Goal: Task Accomplishment & Management: Use online tool/utility

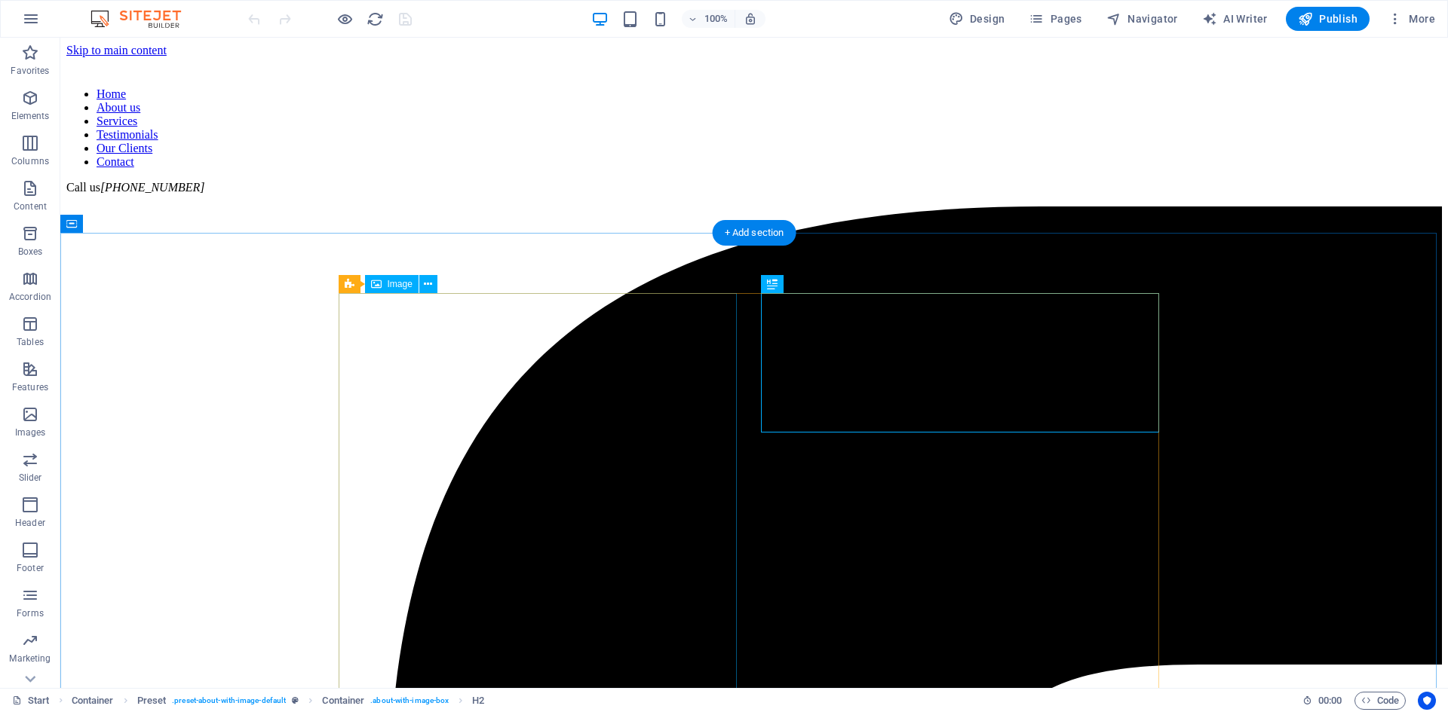
scroll to position [455, 0]
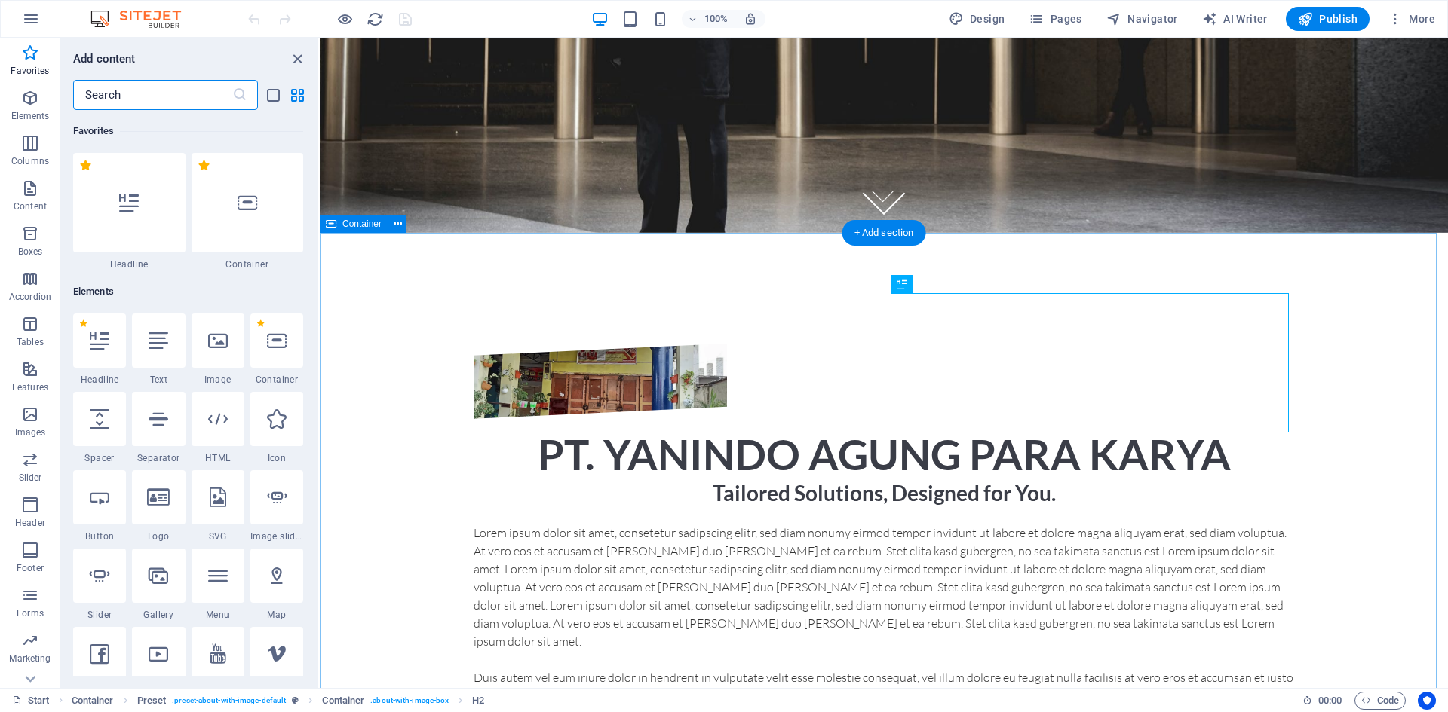
click at [371, 391] on div "PT. YANINDO AGUNG PARA KARYA Tailored Solutions, Designed for You. Lorem ipsum …" at bounding box center [884, 607] width 1128 height 649
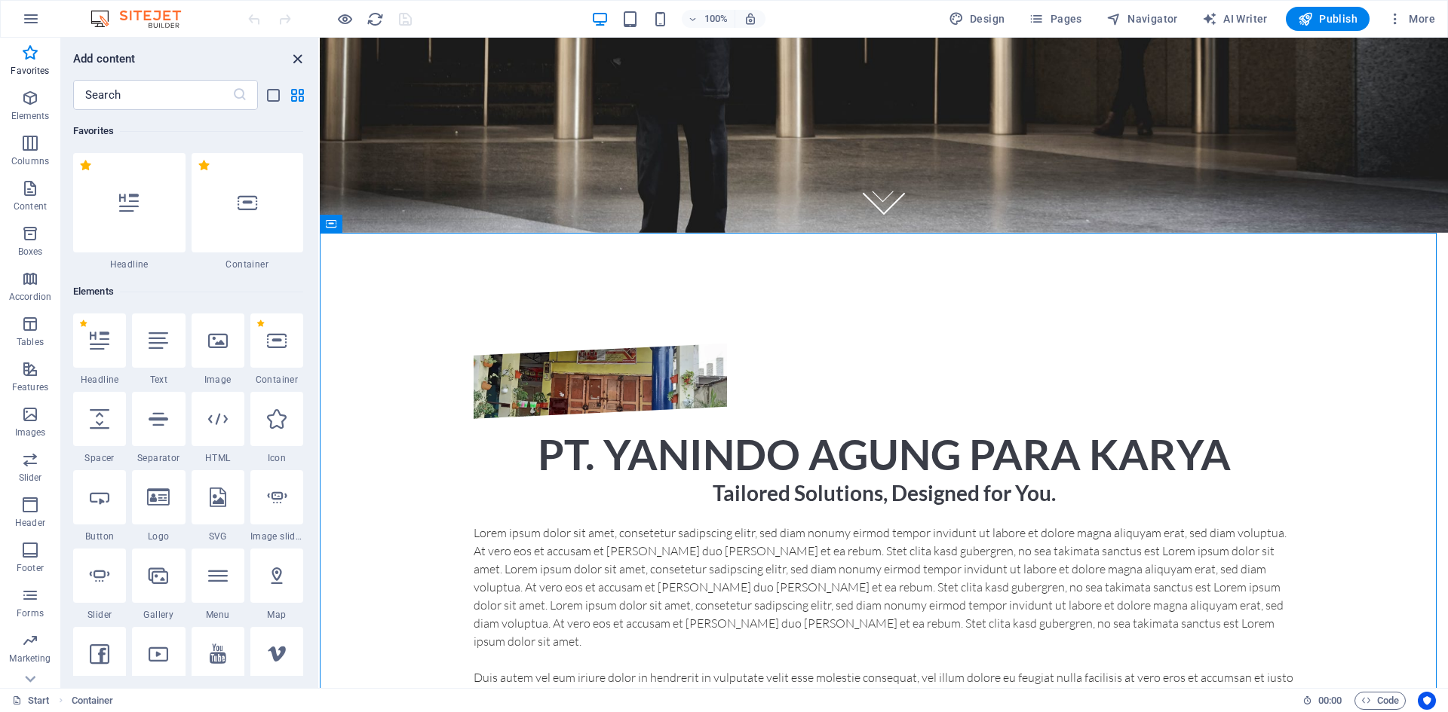
click at [299, 63] on icon "close panel" at bounding box center [297, 59] width 17 height 17
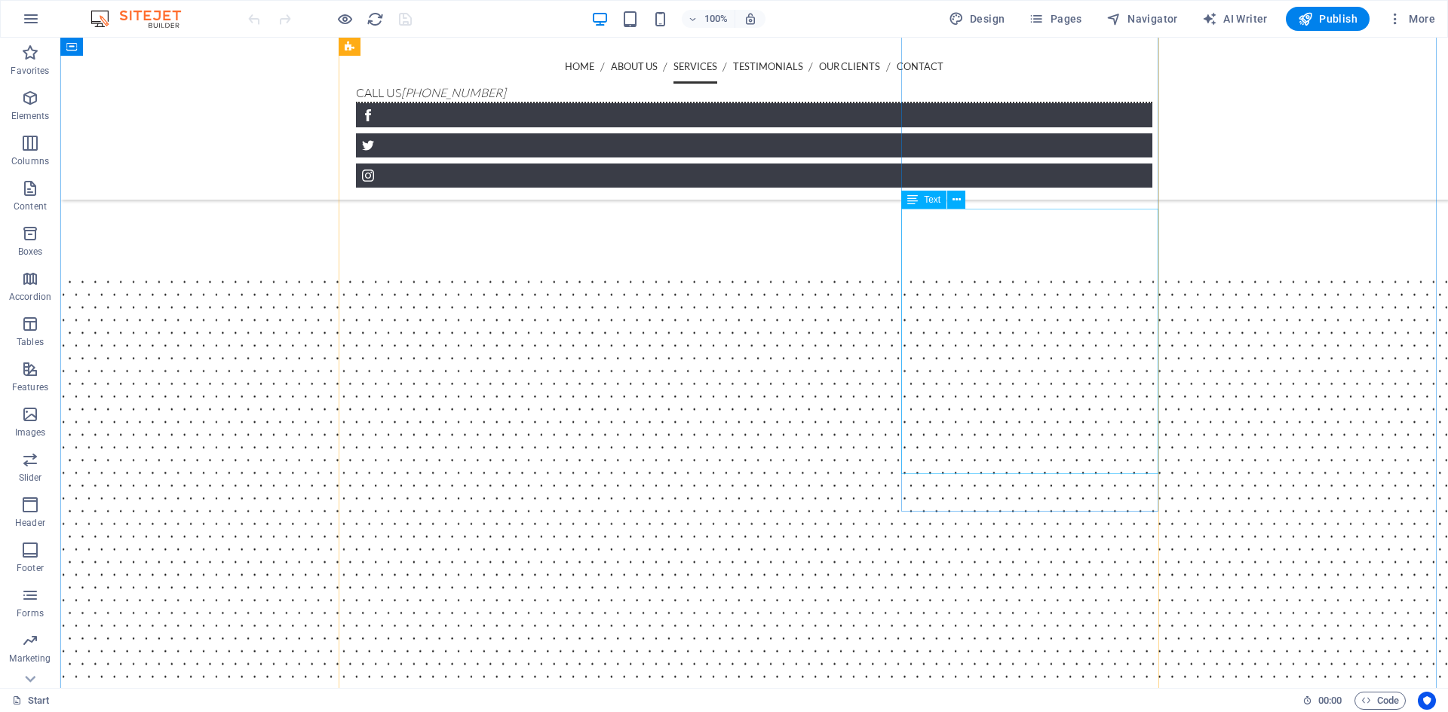
scroll to position [2642, 0]
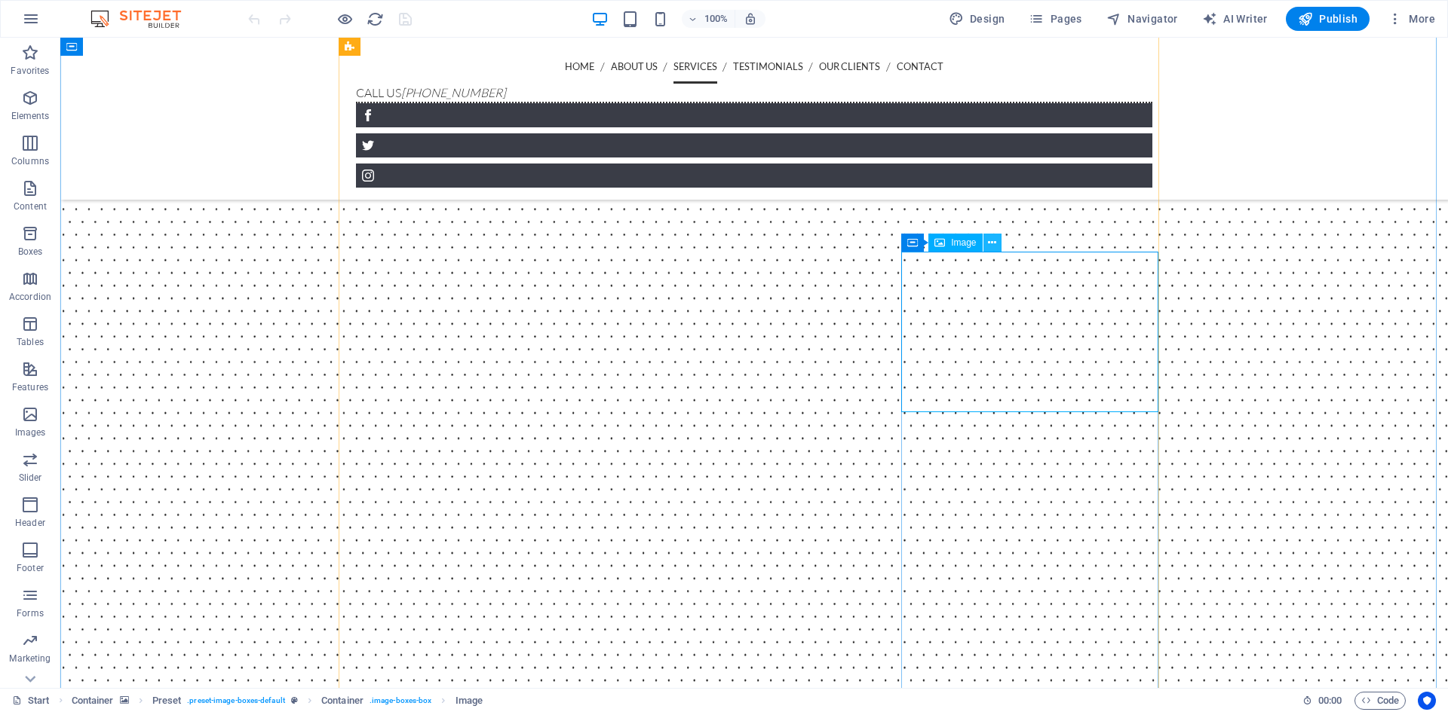
click at [993, 245] on icon at bounding box center [992, 243] width 8 height 16
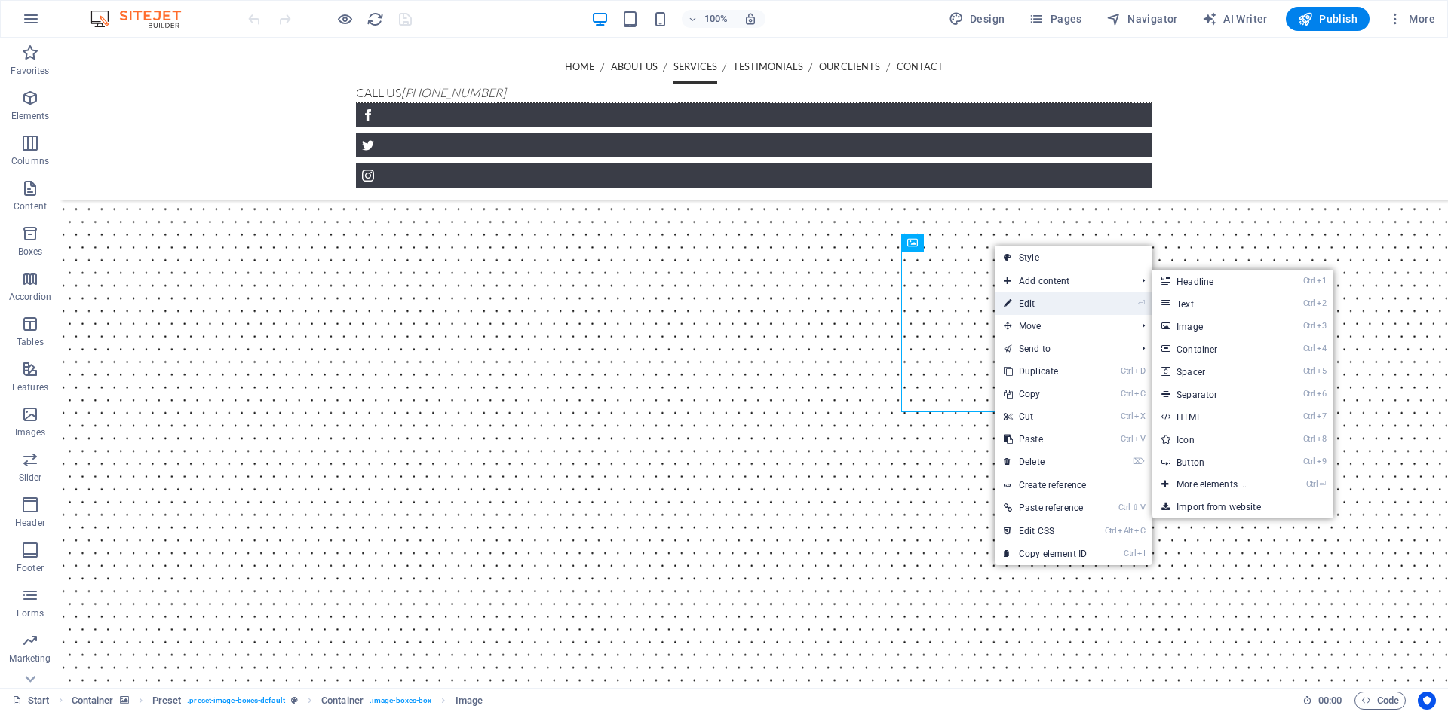
drag, startPoint x: 1028, startPoint y: 302, endPoint x: 468, endPoint y: 288, distance: 560.3
click at [1028, 302] on link "⏎ Edit" at bounding box center [1044, 304] width 101 height 23
select select "%"
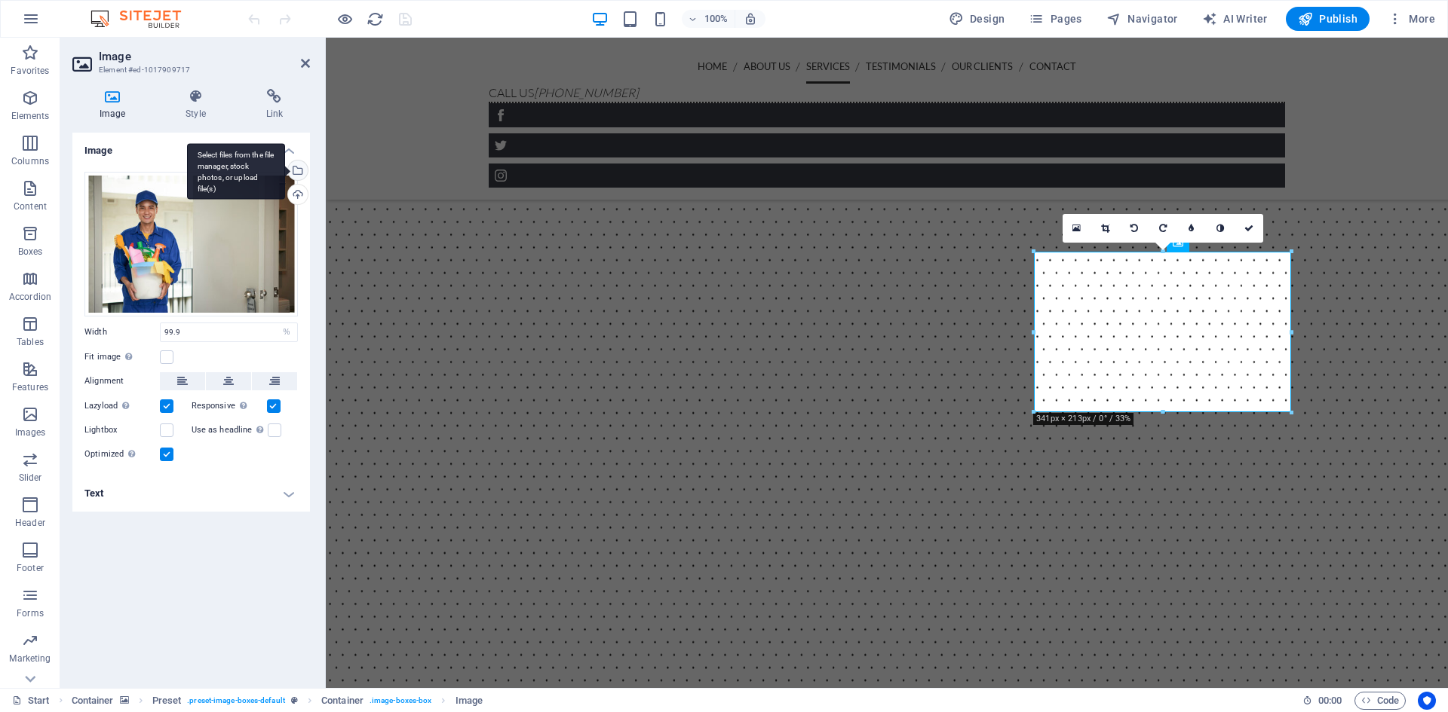
click at [299, 173] on div "Select files from the file manager, stock photos, or upload file(s)" at bounding box center [296, 172] width 23 height 23
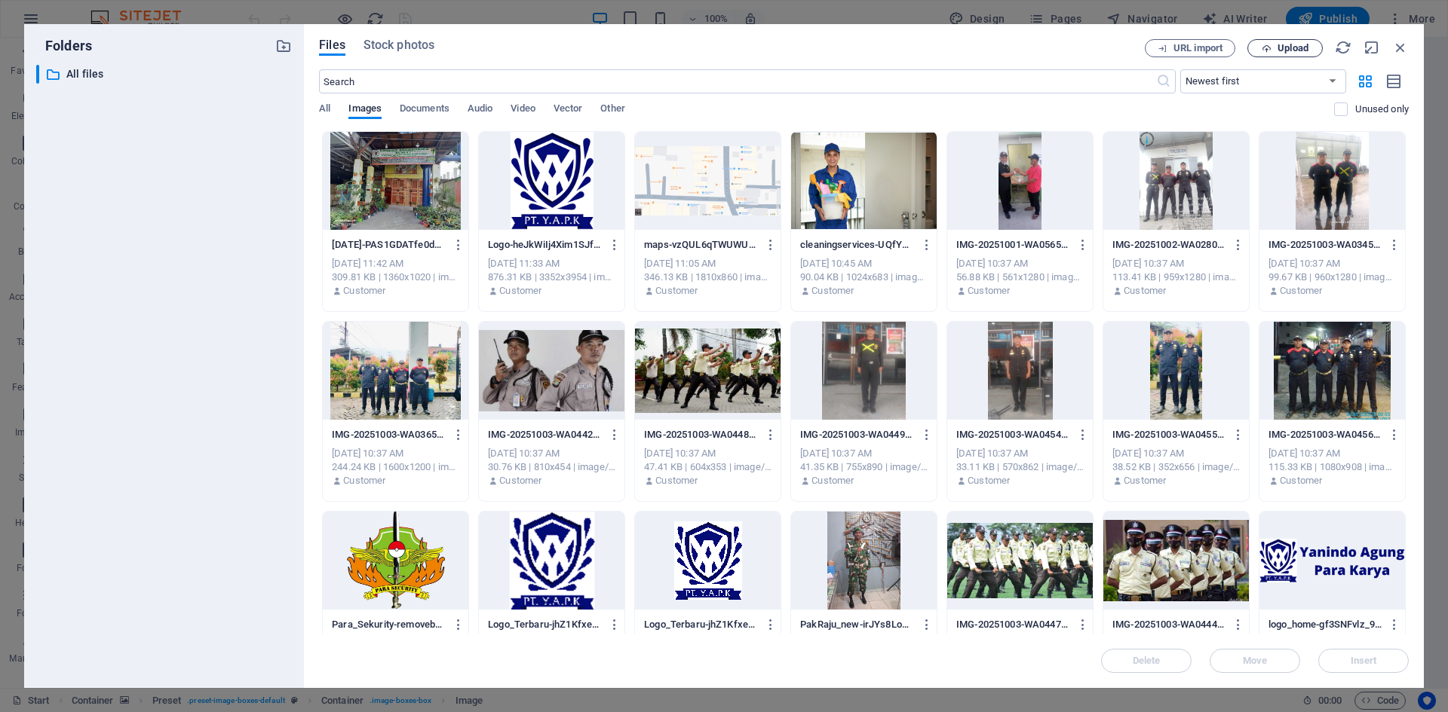
click at [1297, 47] on span "Upload" at bounding box center [1292, 48] width 31 height 9
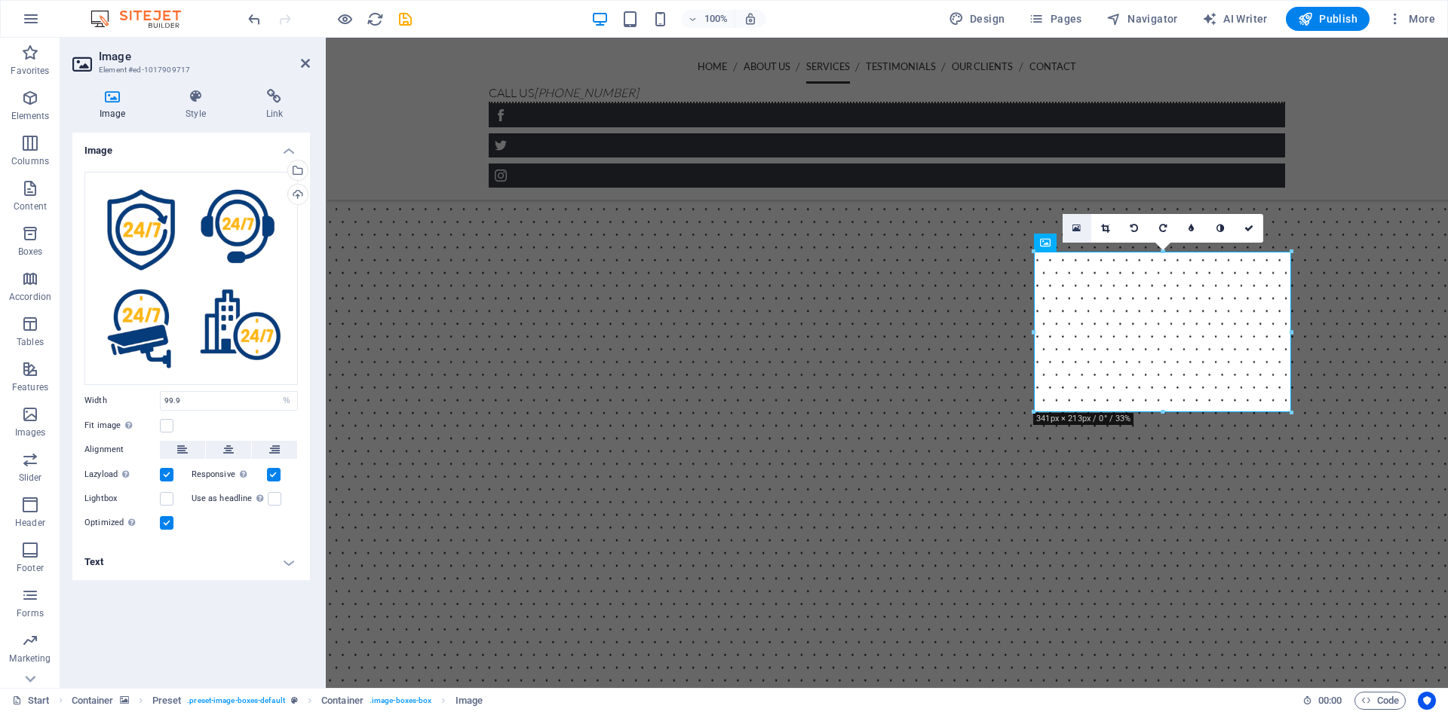
click at [1073, 228] on icon at bounding box center [1076, 228] width 8 height 11
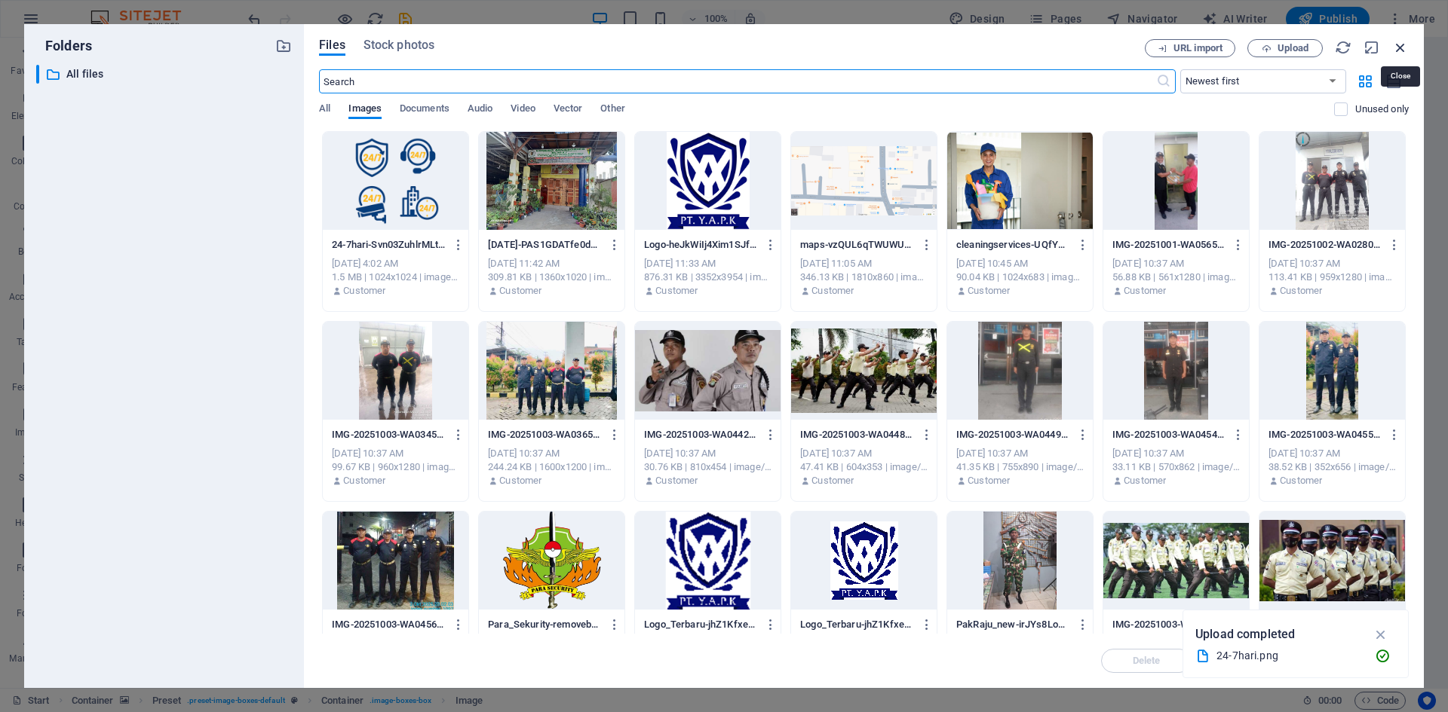
click at [1403, 51] on icon "button" at bounding box center [1400, 47] width 17 height 17
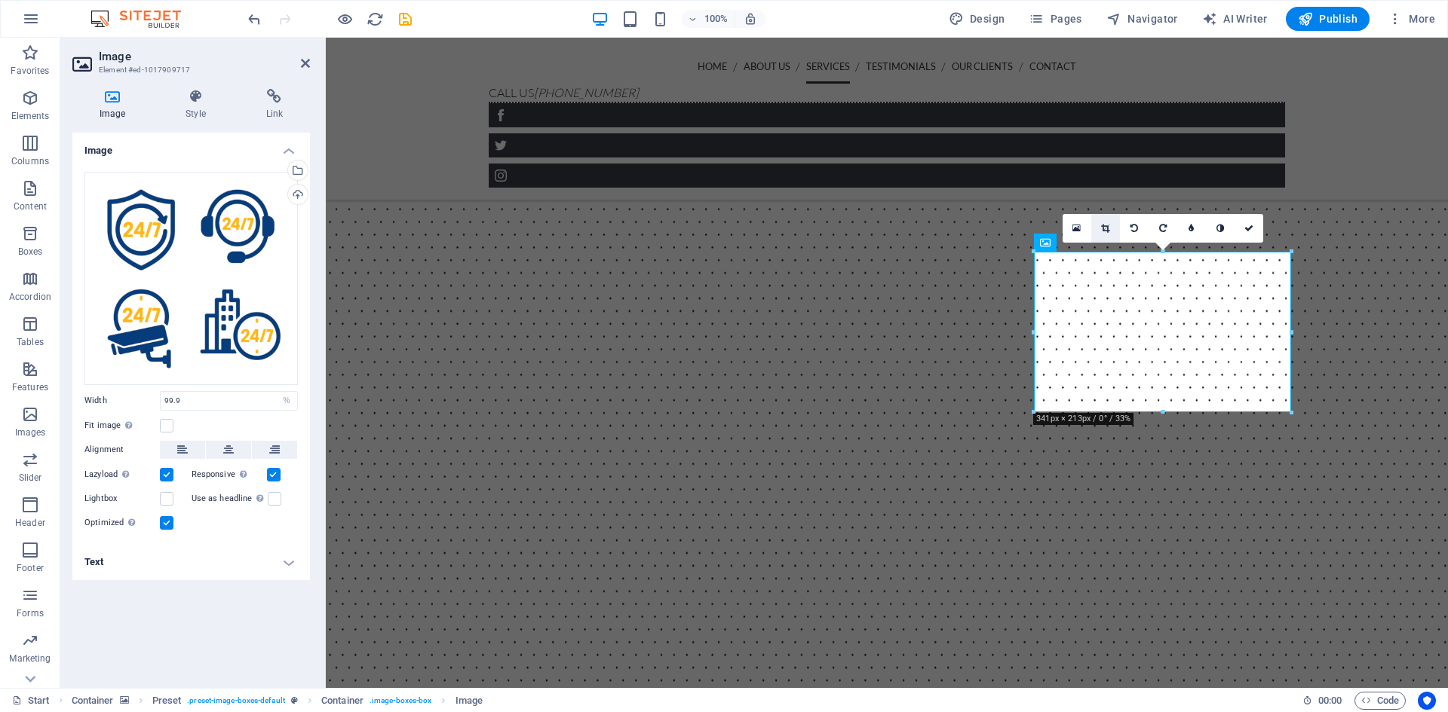
click at [1105, 227] on icon at bounding box center [1105, 228] width 8 height 9
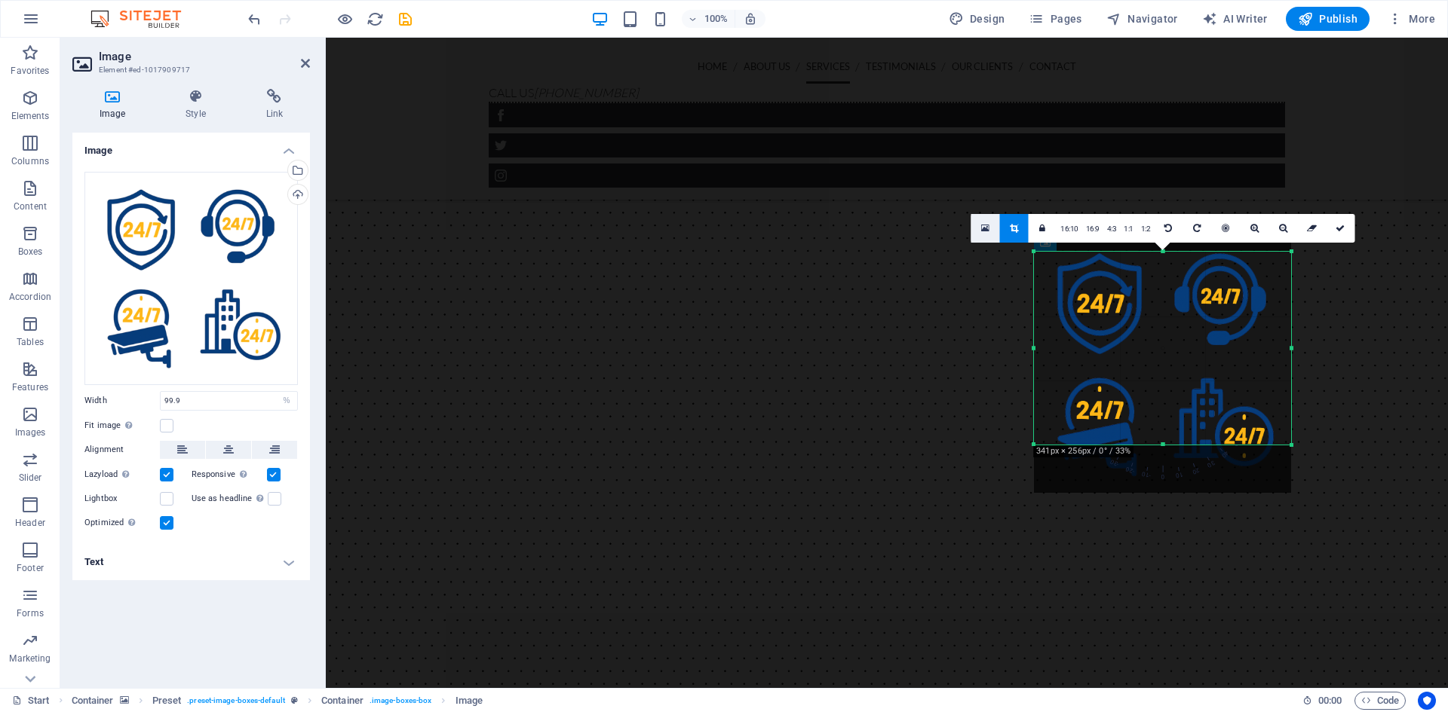
drag, startPoint x: 1036, startPoint y: 253, endPoint x: 988, endPoint y: 221, distance: 57.5
click at [1034, 252] on div "180 170 160 150 140 130 120 110 100 90 80 70 60 50 40 30 20 10 0 -10 -20 -30 -4…" at bounding box center [1162, 348] width 257 height 193
drag, startPoint x: 1036, startPoint y: 445, endPoint x: 689, endPoint y: 418, distance: 347.9
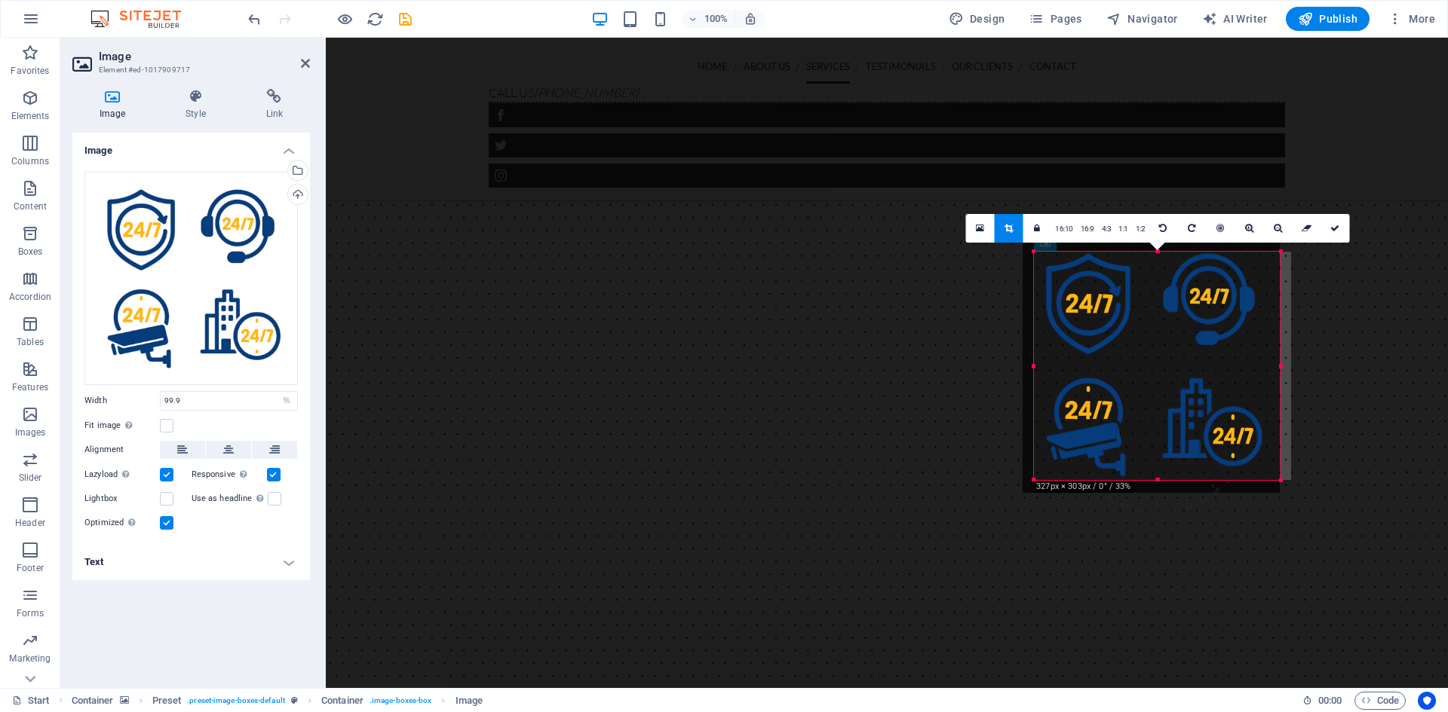
drag, startPoint x: 1035, startPoint y: 366, endPoint x: 1046, endPoint y: 366, distance: 11.3
click at [1046, 366] on div "180 170 160 150 140 130 120 110 100 90 80 70 60 50 40 30 20 10 0 -10 -20 -30 -4…" at bounding box center [1157, 366] width 247 height 228
drag, startPoint x: 1281, startPoint y: 366, endPoint x: 1292, endPoint y: 366, distance: 11.3
click at [1292, 366] on div at bounding box center [1291, 366] width 5 height 228
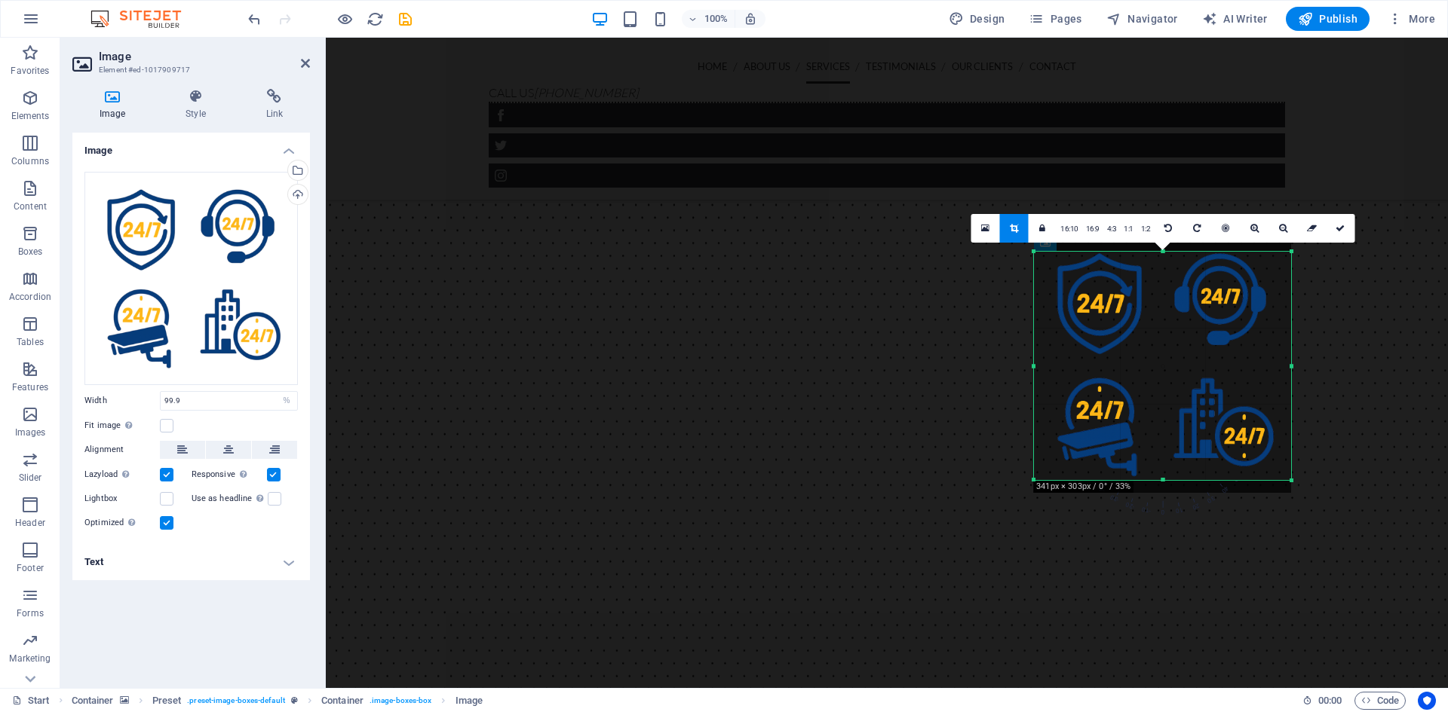
drag, startPoint x: 1034, startPoint y: 367, endPoint x: 1022, endPoint y: 367, distance: 12.1
click at [1034, 367] on div "180 170 160 150 140 130 120 110 100 90 80 70 60 50 40 30 20 10 0 -10 -20 -30 -4…" at bounding box center [1162, 366] width 257 height 228
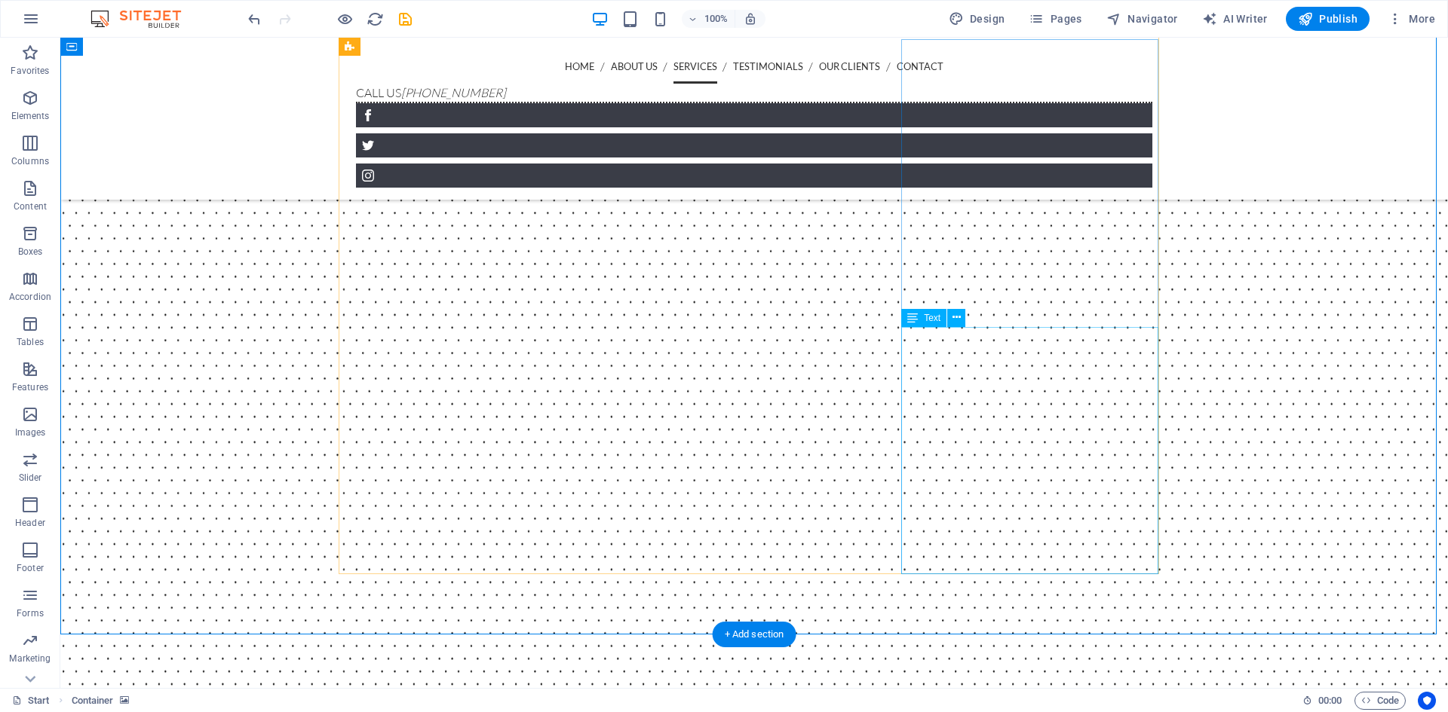
scroll to position [2793, 0]
click at [991, 94] on icon at bounding box center [992, 92] width 8 height 16
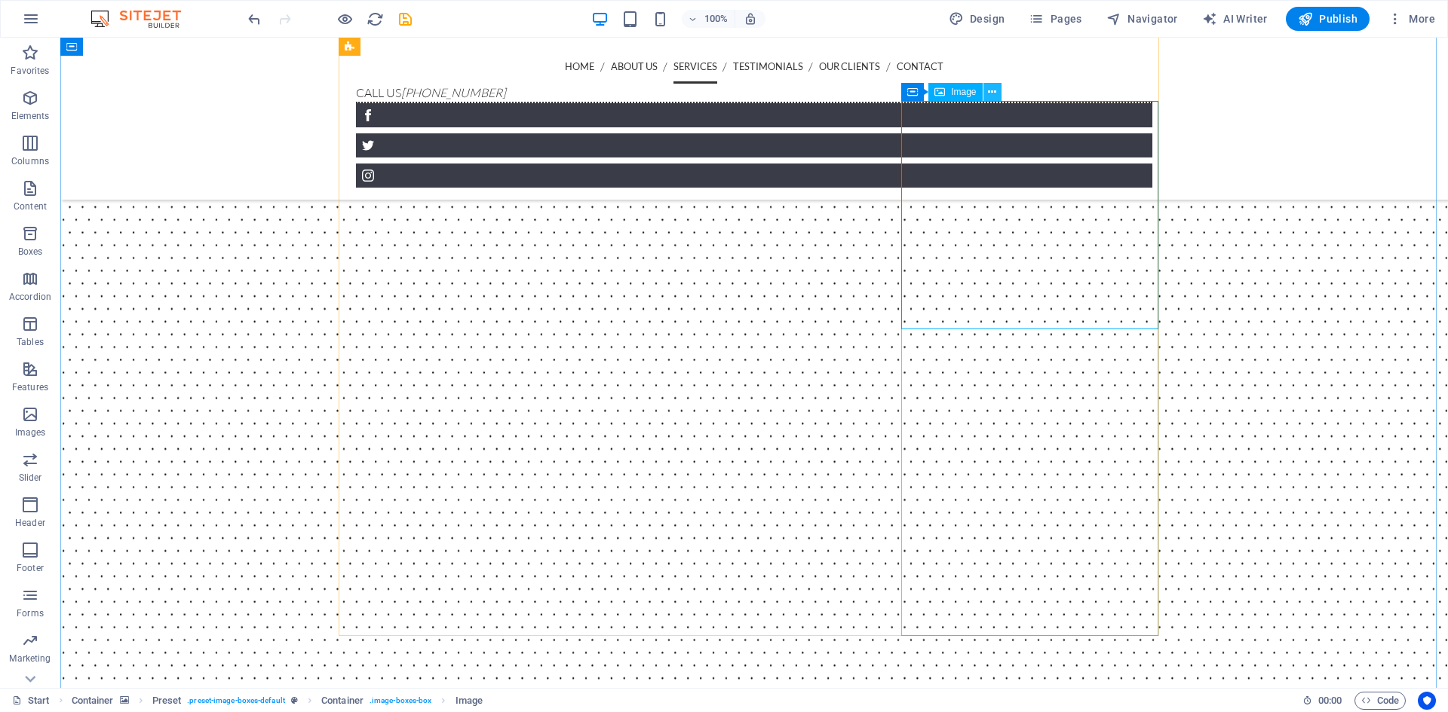
click at [989, 91] on icon at bounding box center [992, 92] width 8 height 16
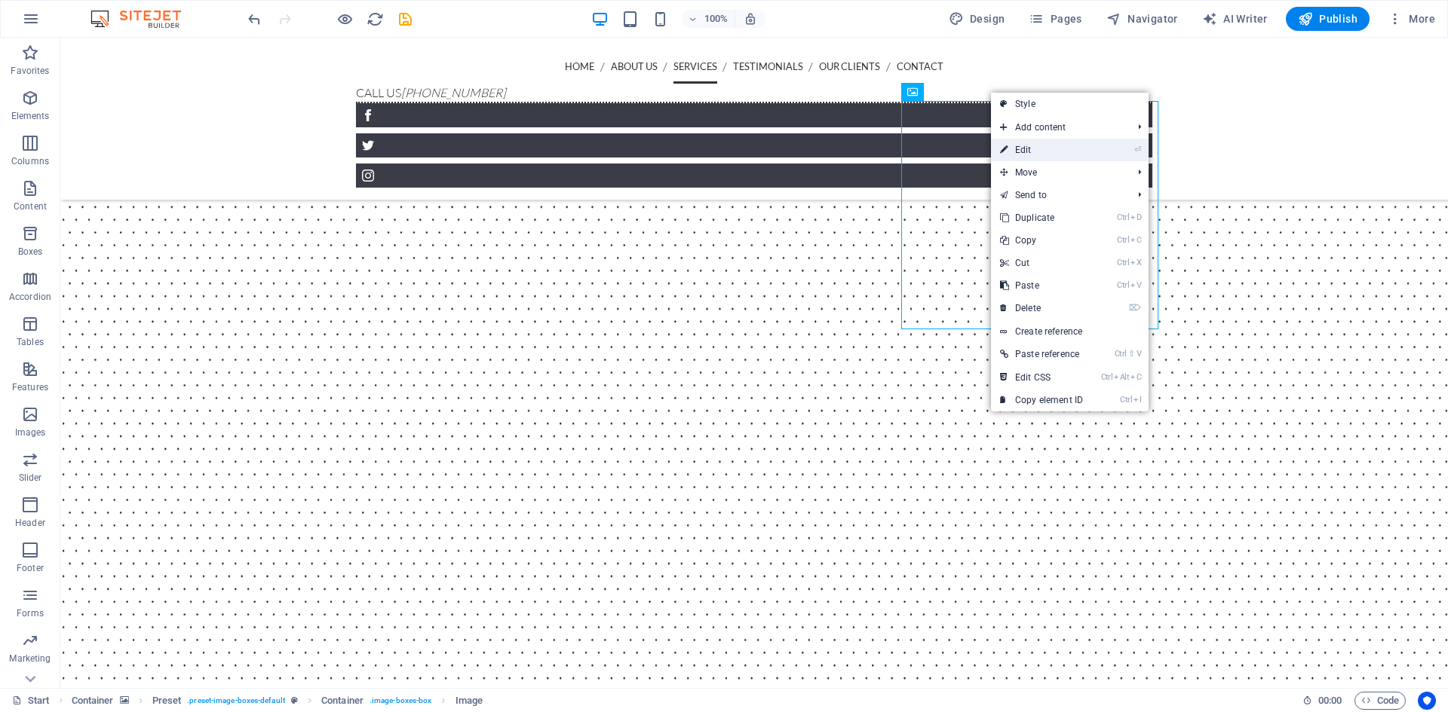
drag, startPoint x: 1023, startPoint y: 147, endPoint x: 691, endPoint y: 109, distance: 333.9
click at [1023, 147] on link "⏎ Edit" at bounding box center [1041, 150] width 101 height 23
select select "%"
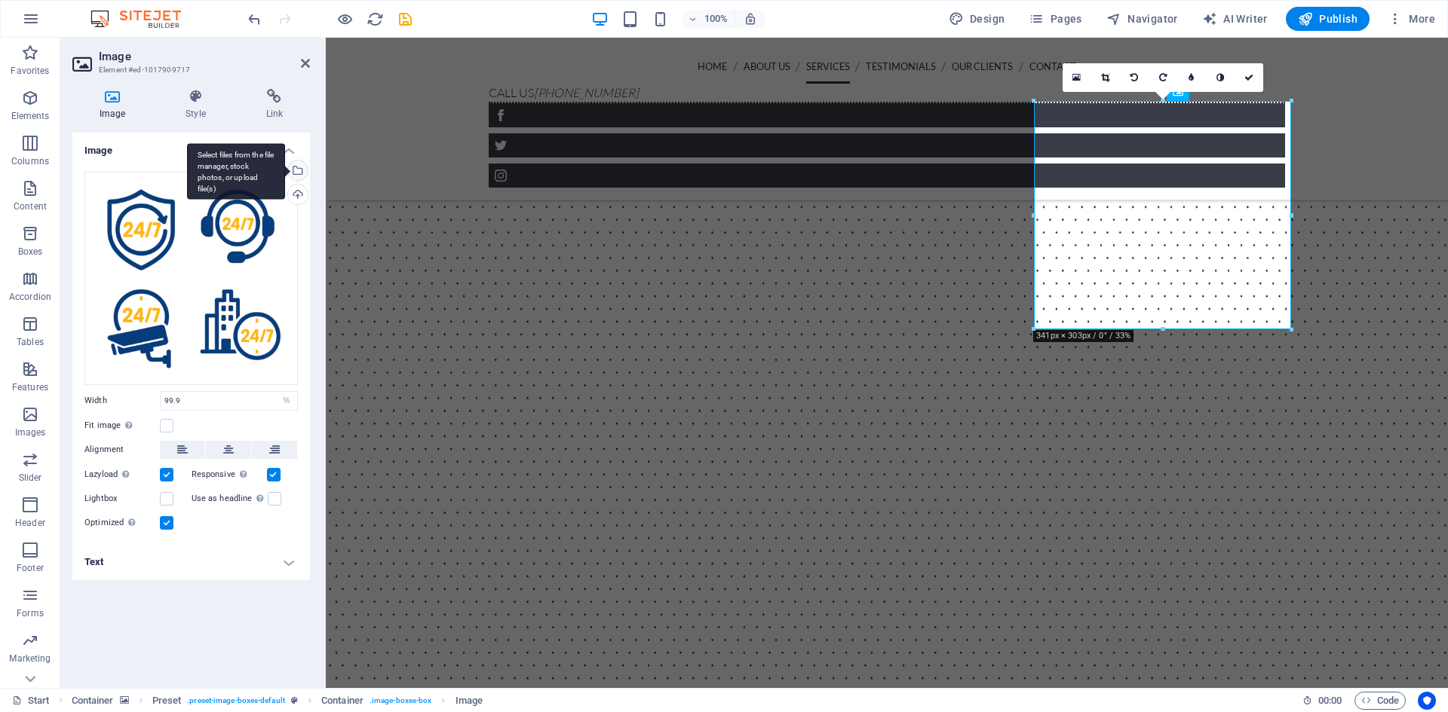
click at [303, 170] on div "Select files from the file manager, stock photos, or upload file(s)" at bounding box center [296, 172] width 23 height 23
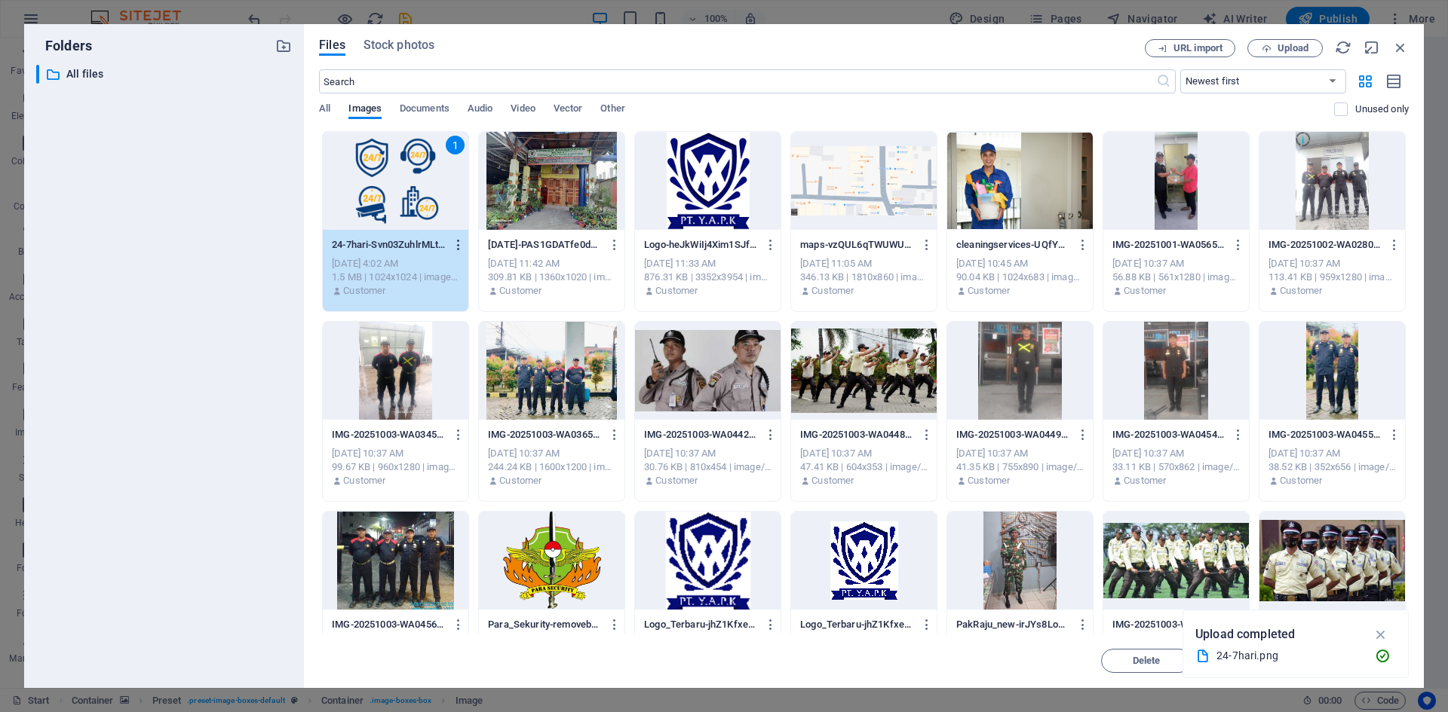
click at [455, 247] on icon "button" at bounding box center [459, 245] width 14 height 14
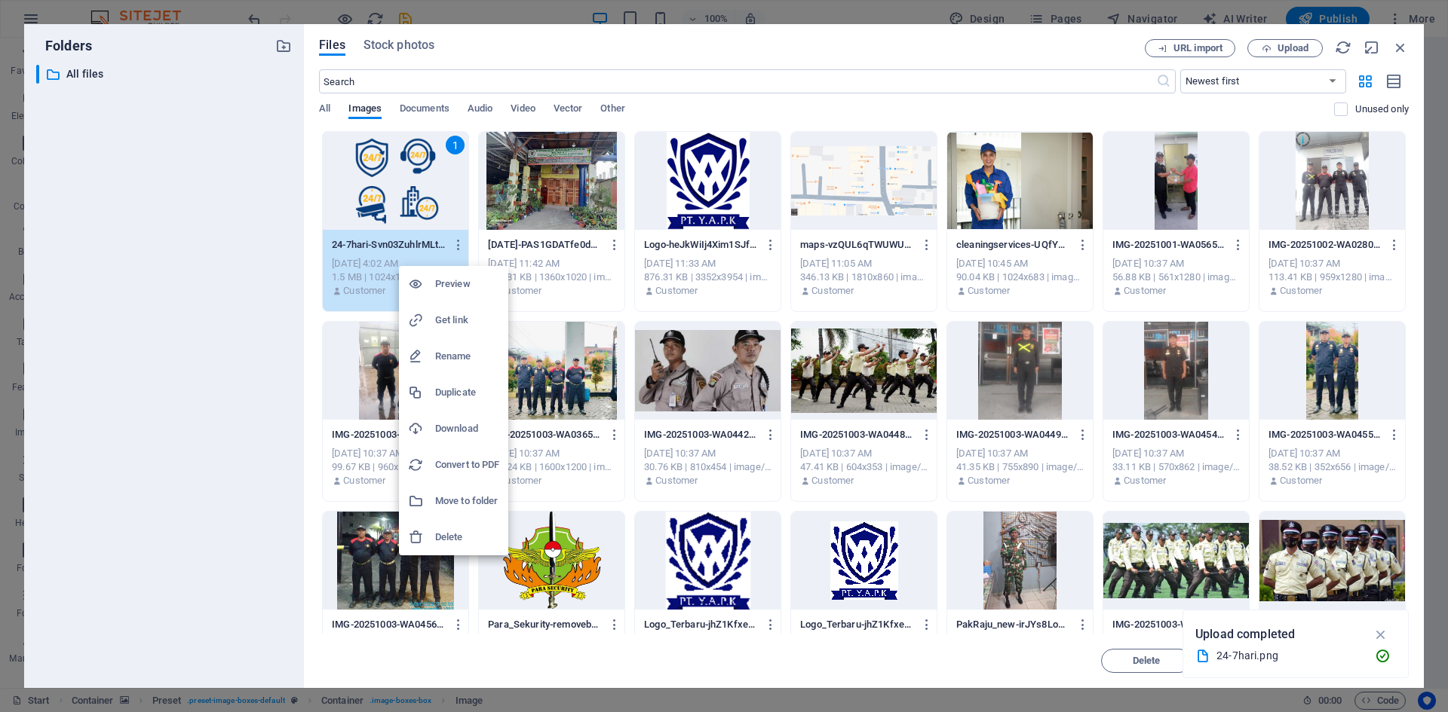
click at [457, 538] on h6 "Delete" at bounding box center [467, 538] width 64 height 18
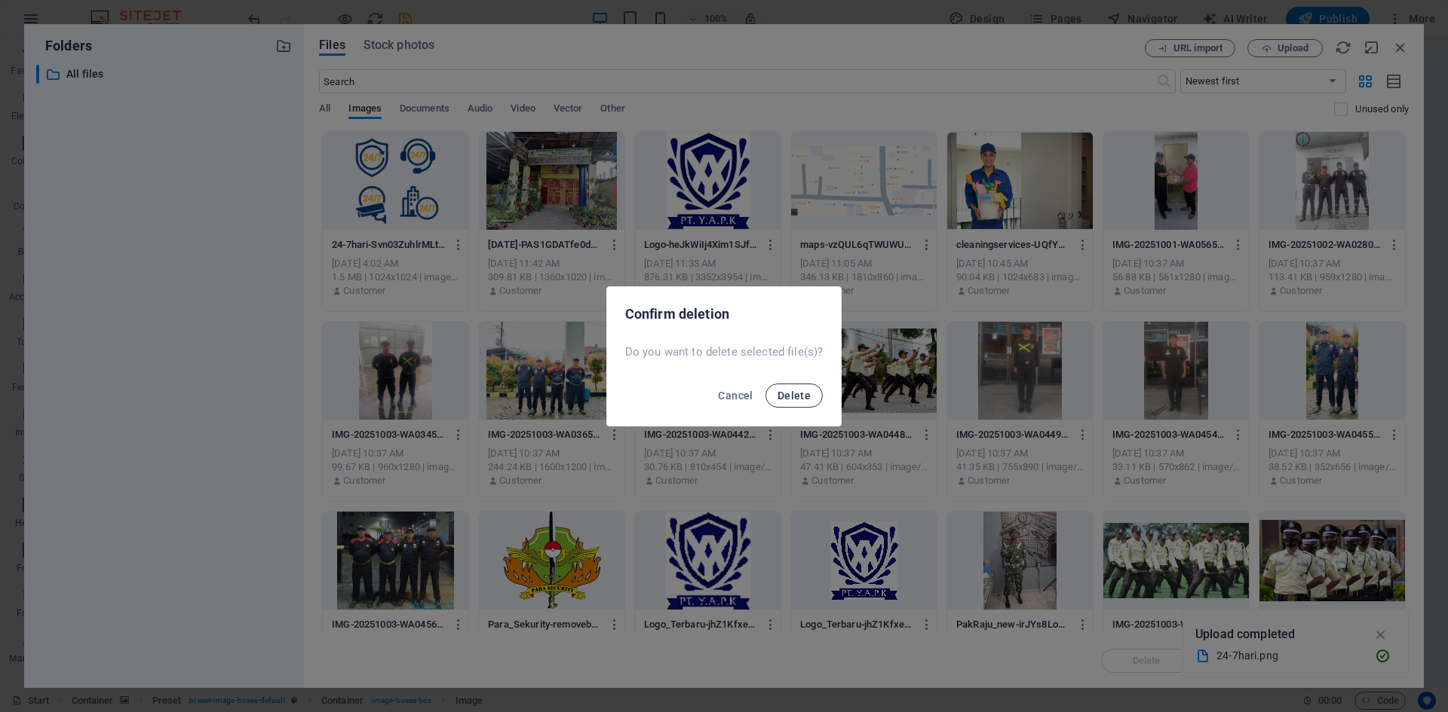
drag, startPoint x: 791, startPoint y: 400, endPoint x: 771, endPoint y: 389, distance: 22.3
click at [786, 394] on span "Delete" at bounding box center [793, 396] width 33 height 12
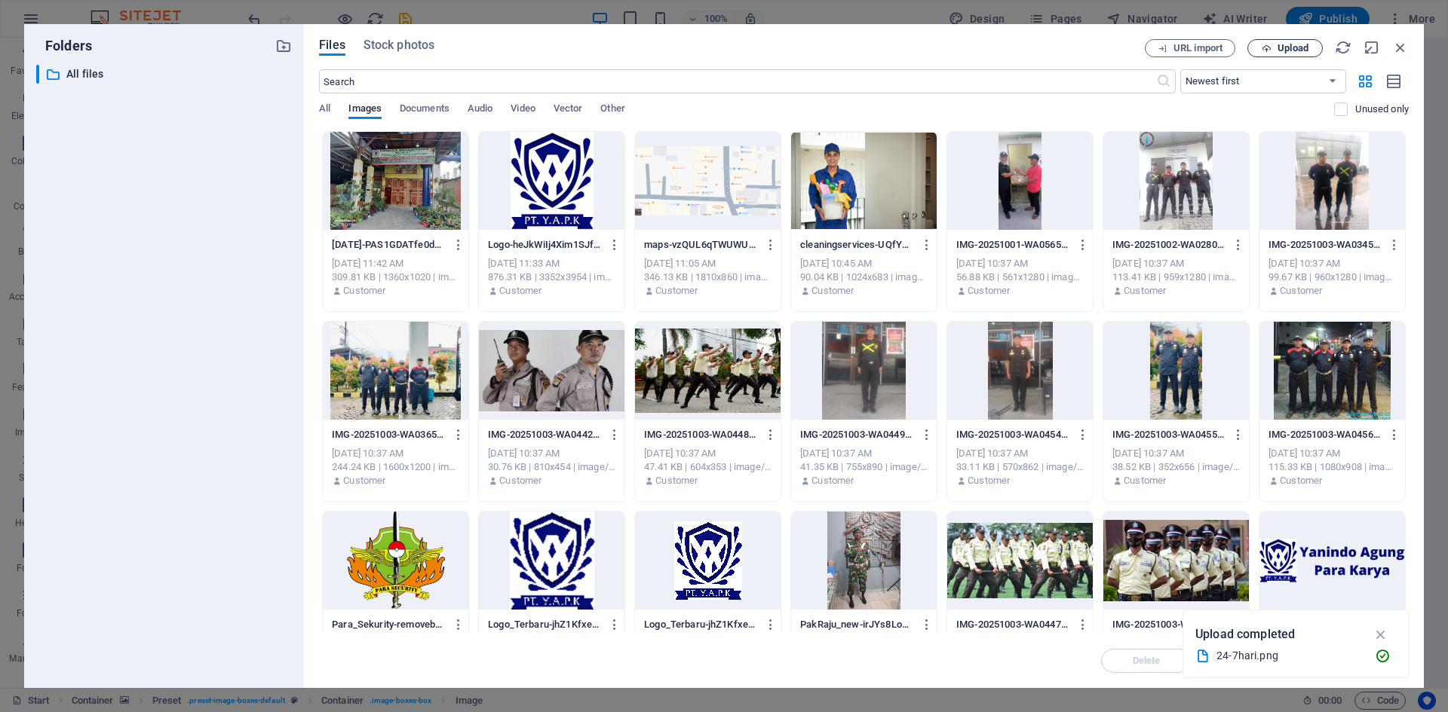
click at [1268, 54] on button "Upload" at bounding box center [1284, 48] width 75 height 18
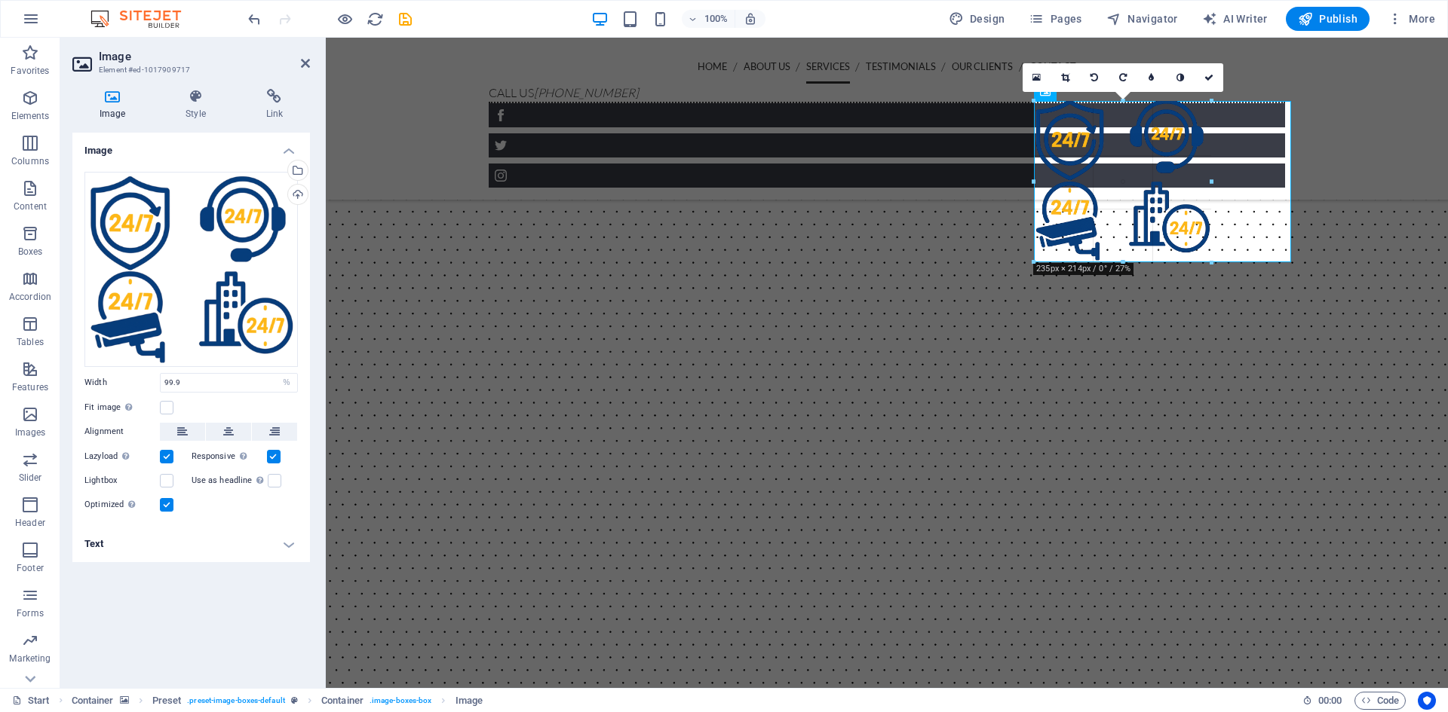
drag, startPoint x: 1036, startPoint y: 329, endPoint x: 798, endPoint y: 188, distance: 276.8
type input "235"
select select "px"
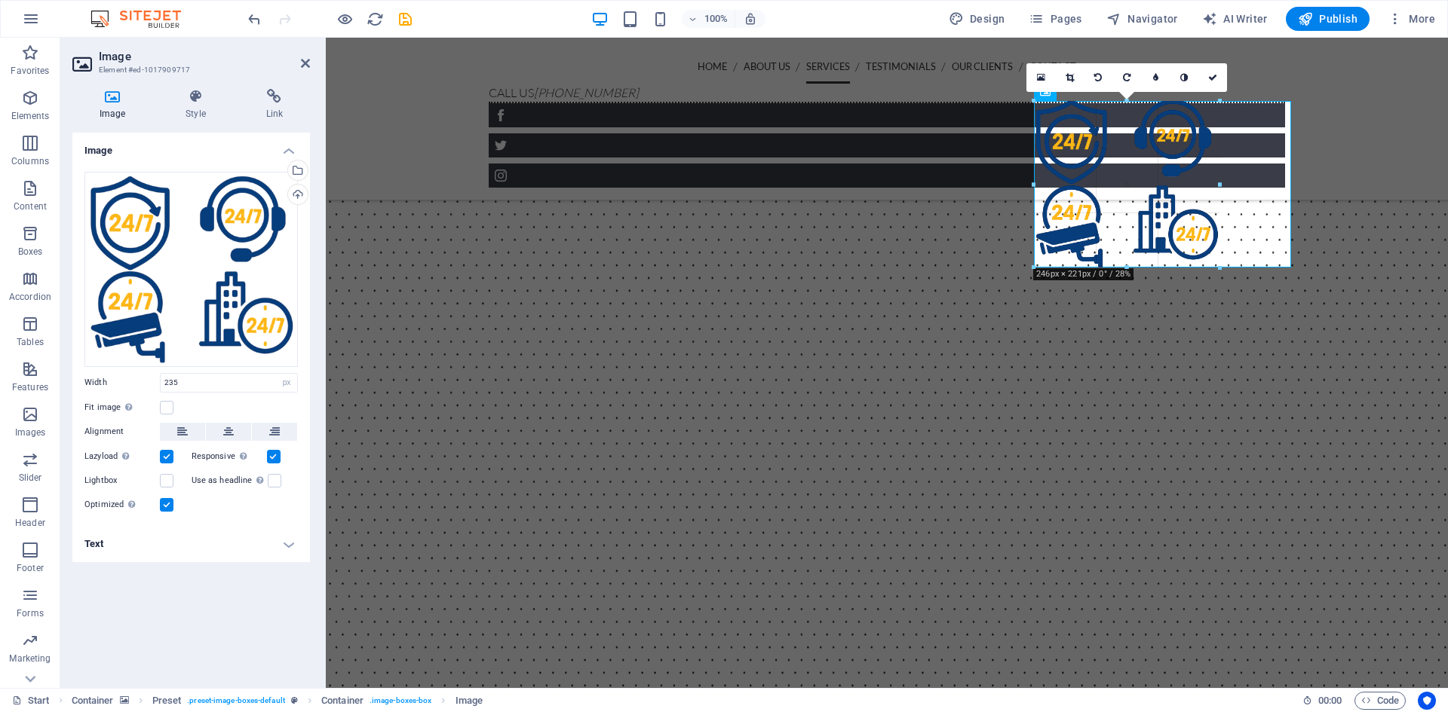
type input "246"
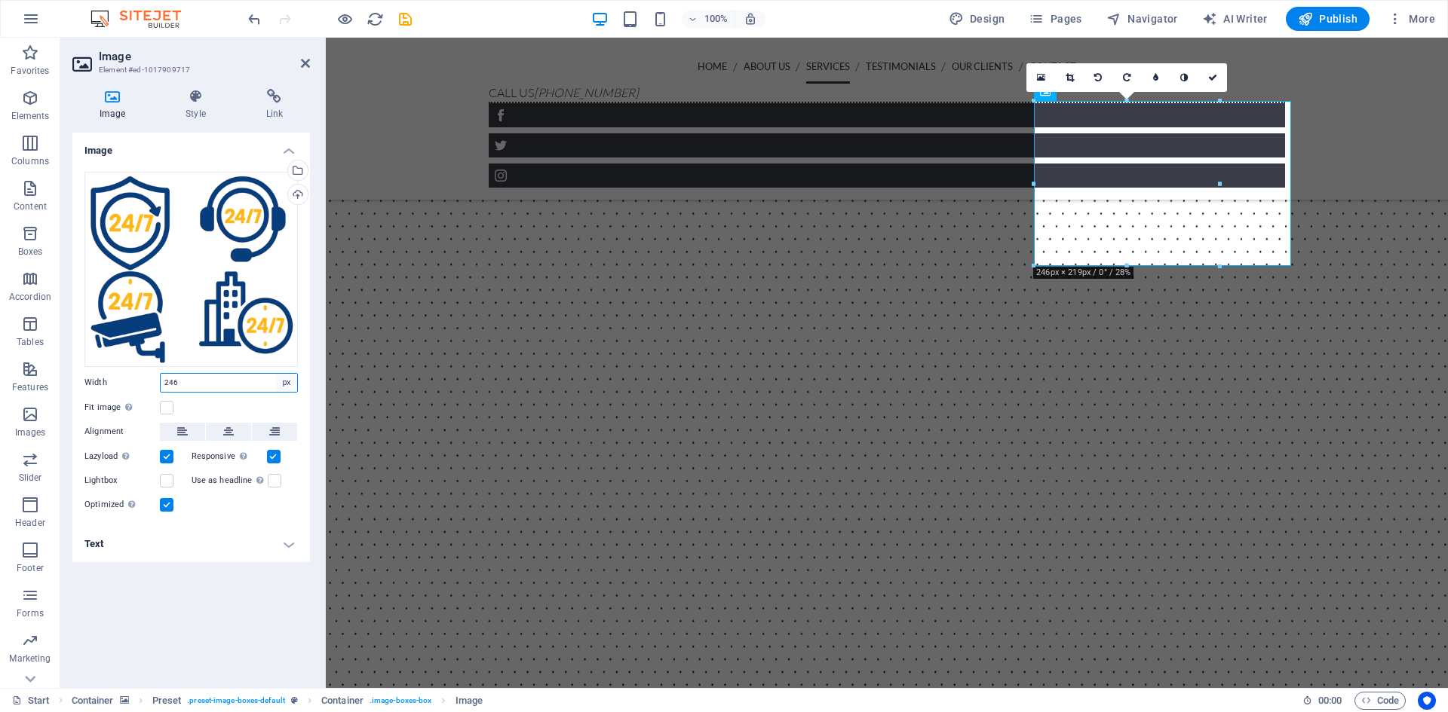
click at [283, 385] on select "Default auto px rem % em vh vw" at bounding box center [286, 383] width 21 height 18
select select "%"
click at [276, 374] on select "Default auto px rem % em vh vw" at bounding box center [286, 383] width 21 height 18
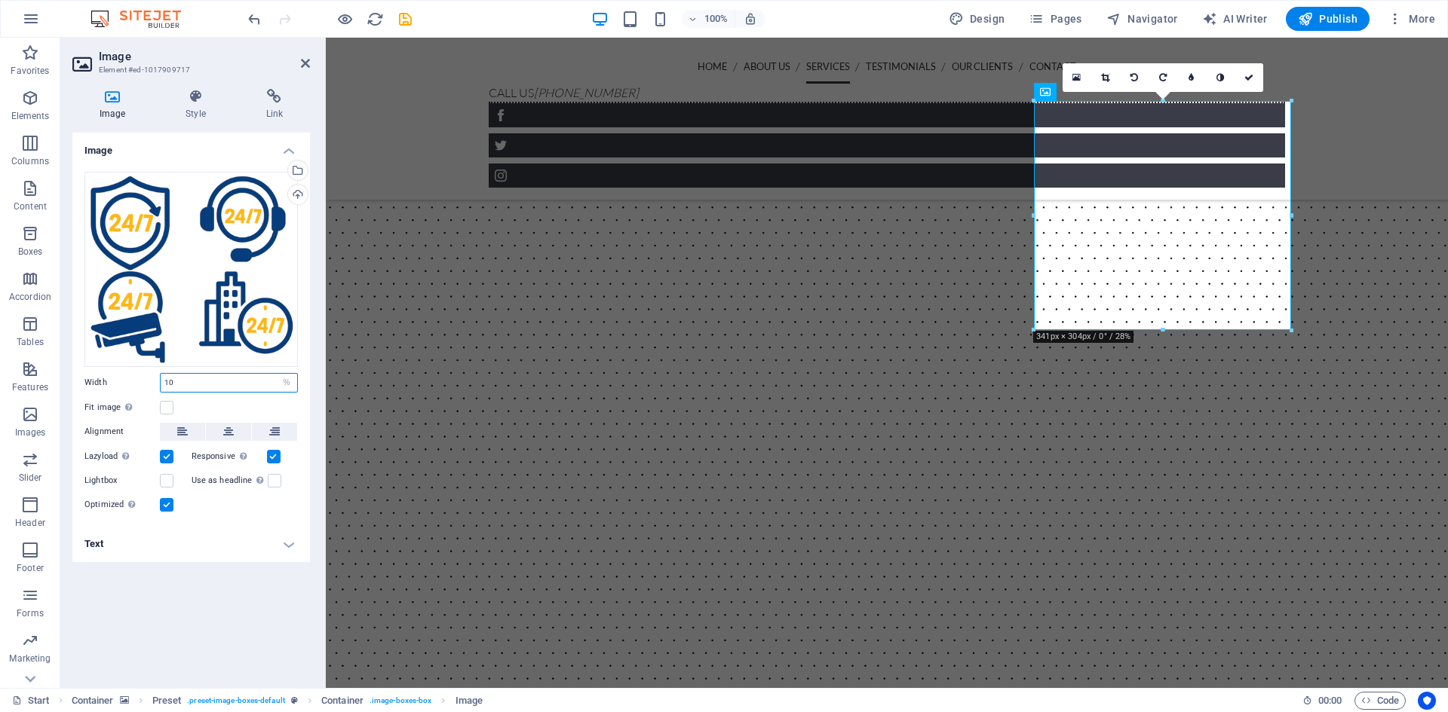
type input "1"
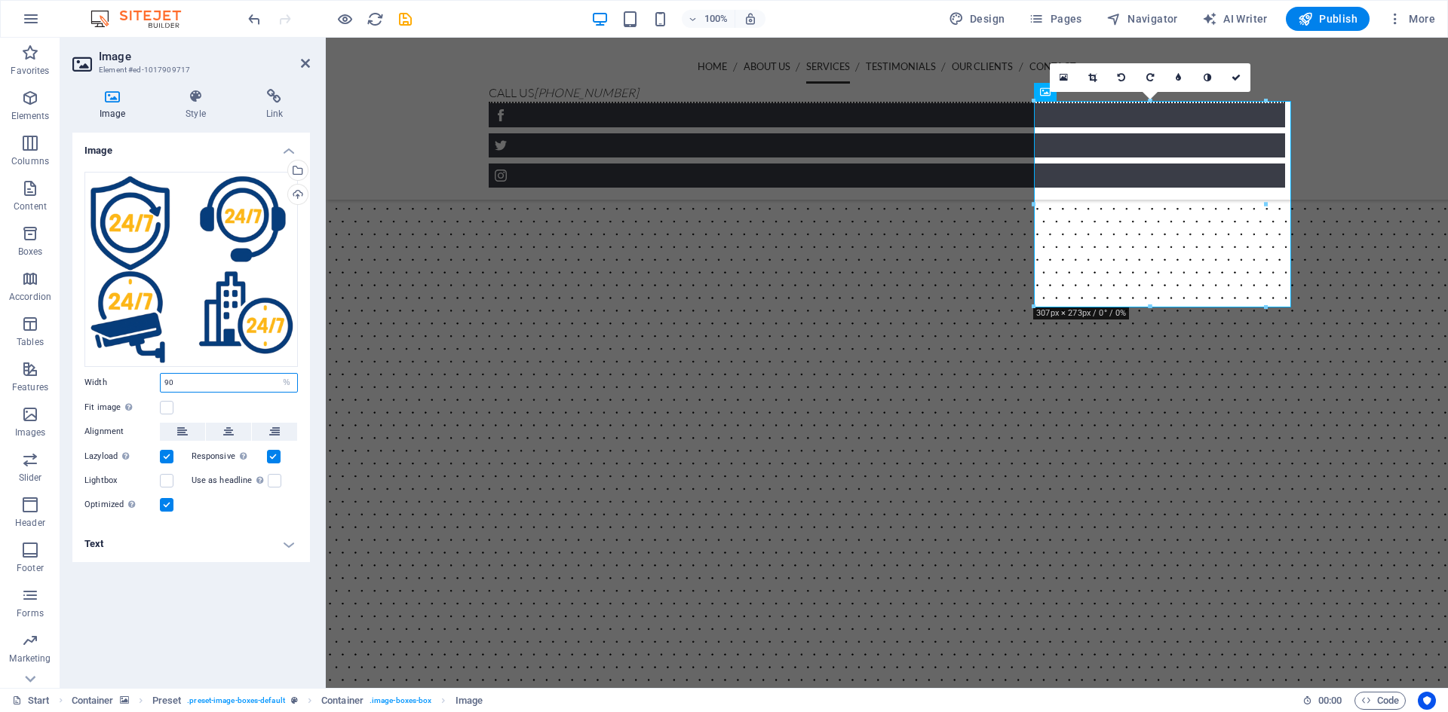
drag, startPoint x: 188, startPoint y: 383, endPoint x: 141, endPoint y: 387, distance: 46.9
click at [141, 387] on div "Width 90 Default auto px rem % em vh vw" at bounding box center [190, 383] width 213 height 20
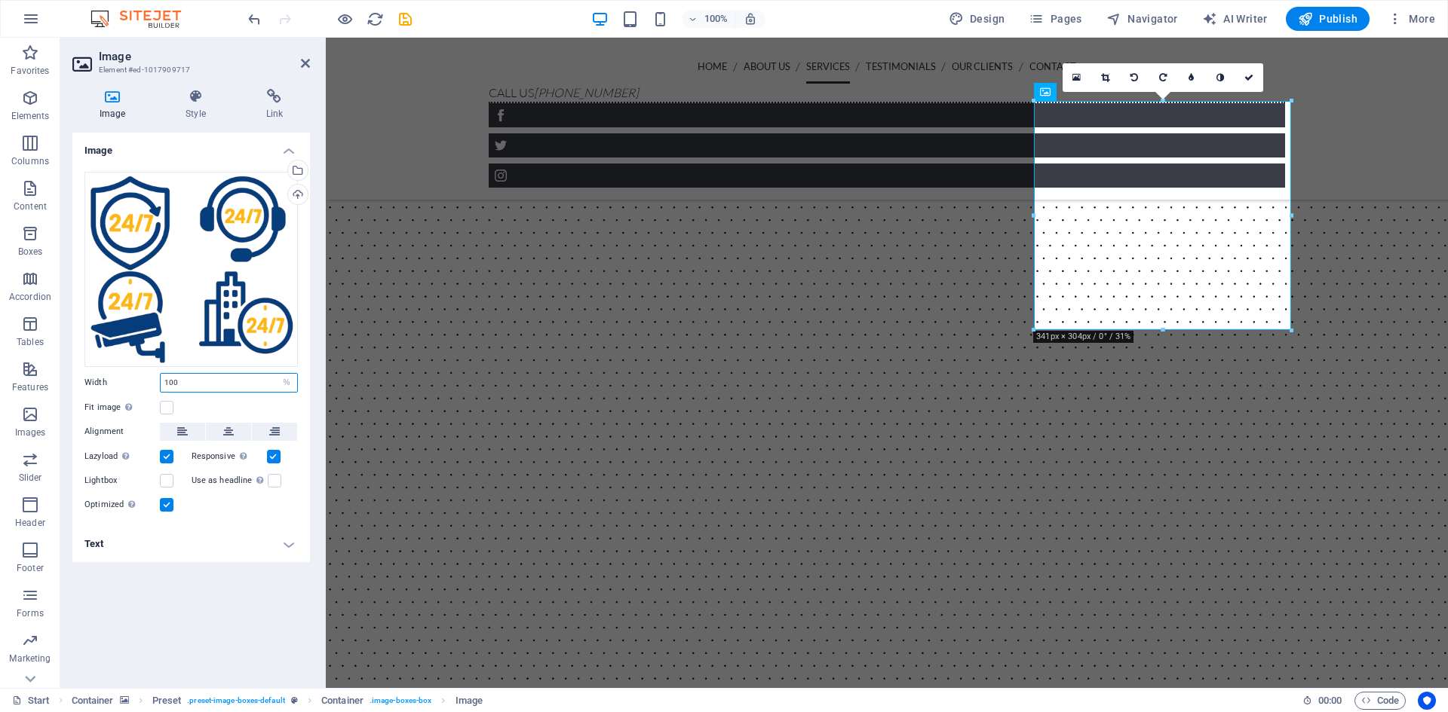
drag, startPoint x: 222, startPoint y: 380, endPoint x: 87, endPoint y: 390, distance: 135.3
click at [87, 390] on div "Width 100 Default auto px rem % em vh vw" at bounding box center [190, 383] width 213 height 20
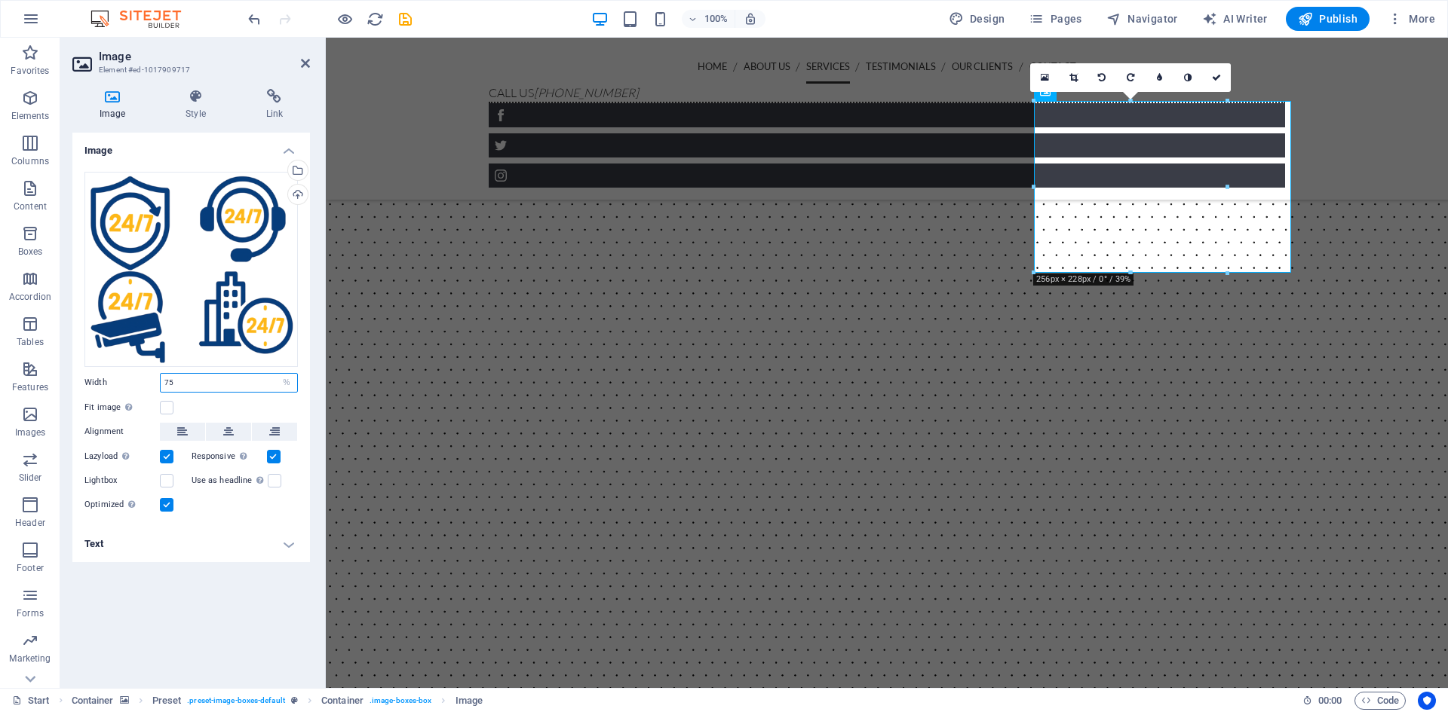
click at [239, 385] on input "75" at bounding box center [229, 383] width 136 height 18
type input "71"
click at [231, 431] on icon at bounding box center [228, 432] width 11 height 18
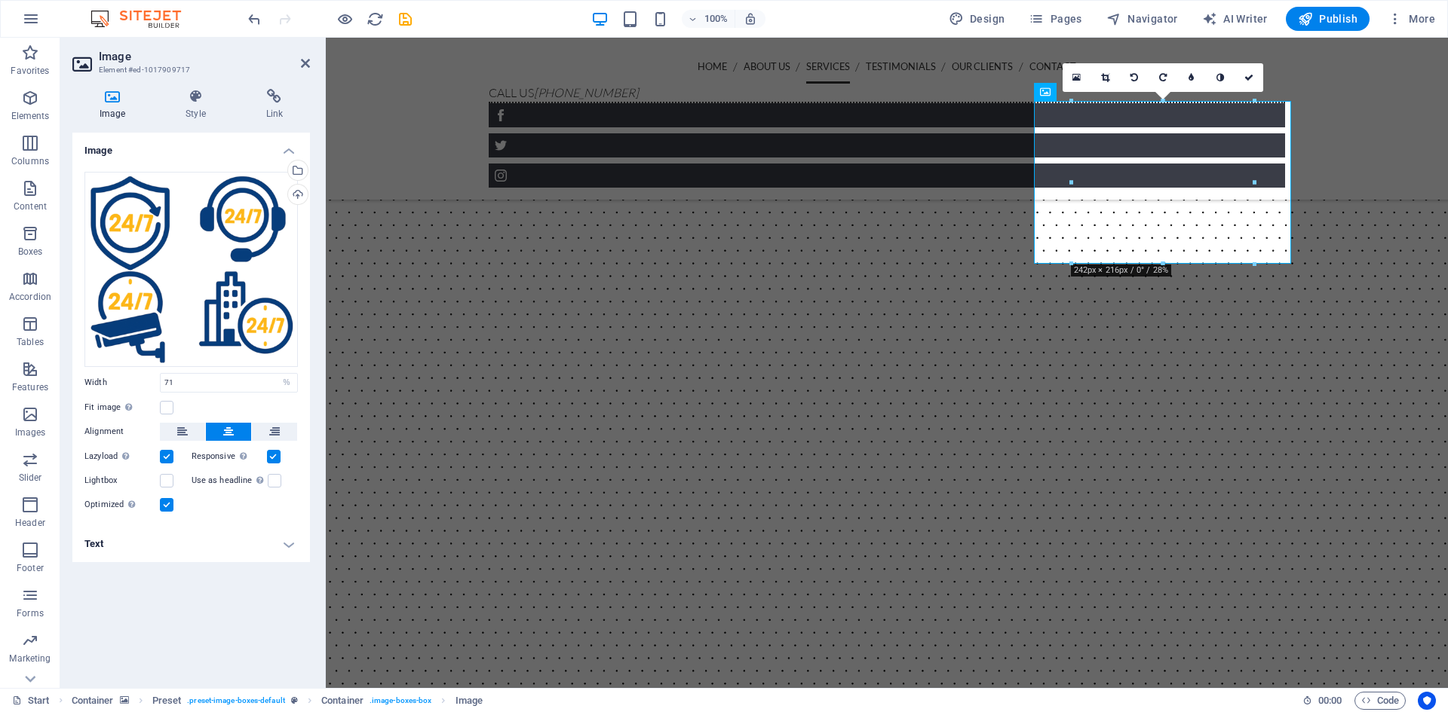
click at [1383, 249] on figure at bounding box center [887, 595] width 1122 height 1206
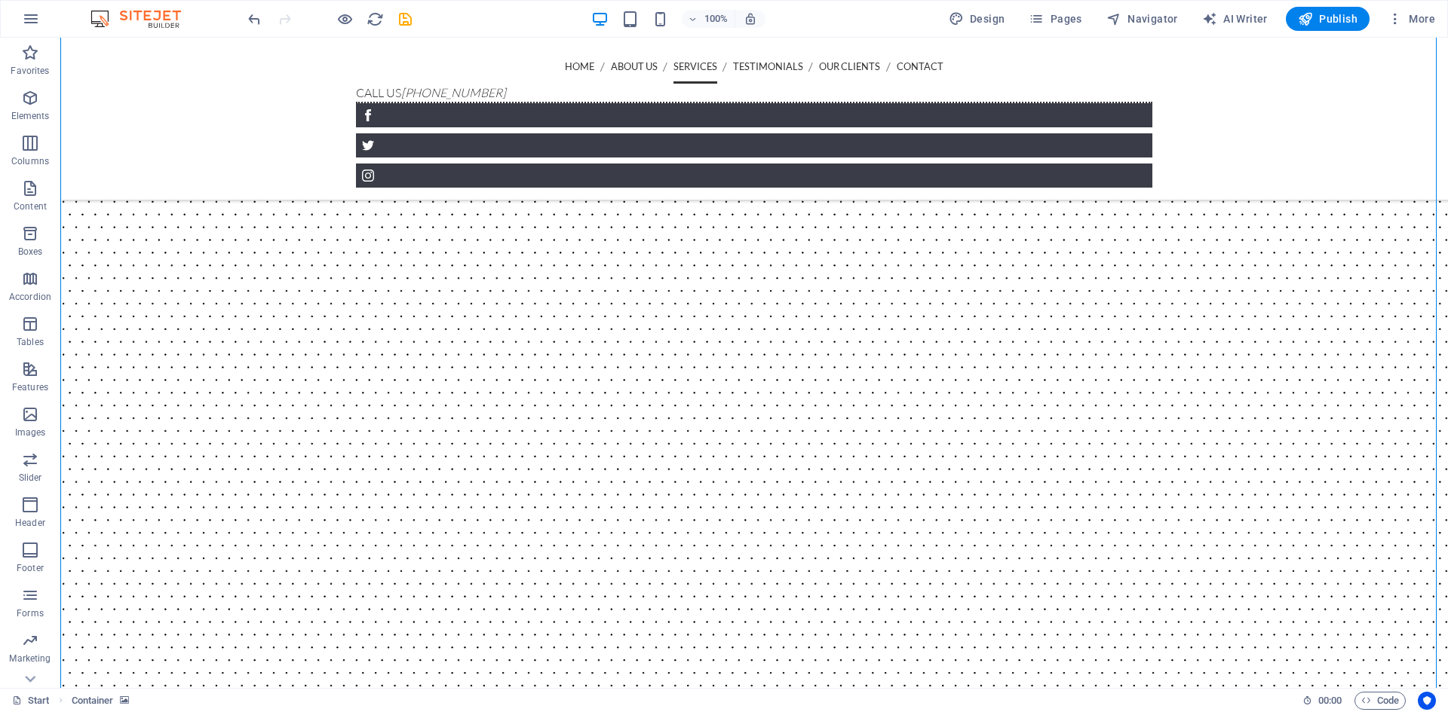
scroll to position [2717, 0]
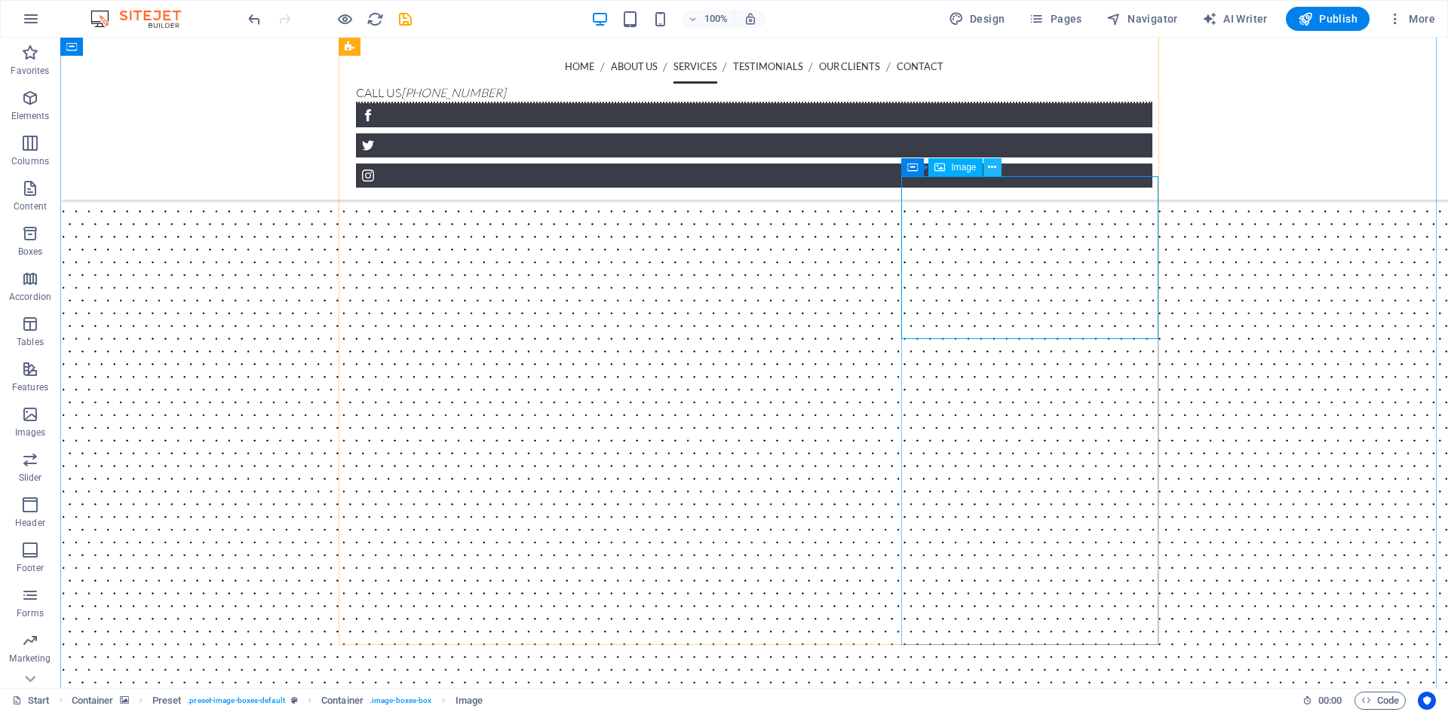
click at [991, 167] on icon at bounding box center [992, 168] width 8 height 16
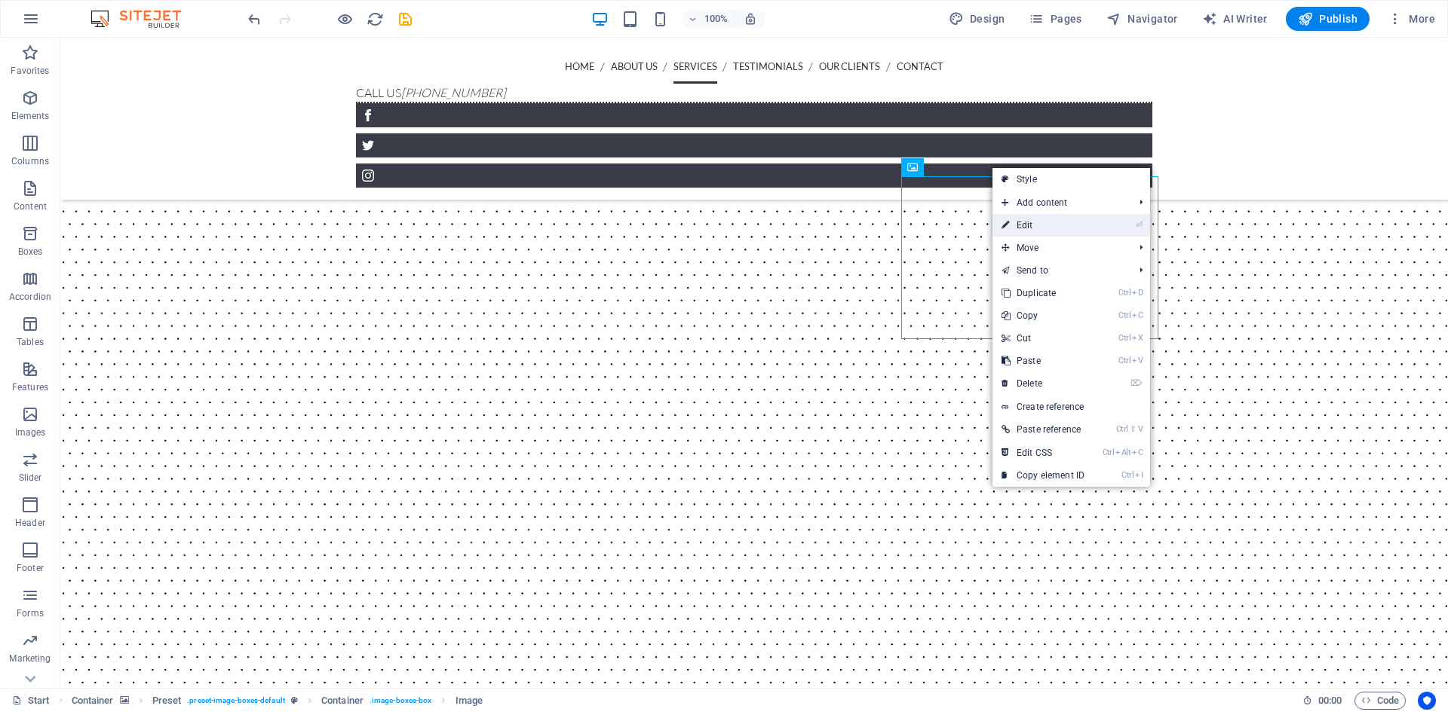
drag, startPoint x: 1028, startPoint y: 231, endPoint x: 685, endPoint y: 191, distance: 346.1
click at [1028, 231] on link "⏎ Edit" at bounding box center [1042, 225] width 101 height 23
select select "%"
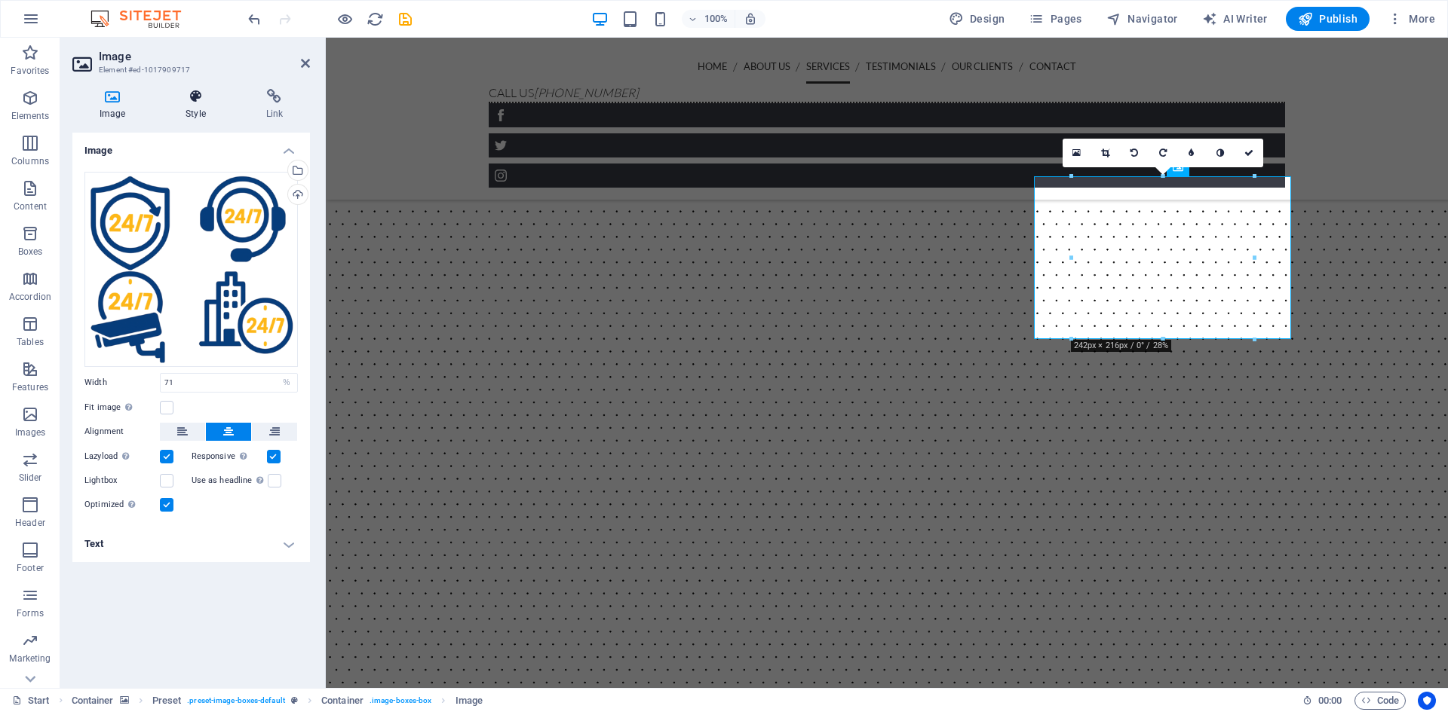
click at [193, 99] on icon at bounding box center [195, 96] width 74 height 15
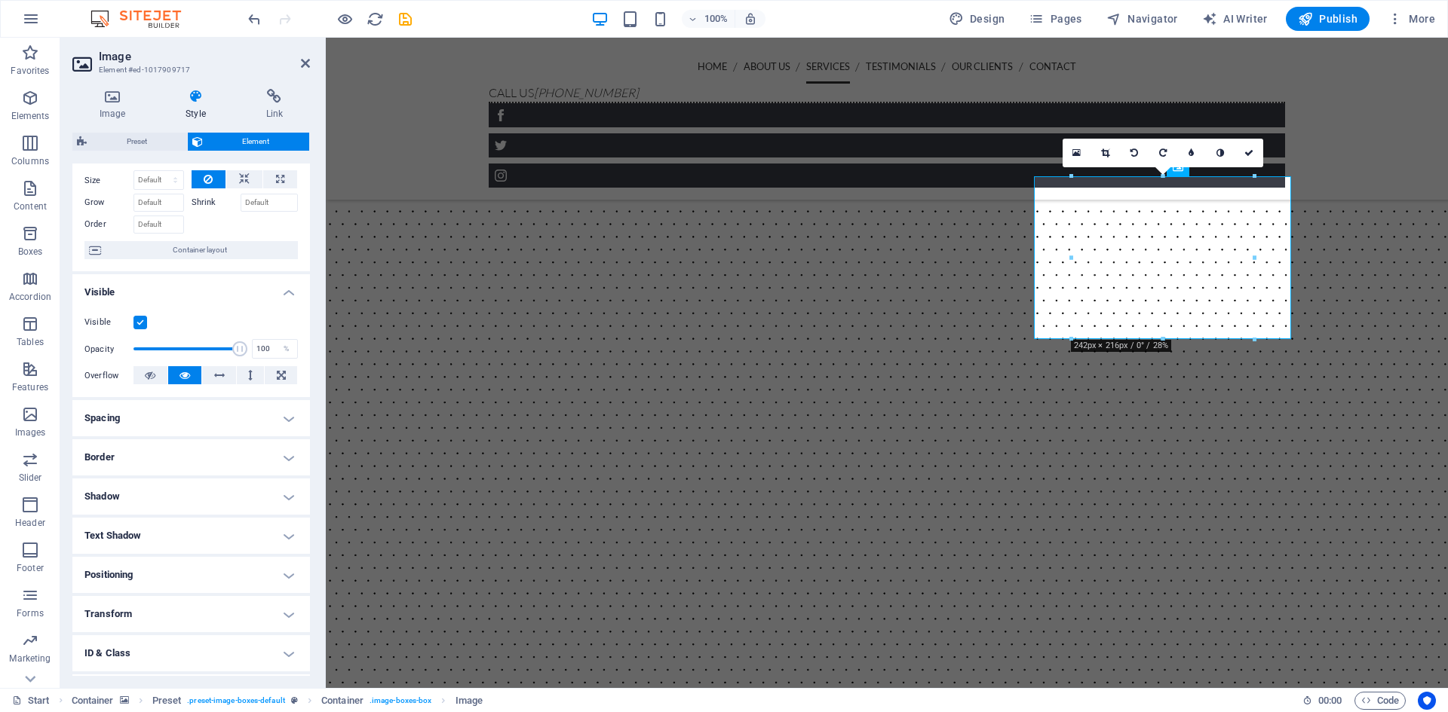
scroll to position [75, 0]
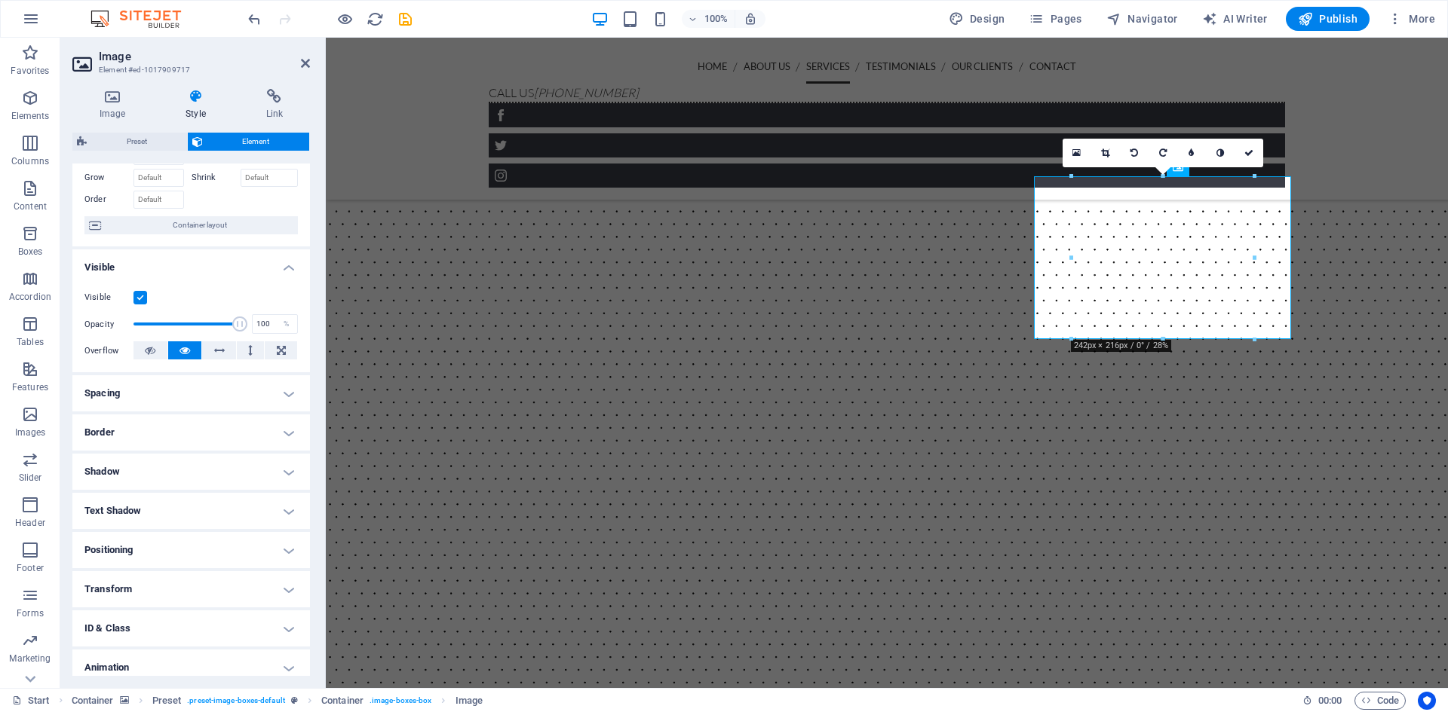
click at [287, 432] on h4 "Border" at bounding box center [190, 433] width 237 height 36
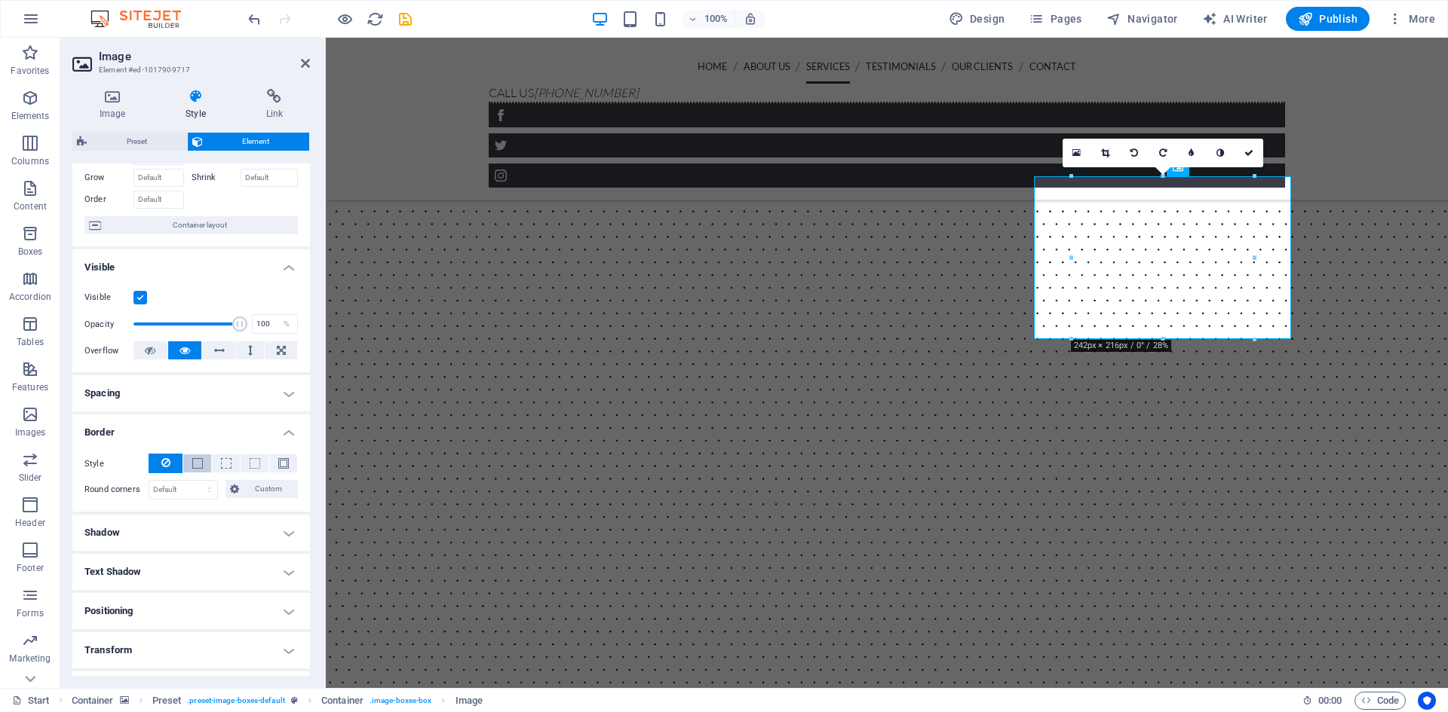
click at [203, 466] on button at bounding box center [197, 464] width 28 height 18
click at [167, 463] on icon at bounding box center [165, 463] width 9 height 18
click at [281, 530] on h4 "Shadow" at bounding box center [190, 533] width 237 height 36
click at [257, 562] on button "Inside" at bounding box center [271, 563] width 51 height 18
type input "2"
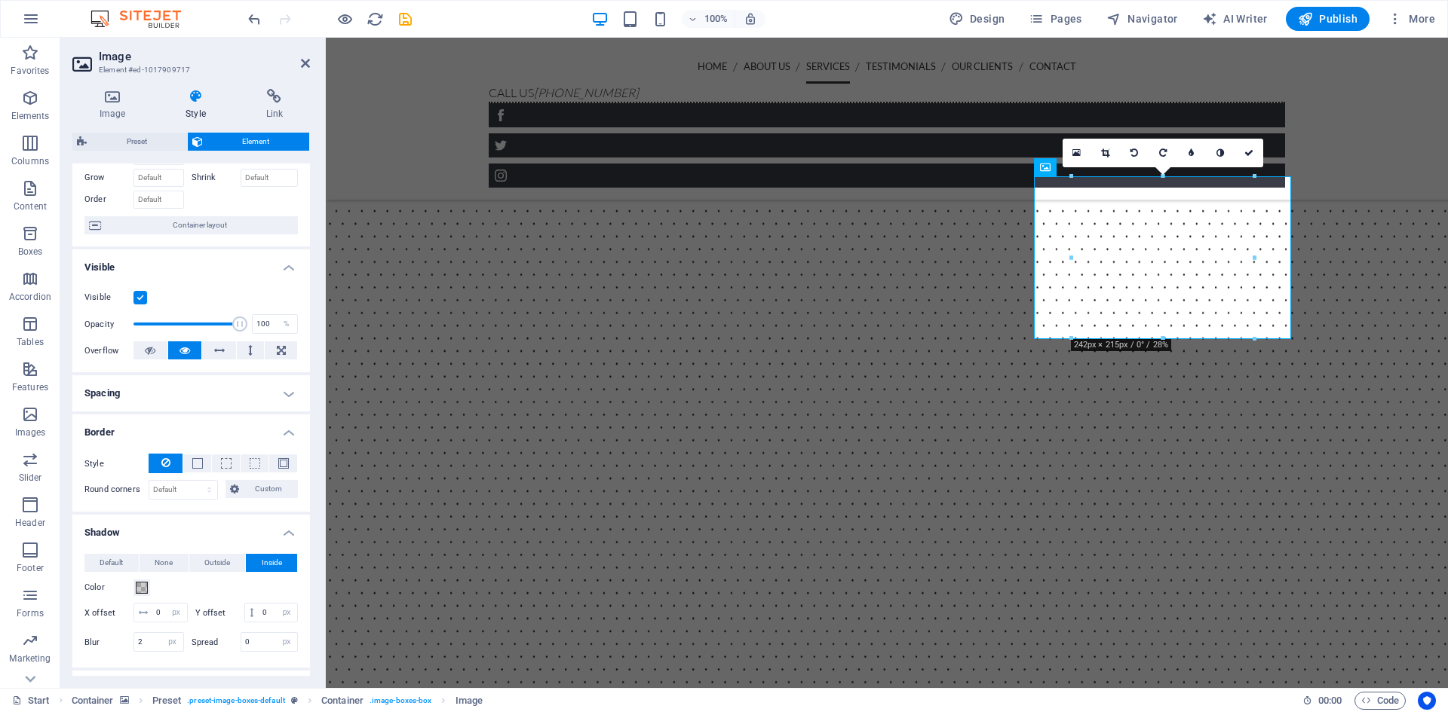
click at [1347, 380] on figure at bounding box center [887, 670] width 1122 height 1206
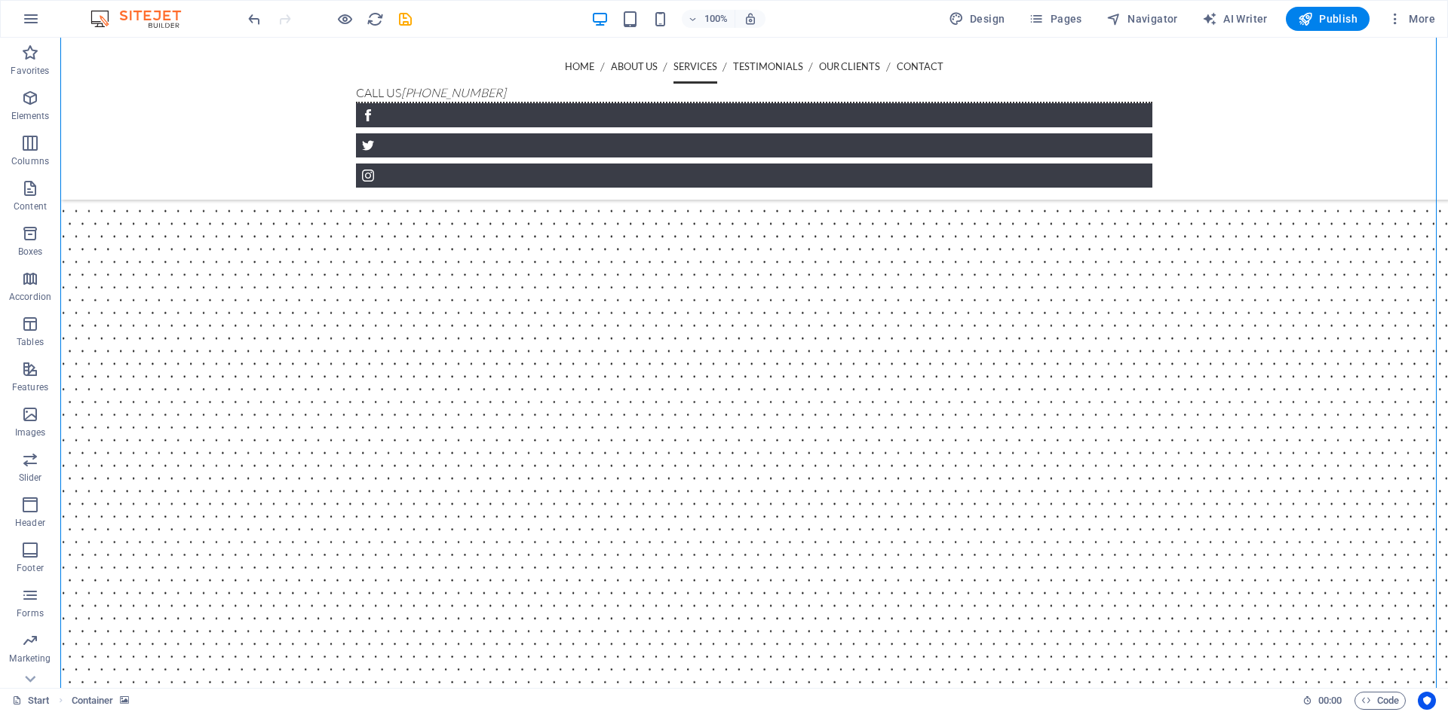
click at [1274, 273] on figure at bounding box center [753, 670] width 1387 height 1206
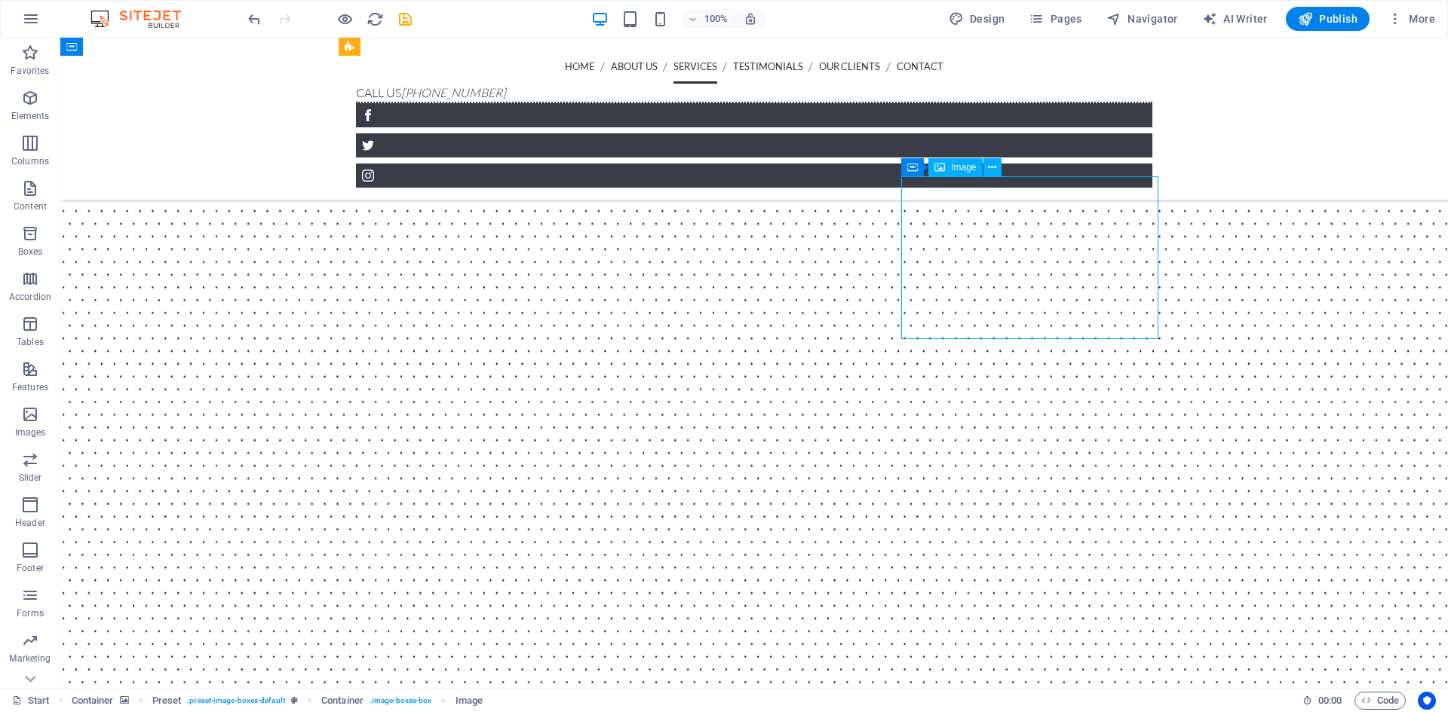
select select "px"
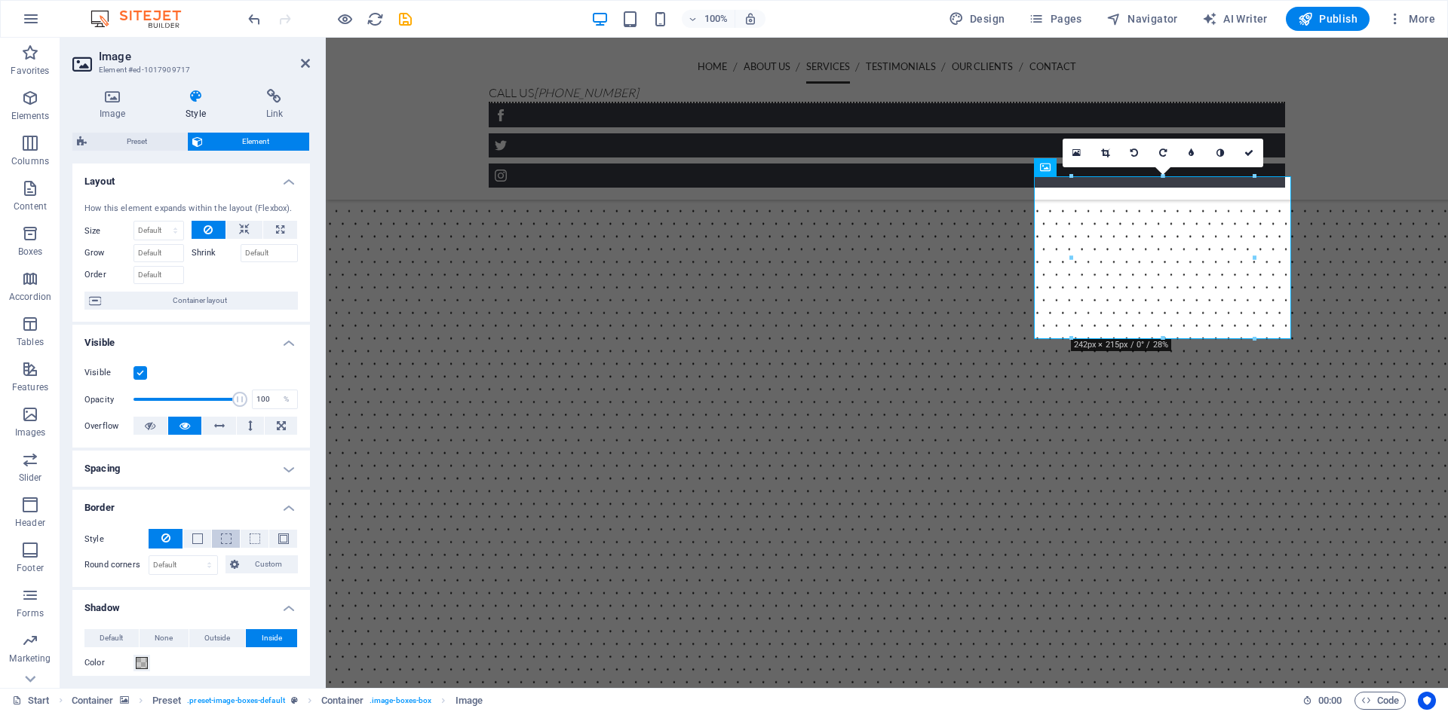
scroll to position [75, 0]
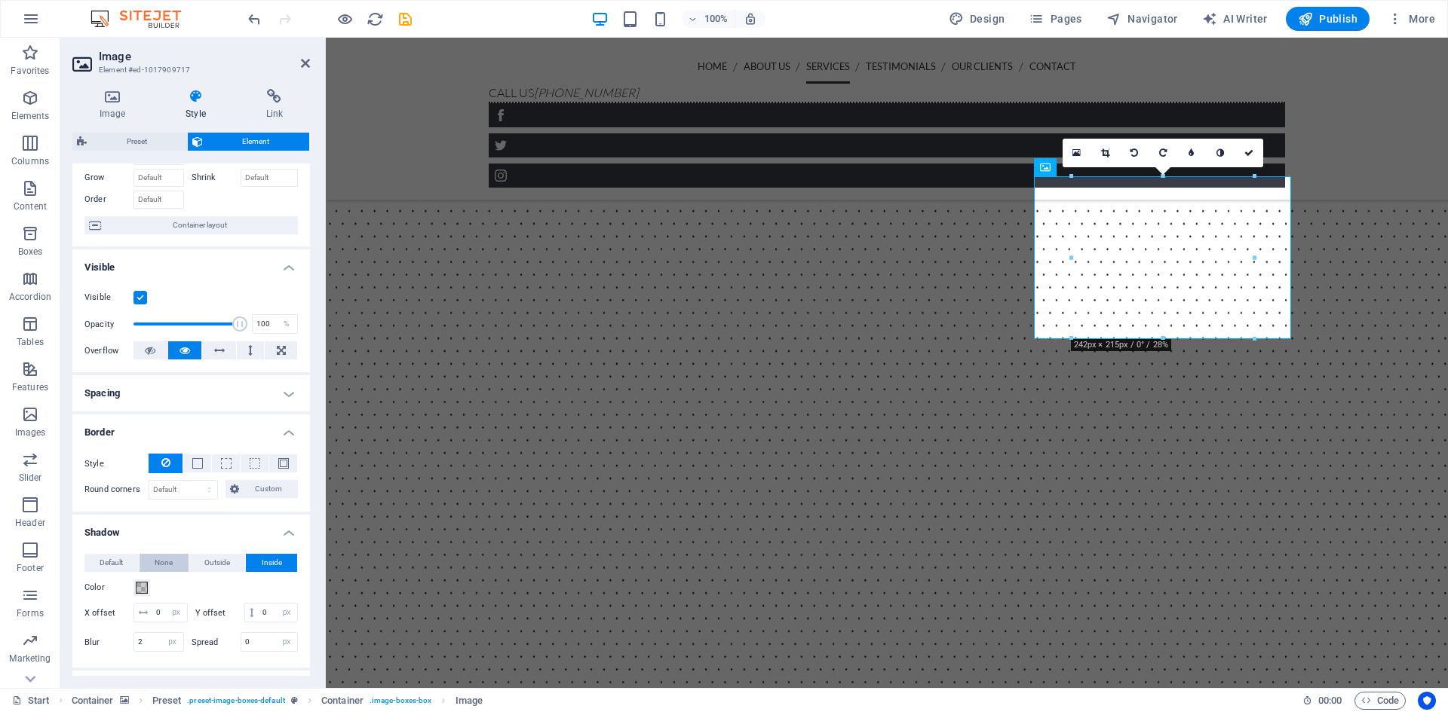
click at [167, 565] on span "None" at bounding box center [164, 563] width 18 height 18
click at [121, 562] on span "Default" at bounding box center [111, 563] width 23 height 18
click at [1374, 297] on figure at bounding box center [887, 670] width 1122 height 1206
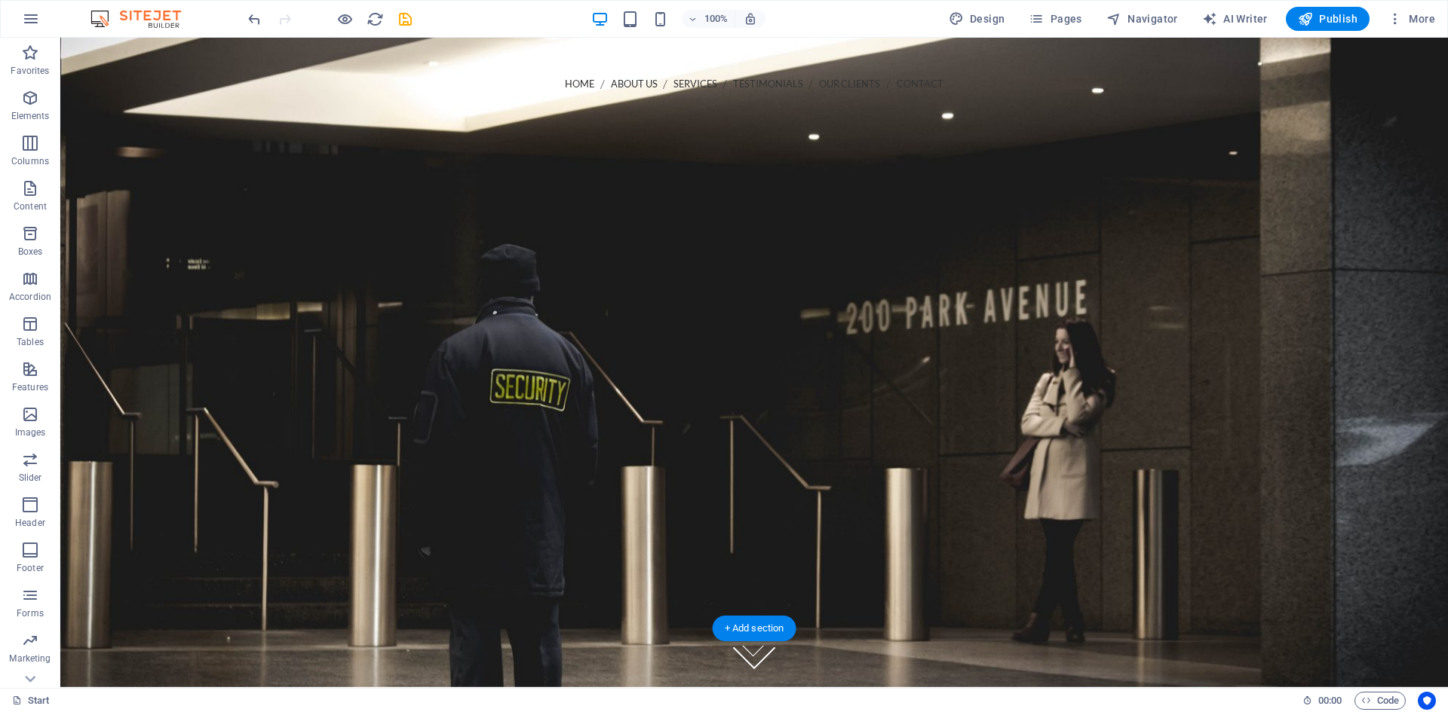
scroll to position [0, 0]
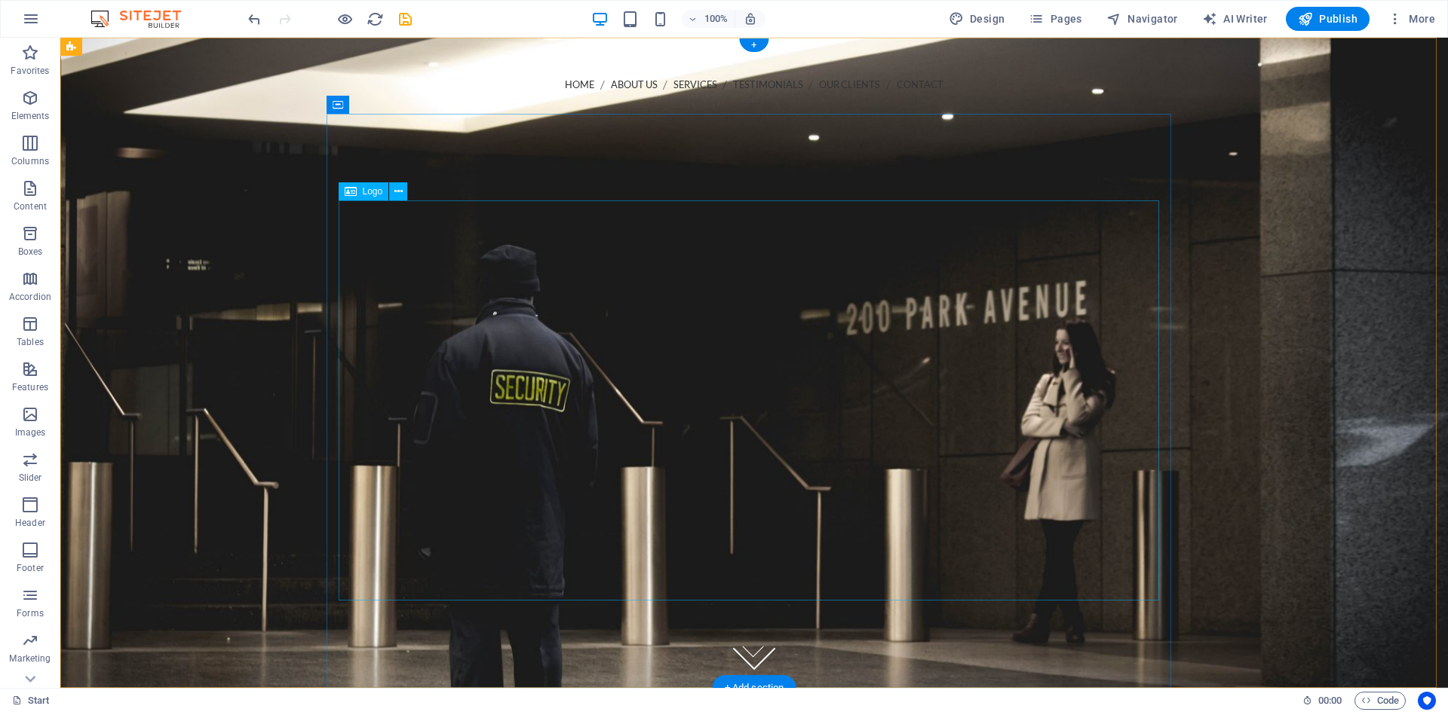
click at [826, 446] on div at bounding box center [754, 478] width 820 height 400
click at [621, 349] on div at bounding box center [754, 478] width 820 height 400
select select "px"
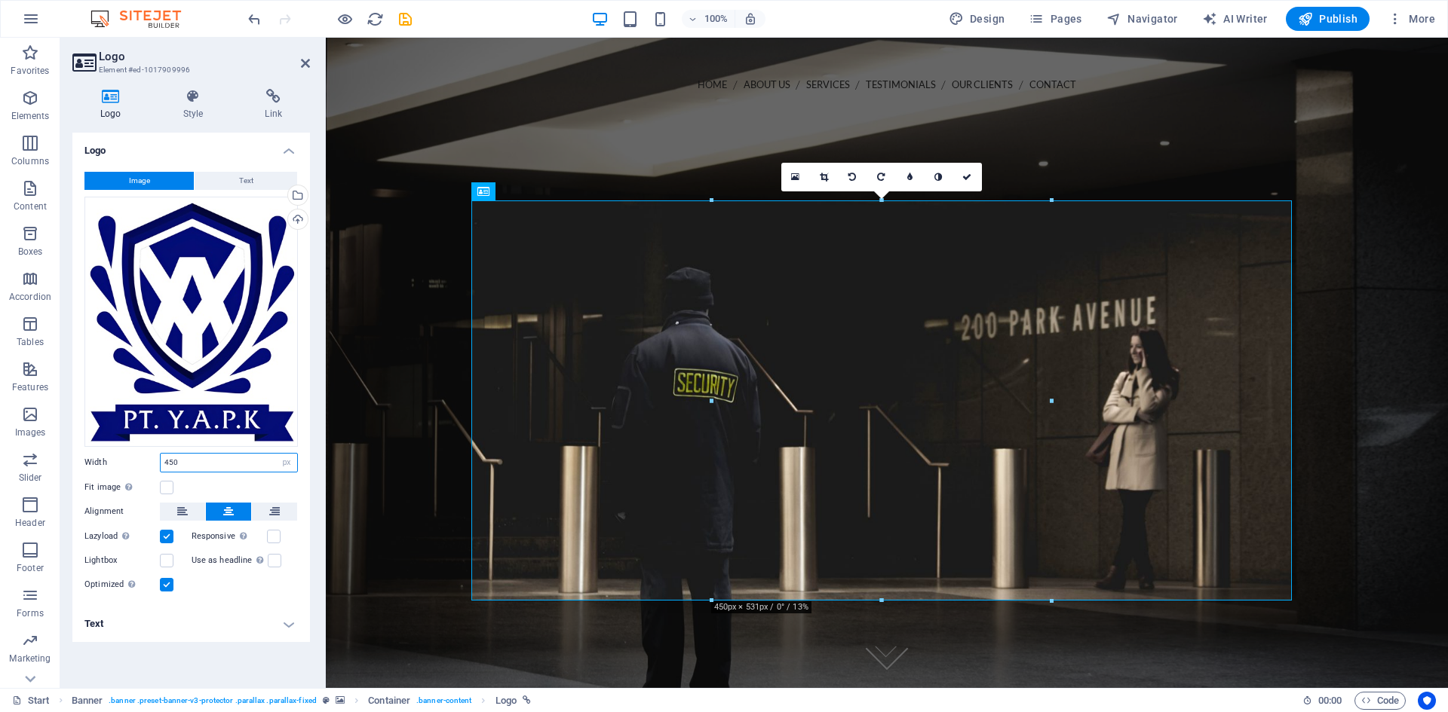
drag, startPoint x: 212, startPoint y: 464, endPoint x: 152, endPoint y: 467, distance: 59.6
click at [152, 467] on div "Width 450 Default auto px rem % em vh vw" at bounding box center [190, 463] width 213 height 20
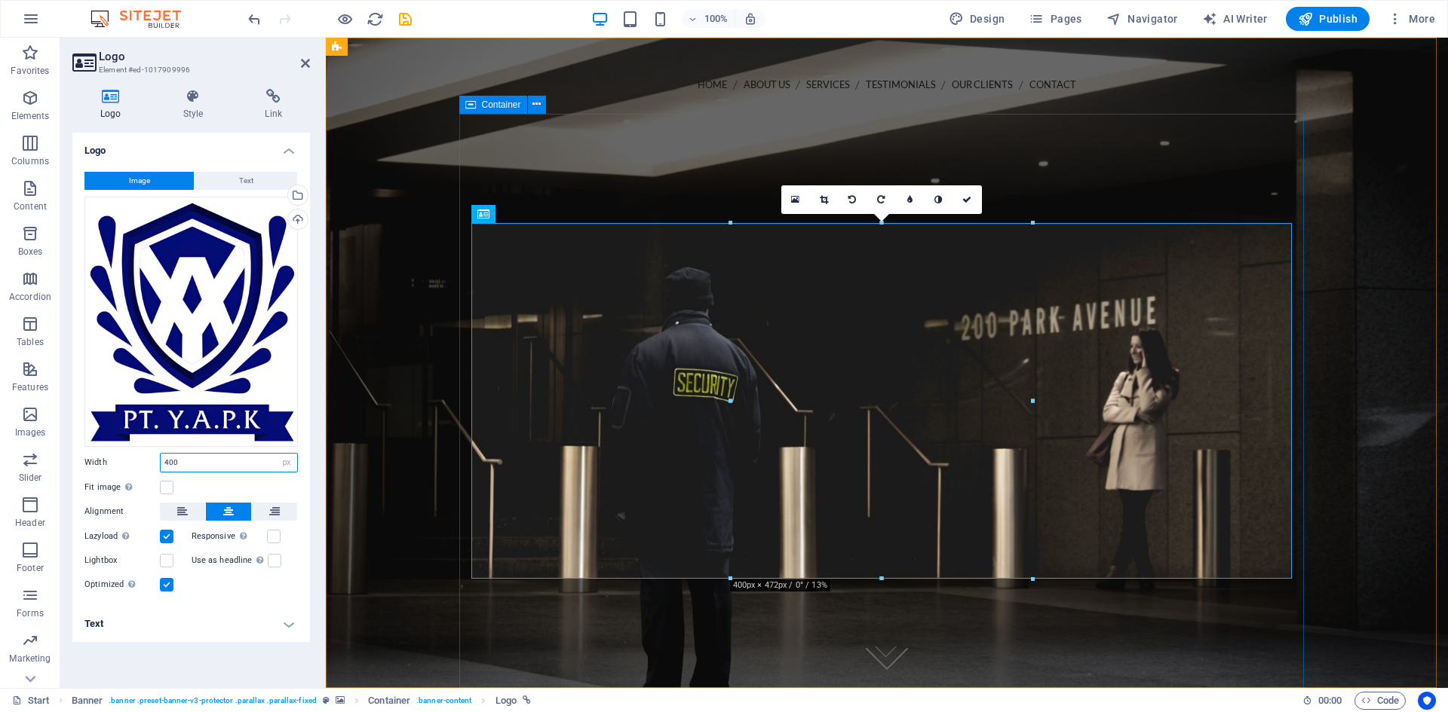
type input "400"
click at [183, 115] on h4 "Style" at bounding box center [196, 105] width 82 height 32
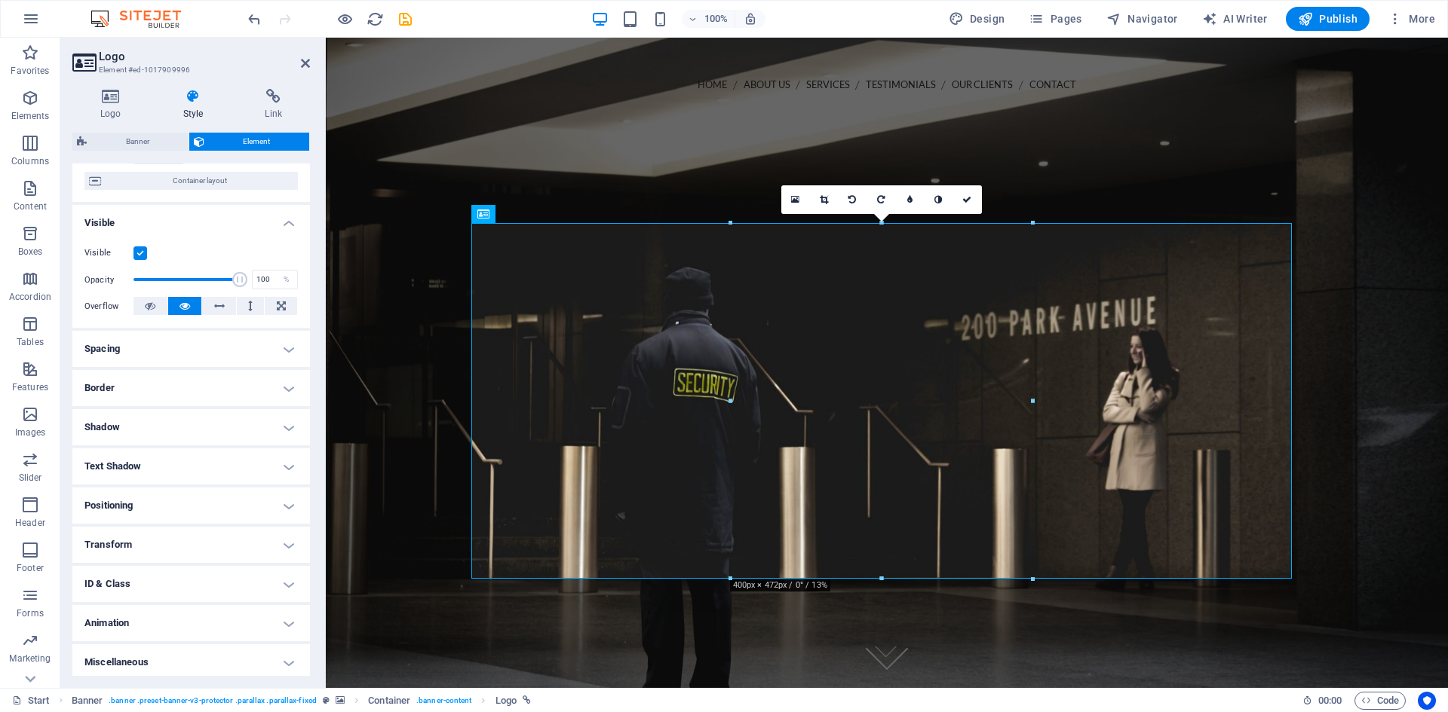
scroll to position [124, 0]
click at [289, 344] on h4 "Spacing" at bounding box center [190, 344] width 237 height 36
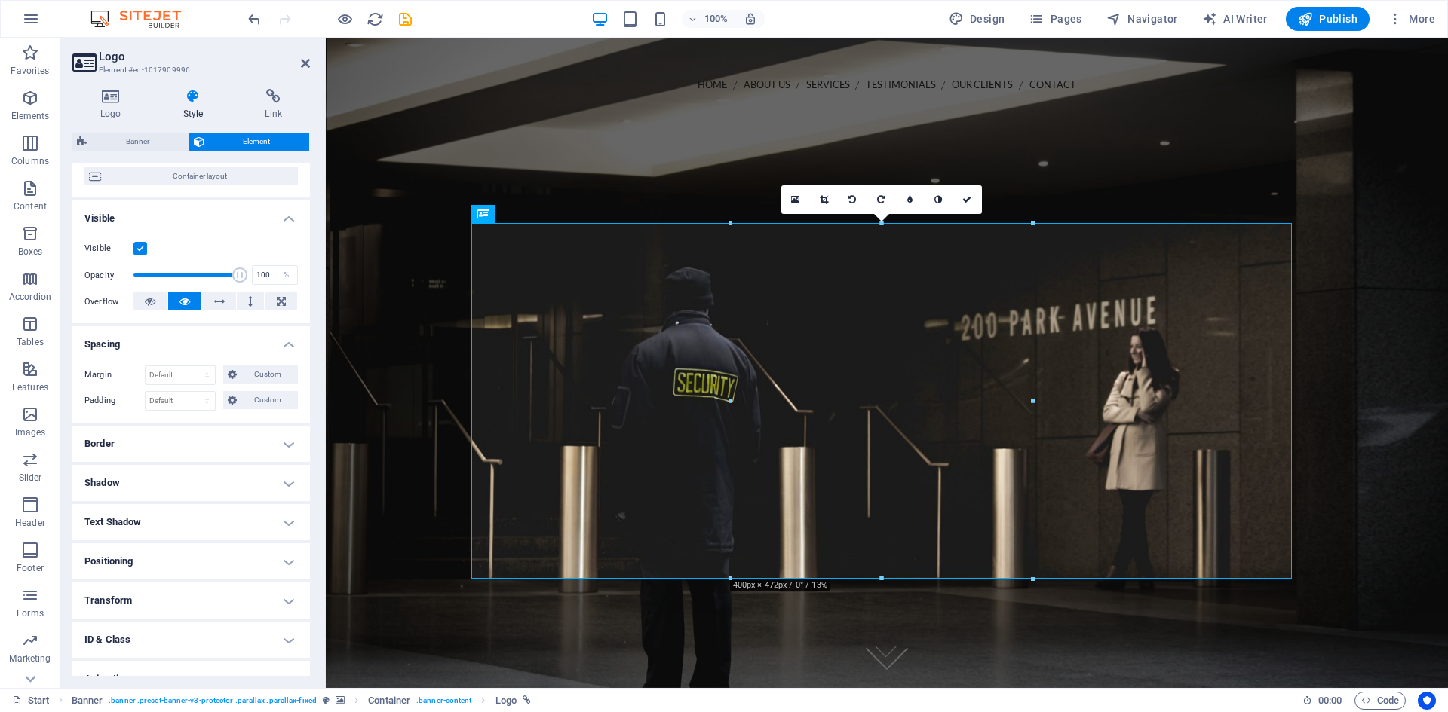
click at [289, 344] on h4 "Spacing" at bounding box center [190, 339] width 237 height 27
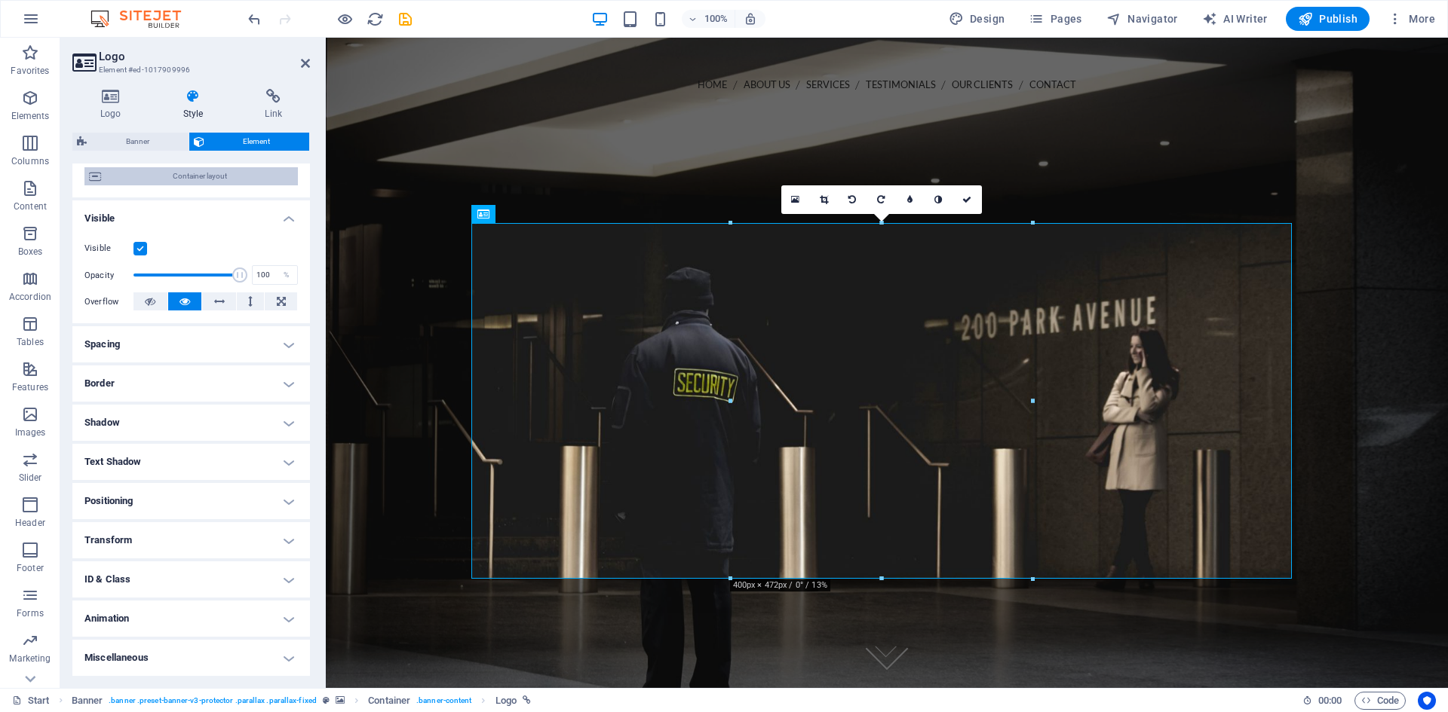
click at [191, 181] on span "Container layout" at bounding box center [200, 176] width 188 height 18
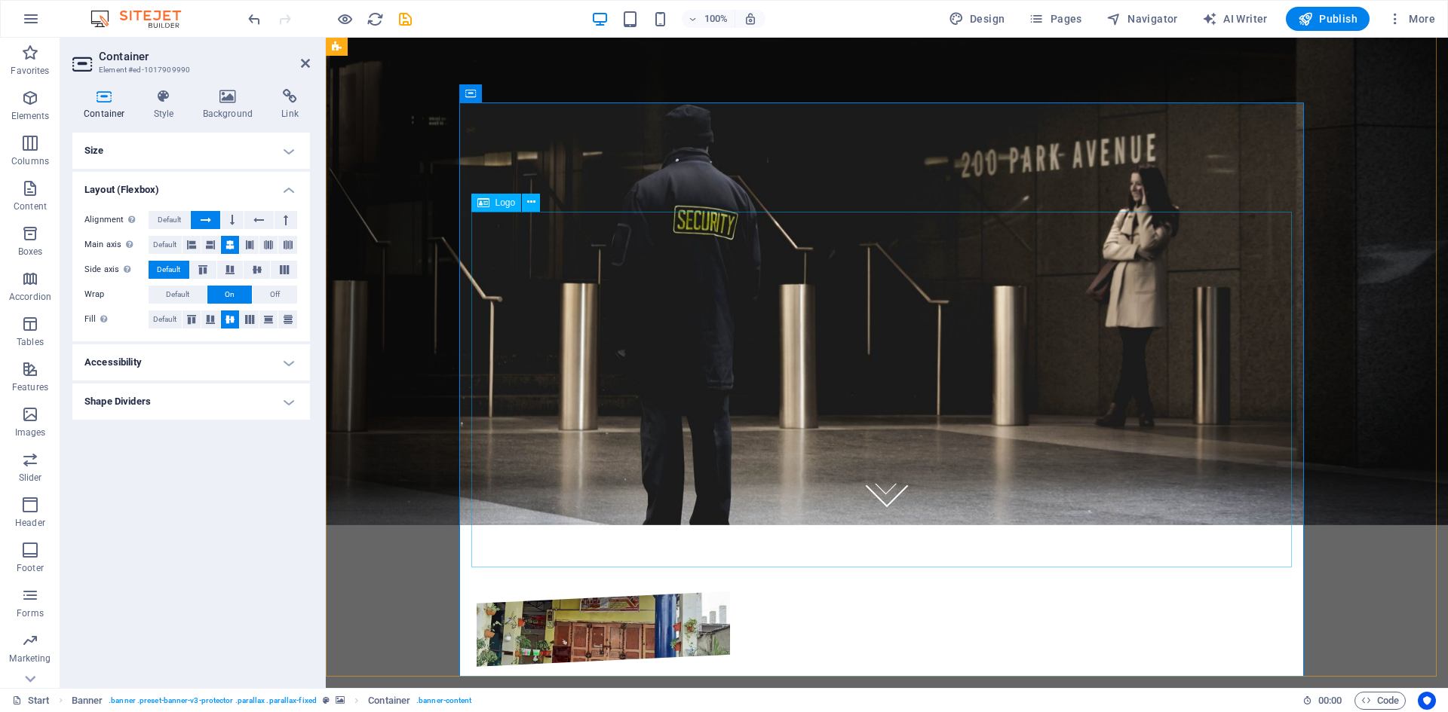
scroll to position [226, 0]
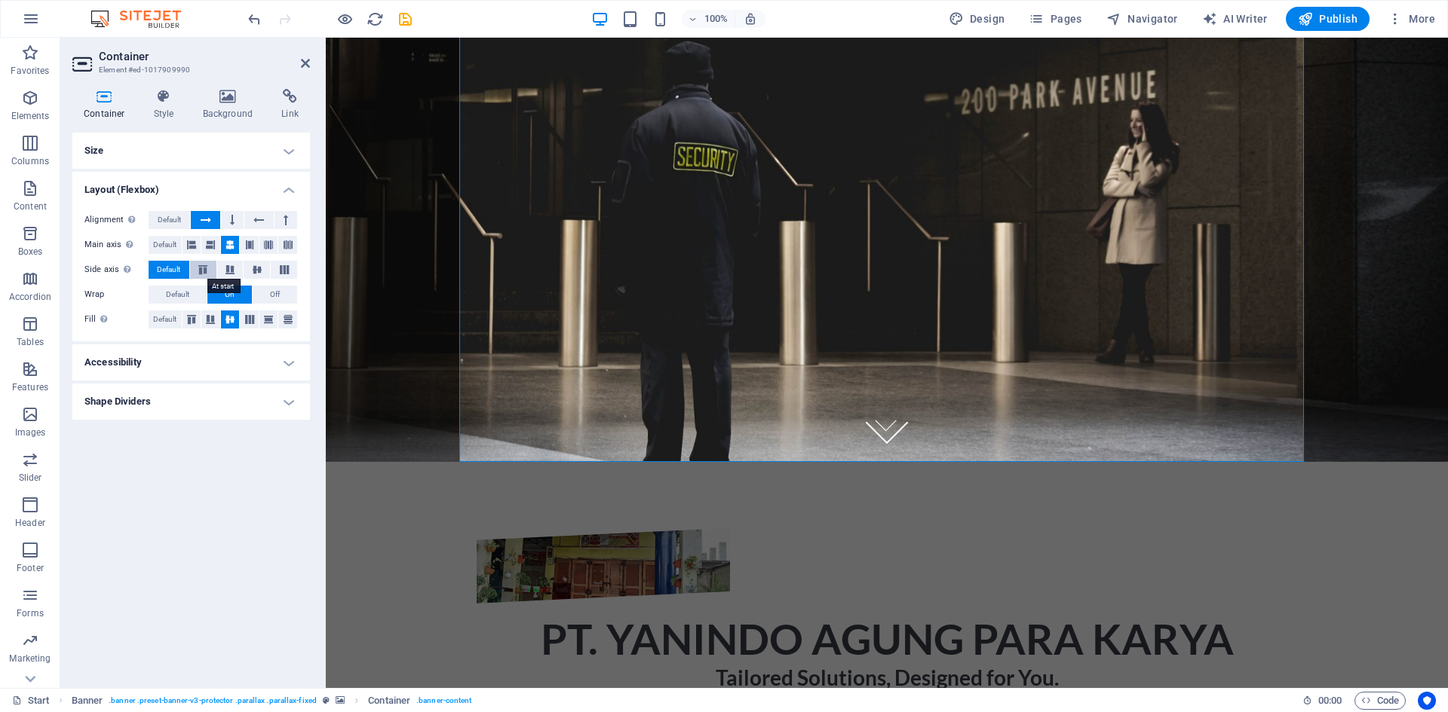
click at [204, 270] on icon at bounding box center [203, 269] width 18 height 9
click at [173, 270] on span "Default" at bounding box center [168, 270] width 23 height 18
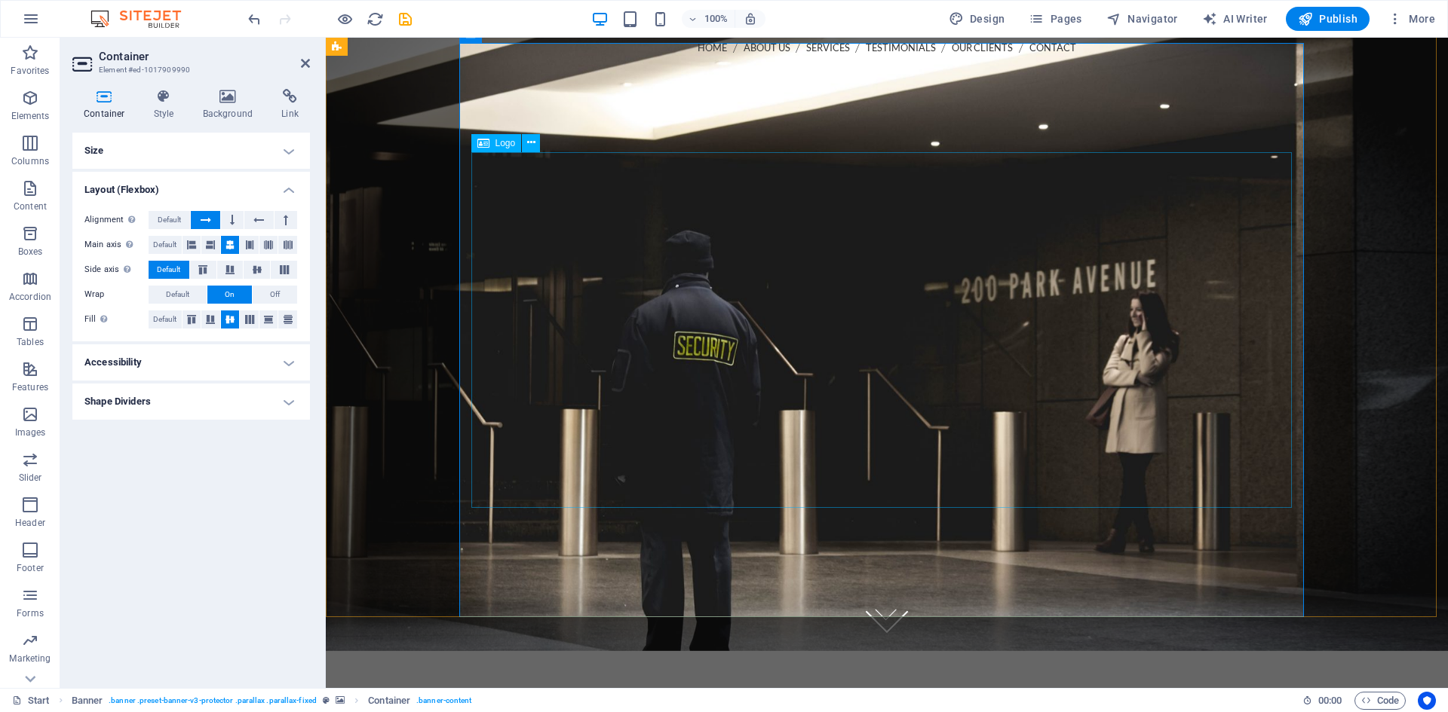
scroll to position [0, 0]
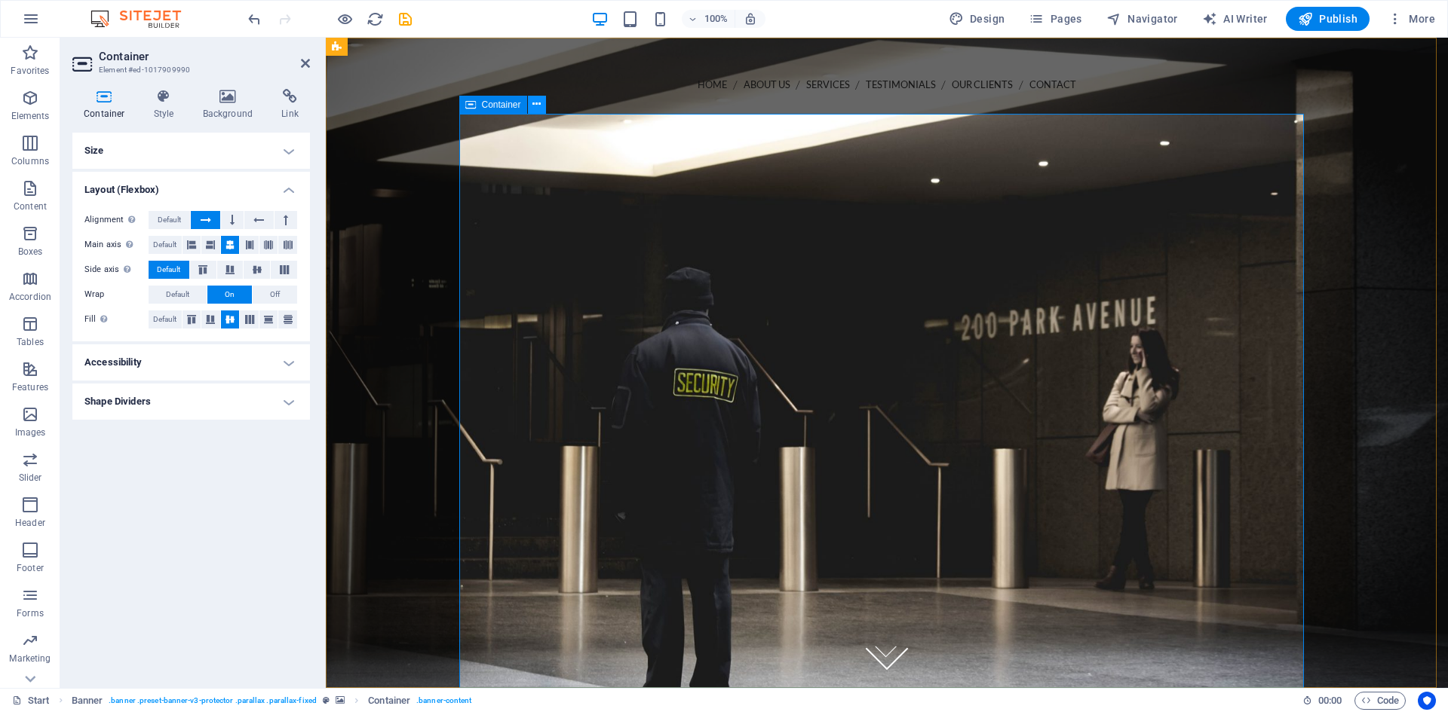
click at [533, 112] on icon at bounding box center [536, 105] width 8 height 16
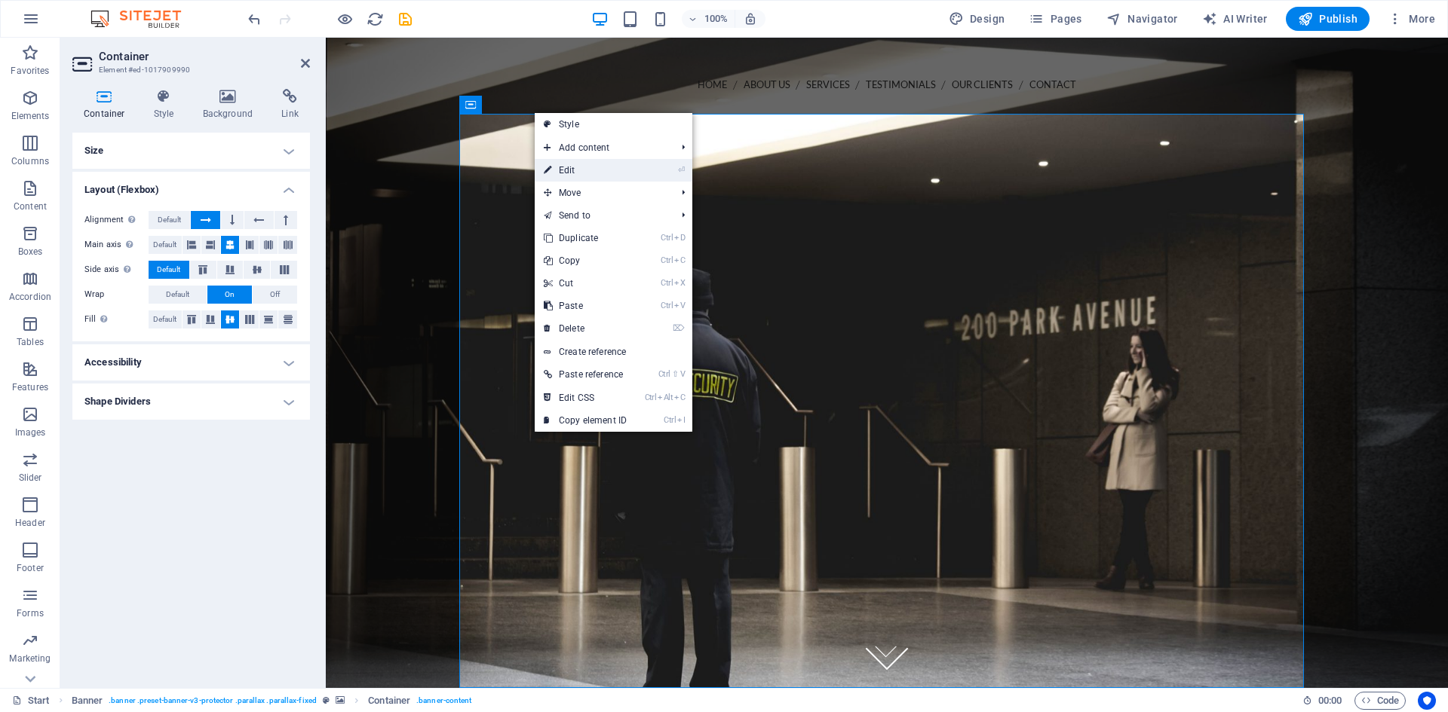
click at [596, 163] on link "⏎ Edit" at bounding box center [585, 170] width 101 height 23
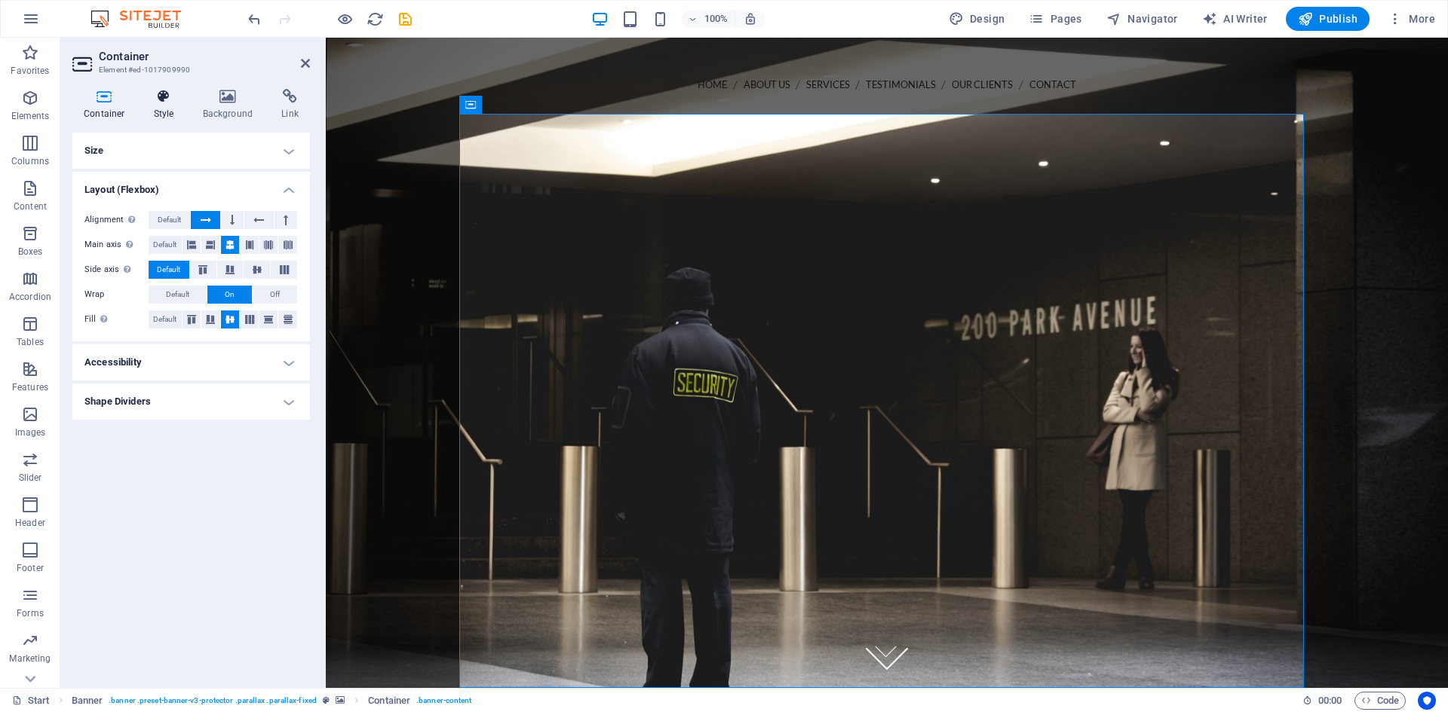
click at [155, 110] on h4 "Style" at bounding box center [166, 105] width 49 height 32
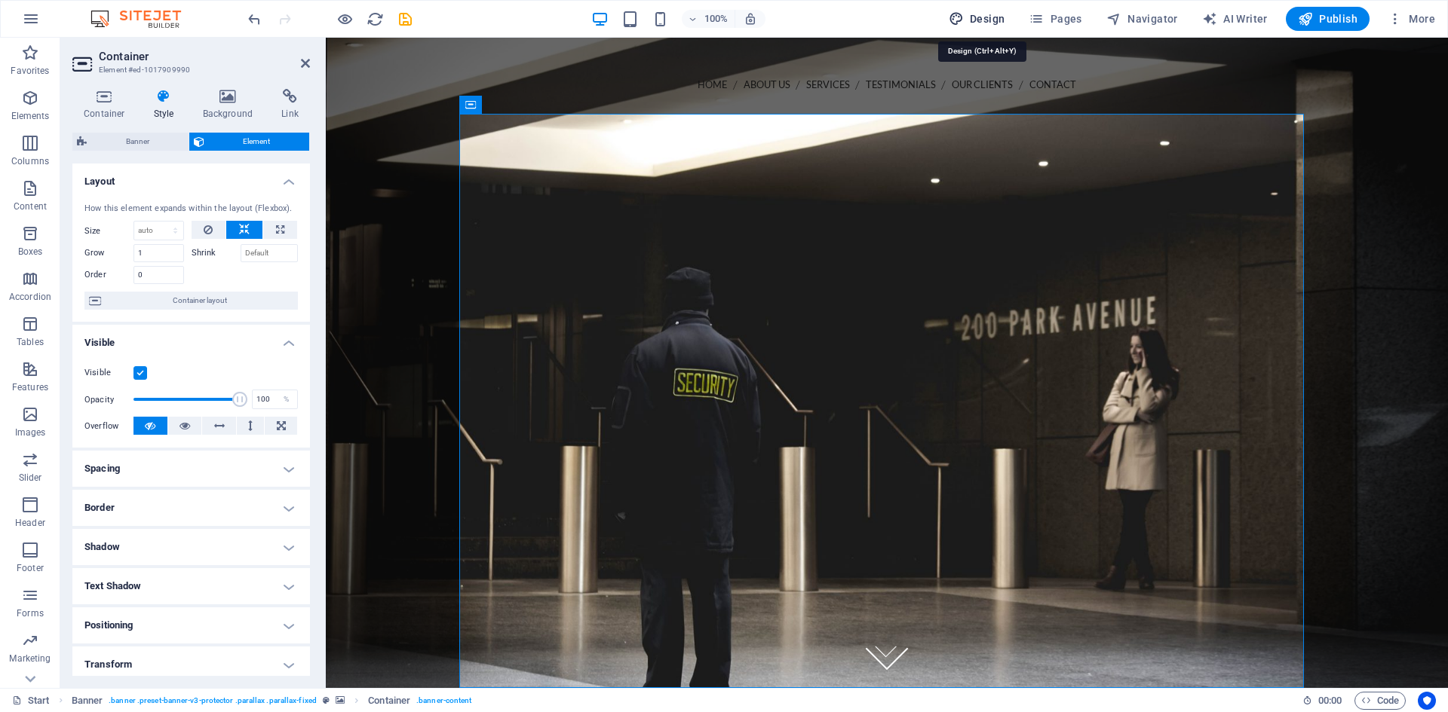
click at [991, 22] on span "Design" at bounding box center [976, 18] width 57 height 15
select select "px"
select select "300"
select select "px"
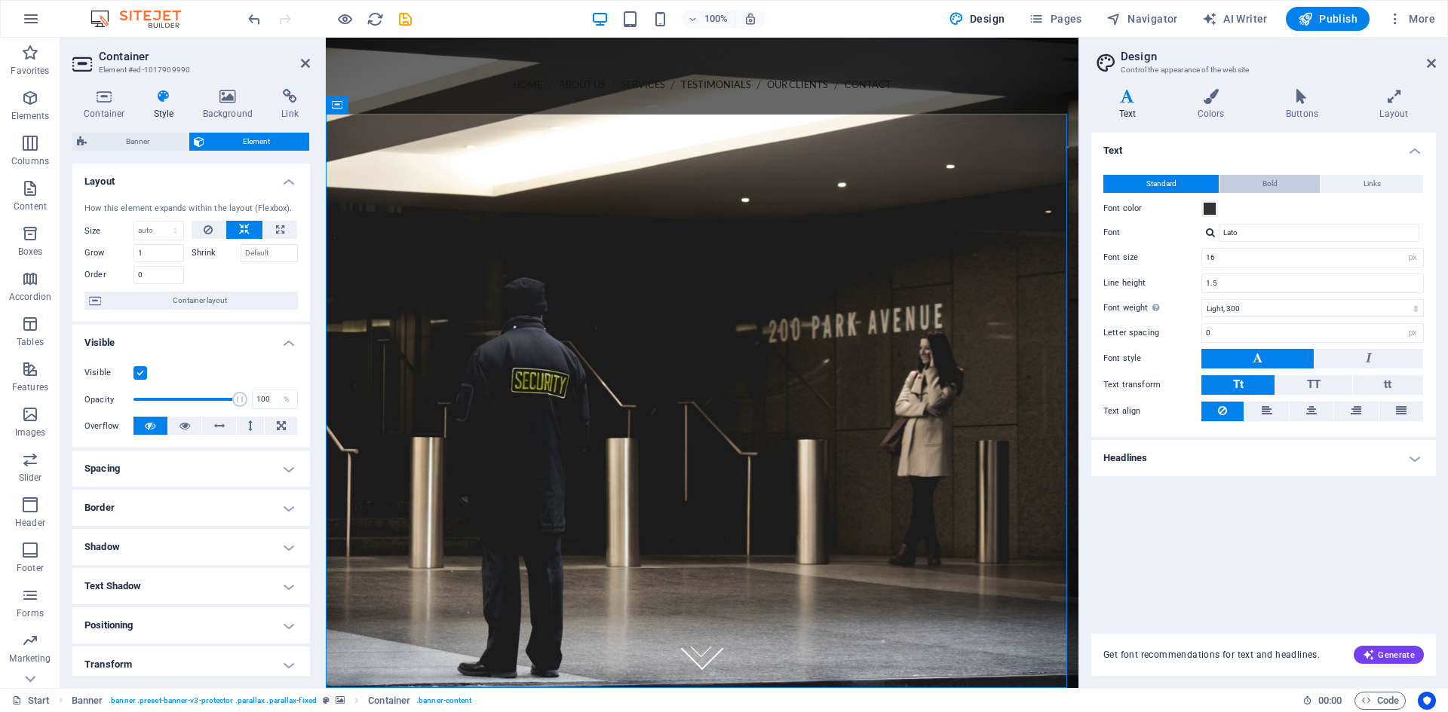
click at [1262, 189] on span "Bold" at bounding box center [1269, 184] width 15 height 18
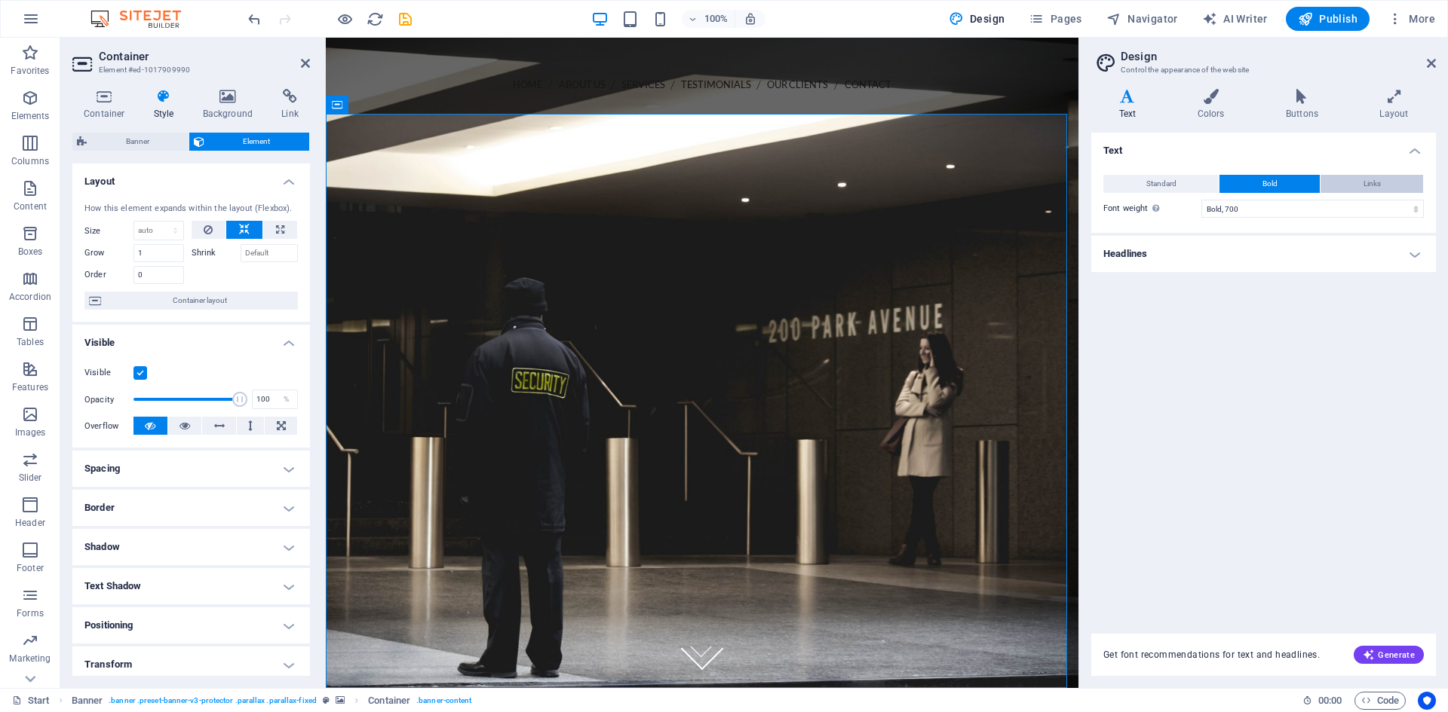
click at [1383, 185] on button "Links" at bounding box center [1371, 184] width 103 height 18
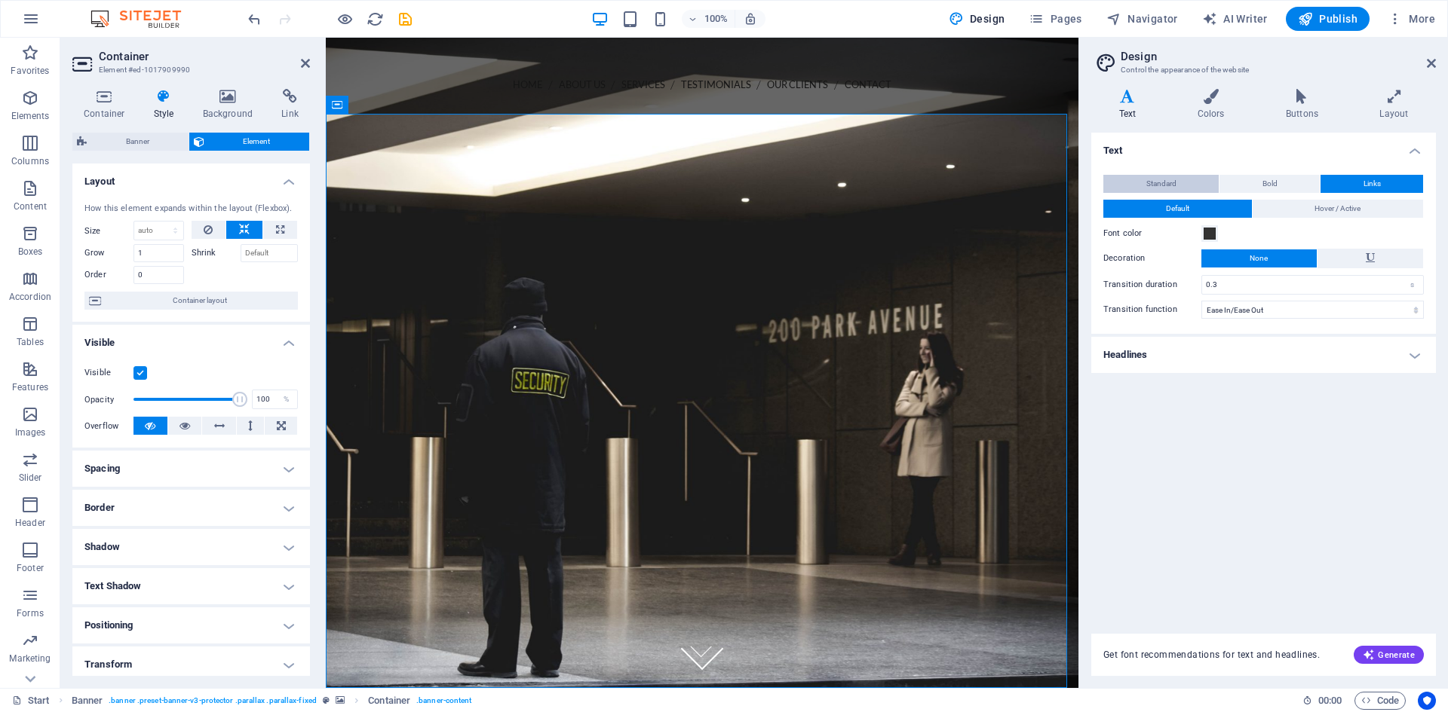
click at [1153, 185] on span "Standard" at bounding box center [1161, 184] width 30 height 18
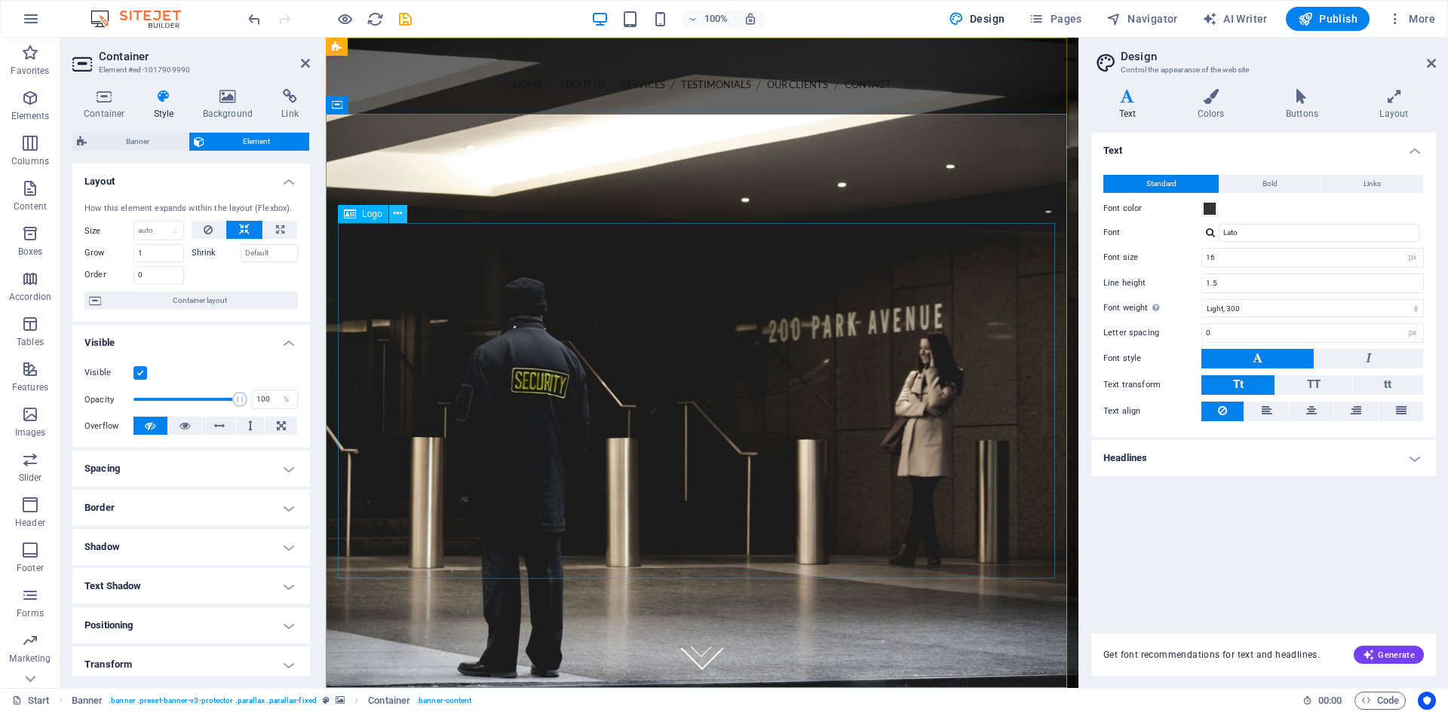
click at [397, 219] on icon at bounding box center [398, 214] width 8 height 16
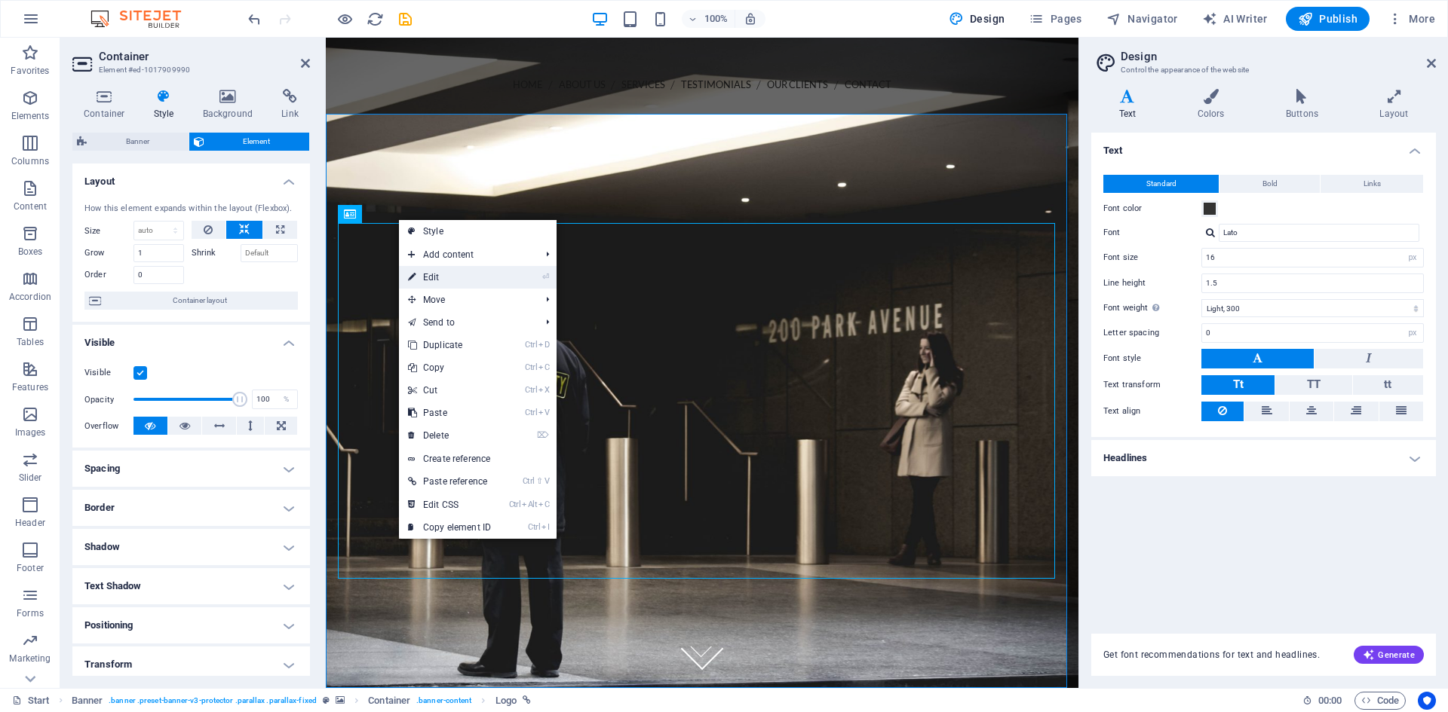
click at [438, 277] on link "⏎ Edit" at bounding box center [449, 277] width 101 height 23
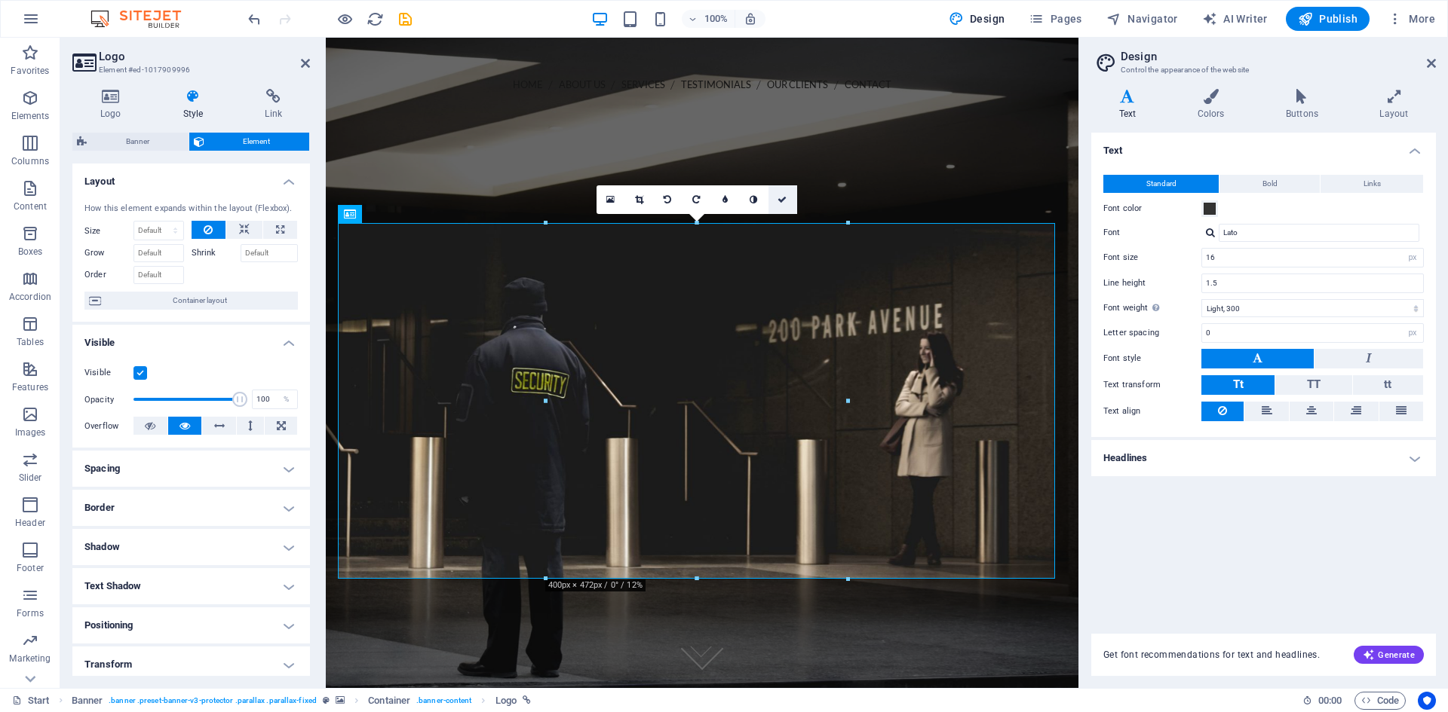
click at [787, 203] on link at bounding box center [782, 199] width 29 height 29
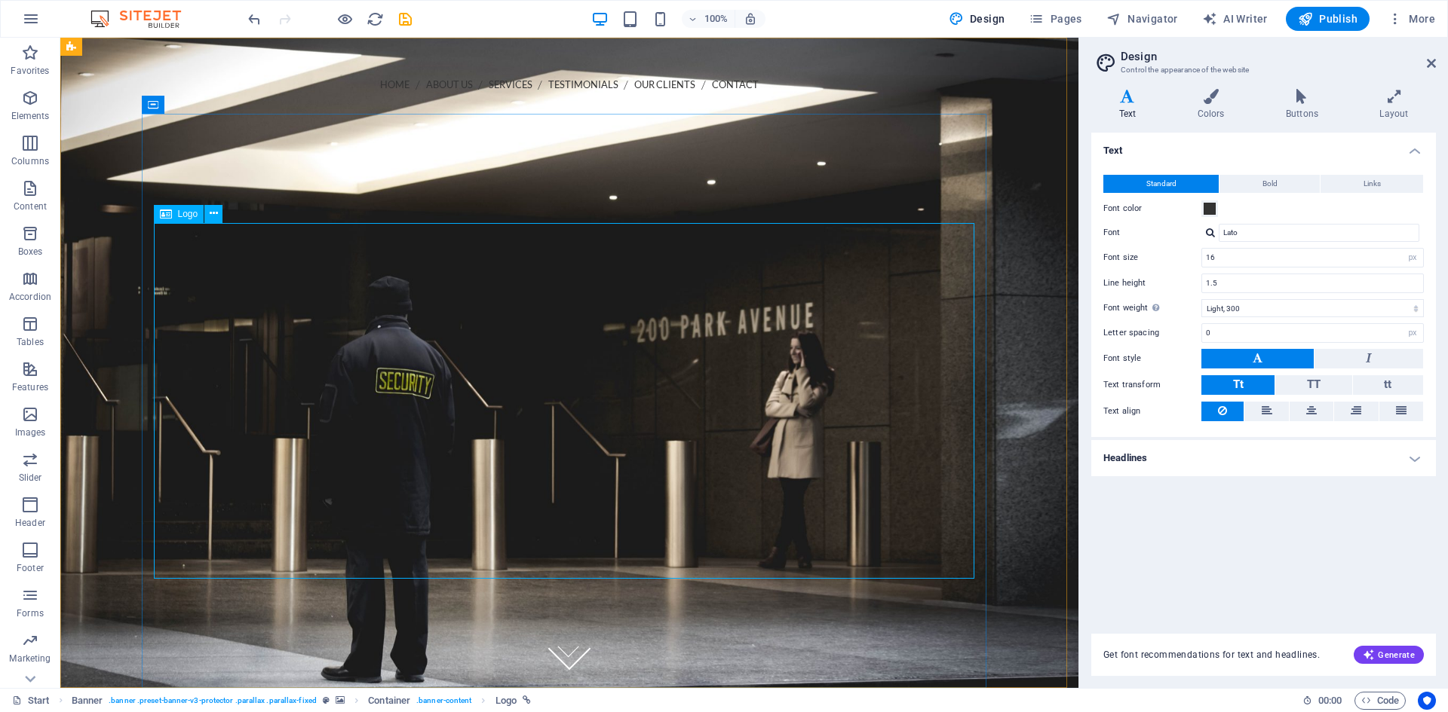
click at [182, 216] on span "Logo" at bounding box center [188, 214] width 20 height 9
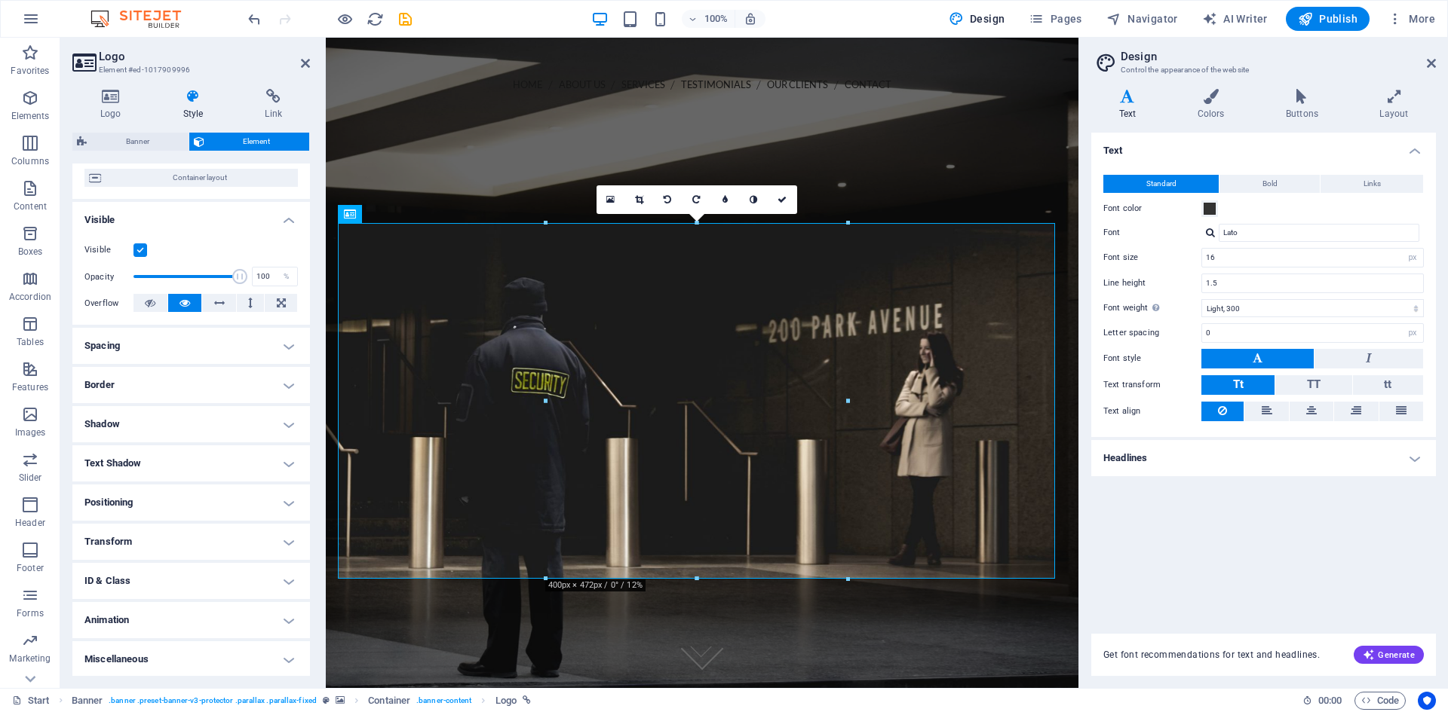
scroll to position [124, 0]
click at [158, 496] on h4 "Positioning" at bounding box center [190, 501] width 237 height 36
click at [246, 533] on span "Fixed" at bounding box center [249, 531] width 18 height 18
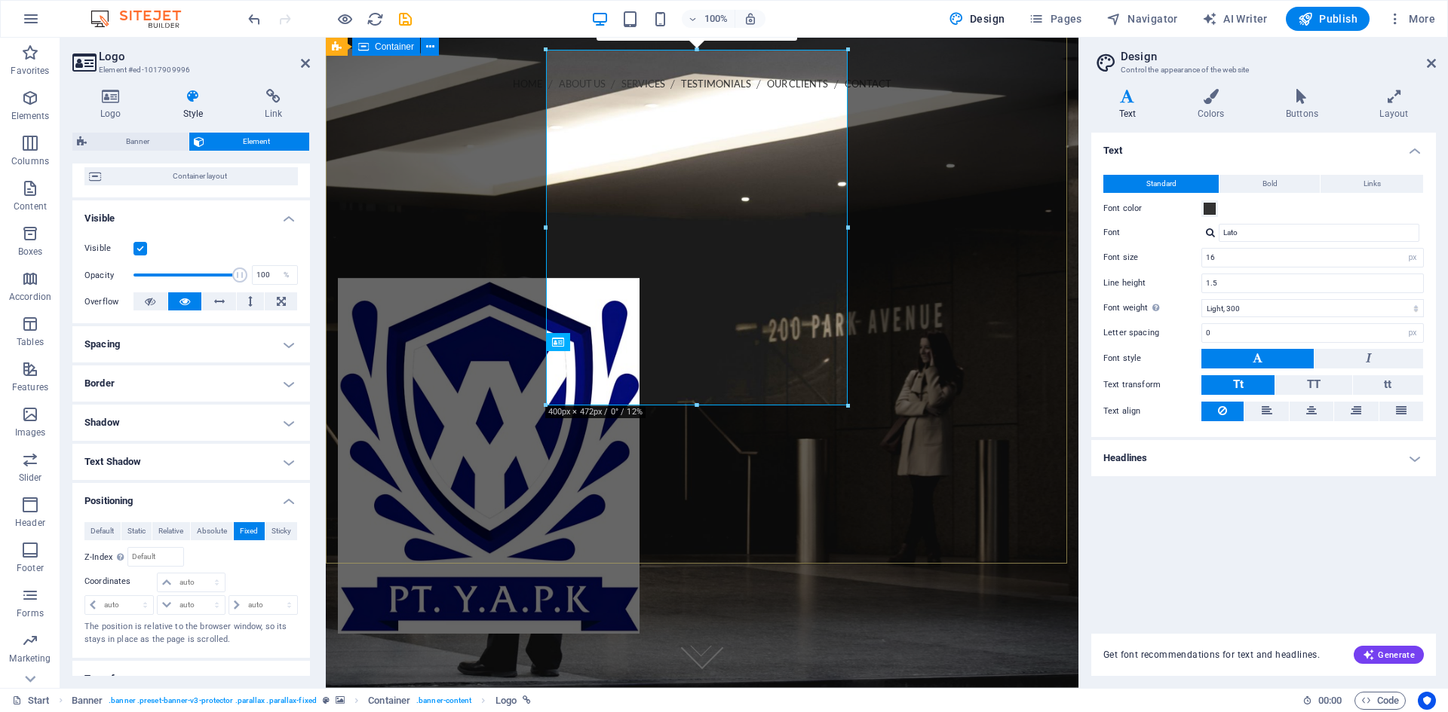
scroll to position [0, 0]
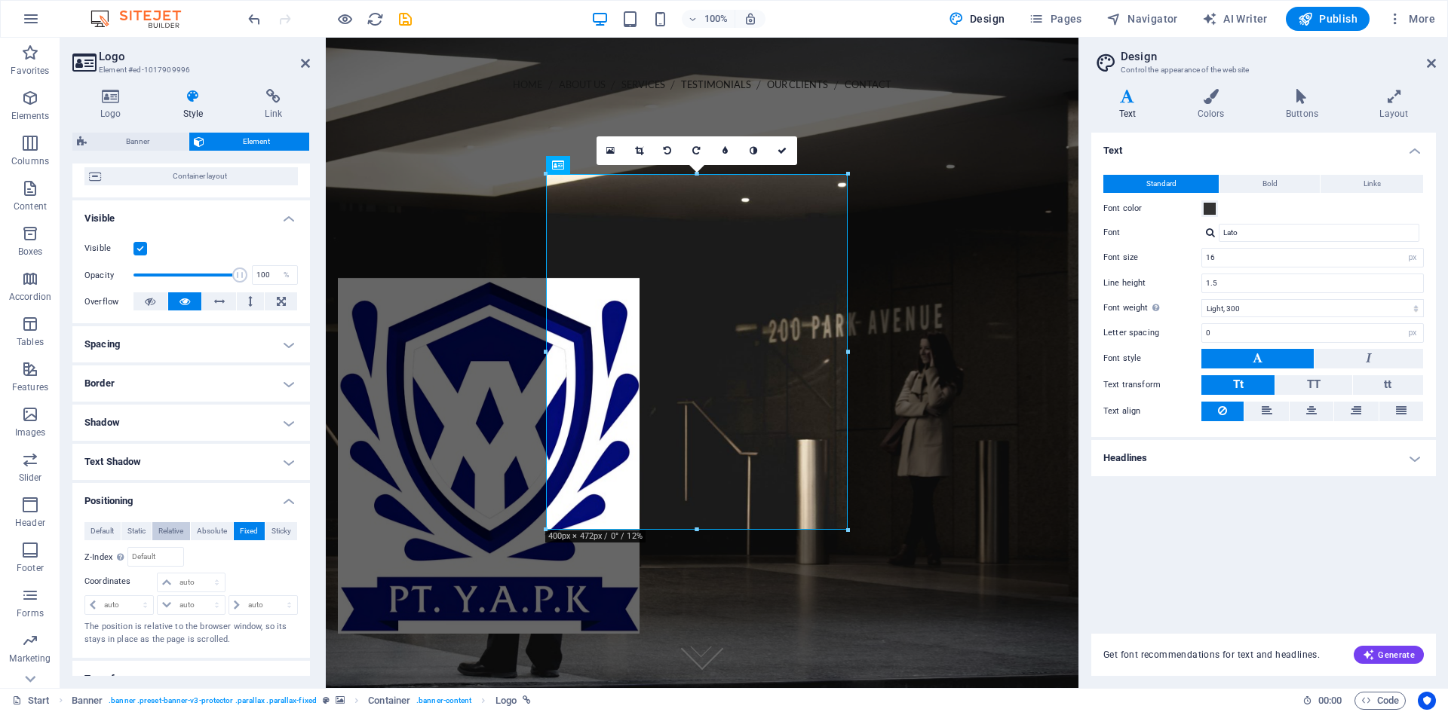
click at [166, 532] on span "Relative" at bounding box center [170, 531] width 25 height 18
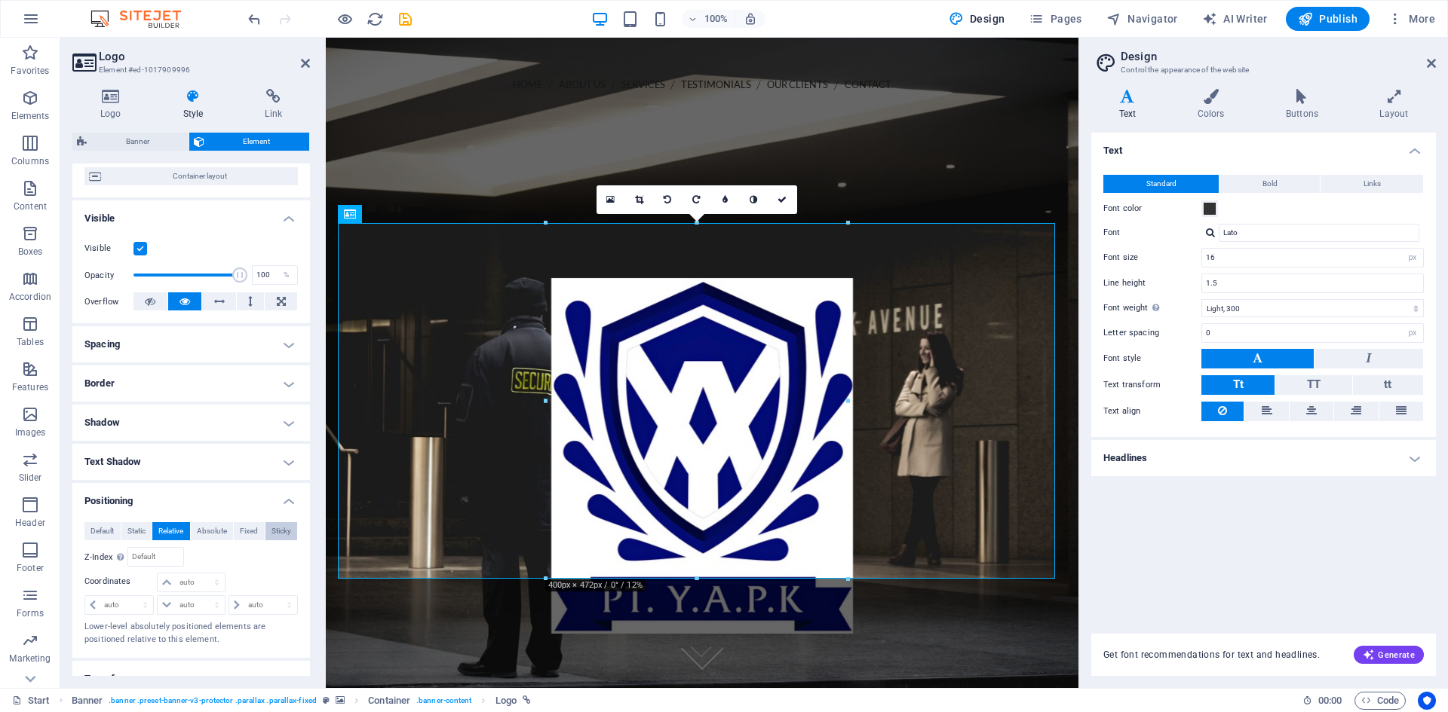
click at [271, 530] on span "Sticky" at bounding box center [281, 531] width 20 height 18
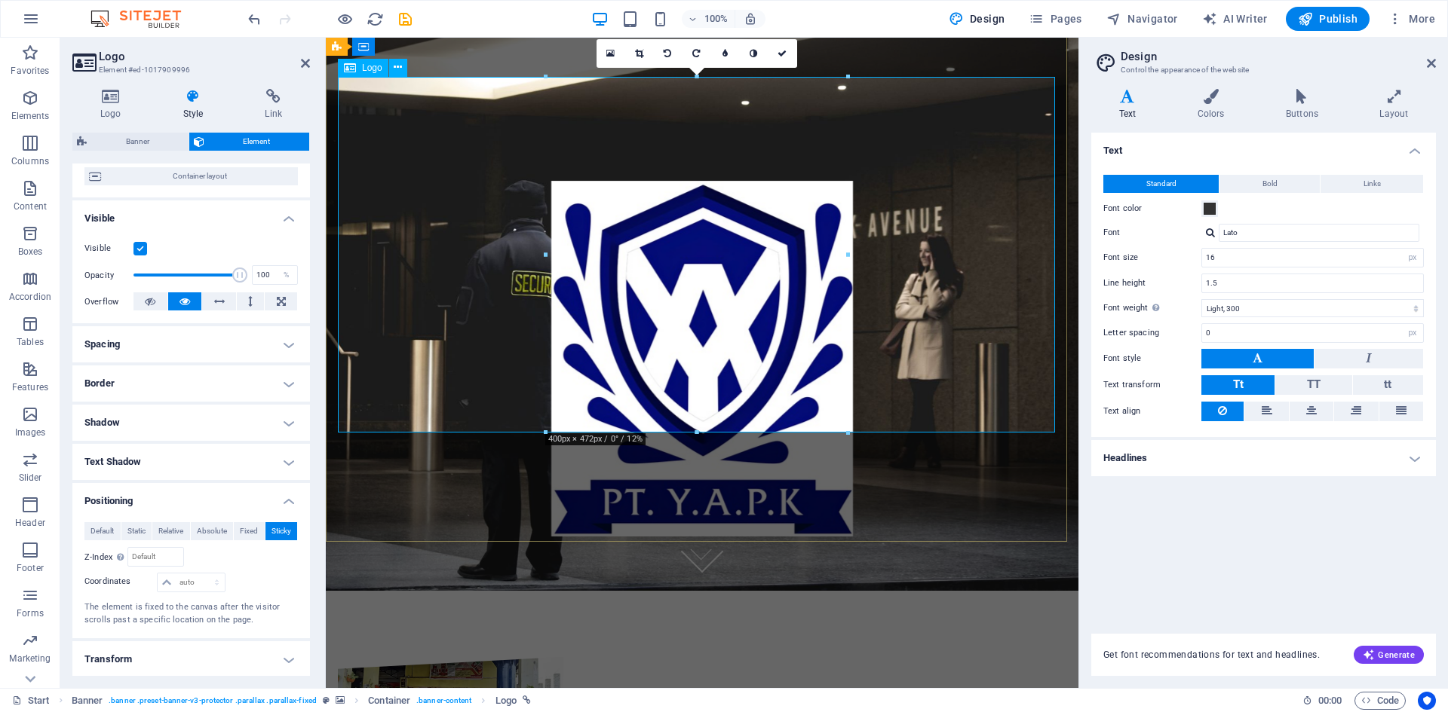
scroll to position [75, 0]
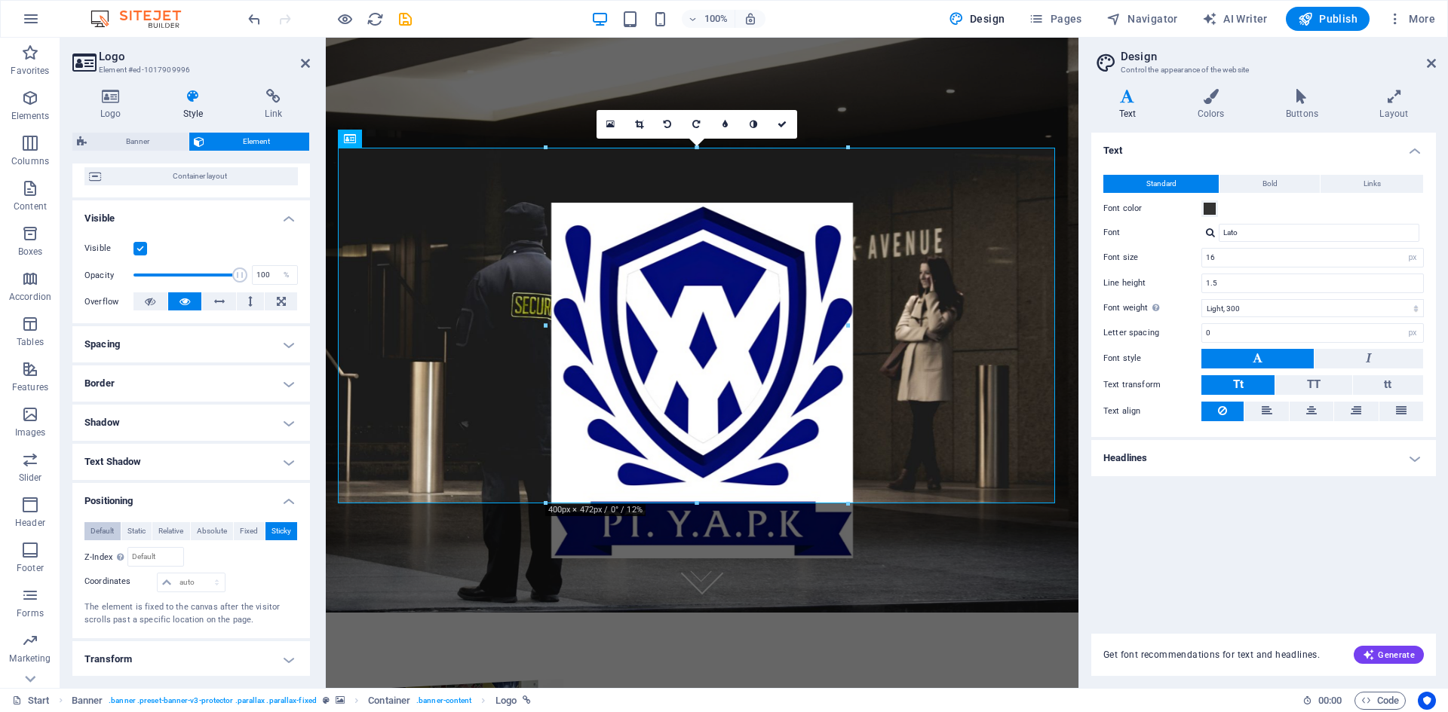
click at [97, 538] on span "Default" at bounding box center [101, 531] width 23 height 18
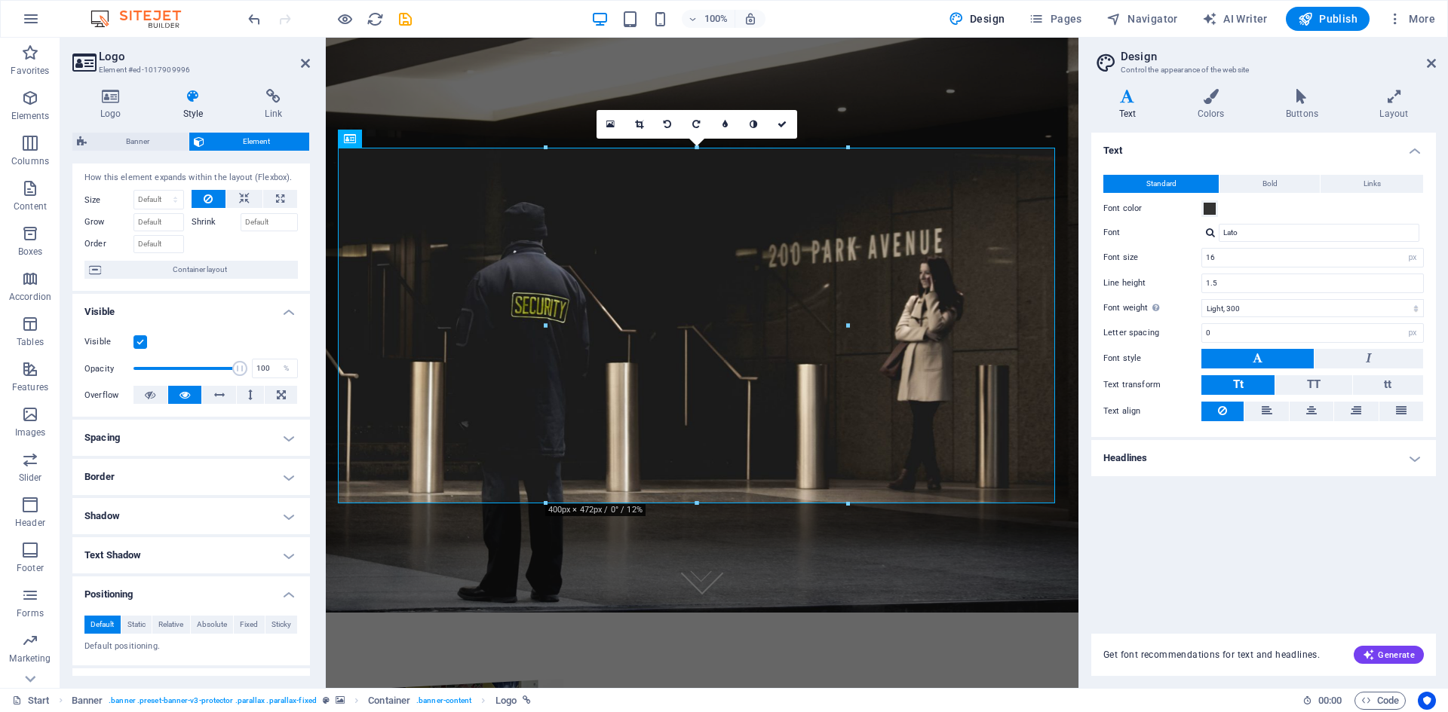
scroll to position [0, 0]
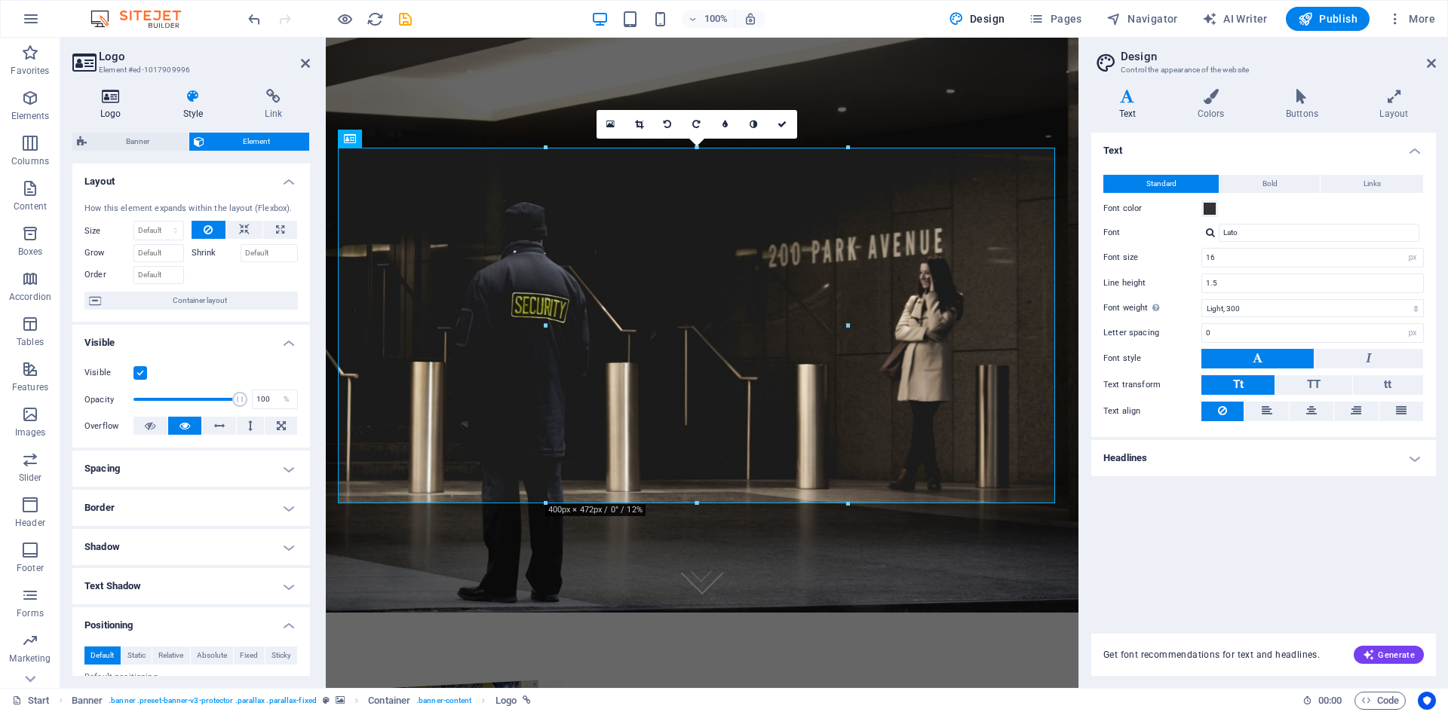
click at [95, 115] on h4 "Logo" at bounding box center [113, 105] width 83 height 32
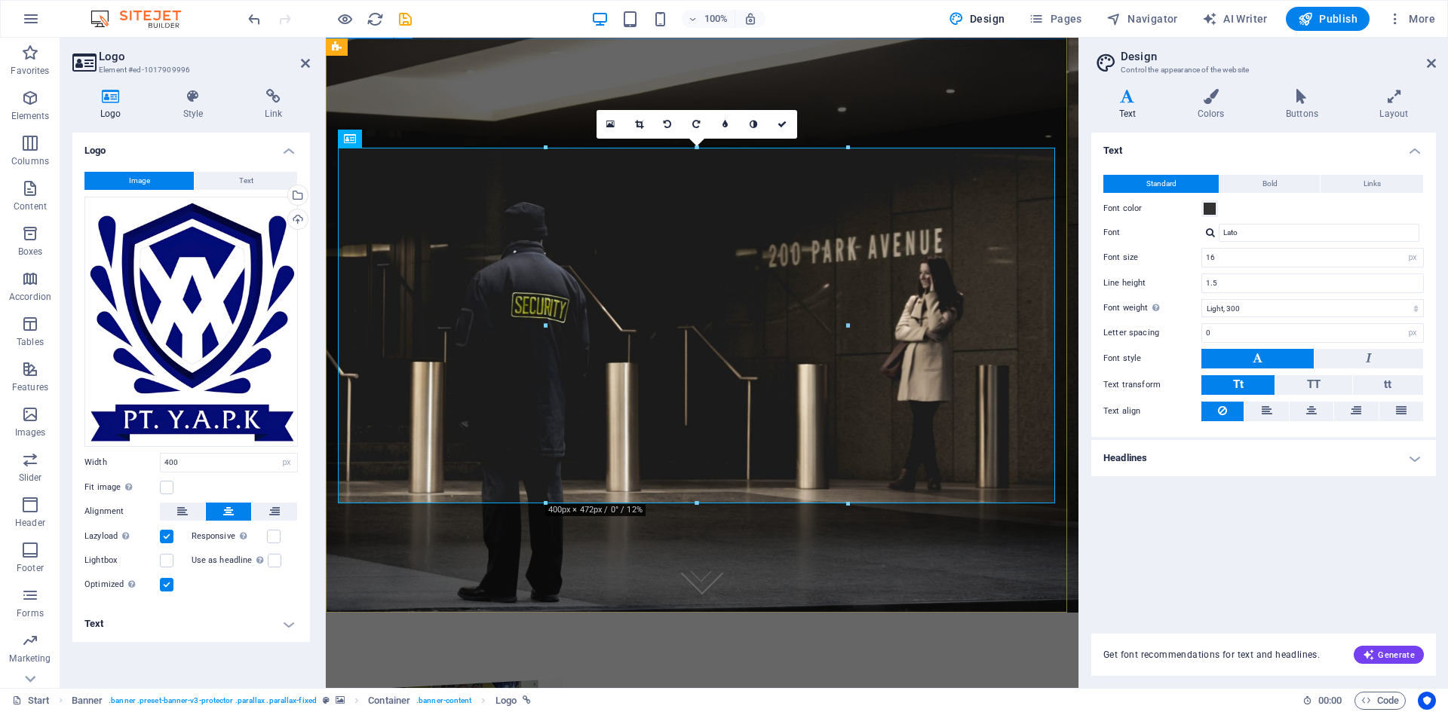
click at [914, 142] on div at bounding box center [702, 380] width 752 height 476
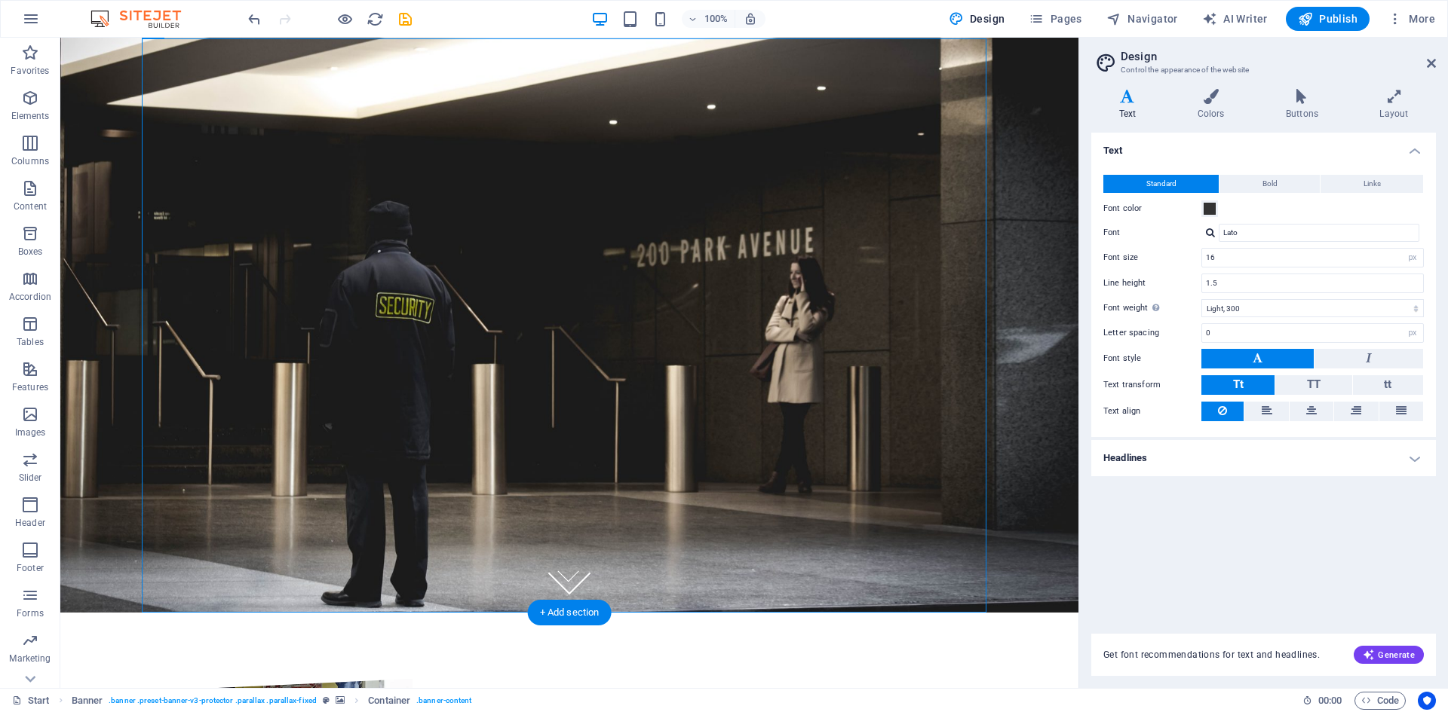
click at [1026, 243] on figure at bounding box center [569, 287] width 1018 height 651
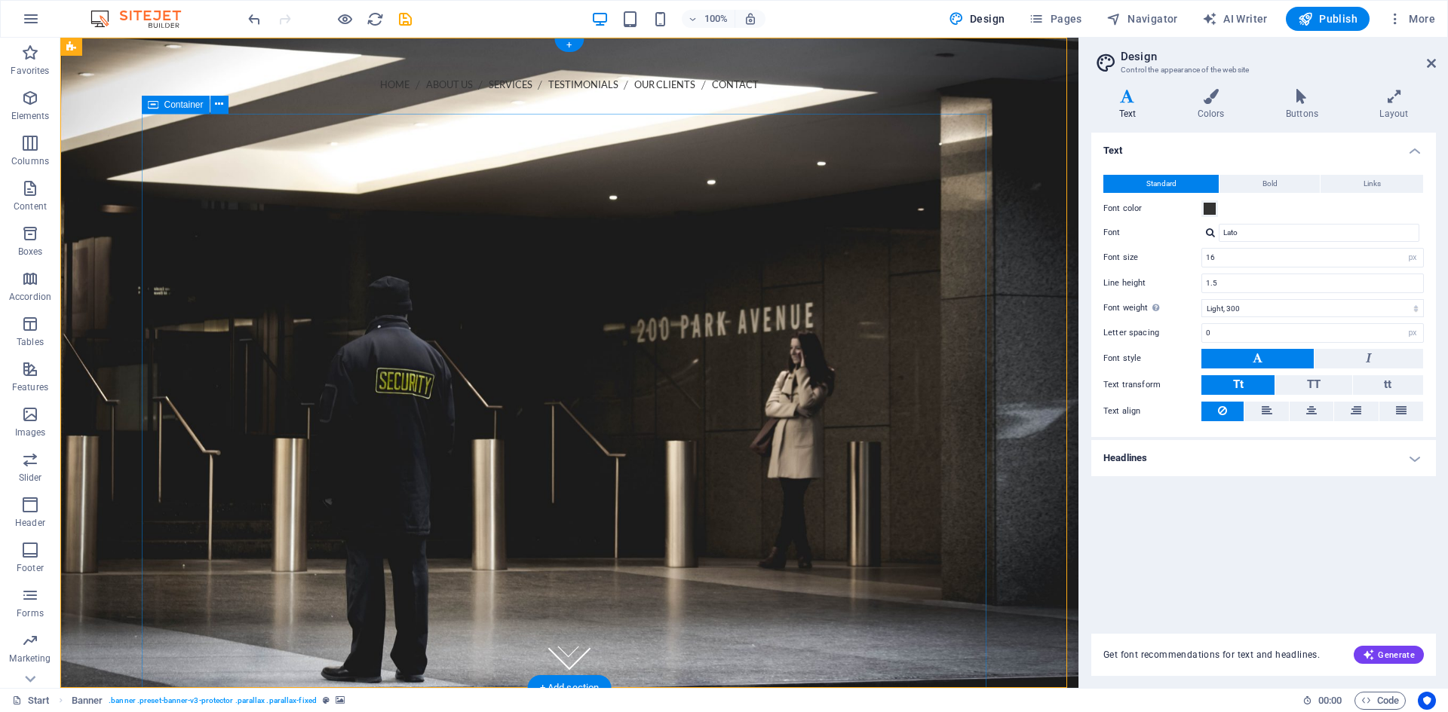
click at [185, 218] on div at bounding box center [569, 456] width 844 height 476
click at [216, 107] on icon at bounding box center [219, 105] width 8 height 16
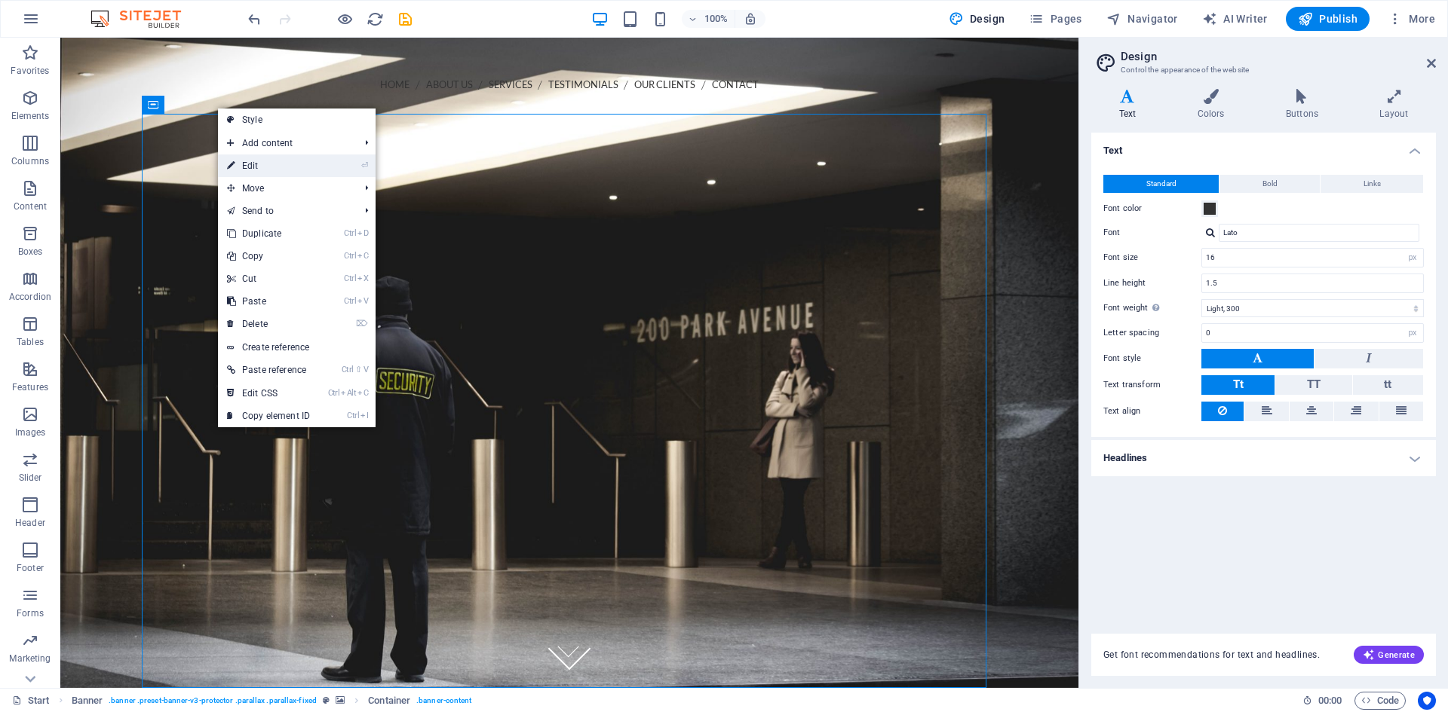
click at [245, 170] on link "⏎ Edit" at bounding box center [268, 166] width 101 height 23
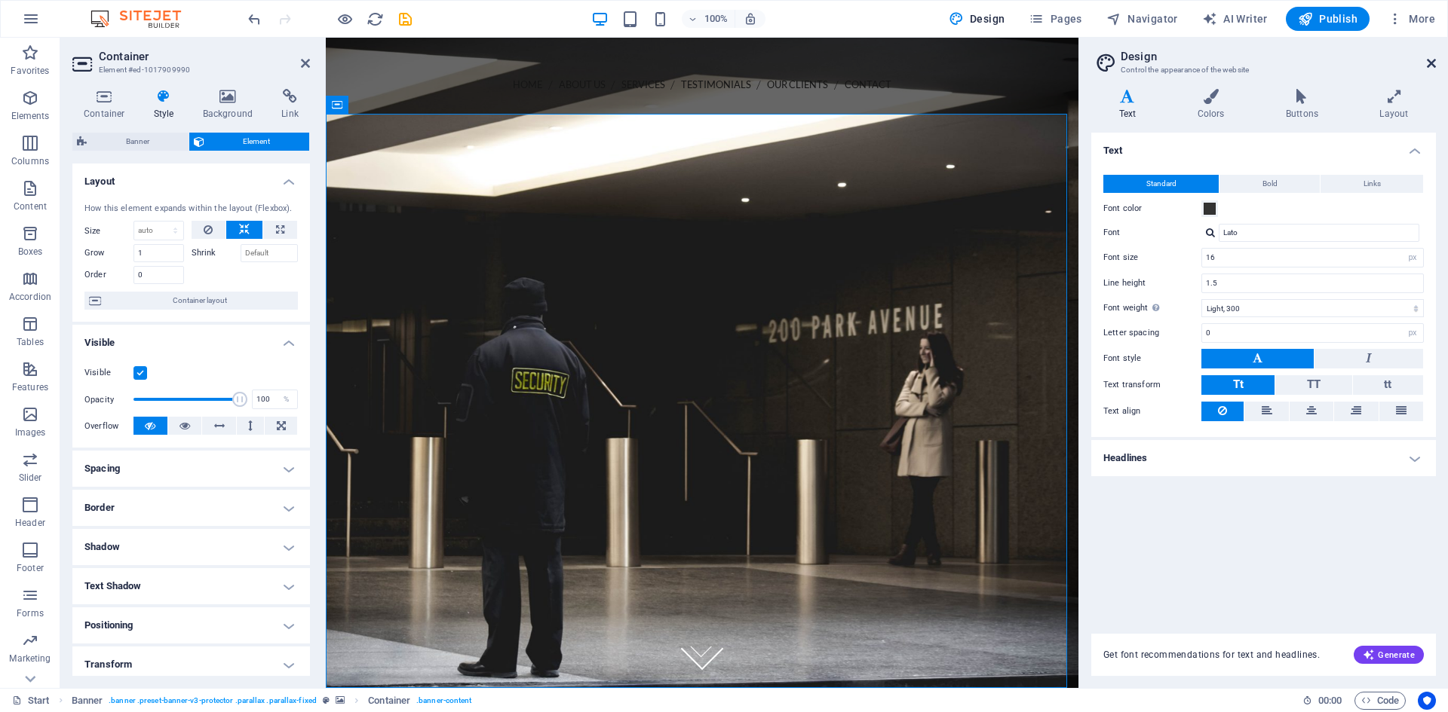
drag, startPoint x: 1430, startPoint y: 64, endPoint x: 1105, endPoint y: 22, distance: 328.4
click at [1430, 64] on icon at bounding box center [1430, 63] width 9 height 12
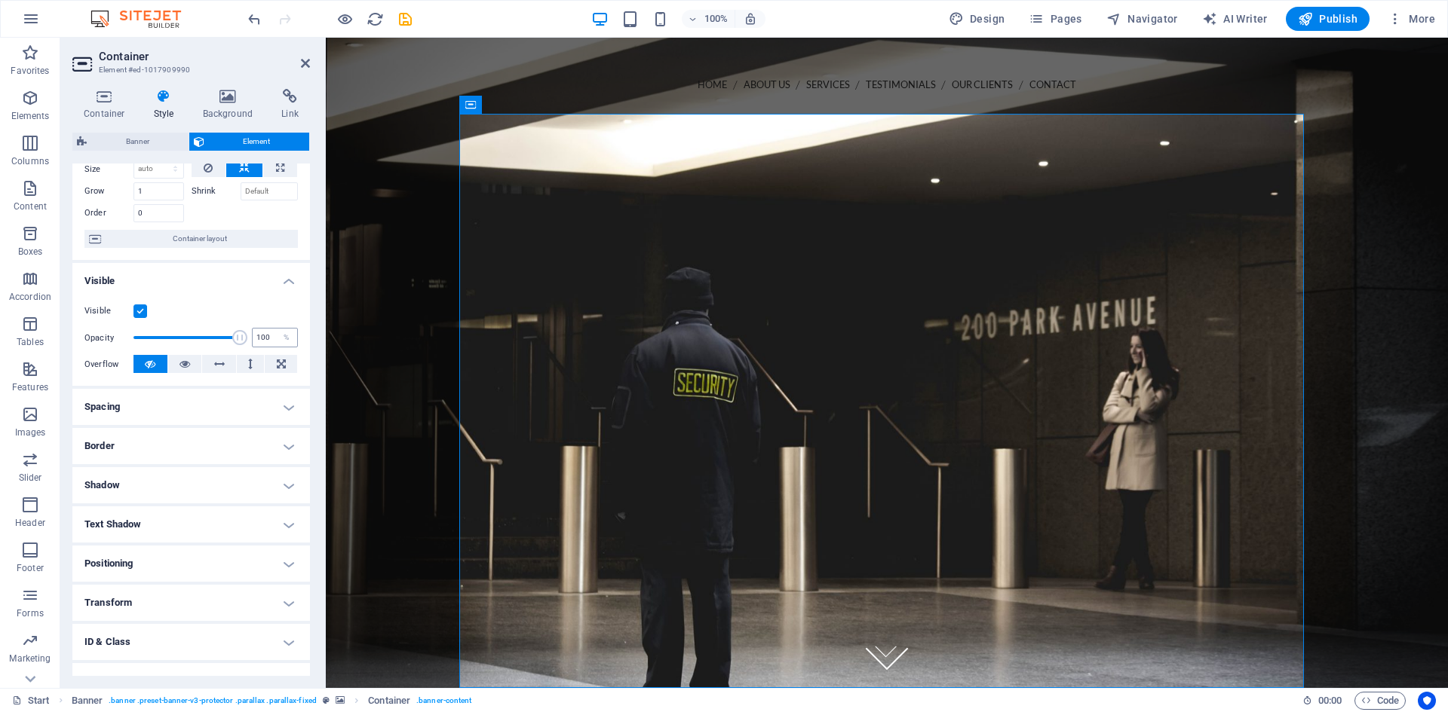
scroll to position [75, 0]
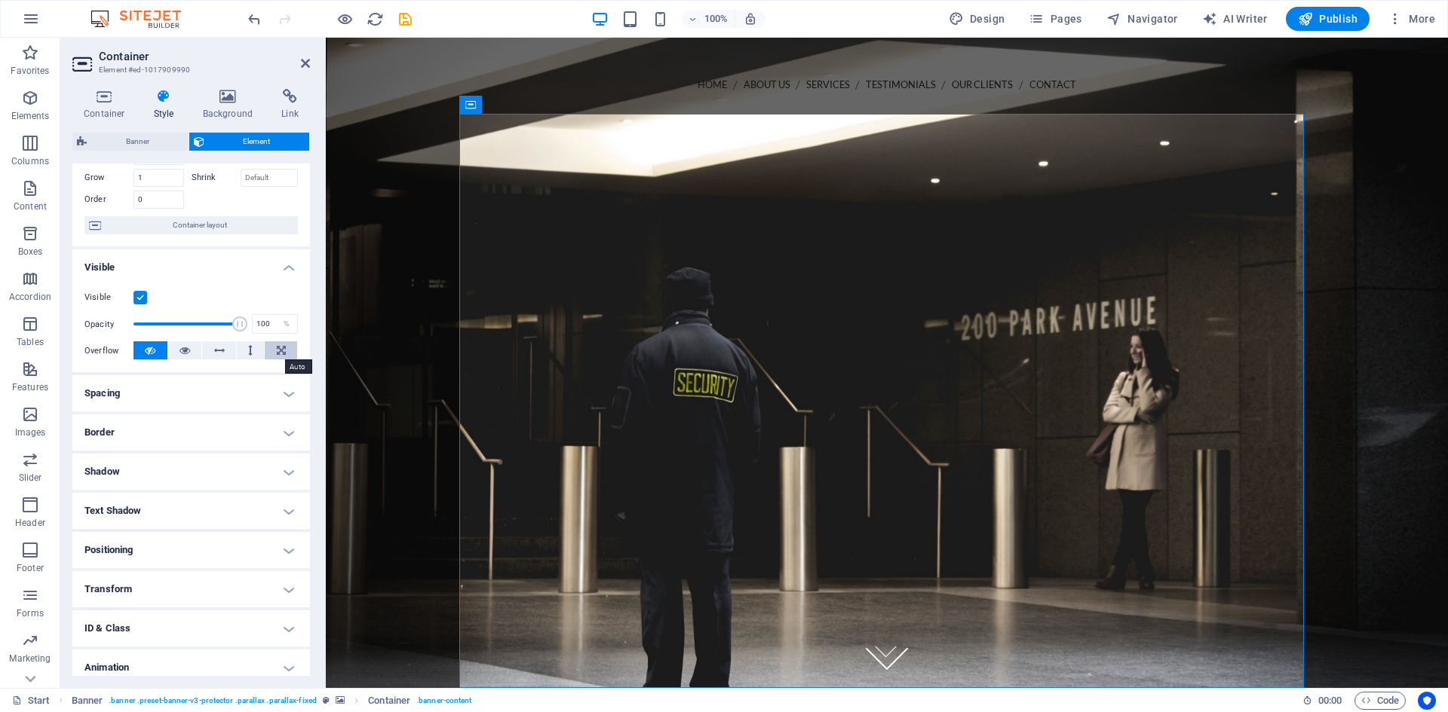
click at [281, 349] on icon at bounding box center [281, 351] width 9 height 18
click at [159, 351] on button at bounding box center [150, 351] width 34 height 18
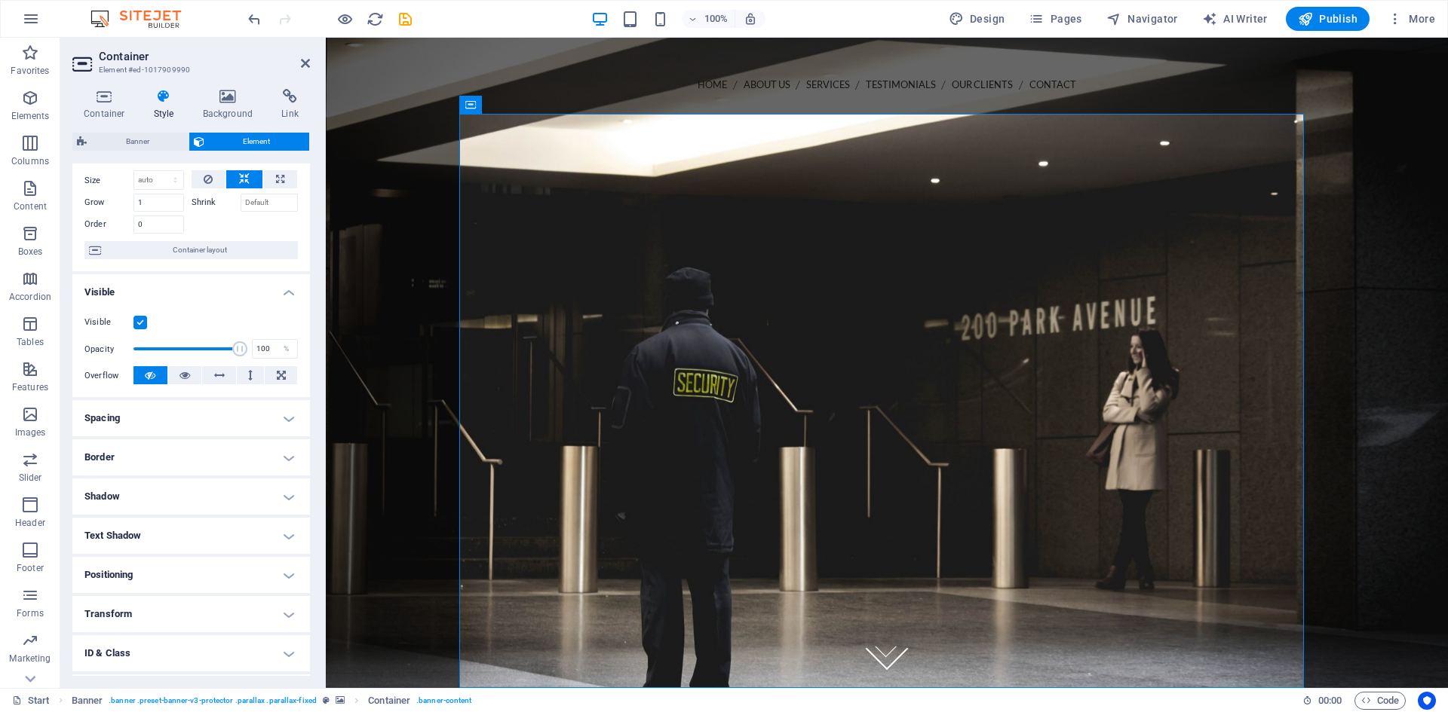
scroll to position [0, 0]
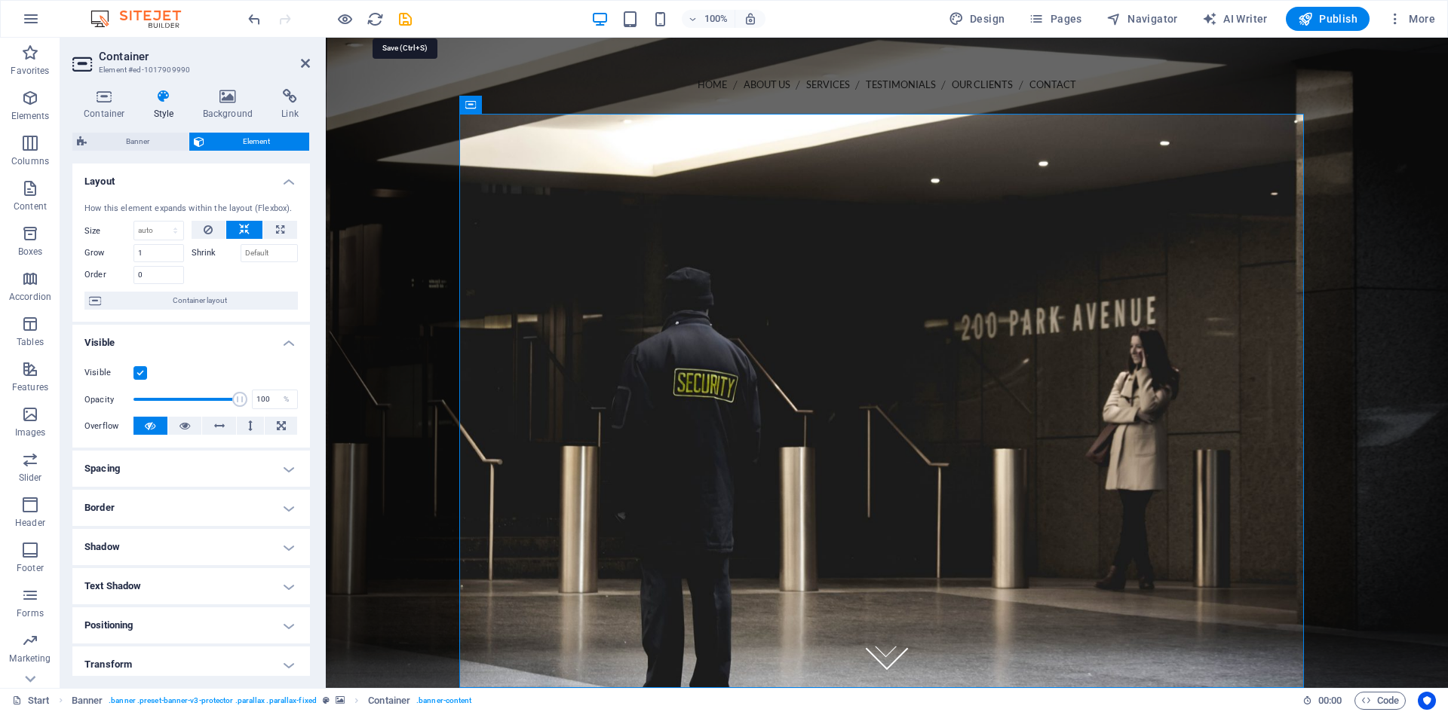
click at [406, 24] on icon "save" at bounding box center [405, 19] width 17 height 17
checkbox input "false"
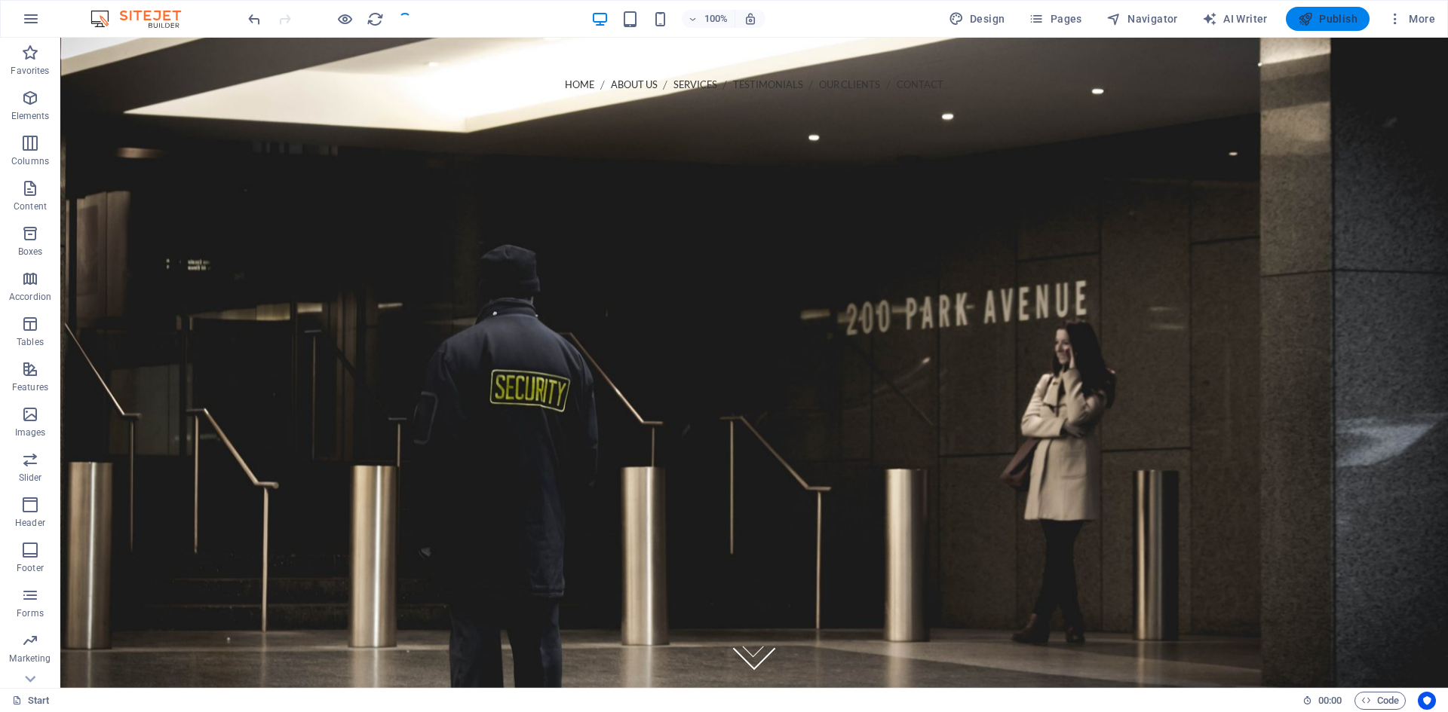
click at [1336, 22] on span "Publish" at bounding box center [1328, 18] width 60 height 15
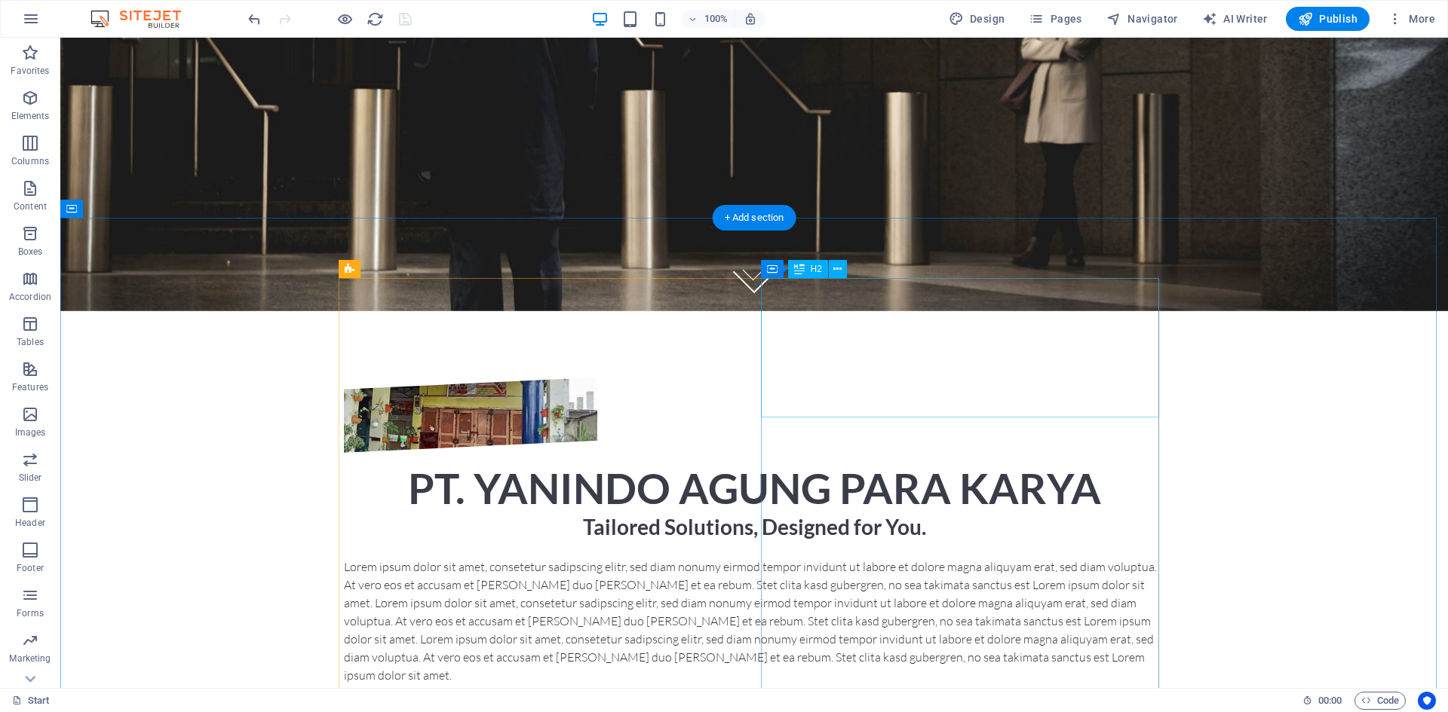
scroll to position [679, 0]
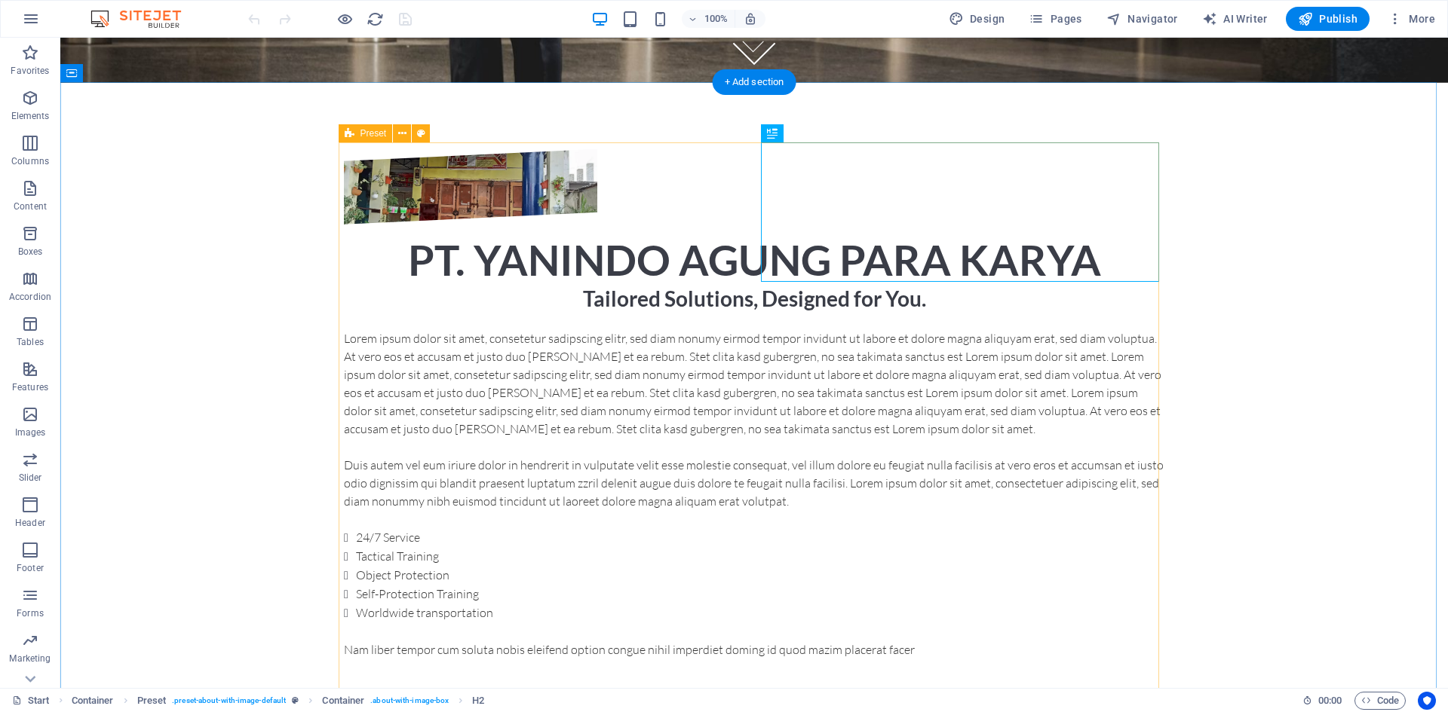
scroll to position [606, 0]
click at [793, 346] on div "Lorem ipsum dolor sit amet, consetetur sadipscing elitr, sed diam nonumy eirmod…" at bounding box center [754, 493] width 820 height 329
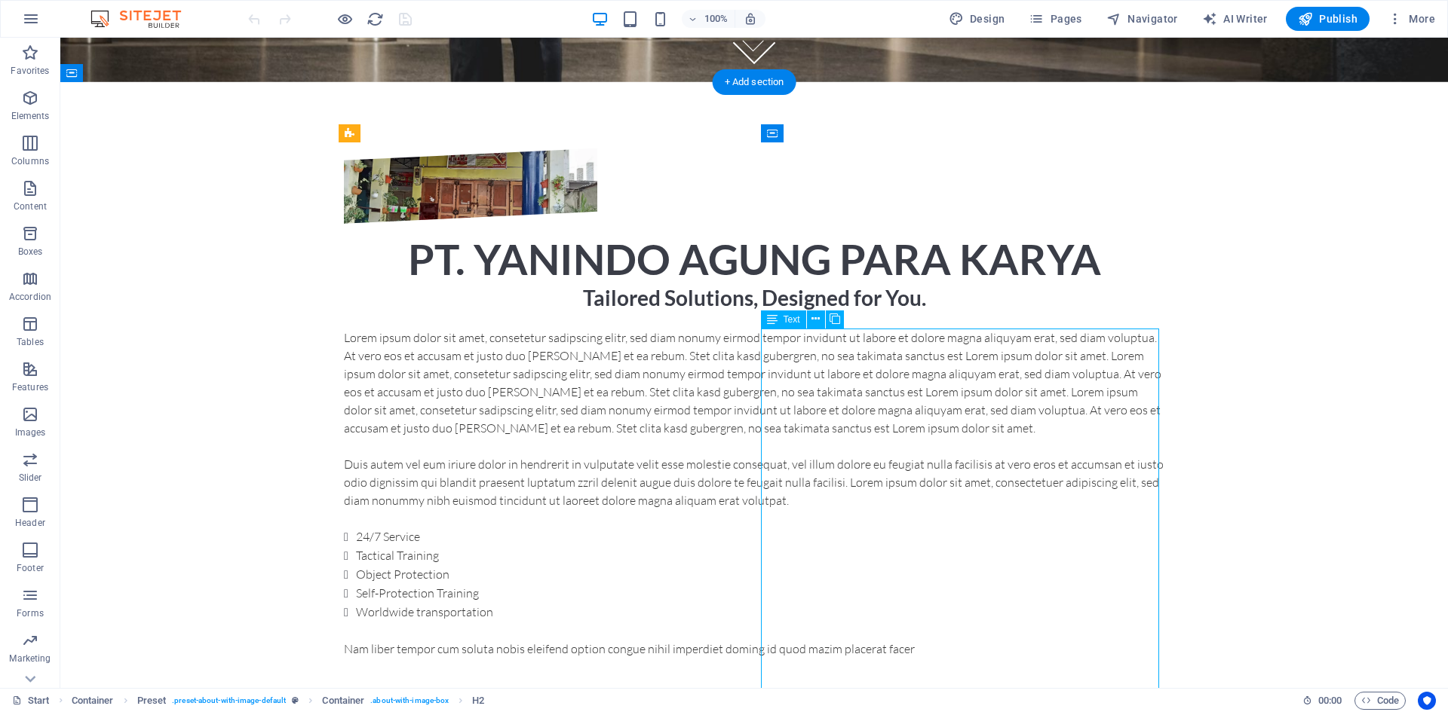
click at [793, 346] on div "Lorem ipsum dolor sit amet, consetetur sadipscing elitr, sed diam nonumy eirmod…" at bounding box center [754, 493] width 820 height 329
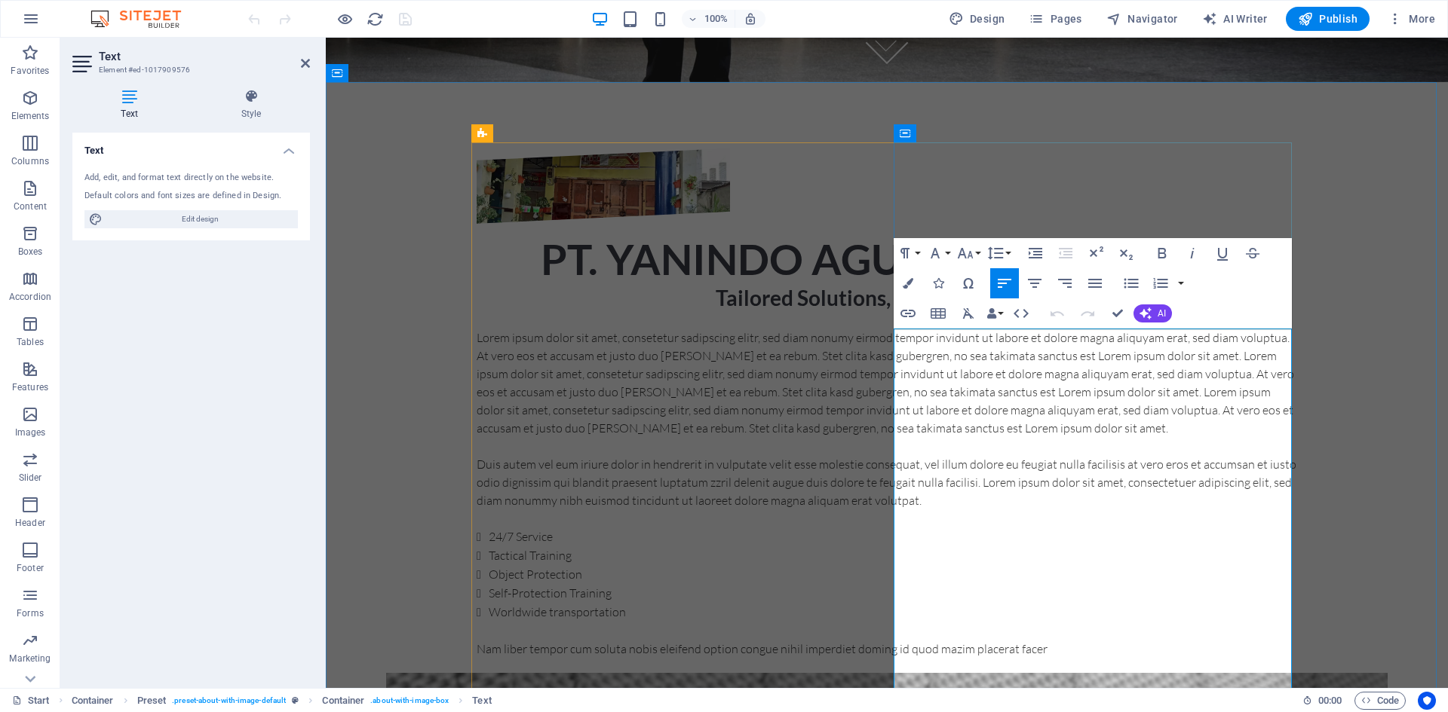
click at [930, 340] on p "Lorem ipsum dolor sit amet, consetetur sadipscing elitr, sed diam nonumy eirmod…" at bounding box center [886, 383] width 820 height 109
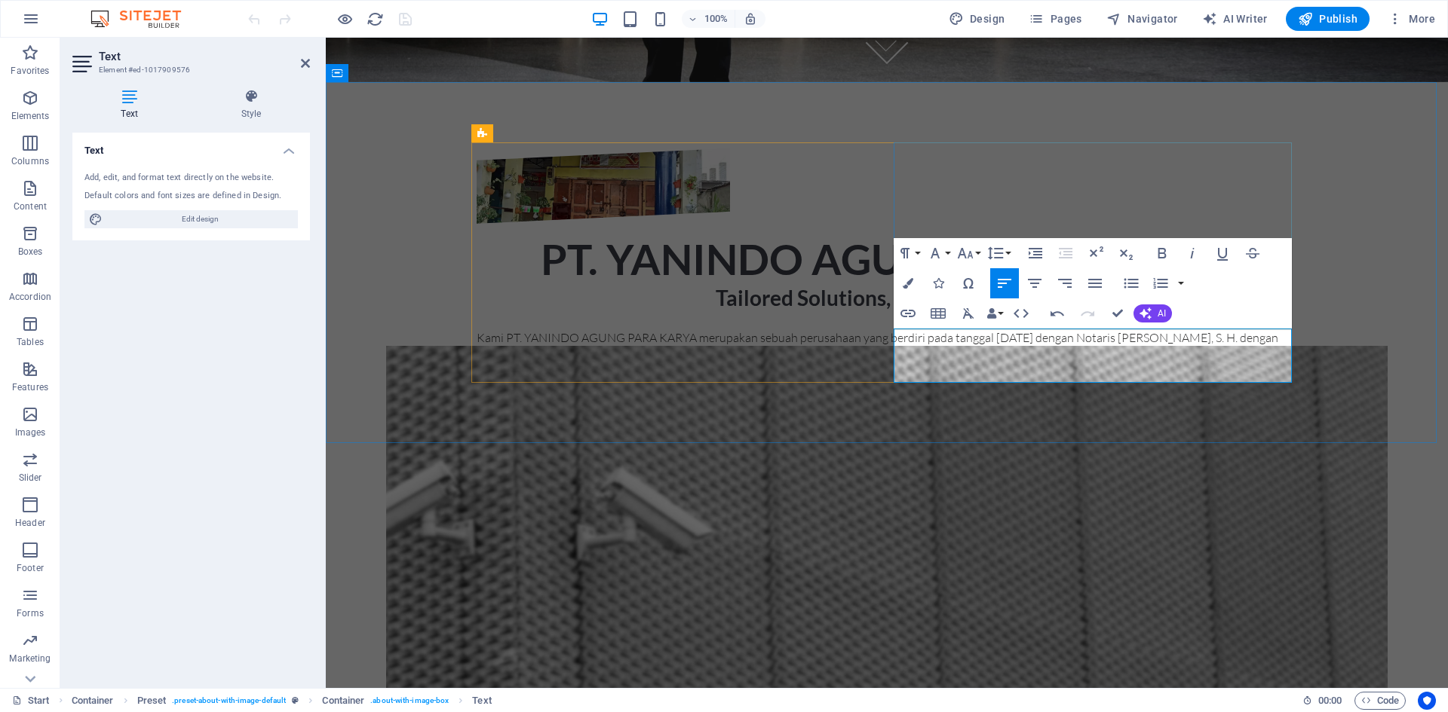
click at [1135, 347] on p "Kami PT. YANINDO AGUNG PARA KARYA merupakan sebuah perusahaan yang berdiri pada…" at bounding box center [886, 338] width 820 height 18
click at [1151, 347] on p "Kami PT. YANINDO AGUNG PARA KARYA merupakan sebuah perusahaan yang berdiri pada…" at bounding box center [886, 338] width 820 height 18
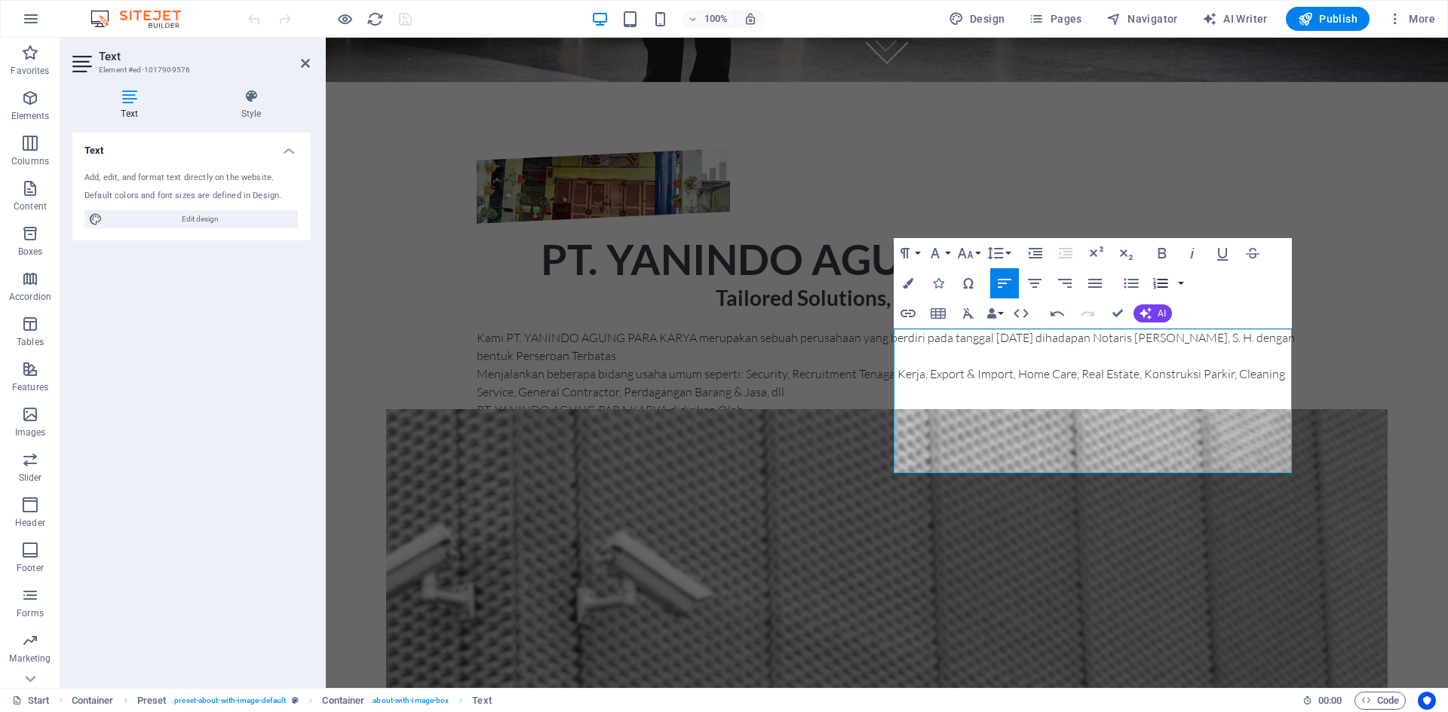
click at [1154, 284] on icon "button" at bounding box center [1160, 283] width 14 height 11
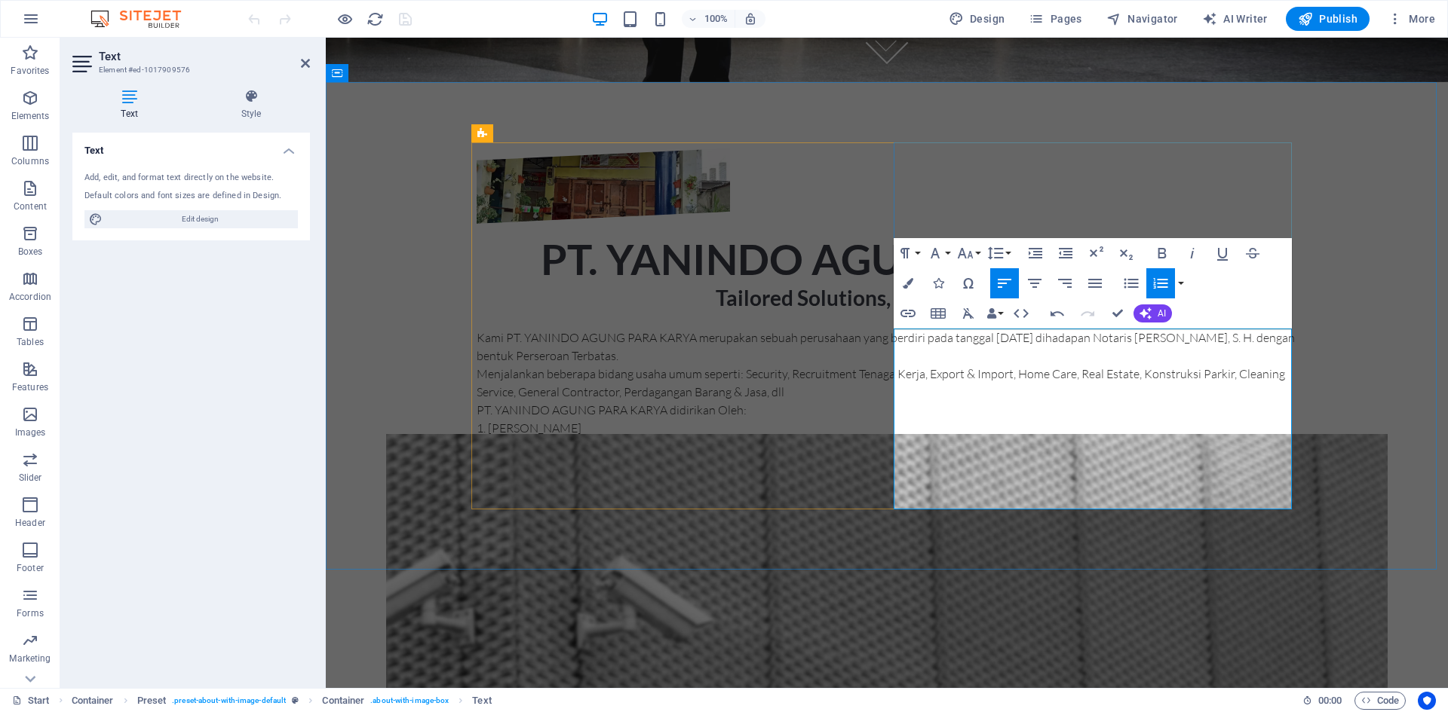
click at [998, 473] on li "Christofel Hans, ST., M.A., M." at bounding box center [886, 464] width 820 height 18
drag, startPoint x: 1074, startPoint y: 501, endPoint x: 893, endPoint y: 441, distance: 191.5
click at [888, 448] on div "PT. YANINDO AGUNG PARA KARYA Tailored Solutions, Designed for You. Kami PT. YAN…" at bounding box center [886, 312] width 820 height 326
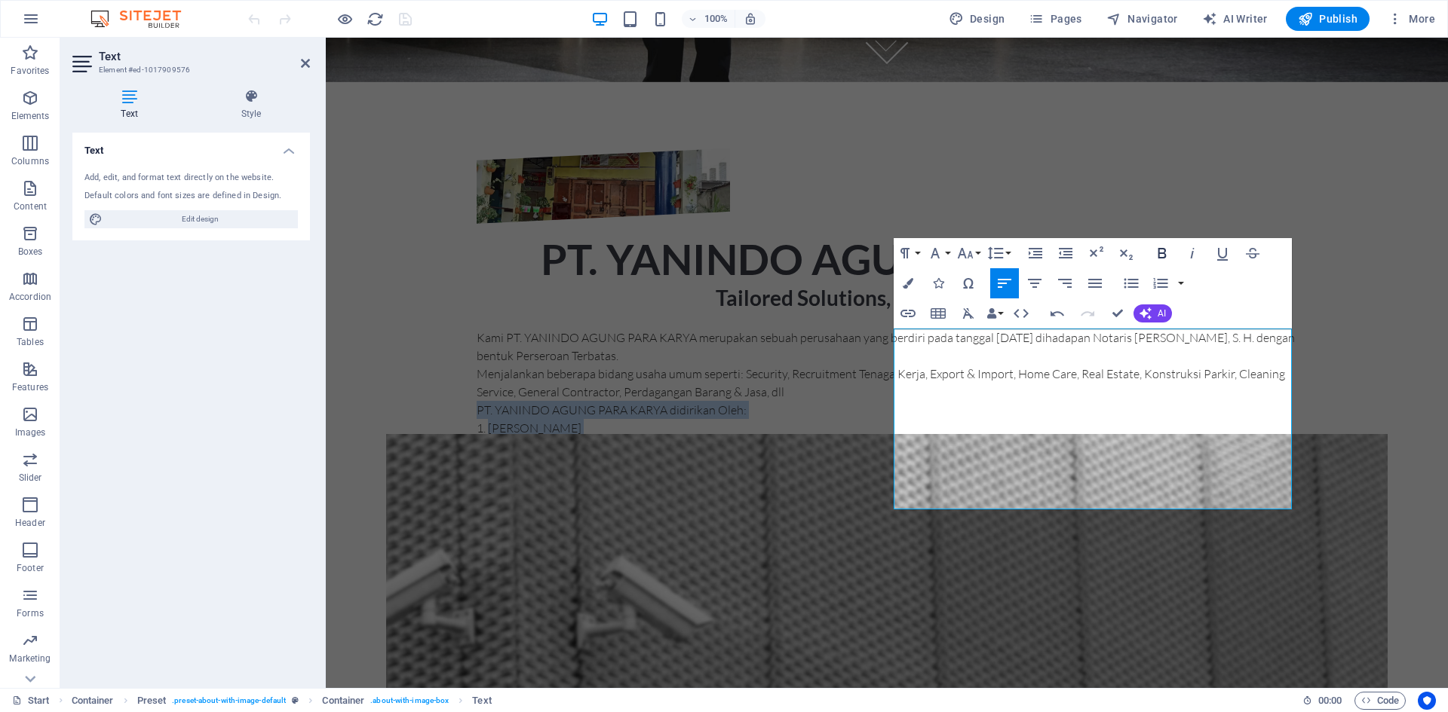
click at [1157, 258] on icon "button" at bounding box center [1162, 253] width 18 height 18
click at [979, 250] on button "Font Size" at bounding box center [968, 253] width 29 height 30
click at [978, 420] on link "18" at bounding box center [981, 418] width 54 height 23
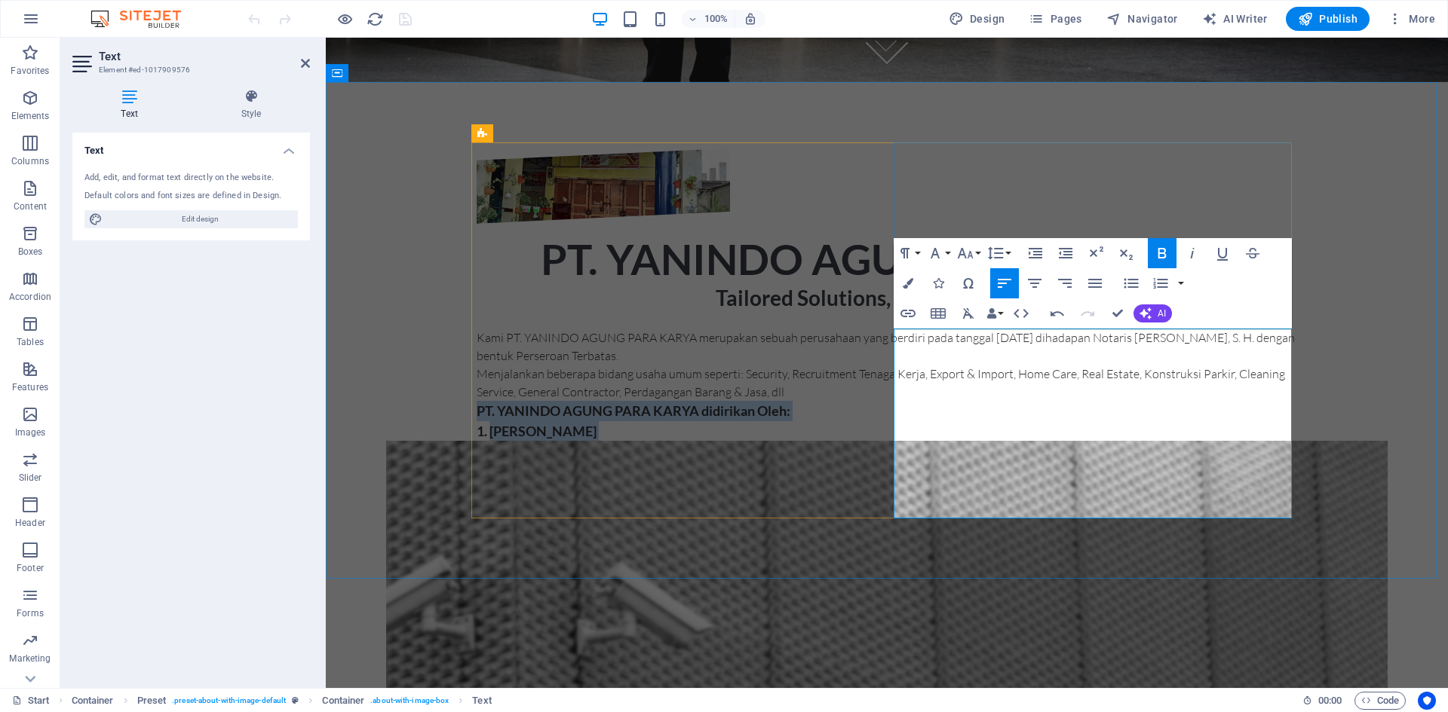
click at [1124, 483] on li "[PERSON_NAME], S. T., M. A., M. M." at bounding box center [886, 472] width 820 height 20
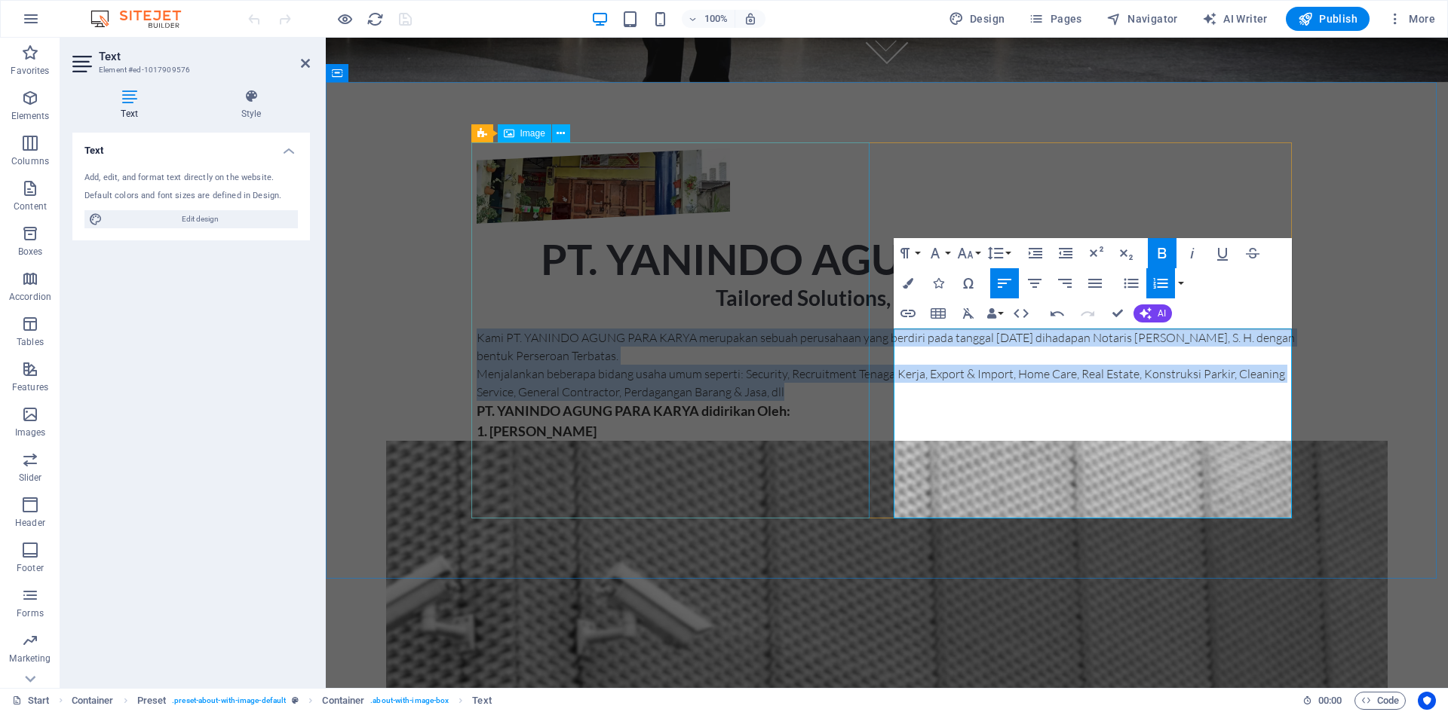
drag, startPoint x: 1265, startPoint y: 431, endPoint x: 825, endPoint y: 339, distance: 450.0
click at [825, 339] on div "PT. YANINDO AGUNG PARA KARYA Tailored Solutions, Designed for You. Kami PT. YAN…" at bounding box center [886, 315] width 844 height 359
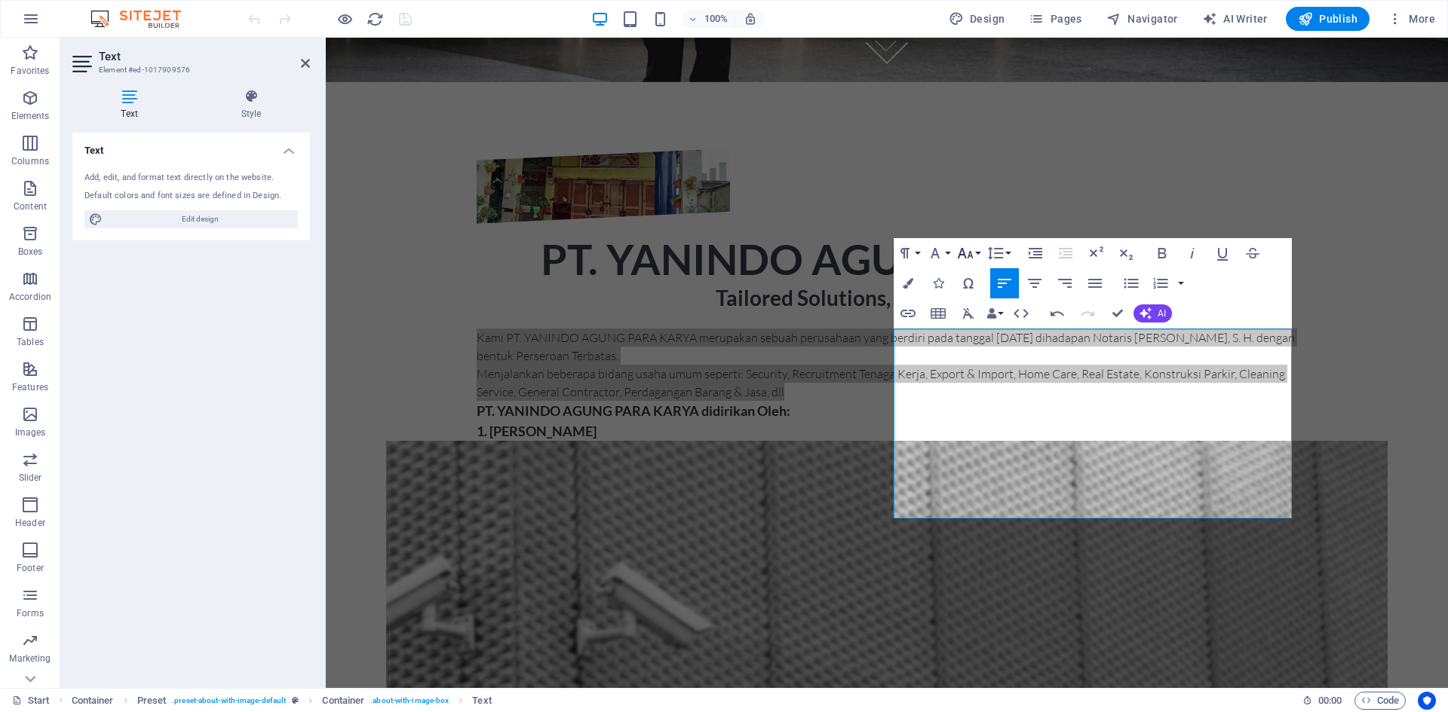
click at [973, 255] on icon "button" at bounding box center [965, 253] width 18 height 18
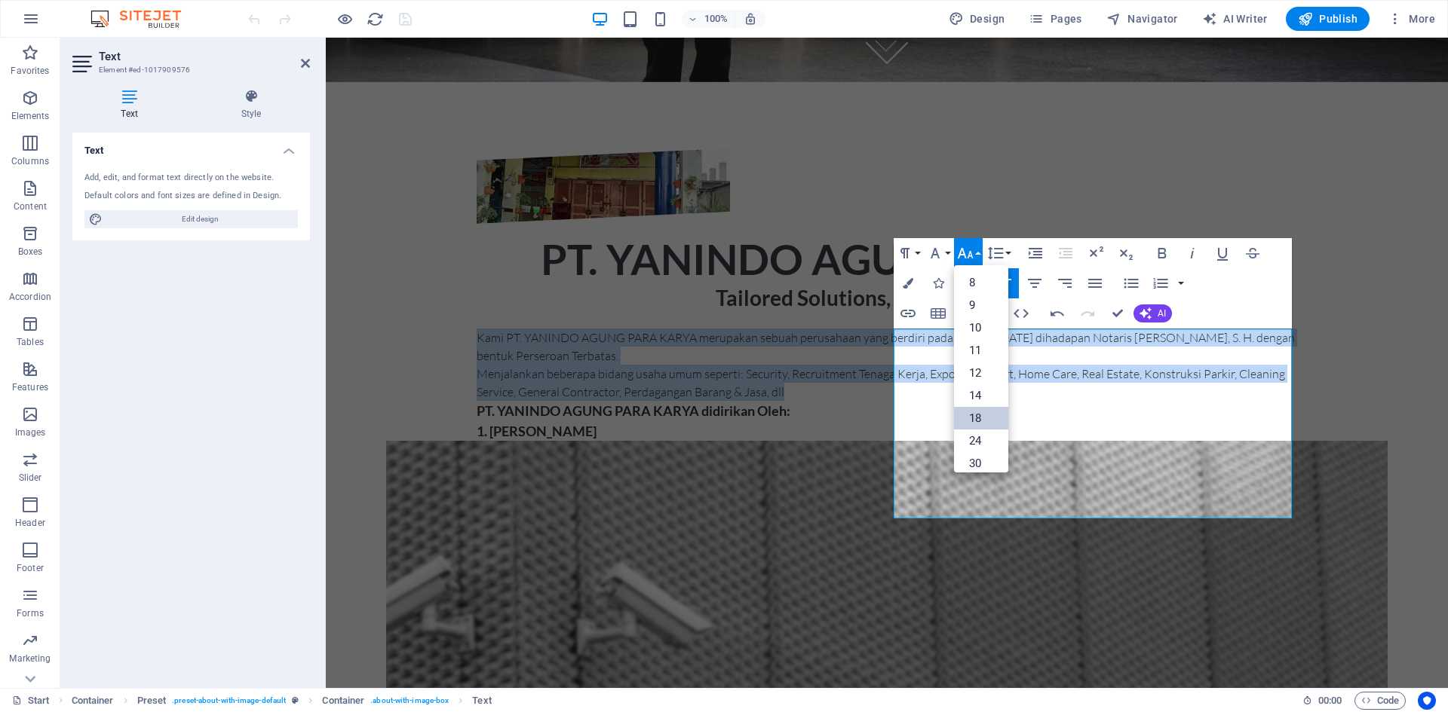
click at [975, 409] on link "18" at bounding box center [981, 418] width 54 height 23
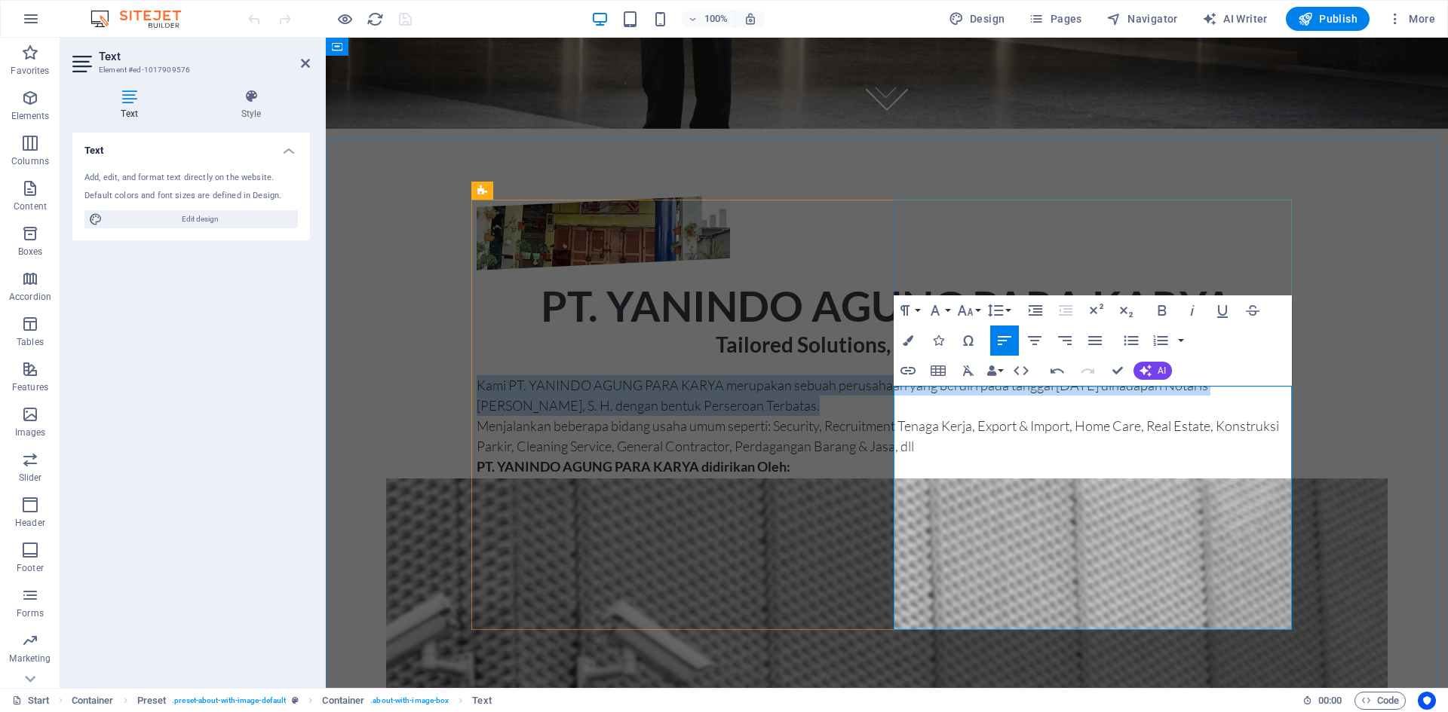
scroll to position [531, 0]
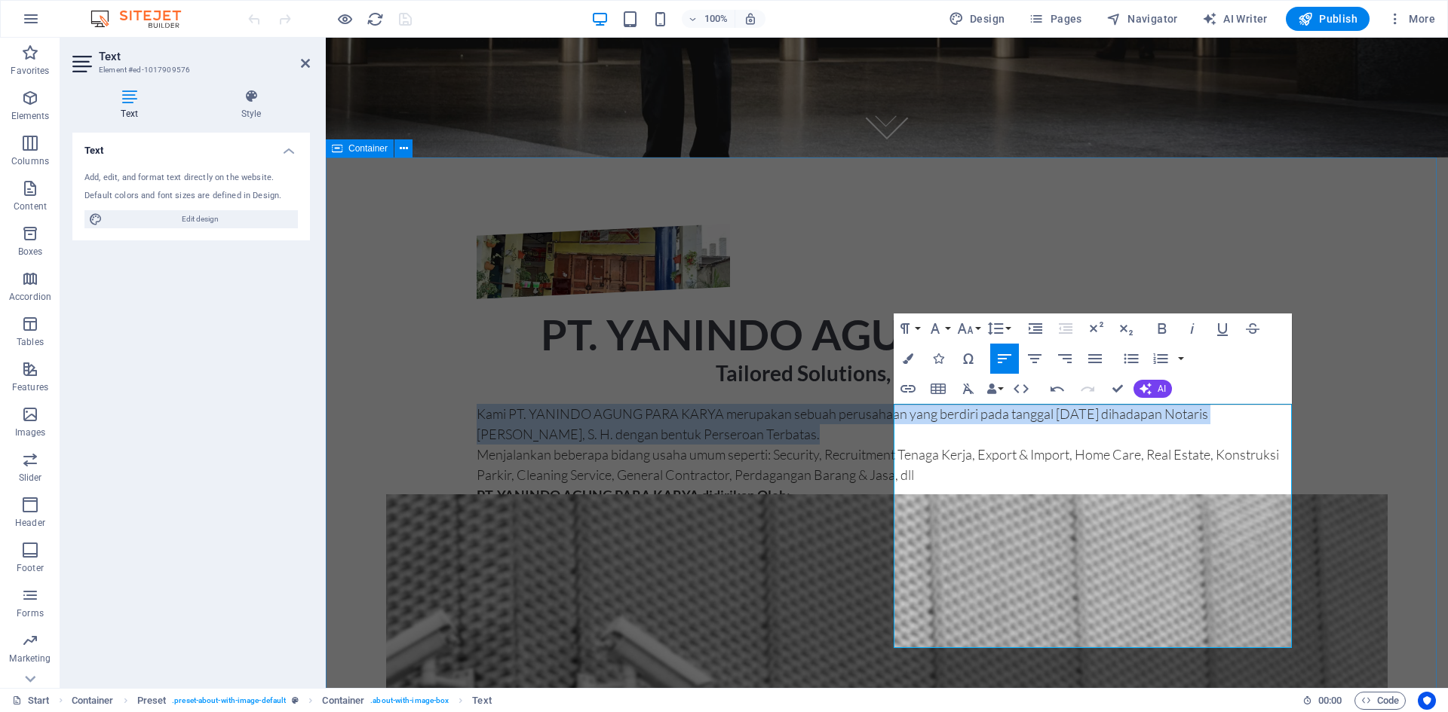
click at [1350, 469] on div "PT. YANINDO AGUNG PARA KARYA Tailored Solutions, Designed for You. Kami PT. YAN…" at bounding box center [887, 396] width 1122 height 464
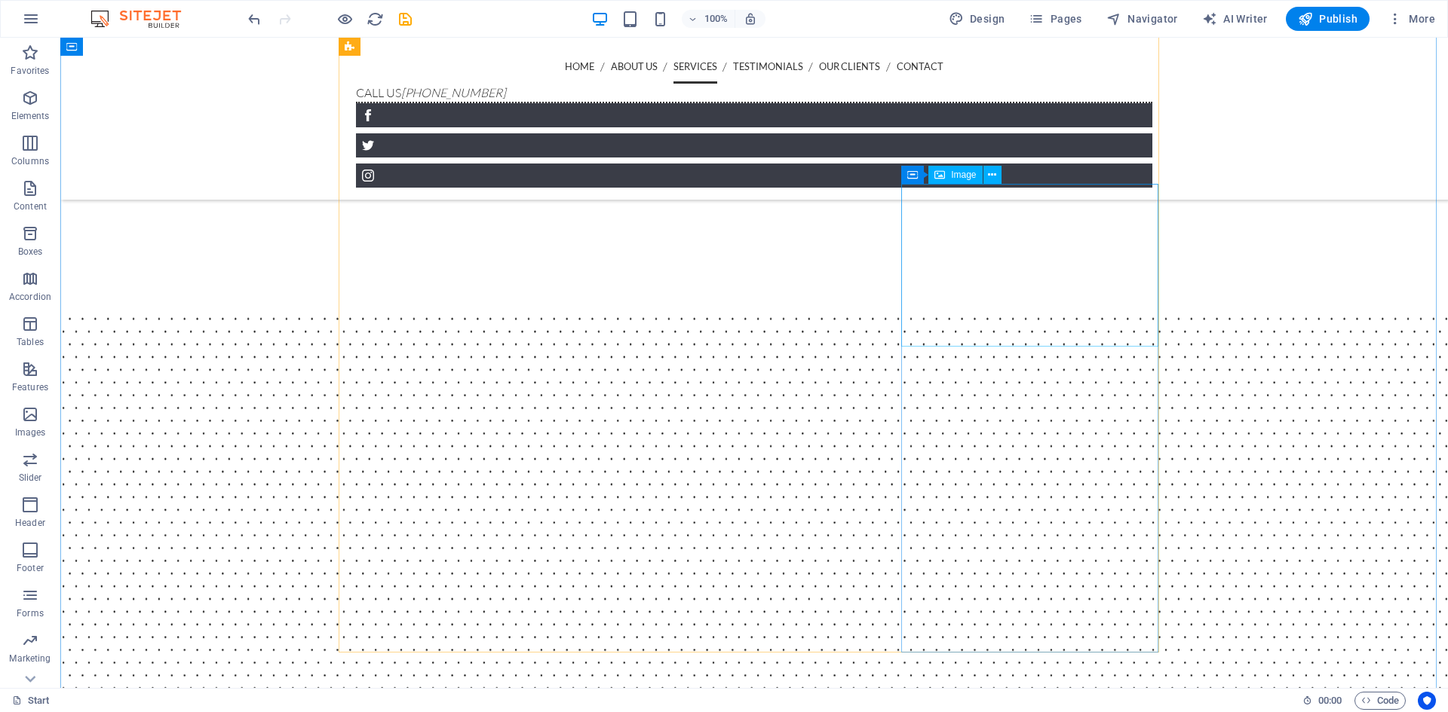
scroll to position [2262, 0]
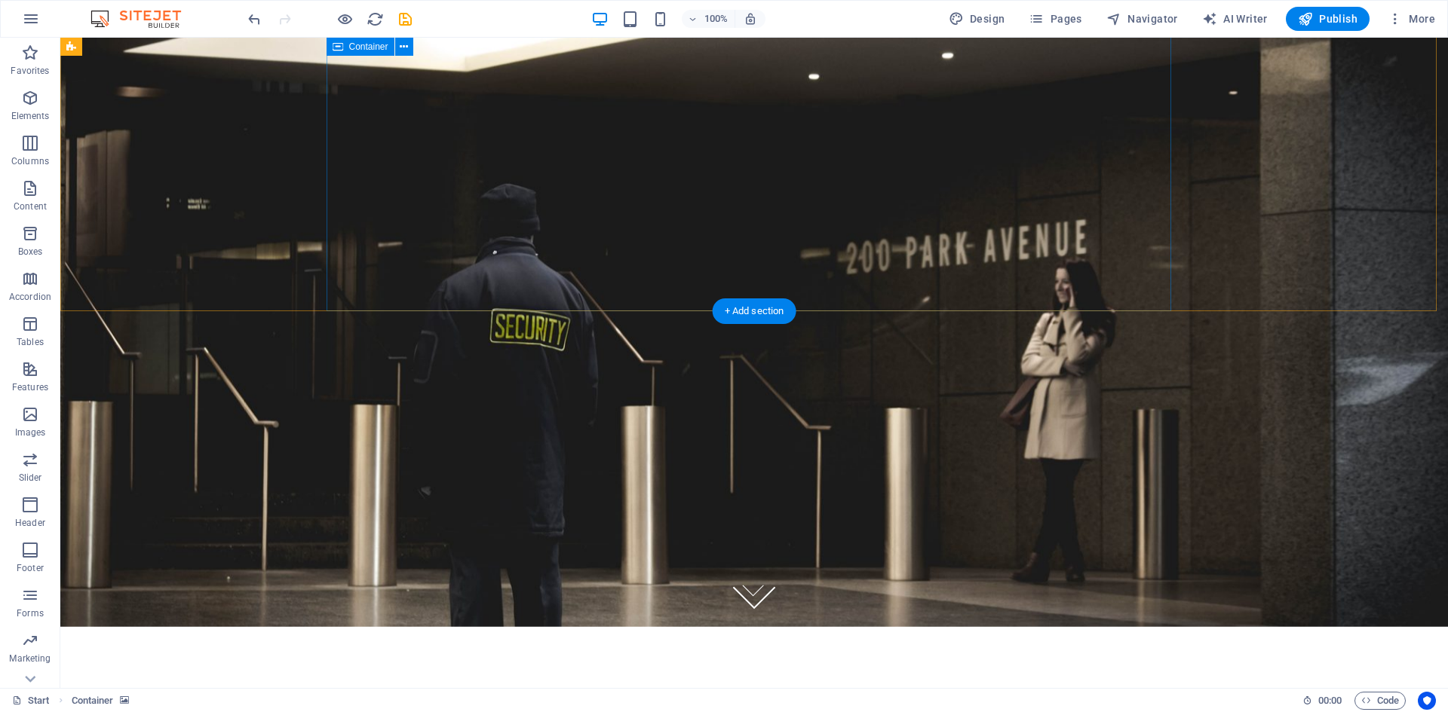
scroll to position [0, 0]
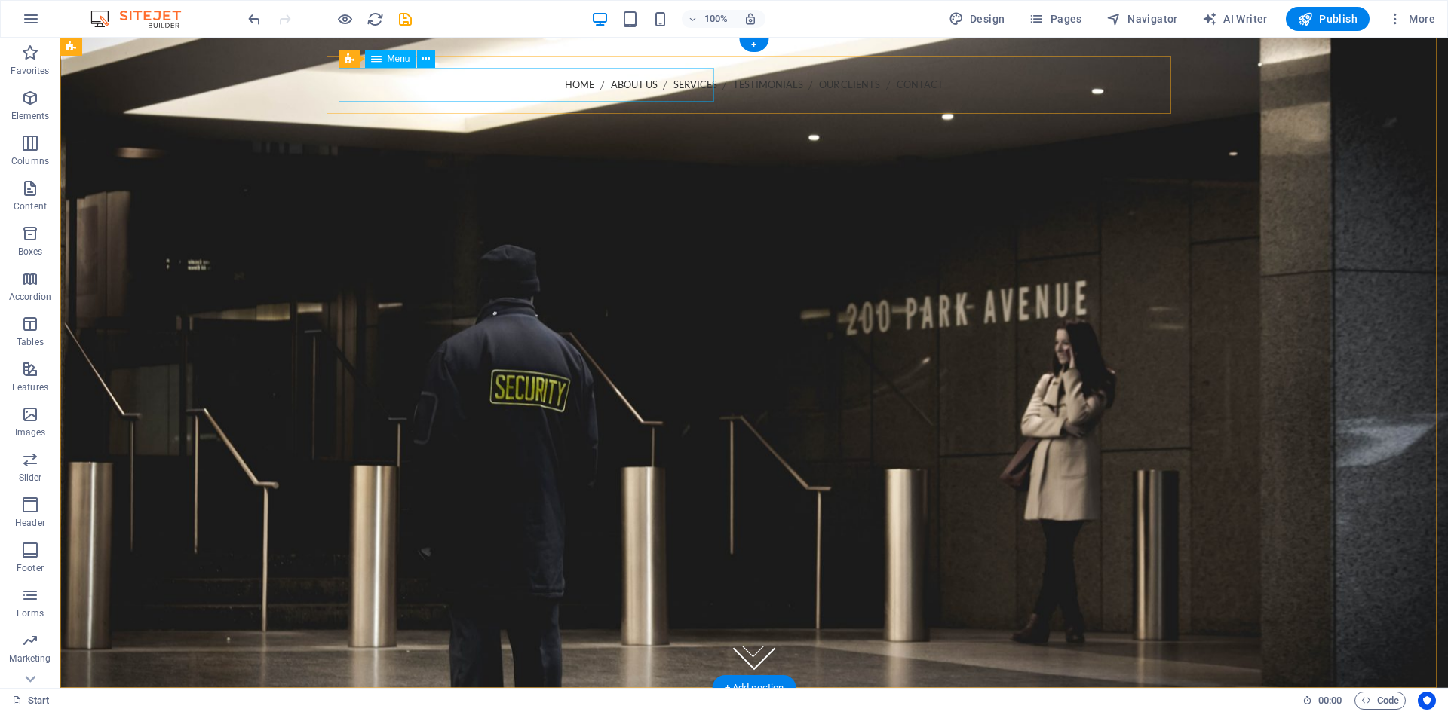
click at [353, 84] on nav "Home About us Services Testimonials Our Clients Contact" at bounding box center [754, 85] width 820 height 34
click at [402, 87] on nav "Home About us Services Testimonials Our Clients Contact" at bounding box center [754, 85] width 820 height 34
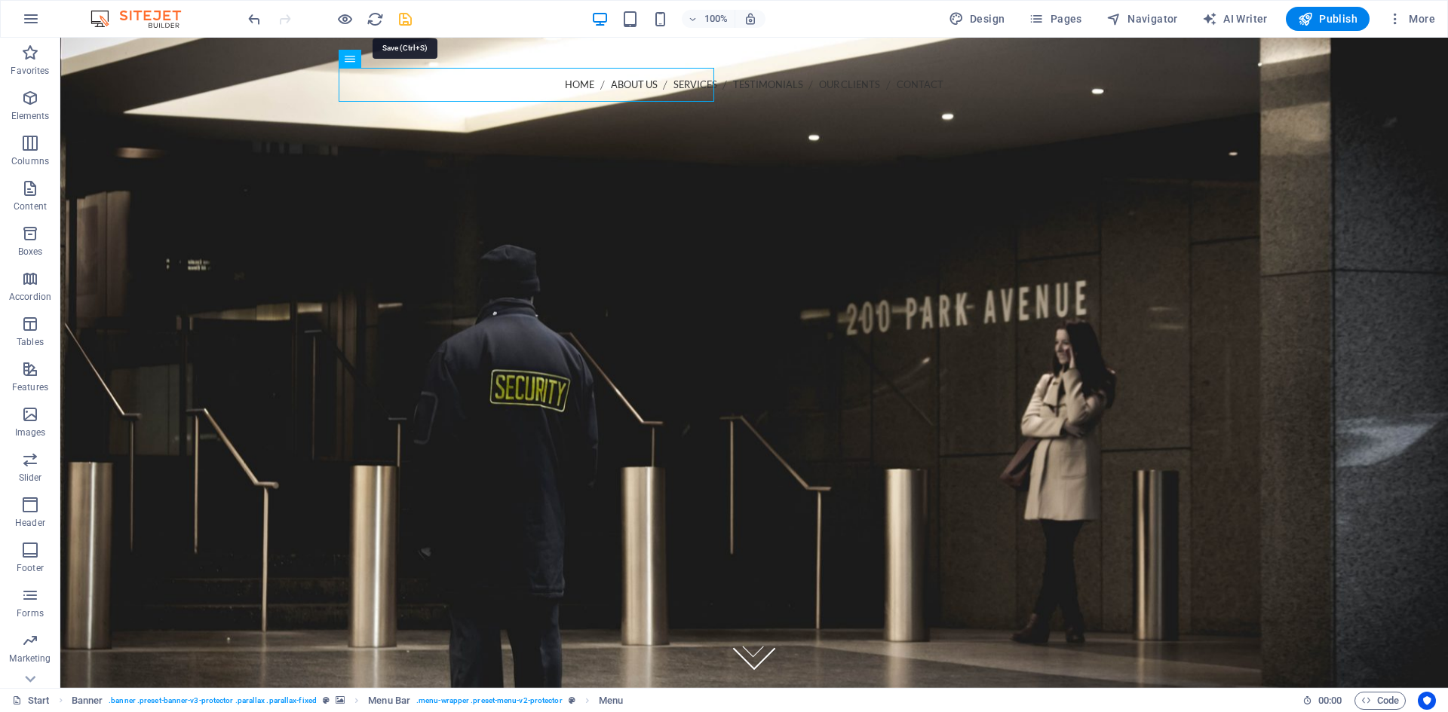
click at [400, 21] on icon "save" at bounding box center [405, 19] width 17 height 17
checkbox input "false"
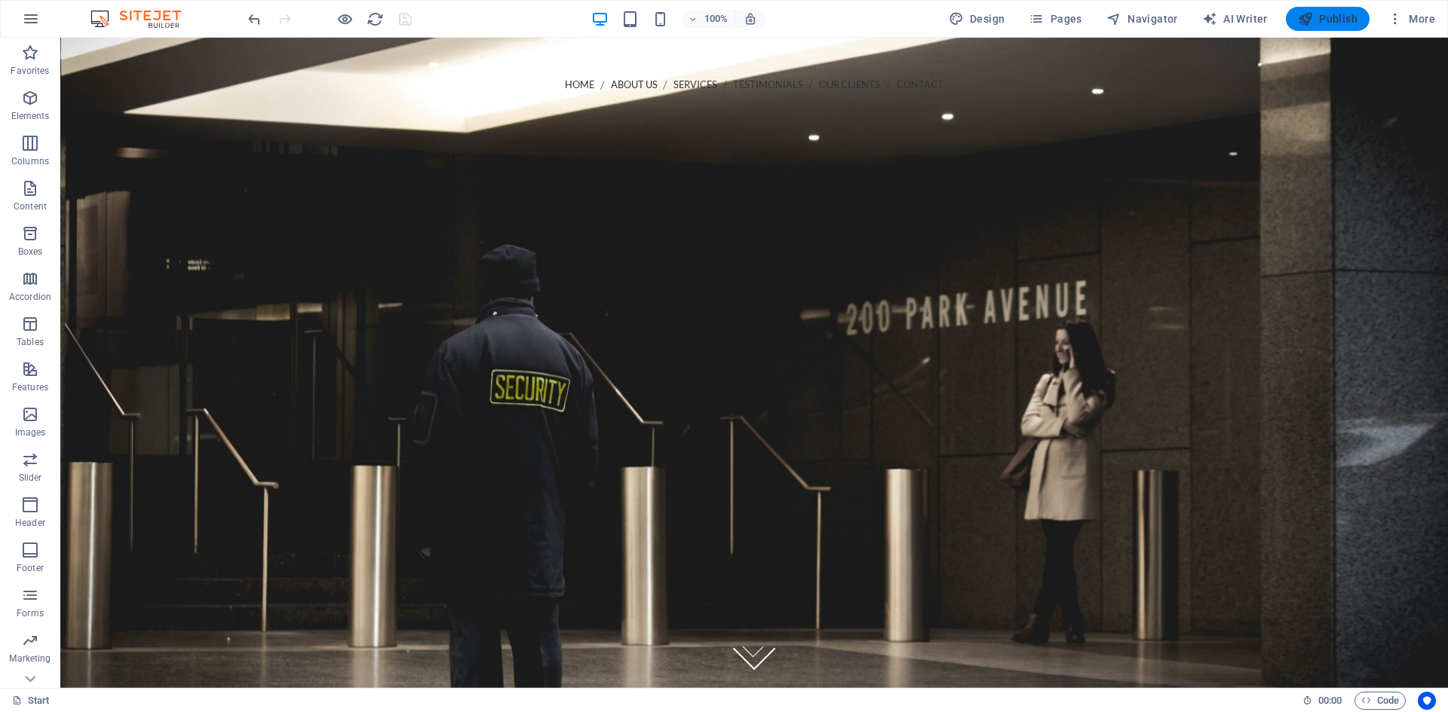
click at [1341, 19] on span "Publish" at bounding box center [1328, 18] width 60 height 15
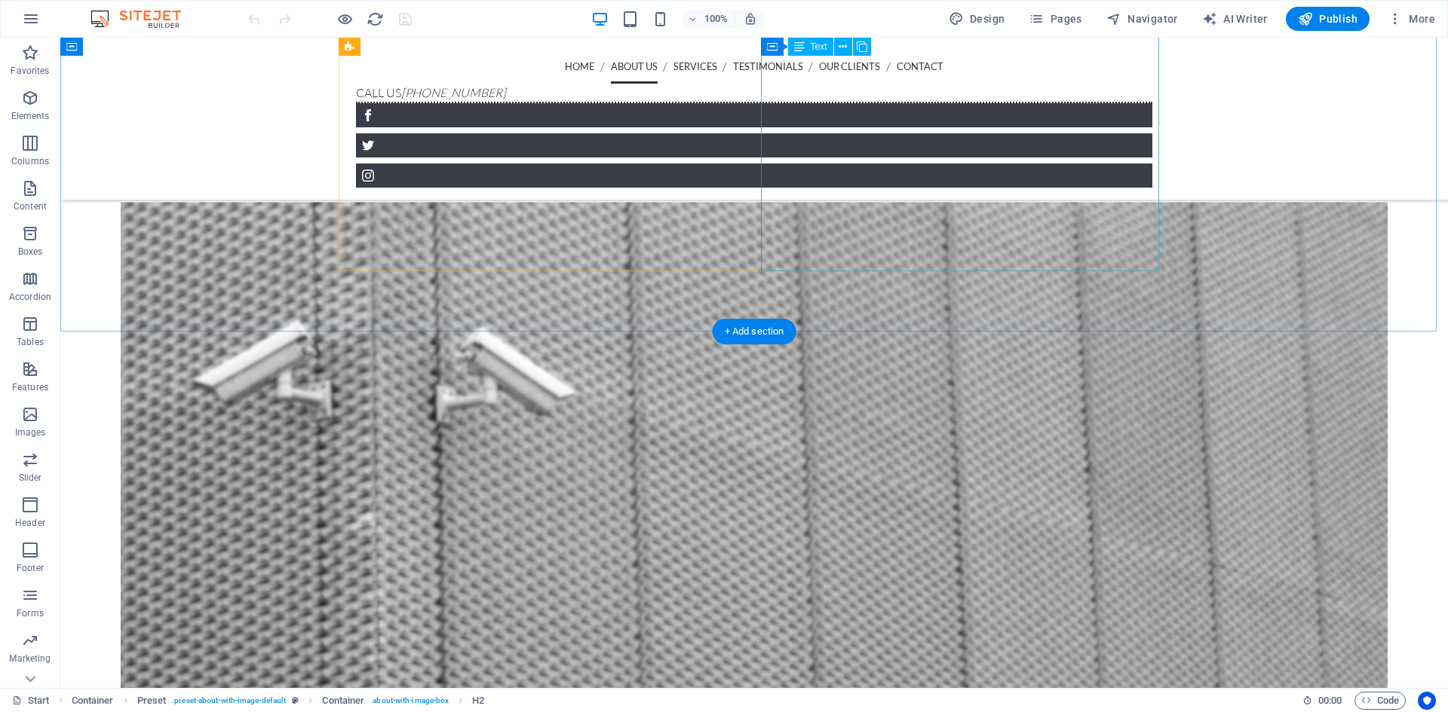
scroll to position [908, 0]
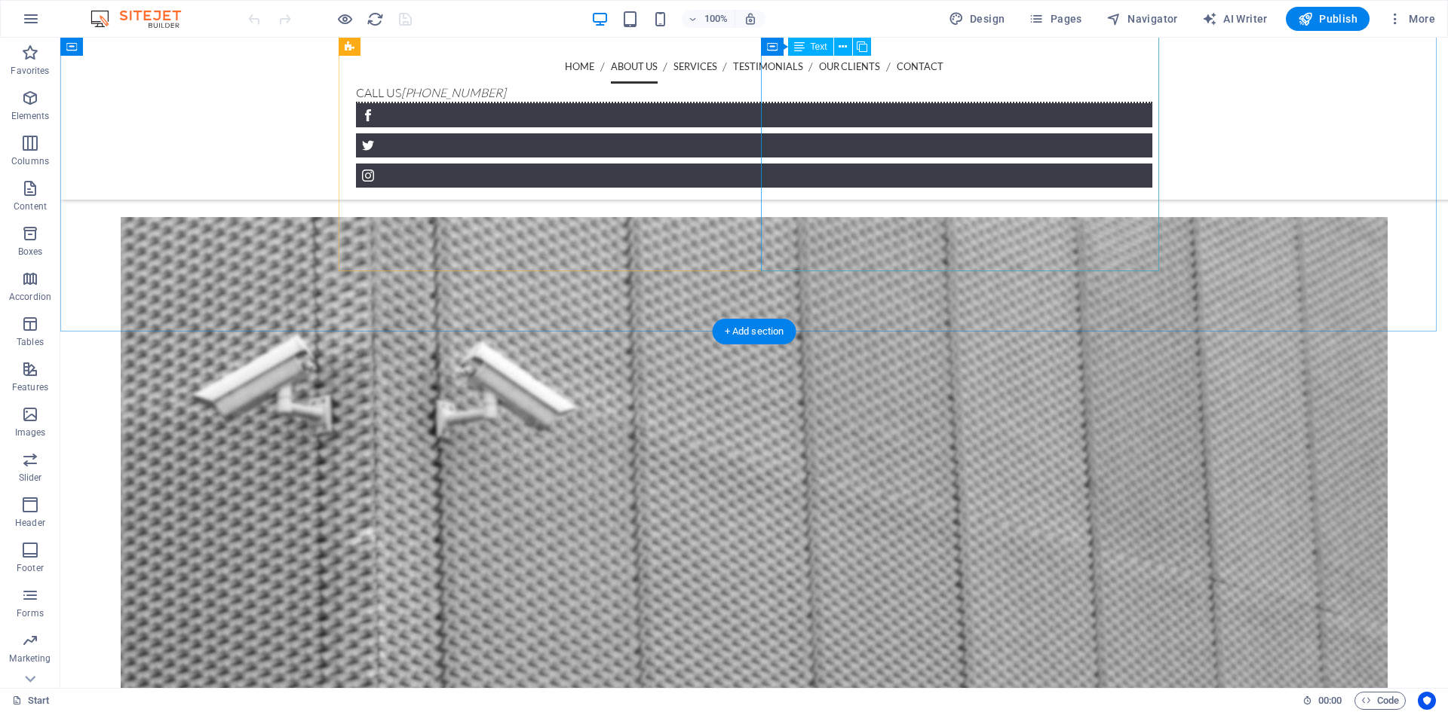
click at [984, 185] on div "Kami PT. YANINDO AGUNG PARA KARYA merupakan sebuah perusahaan yang berdiri pada…" at bounding box center [754, 103] width 820 height 163
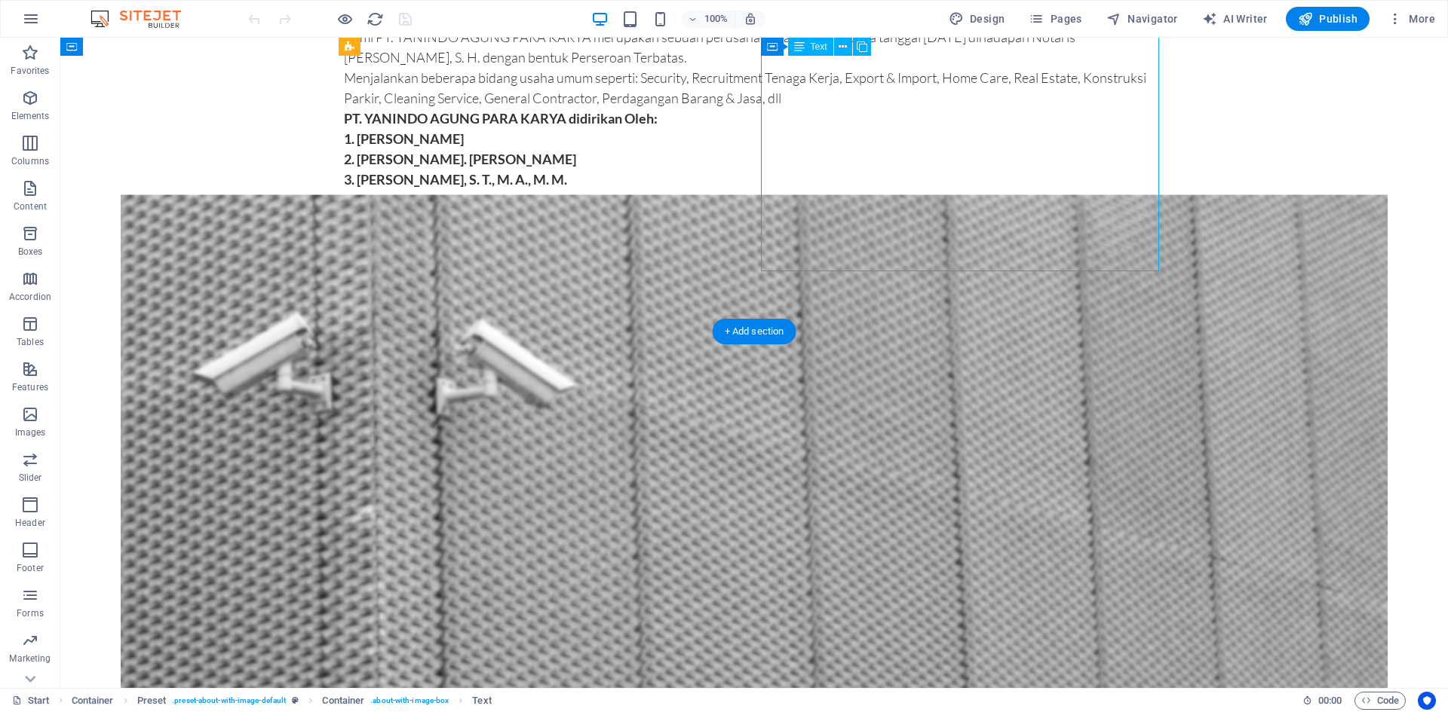
scroll to position [571, 0]
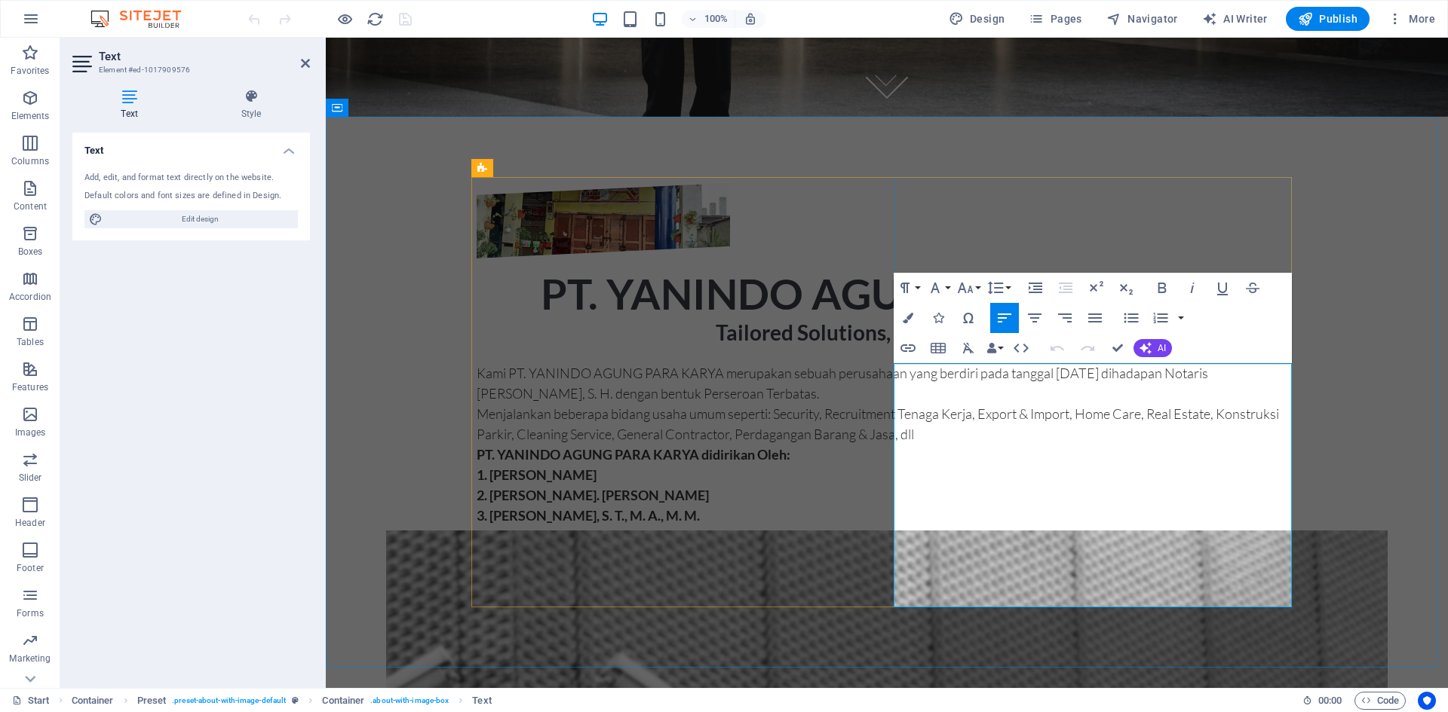
click at [1133, 526] on li "Christofel Hans, S. T., M. A., M. M." at bounding box center [886, 516] width 820 height 20
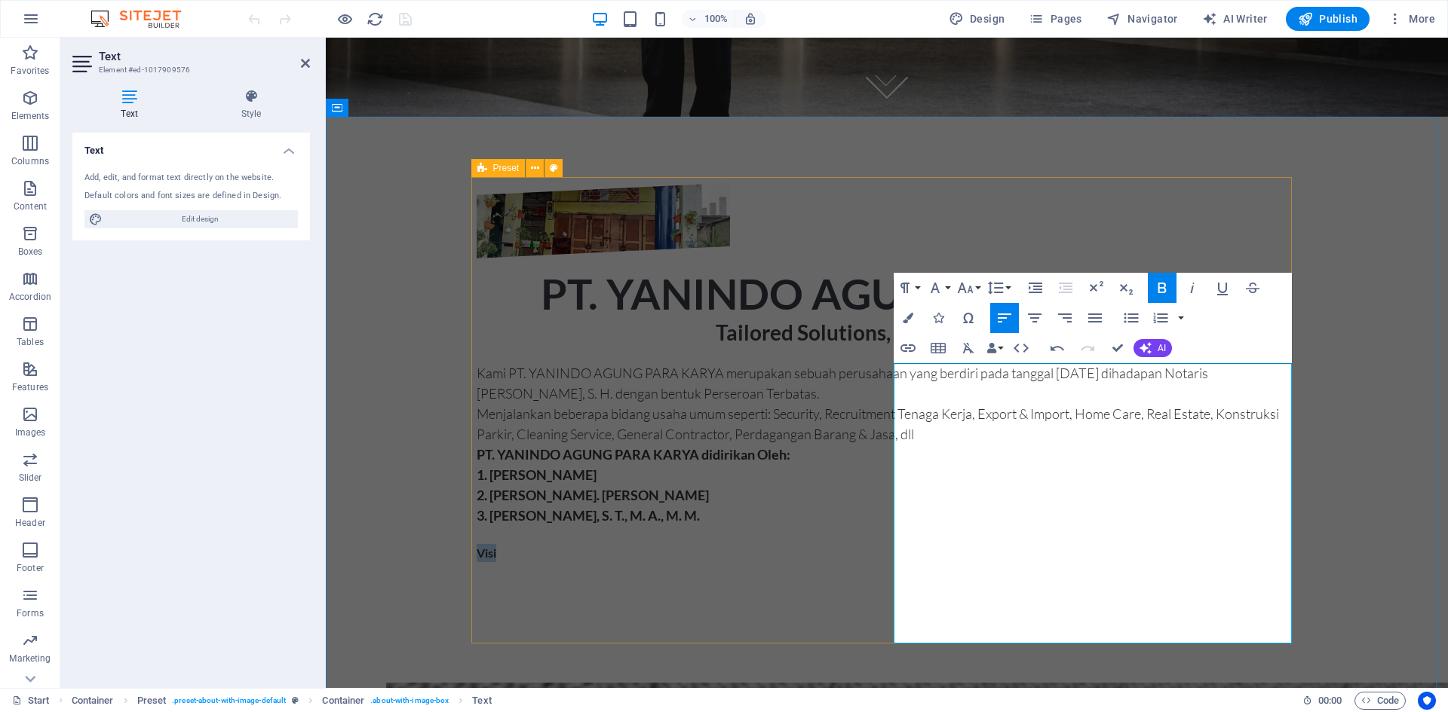
drag, startPoint x: 938, startPoint y: 633, endPoint x: 866, endPoint y: 639, distance: 71.9
click at [866, 563] on div "PT. YANINDO AGUNG PARA KARYA Tailored Solutions, Designed for You. Kami PT. YAN…" at bounding box center [886, 373] width 820 height 380
click at [1166, 294] on icon "button" at bounding box center [1162, 288] width 18 height 18
click at [934, 562] on p "Visi" at bounding box center [886, 553] width 820 height 18
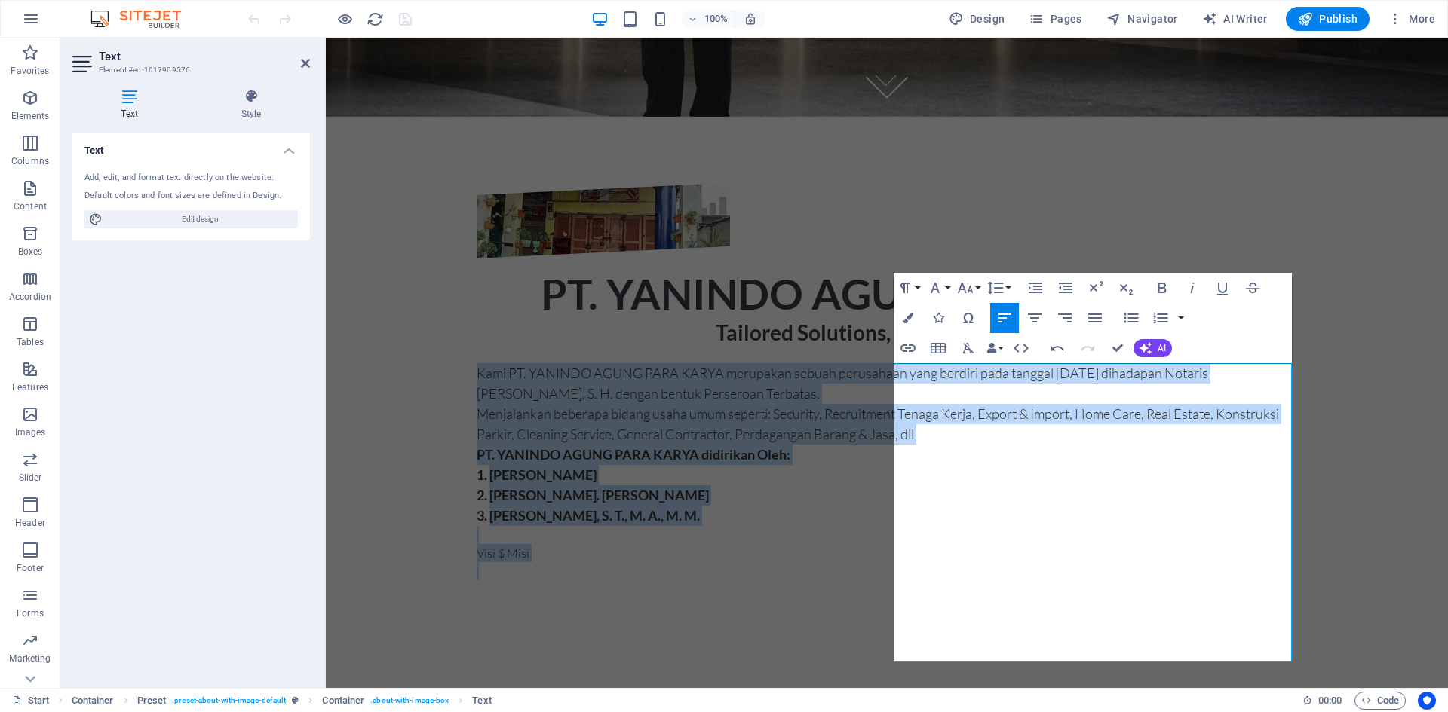
click at [982, 290] on div "Paragraph Format Normal Heading 1 Heading 2 Heading 3 Heading 4 Heading 5 Headi…" at bounding box center [953, 288] width 120 height 30
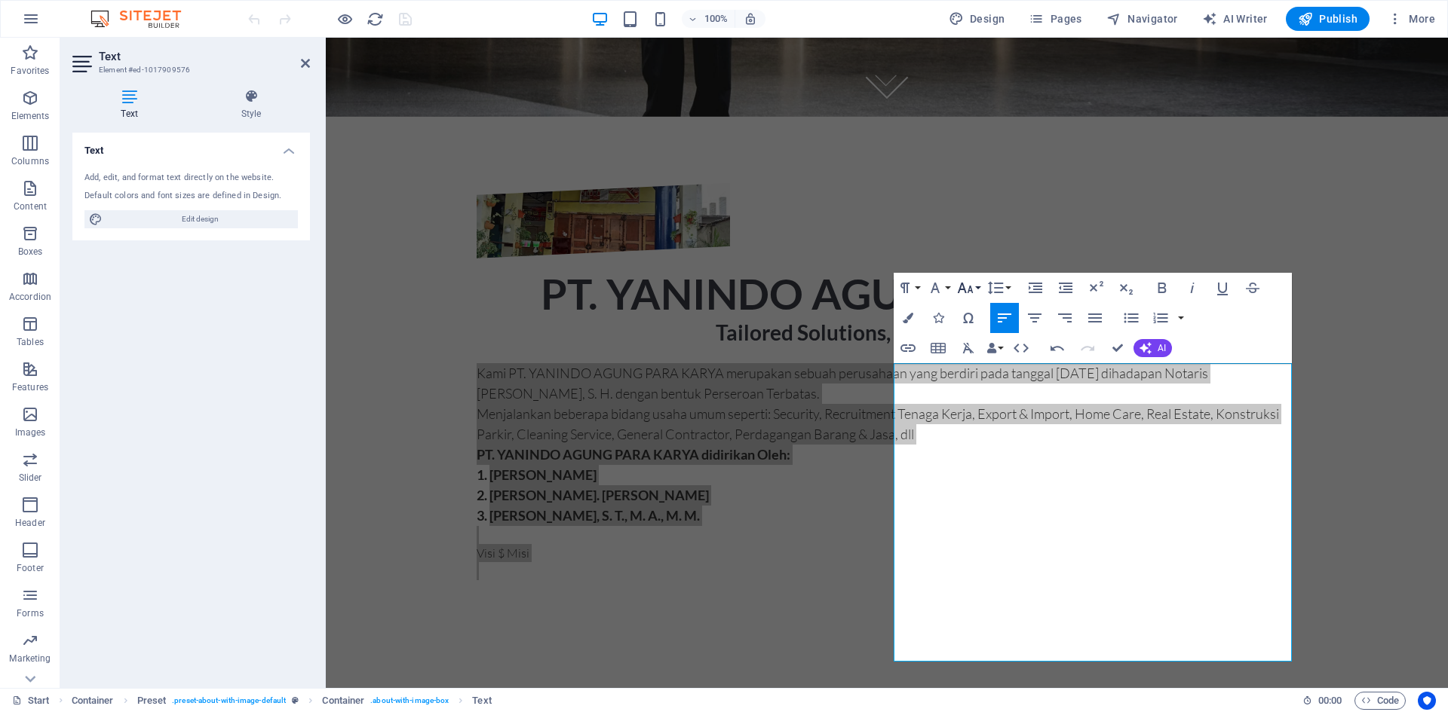
click at [981, 289] on button "Font Size" at bounding box center [968, 288] width 29 height 30
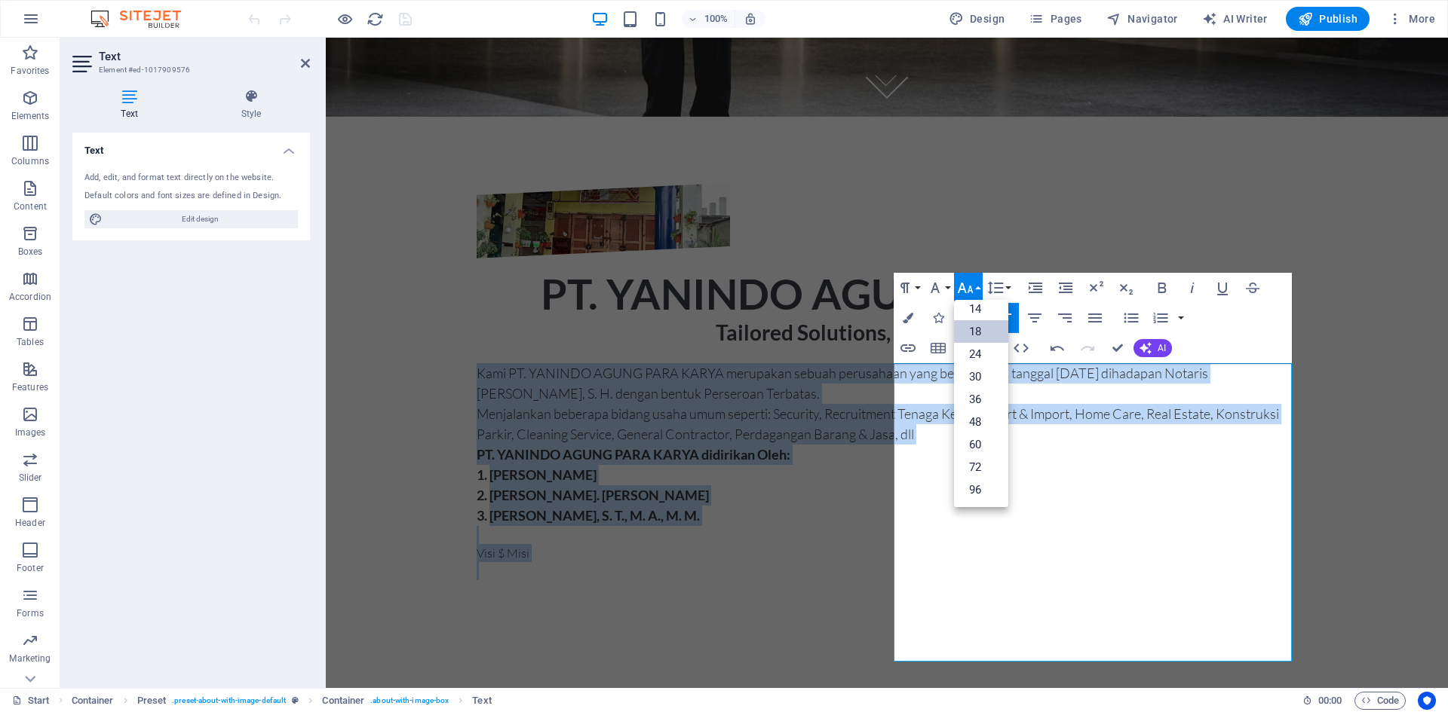
click at [979, 332] on link "18" at bounding box center [981, 331] width 54 height 23
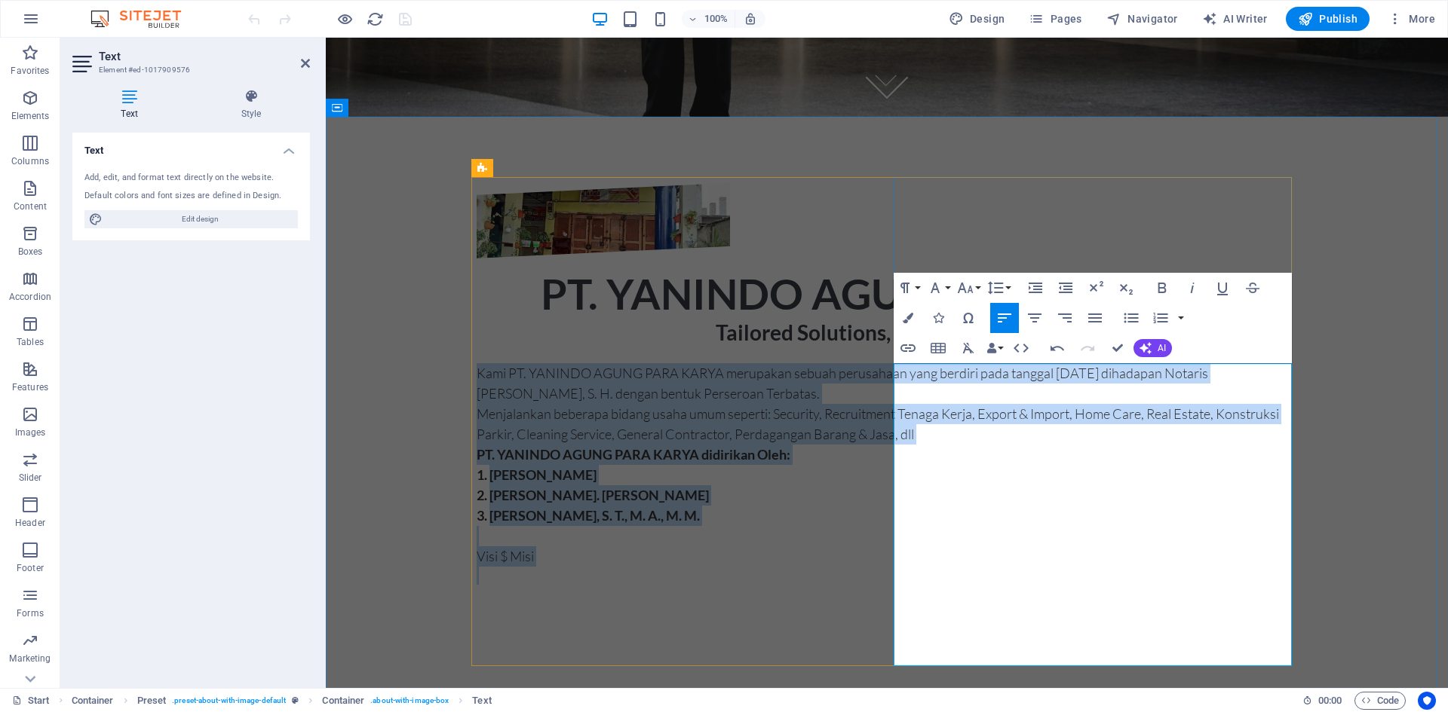
click at [973, 567] on p "Visi $ Misi" at bounding box center [886, 557] width 820 height 20
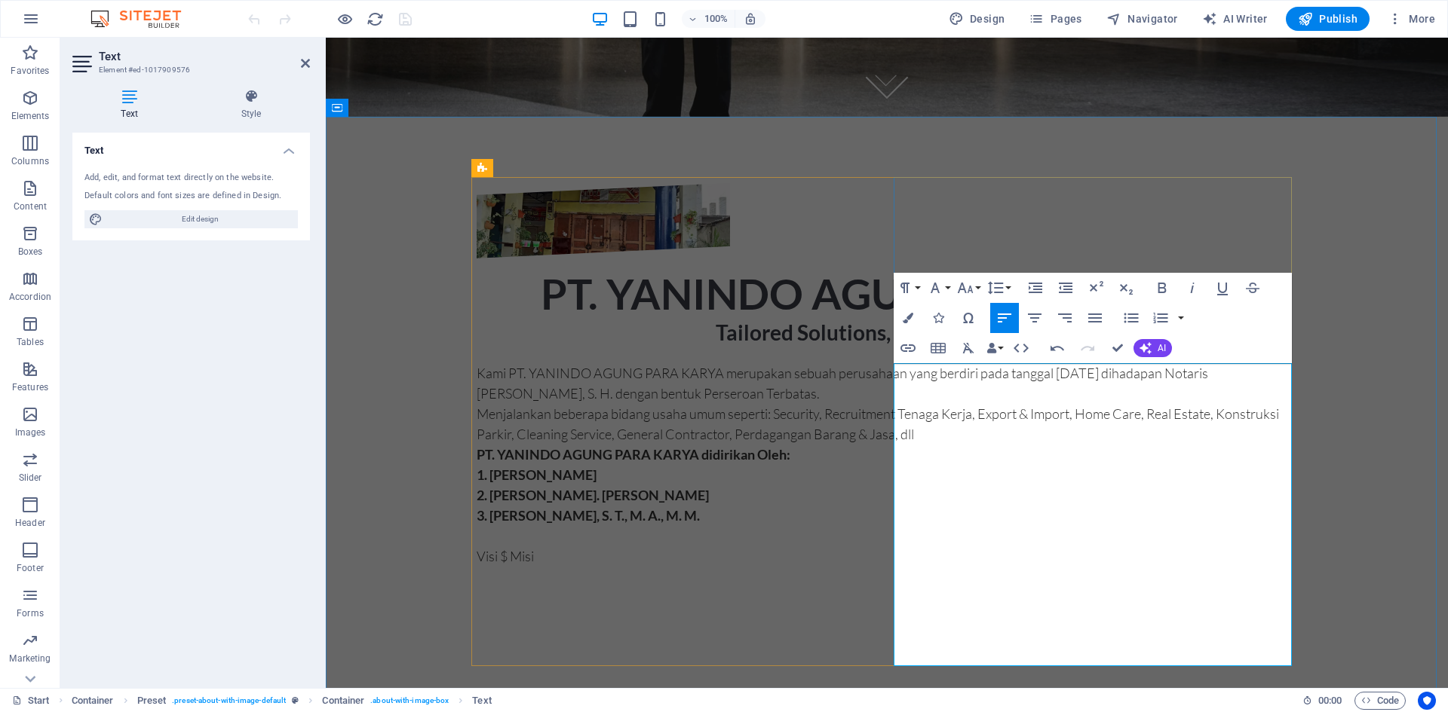
click at [979, 585] on p at bounding box center [886, 576] width 820 height 18
click at [961, 585] on p at bounding box center [886, 576] width 820 height 18
click at [930, 585] on p at bounding box center [886, 576] width 820 height 18
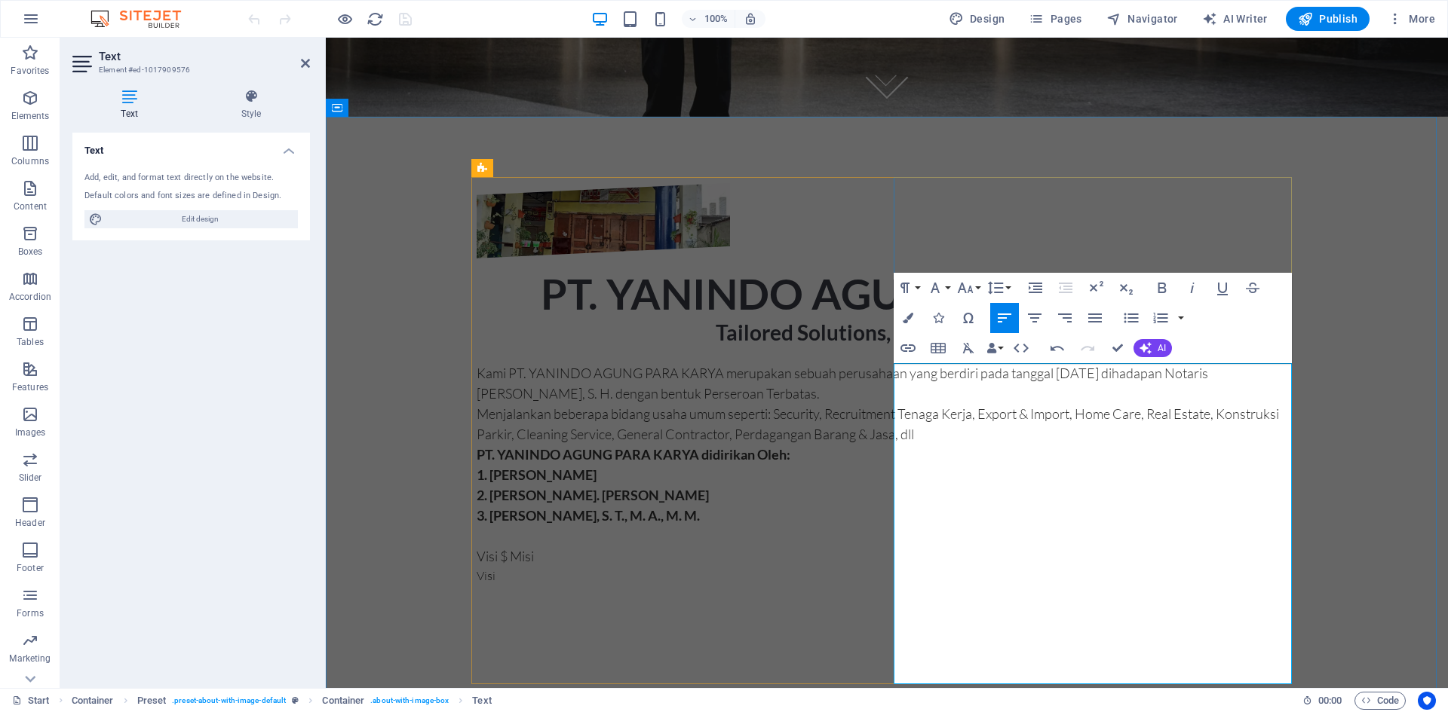
click at [534, 565] on span "Visi $ Misi" at bounding box center [504, 556] width 57 height 17
drag, startPoint x: 967, startPoint y: 636, endPoint x: 892, endPoint y: 636, distance: 74.6
click at [892, 604] on div "PT. YANINDO AGUNG PARA KARYA Tailored Solutions, Designed for You. Kami PT. YAN…" at bounding box center [886, 393] width 820 height 421
click at [1159, 294] on icon "button" at bounding box center [1162, 288] width 18 height 18
click at [915, 603] on p at bounding box center [886, 594] width 820 height 18
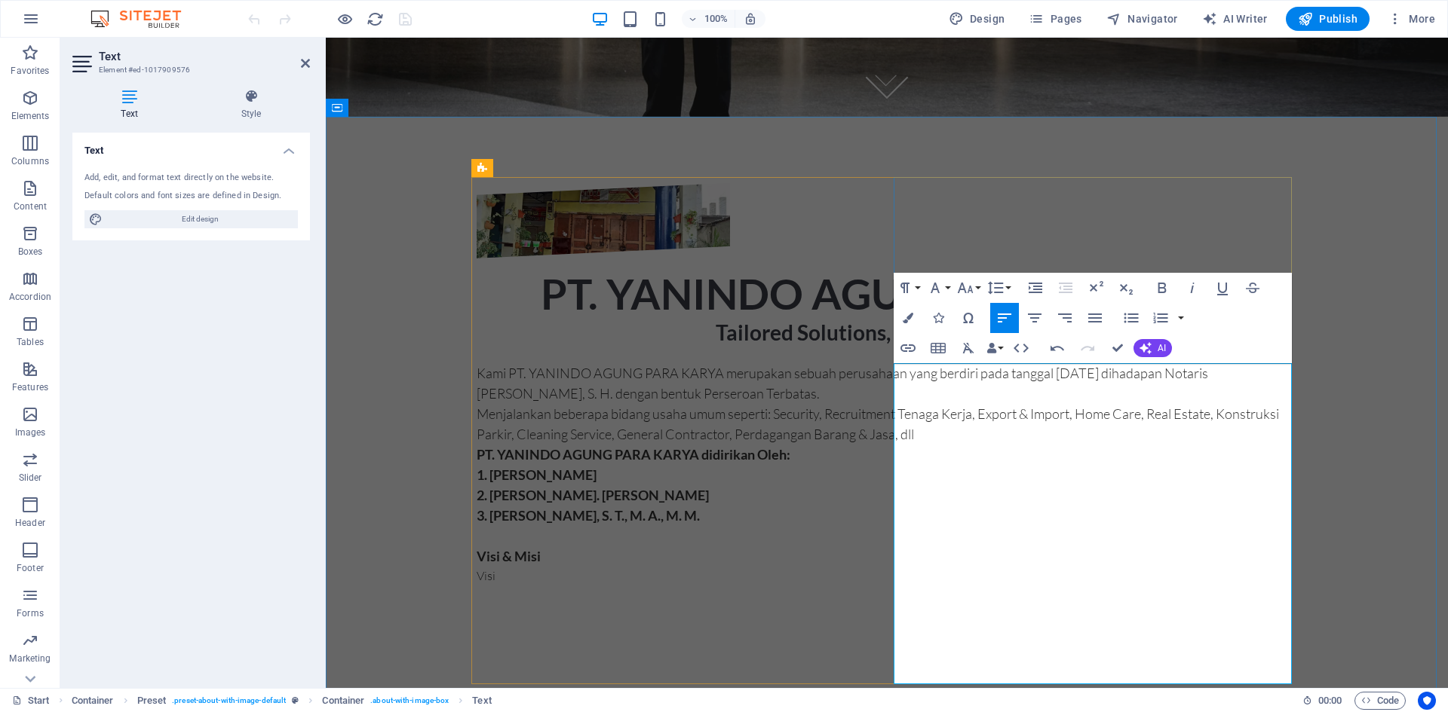
click at [963, 585] on p "Visi" at bounding box center [886, 576] width 820 height 18
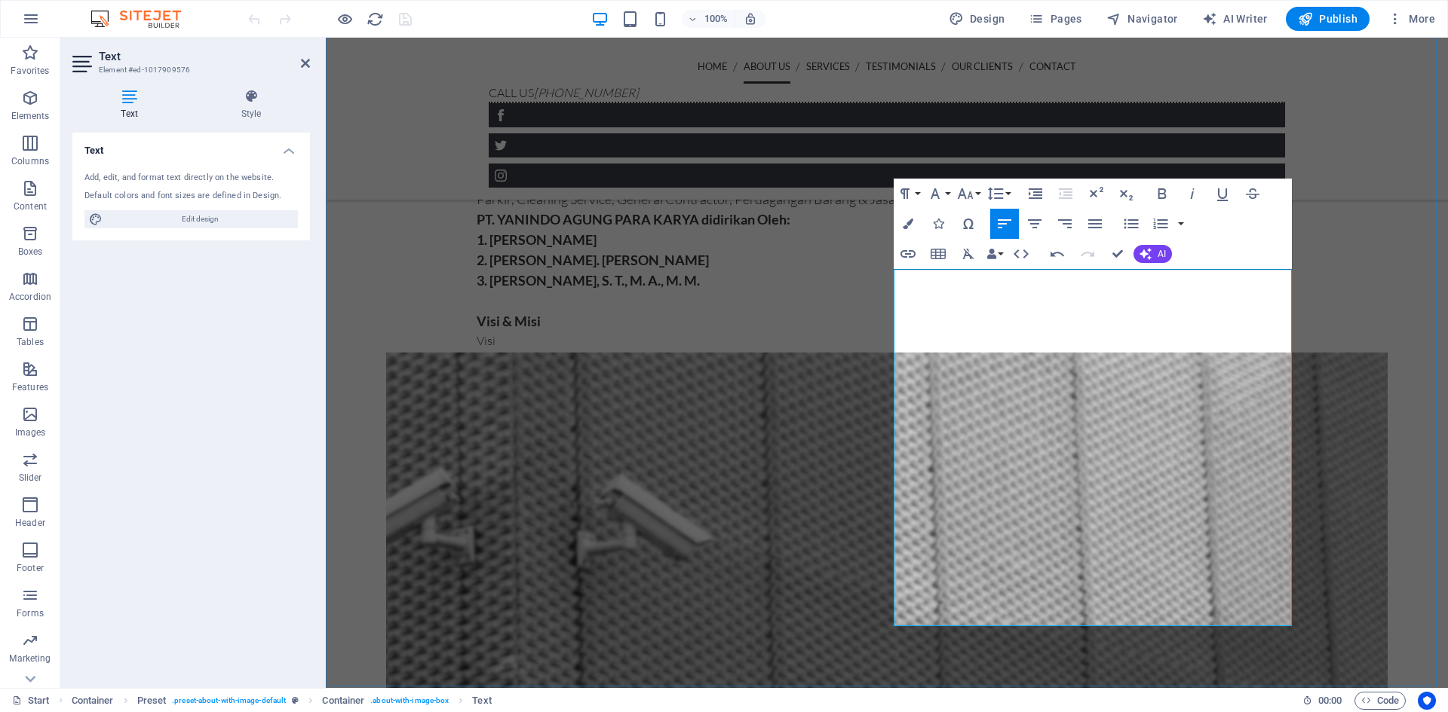
scroll to position [810, 0]
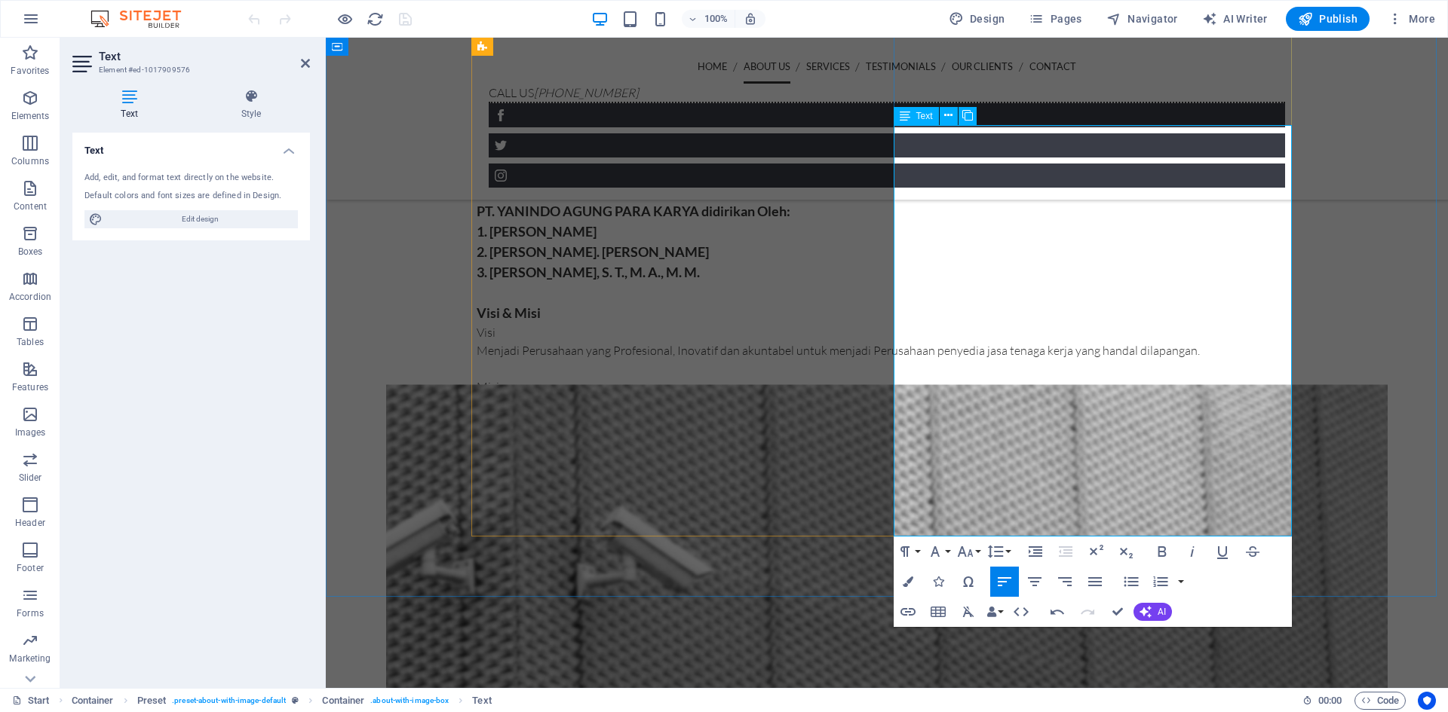
click at [931, 396] on p "Misi" at bounding box center [886, 387] width 820 height 18
click at [931, 414] on p at bounding box center [886, 405] width 820 height 18
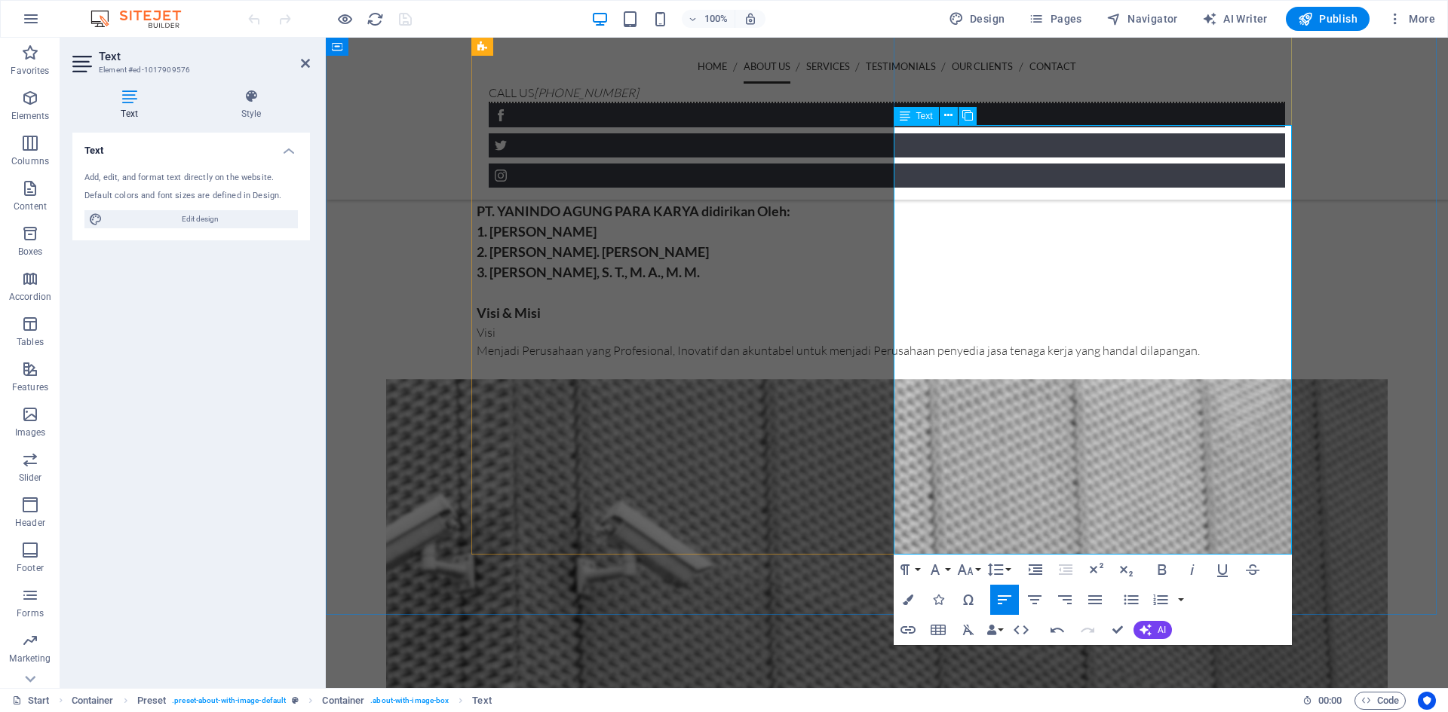
click at [899, 414] on p "Menyediakan tenaga kerja yang handal, jujur, terampil, serta ditunjang oleh tek…" at bounding box center [886, 405] width 820 height 18
click at [961, 414] on p "Menyediakan tenaga kerja yang handal, jujur, terampil, serta ditunjang oleh Tek…" at bounding box center [886, 405] width 820 height 18
click at [1011, 414] on p "Menyediakan tenaga kerja yang handal, jujur, terampil, serta ditunjang oleh Tek…" at bounding box center [886, 405] width 820 height 18
click at [1168, 414] on p "Menyediakan tenaga kerja yang handal, jujur, terampil, serta ditunjang oleh Tek…" at bounding box center [886, 405] width 820 height 18
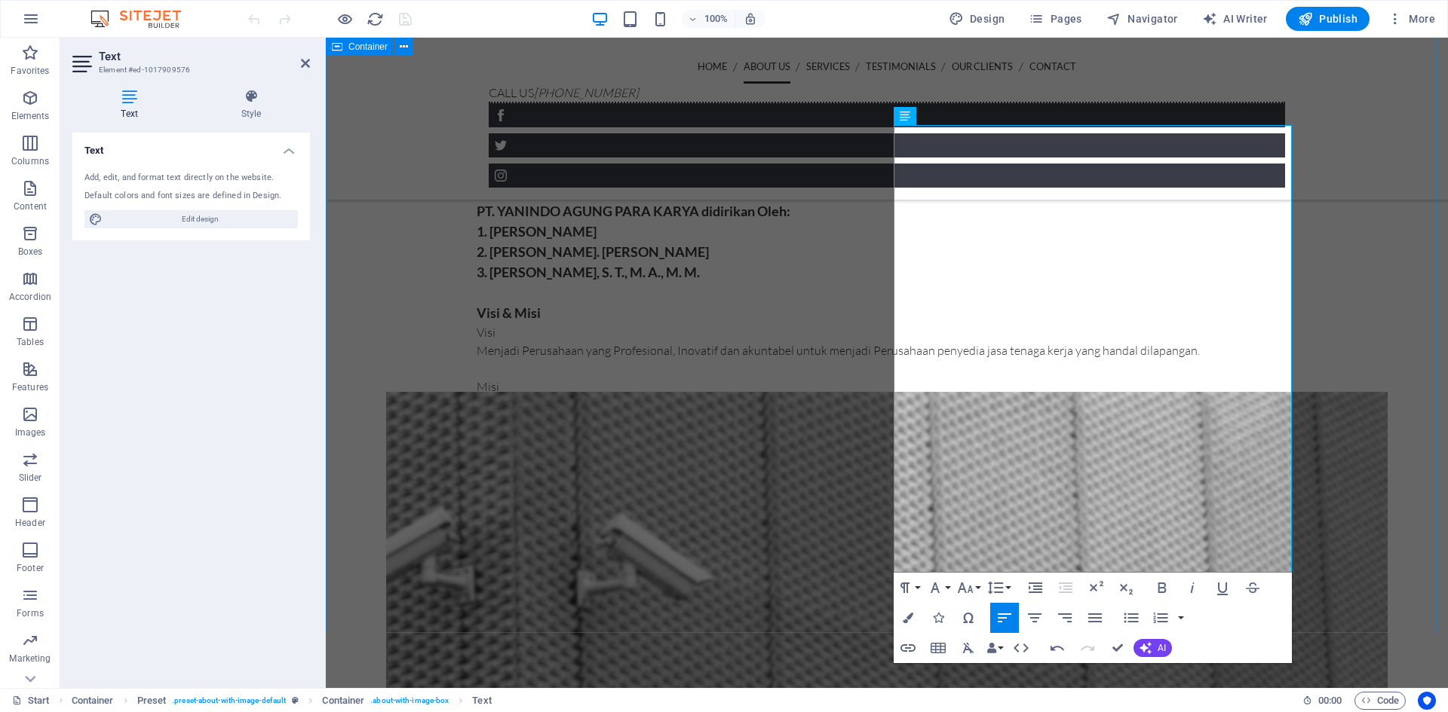
click at [1382, 398] on div "PT. YANINDO AGUNG PARA KARYA Tailored Solutions, Designed for You. Kami PT. YAN…" at bounding box center [887, 195] width 1122 height 632
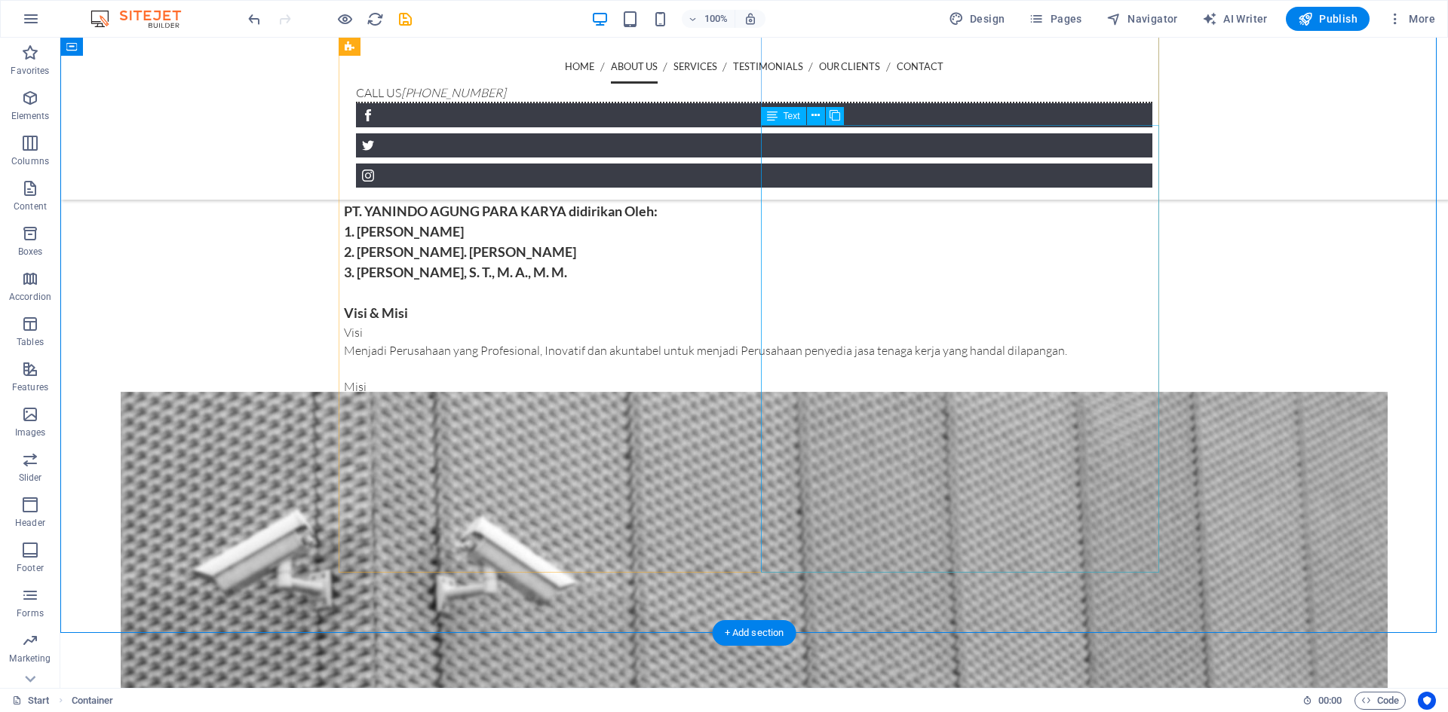
click at [777, 419] on div "Kami PT. YANINDO AGUNG PARA KARYA merupakan sebuah perusahaan yang berdiri pada…" at bounding box center [754, 285] width 820 height 330
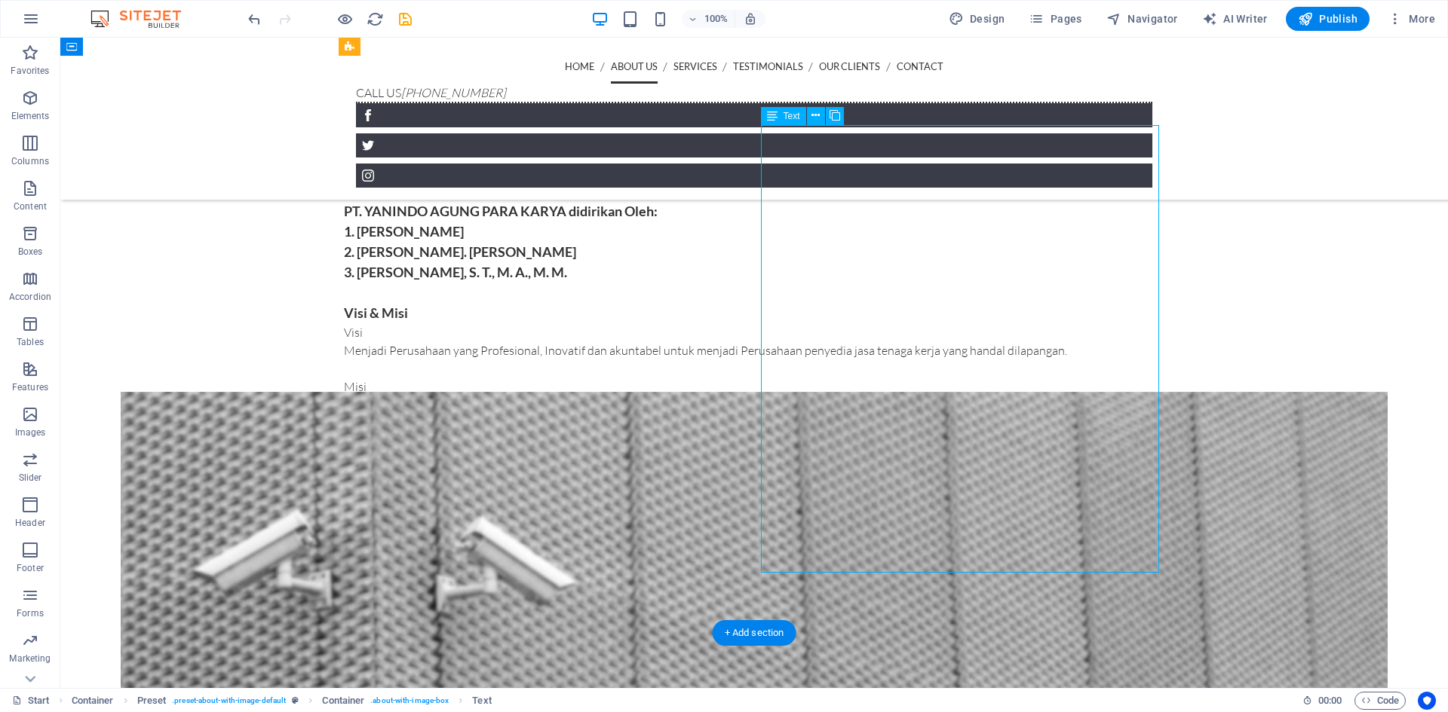
click at [777, 419] on div "Kami PT. YANINDO AGUNG PARA KARYA merupakan sebuah perusahaan yang berdiri pada…" at bounding box center [754, 285] width 820 height 330
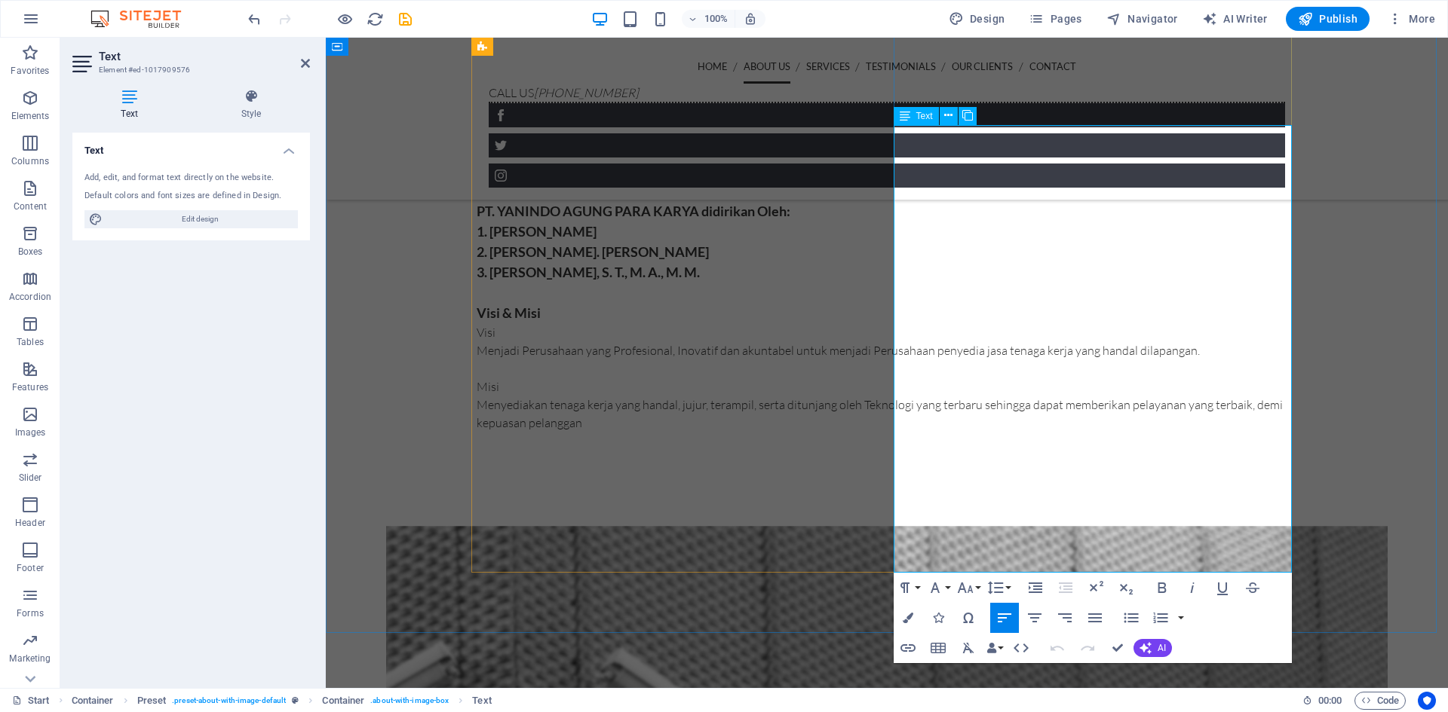
click at [899, 342] on p "Visi" at bounding box center [886, 332] width 820 height 18
click at [558, 73] on nav "Home About us Services Testimonials Our Clients Contact" at bounding box center [887, 67] width 796 height 34
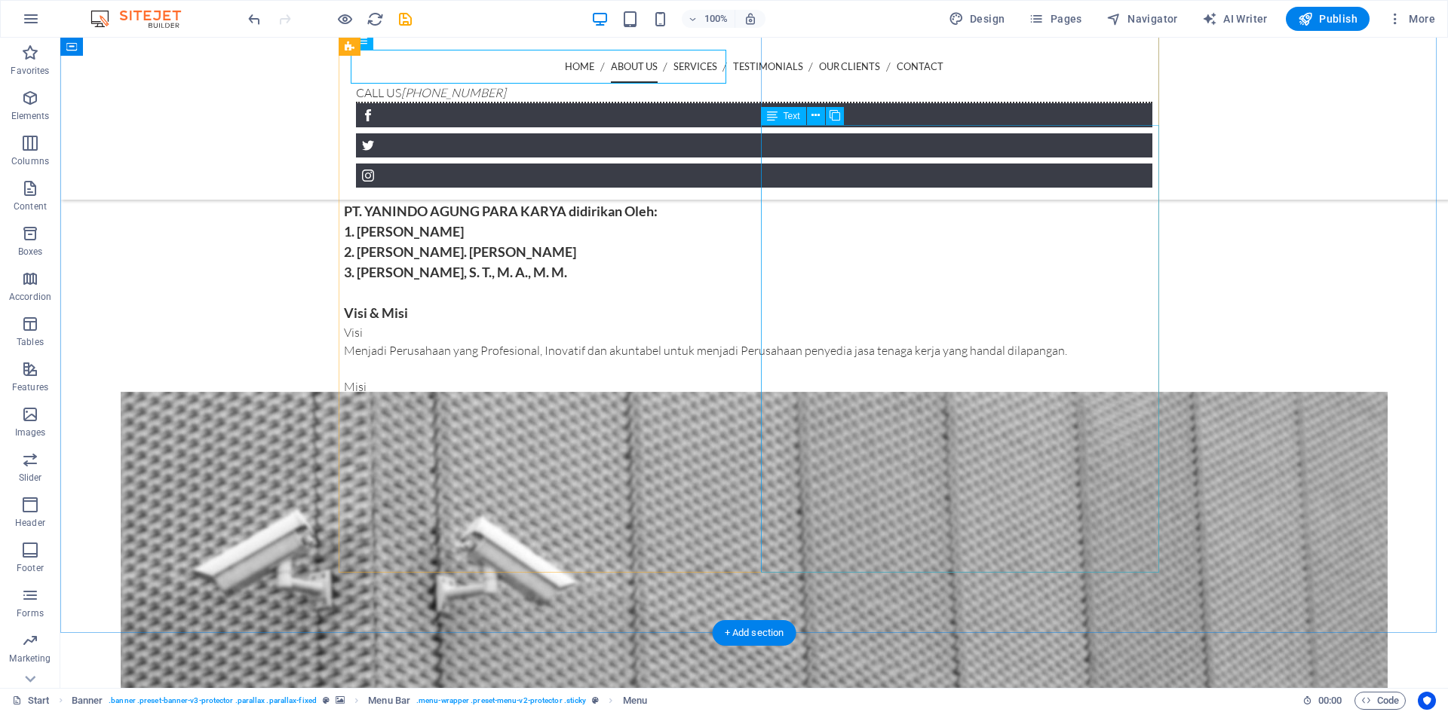
click at [779, 421] on div "Kami PT. YANINDO AGUNG PARA KARYA merupakan sebuah perusahaan yang berdiri pada…" at bounding box center [754, 285] width 820 height 330
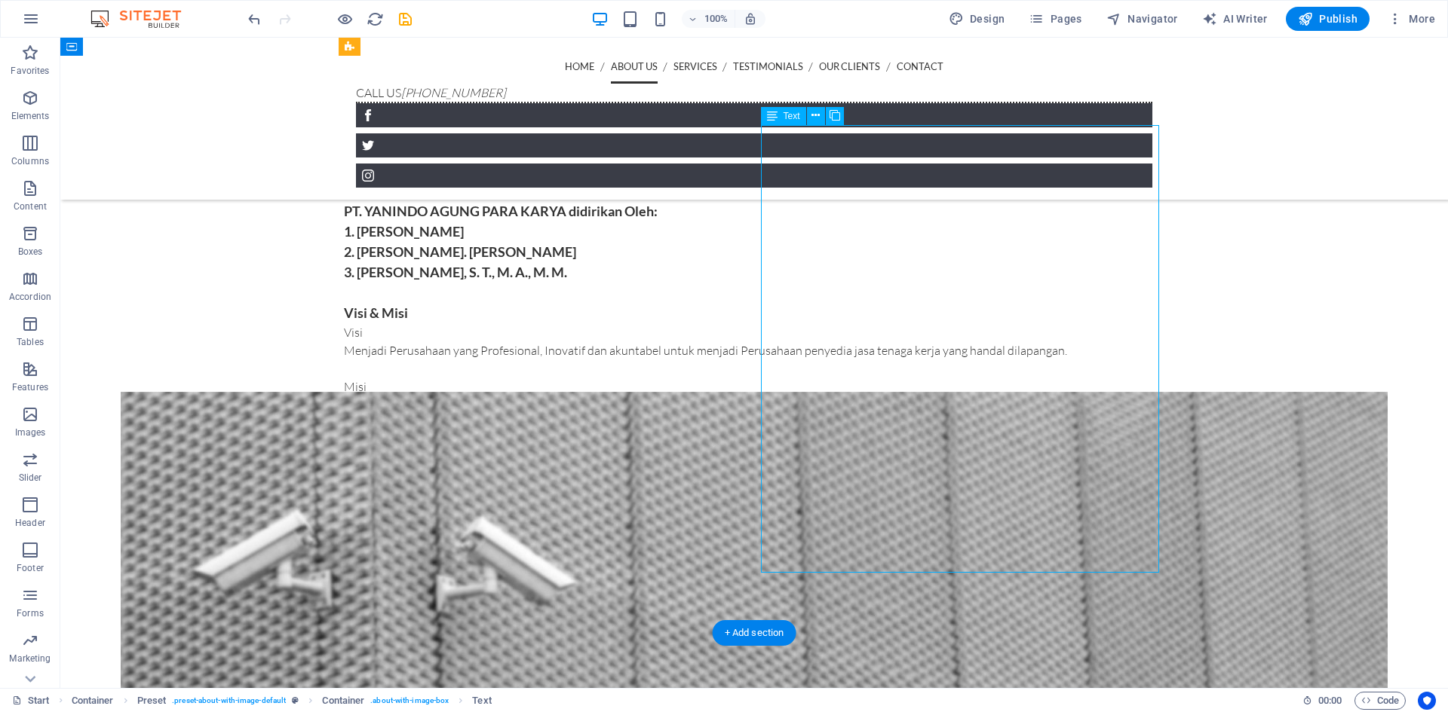
click at [782, 421] on div "Kami PT. YANINDO AGUNG PARA KARYA merupakan sebuah perusahaan yang berdiri pada…" at bounding box center [754, 285] width 820 height 330
click at [771, 420] on div "Kami PT. YANINDO AGUNG PARA KARYA merupakan sebuah perusahaan yang berdiri pada…" at bounding box center [754, 285] width 820 height 330
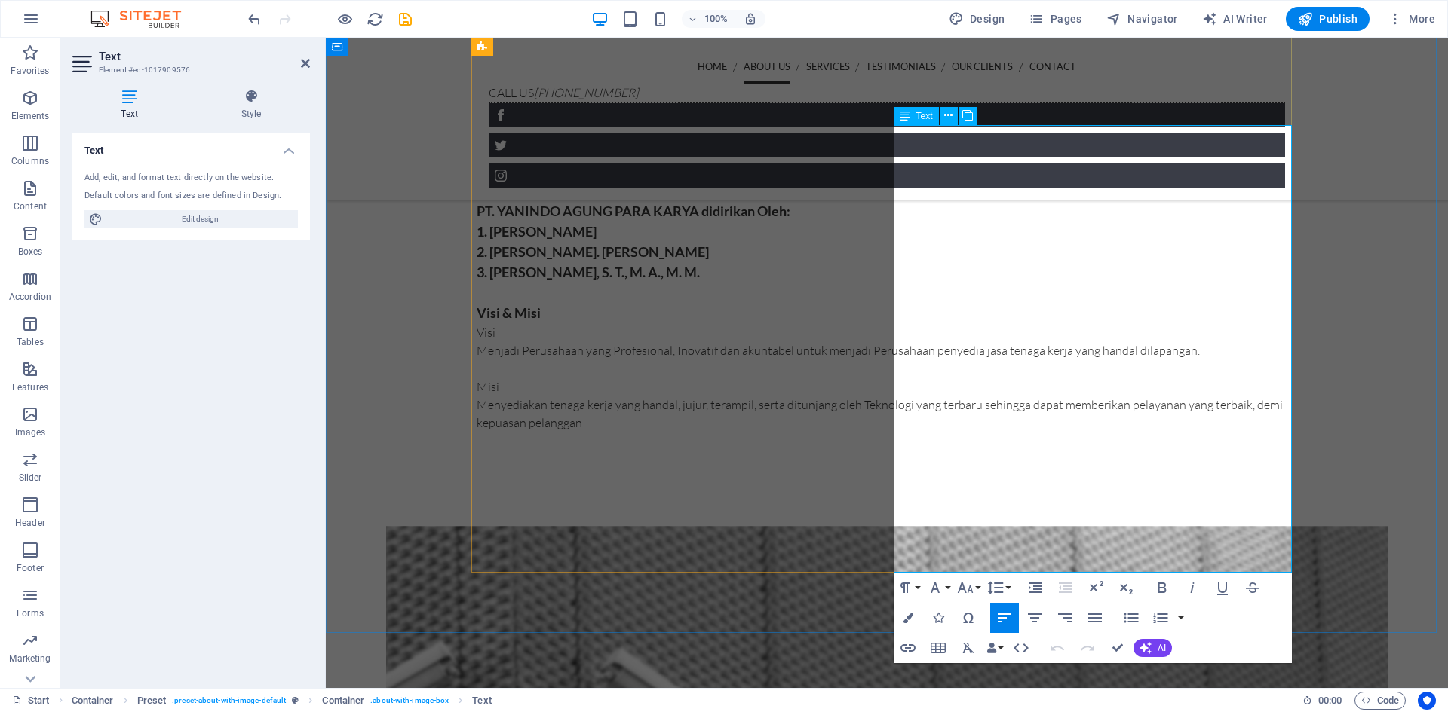
click at [910, 342] on p "Visi" at bounding box center [886, 332] width 820 height 18
click at [907, 118] on icon at bounding box center [904, 116] width 11 height 18
click at [920, 118] on span "Text" at bounding box center [924, 116] width 17 height 9
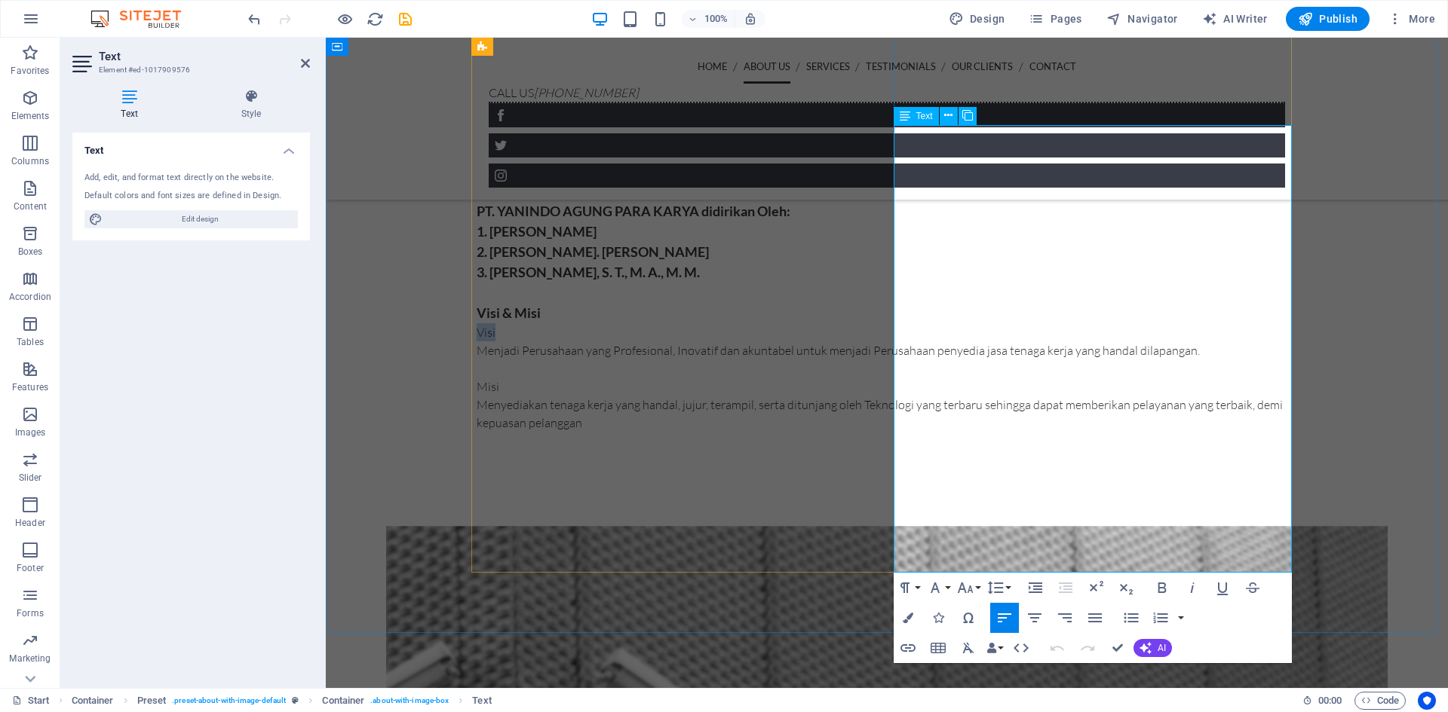
click at [908, 115] on icon at bounding box center [904, 116] width 11 height 18
click at [905, 118] on icon at bounding box center [904, 116] width 11 height 18
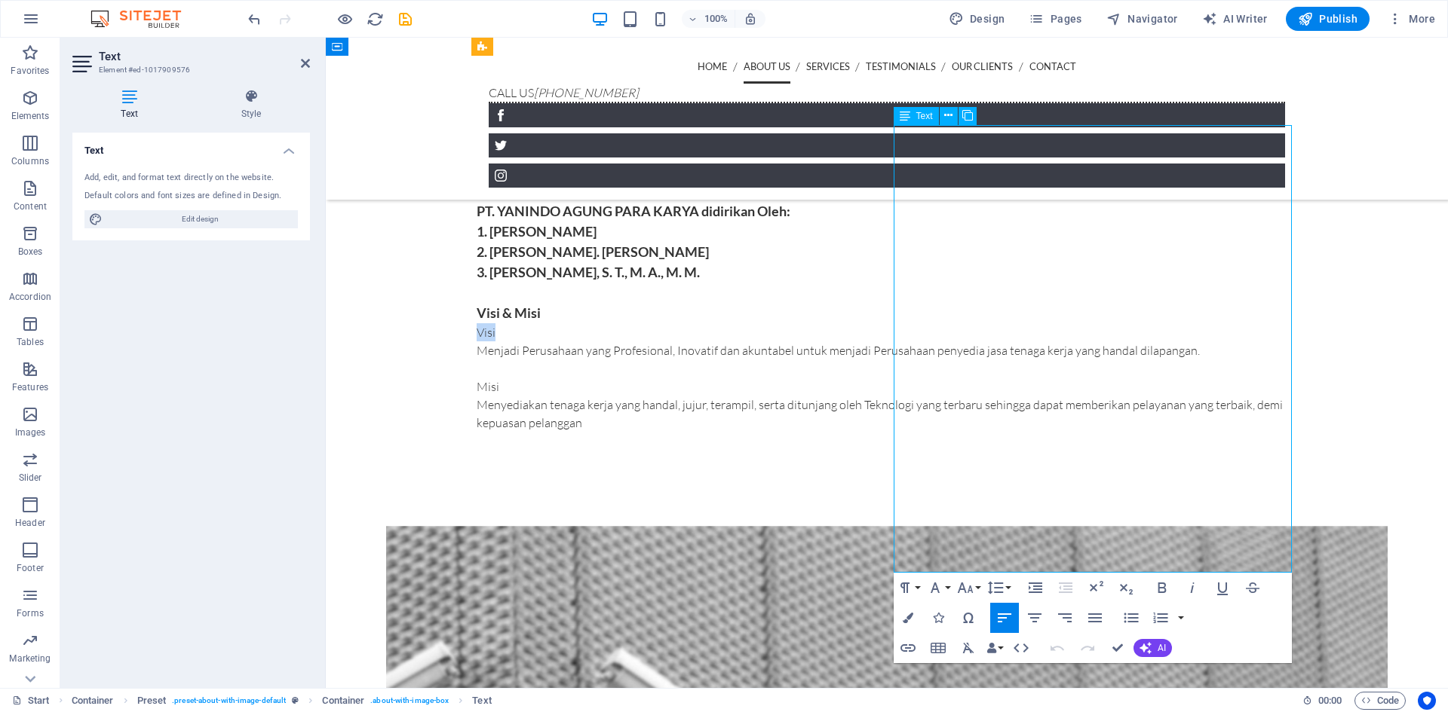
click at [905, 118] on icon at bounding box center [904, 116] width 11 height 18
click at [951, 118] on icon at bounding box center [948, 116] width 8 height 16
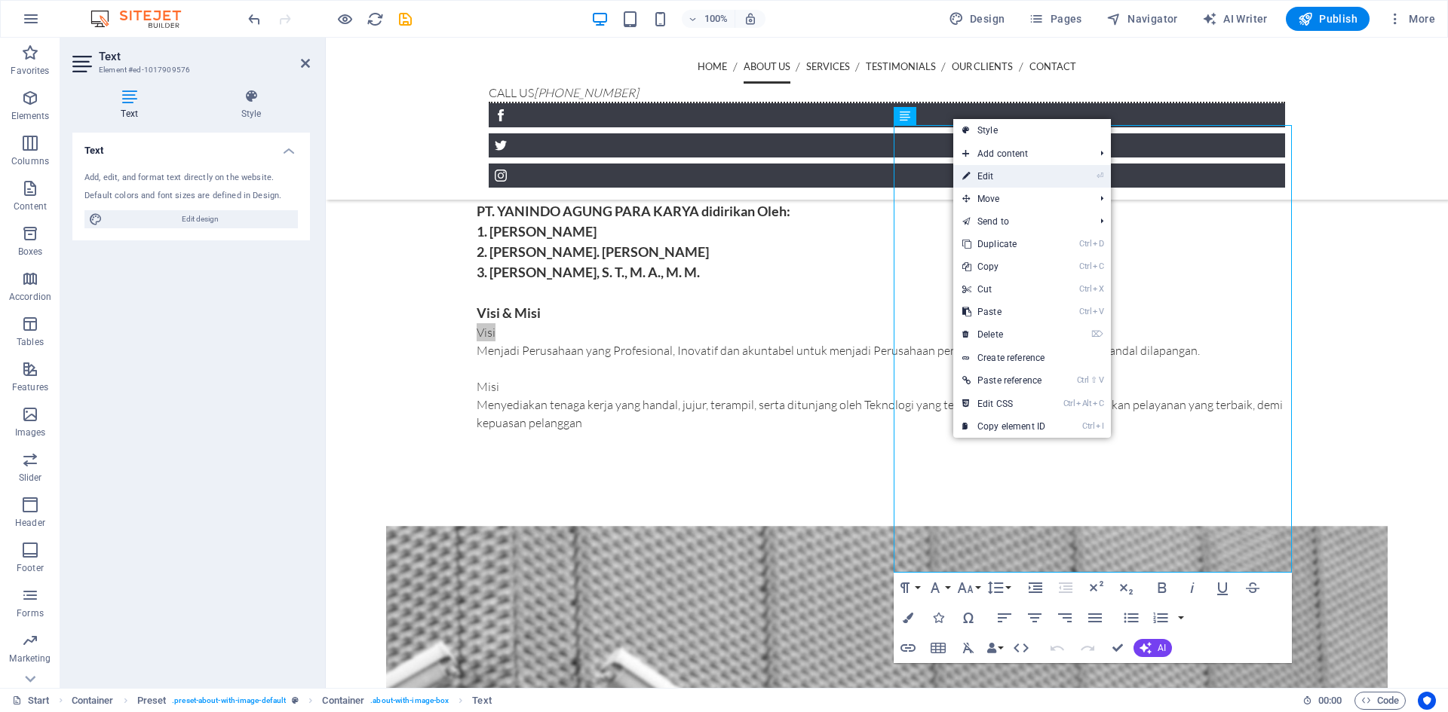
click at [979, 174] on link "⏎ Edit" at bounding box center [1003, 176] width 101 height 23
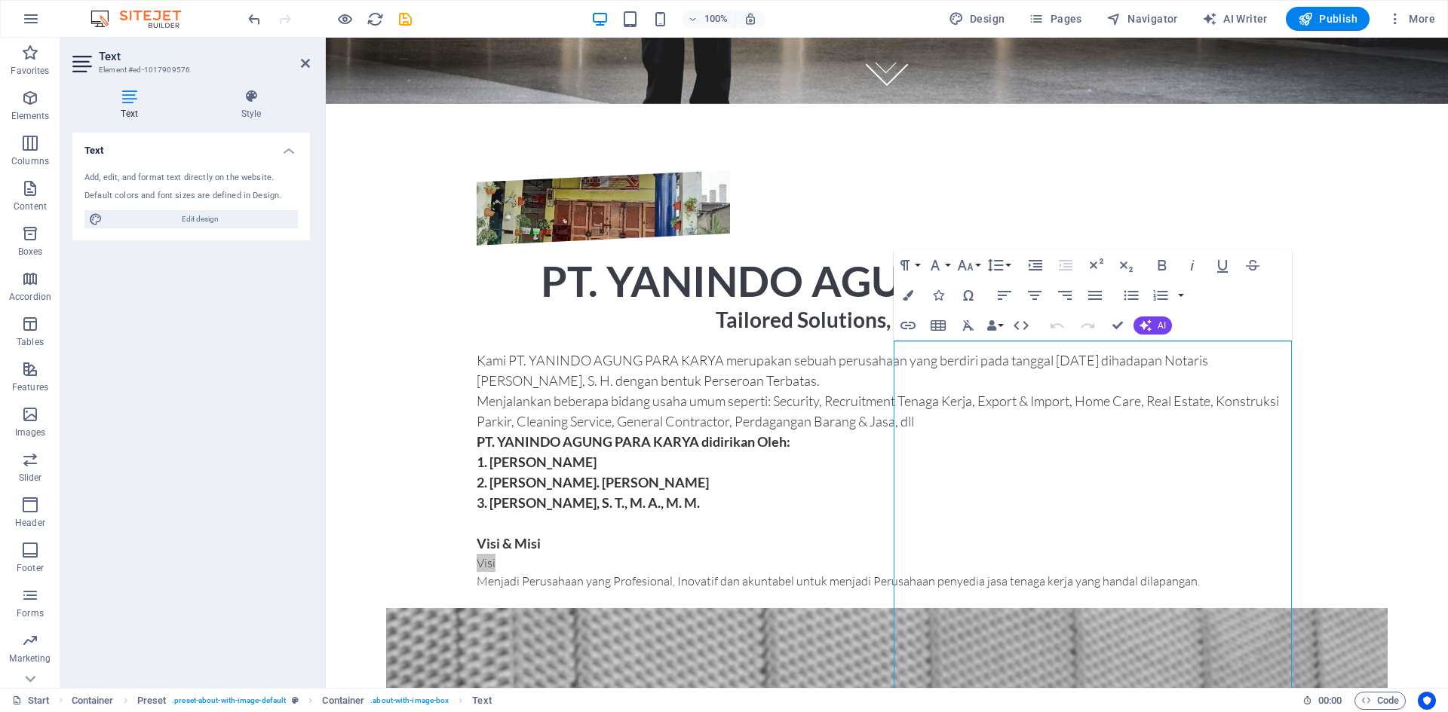
scroll to position [584, 0]
click at [1166, 277] on icon "button" at bounding box center [1162, 276] width 18 height 18
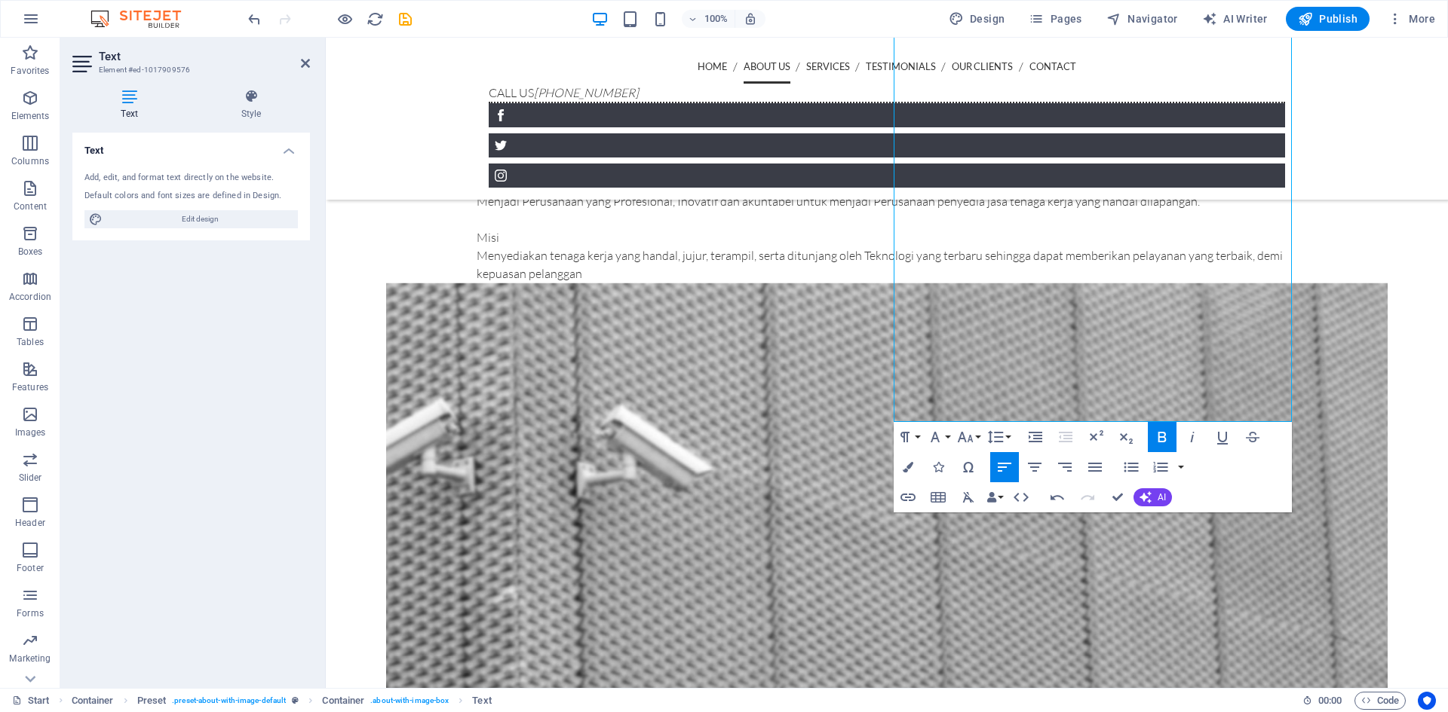
scroll to position [961, 0]
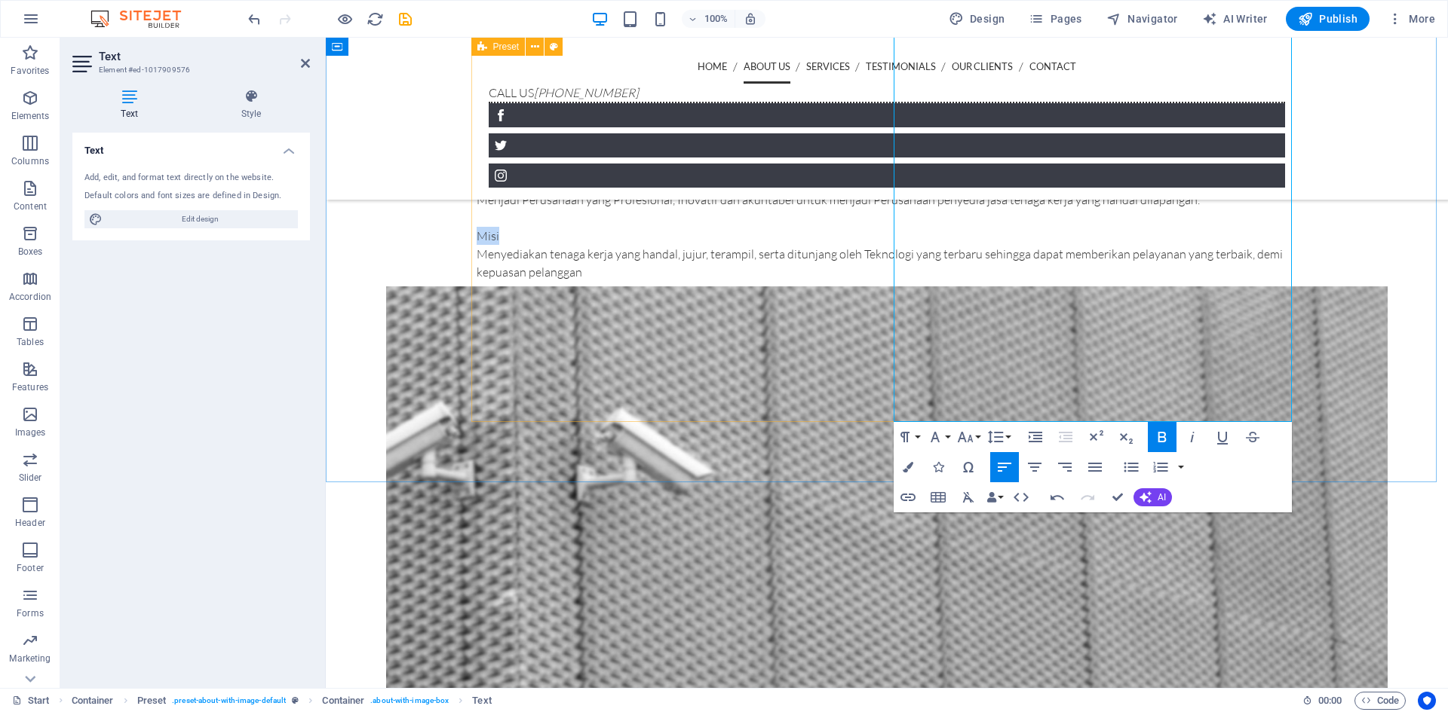
drag, startPoint x: 916, startPoint y: 341, endPoint x: 884, endPoint y: 346, distance: 32.1
click at [885, 299] on div "PT. [PERSON_NAME] PARA KARYA Tailored Solutions, Designed for You. Kami PT. YAN…" at bounding box center [886, 43] width 820 height 511
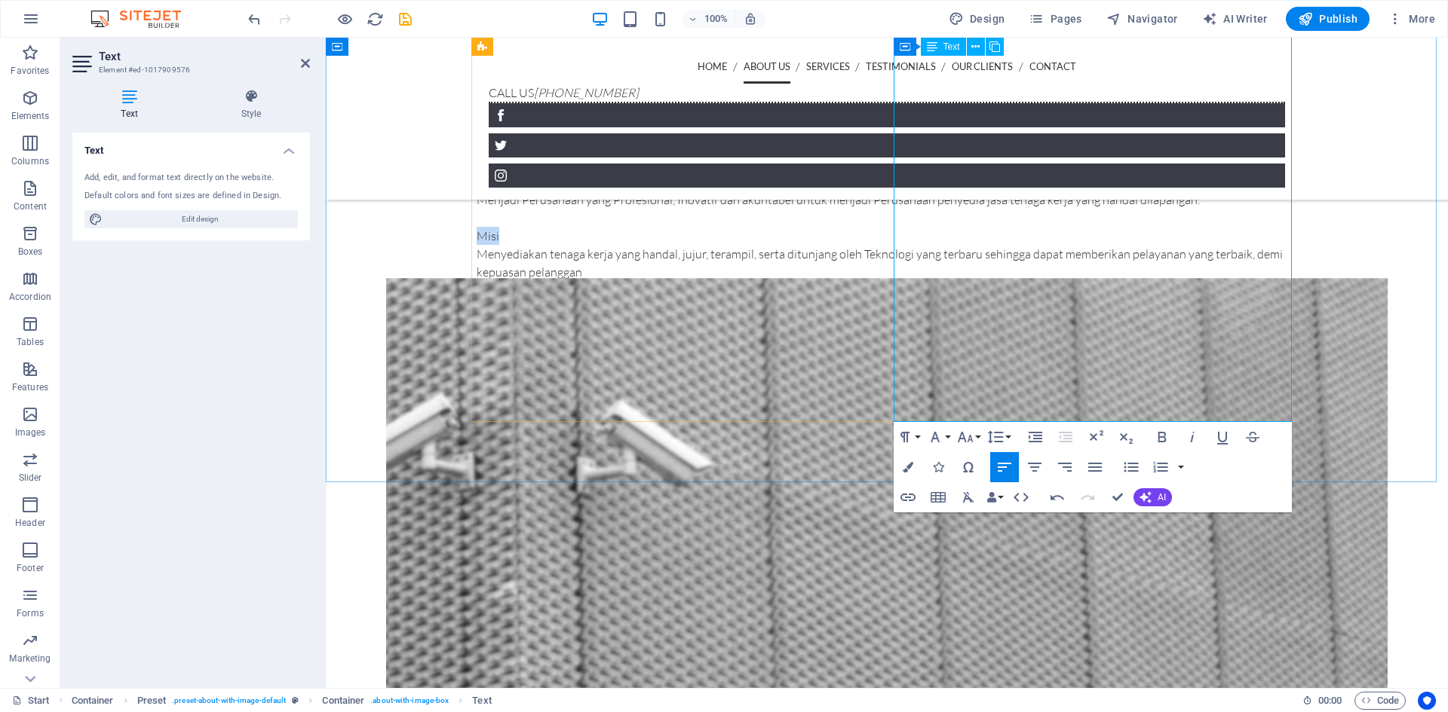
scroll to position [734, 0]
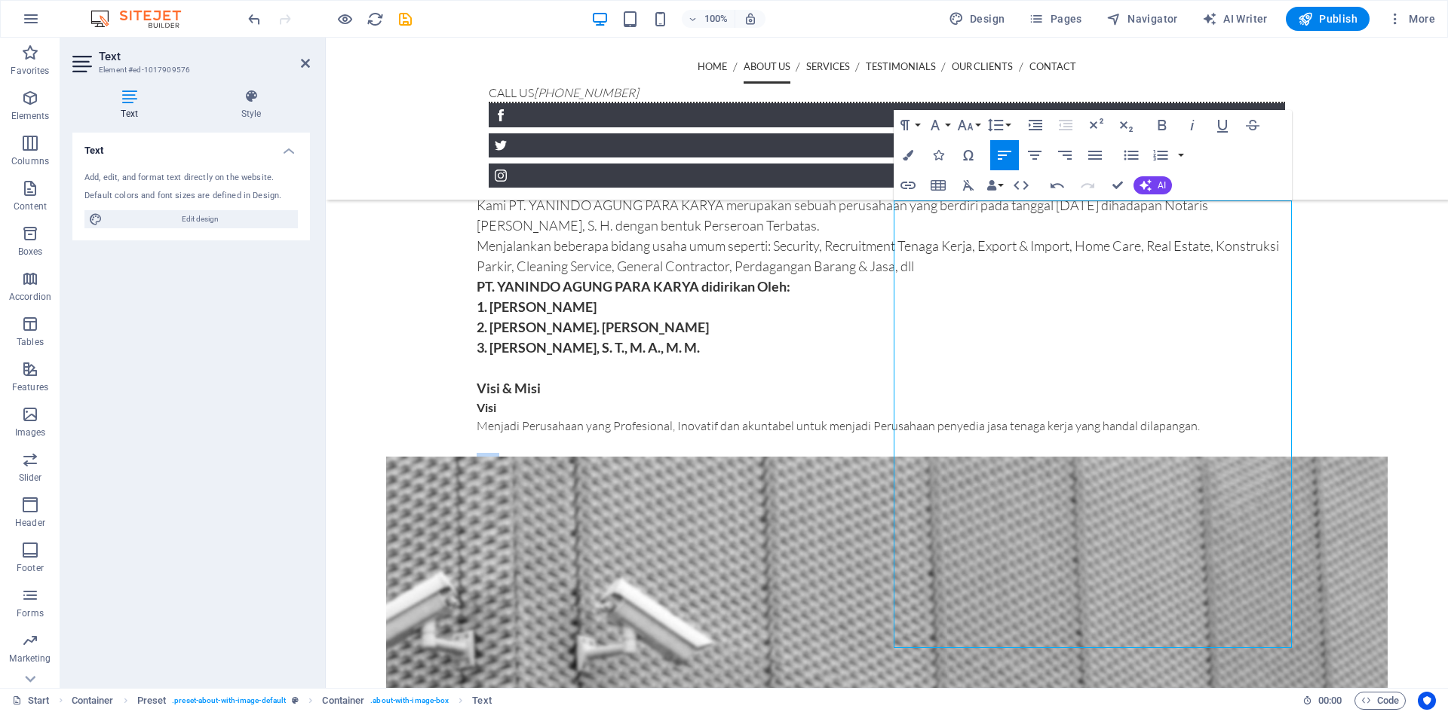
click at [1007, 160] on icon "button" at bounding box center [1004, 155] width 18 height 18
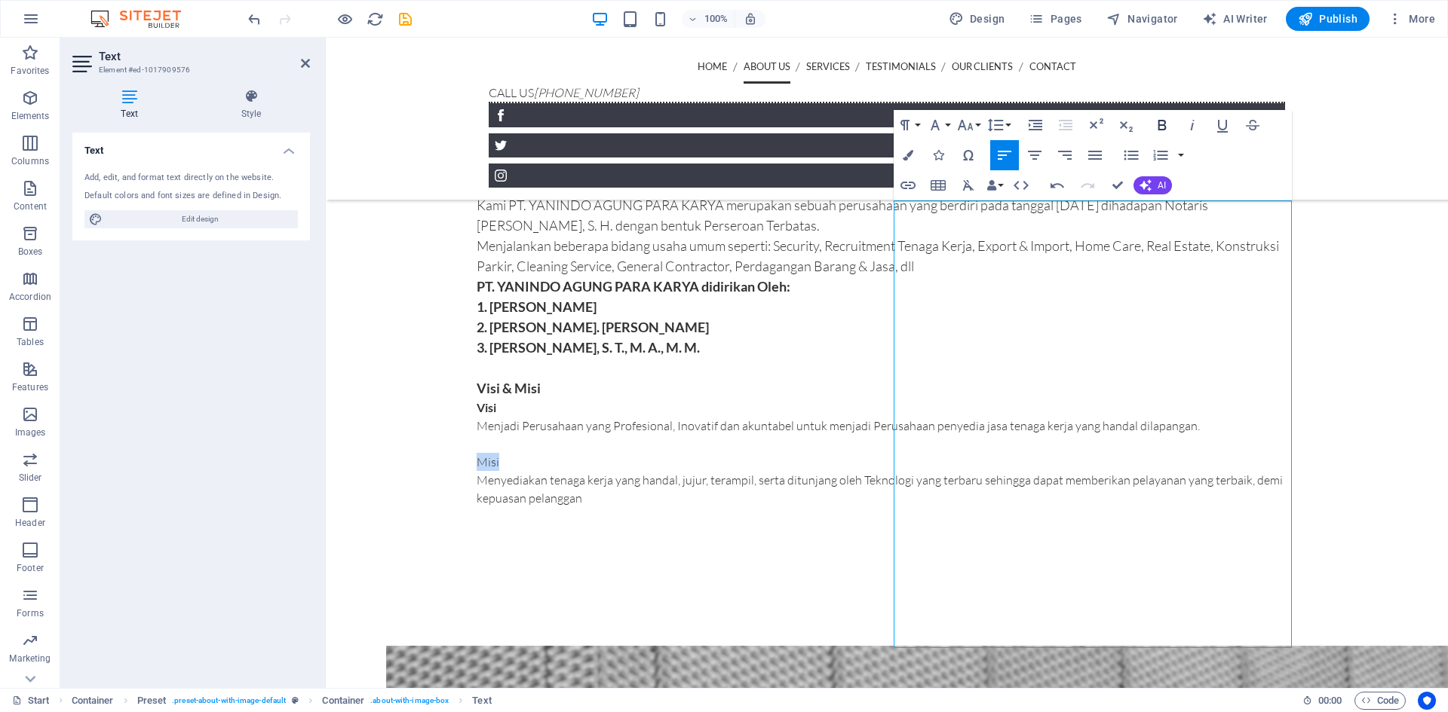
click at [1160, 129] on icon "button" at bounding box center [1162, 125] width 18 height 18
click at [1010, 435] on p "Menjadi Perusahaan yang Profesional, Inovatif dan akuntabel untuk menjadi Perus…" at bounding box center [886, 426] width 820 height 18
click at [1007, 453] on p at bounding box center [886, 444] width 820 height 18
click at [981, 526] on p at bounding box center [886, 516] width 820 height 18
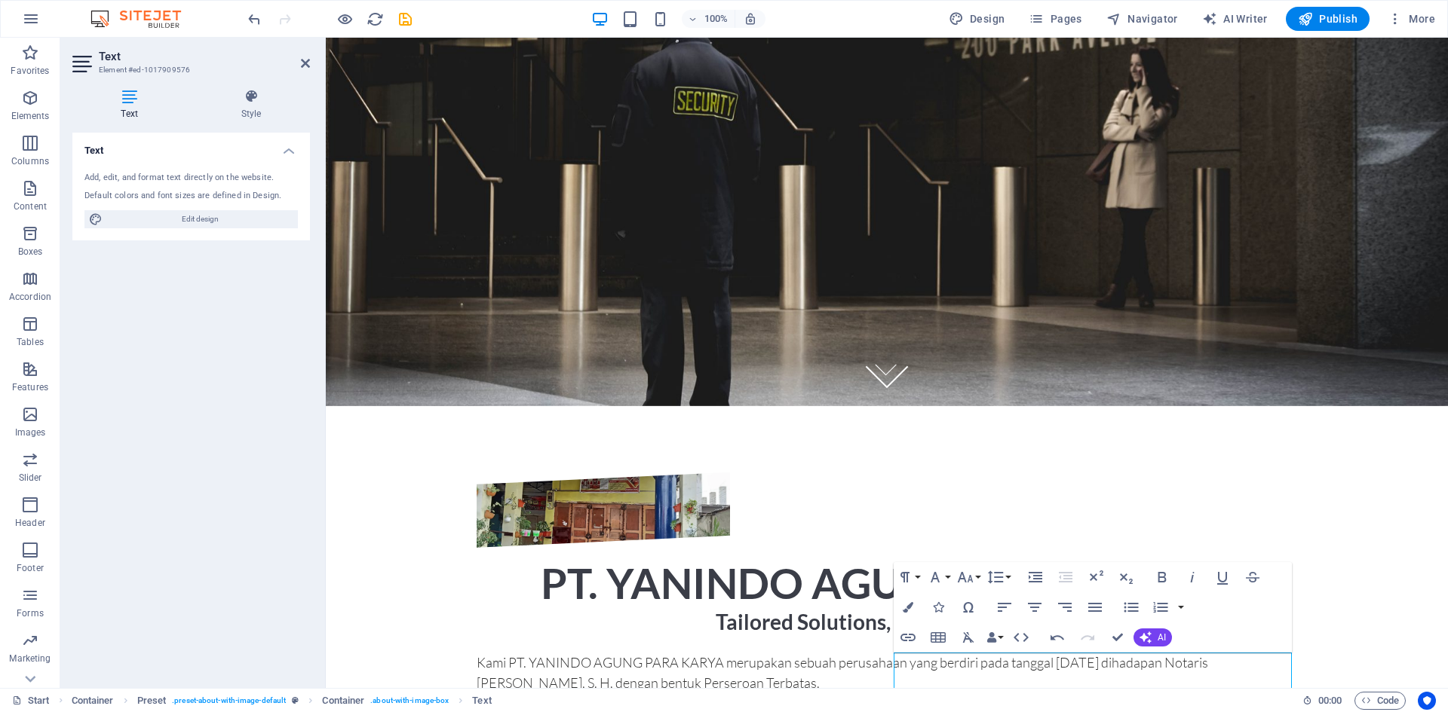
scroll to position [508, 0]
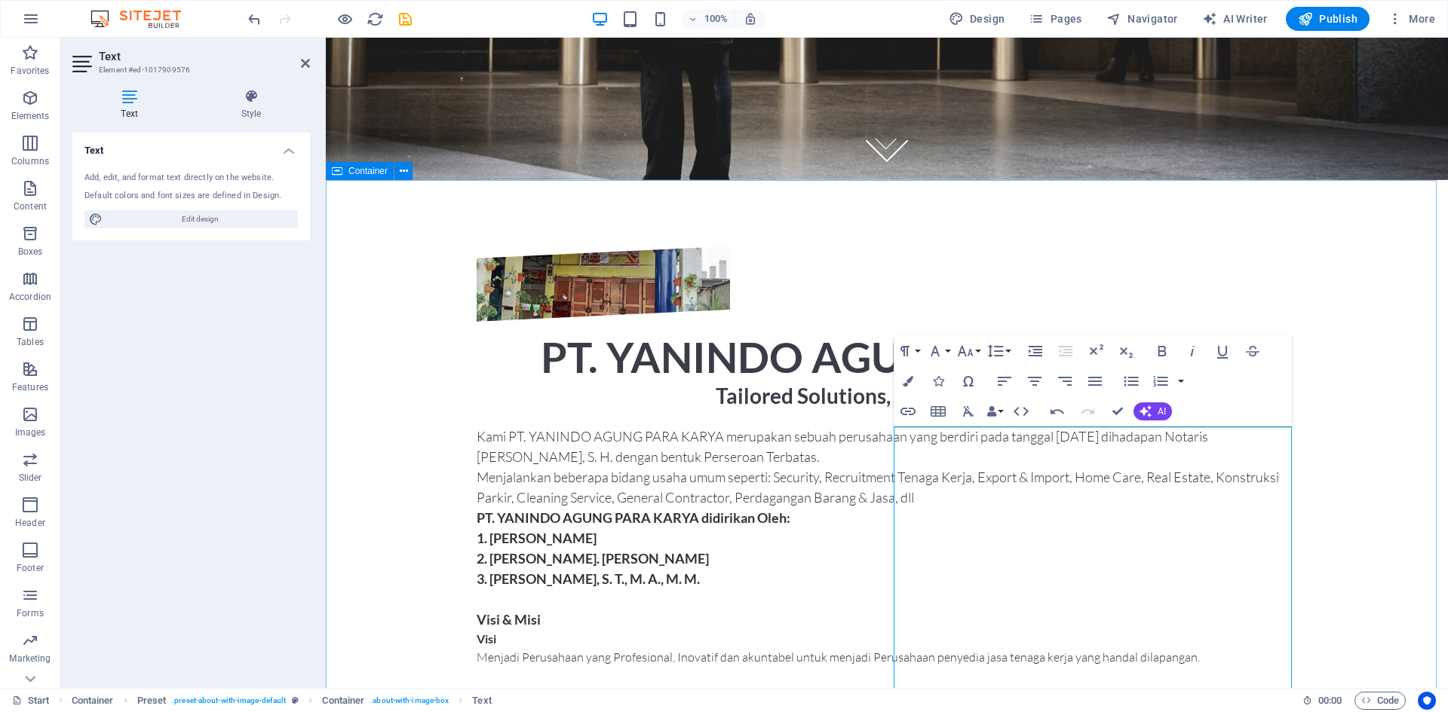
click at [1447, 436] on div "PT. [PERSON_NAME] PARA KARYA Tailored Solutions, Designed for You. Kami PT. YAN…" at bounding box center [887, 502] width 1122 height 632
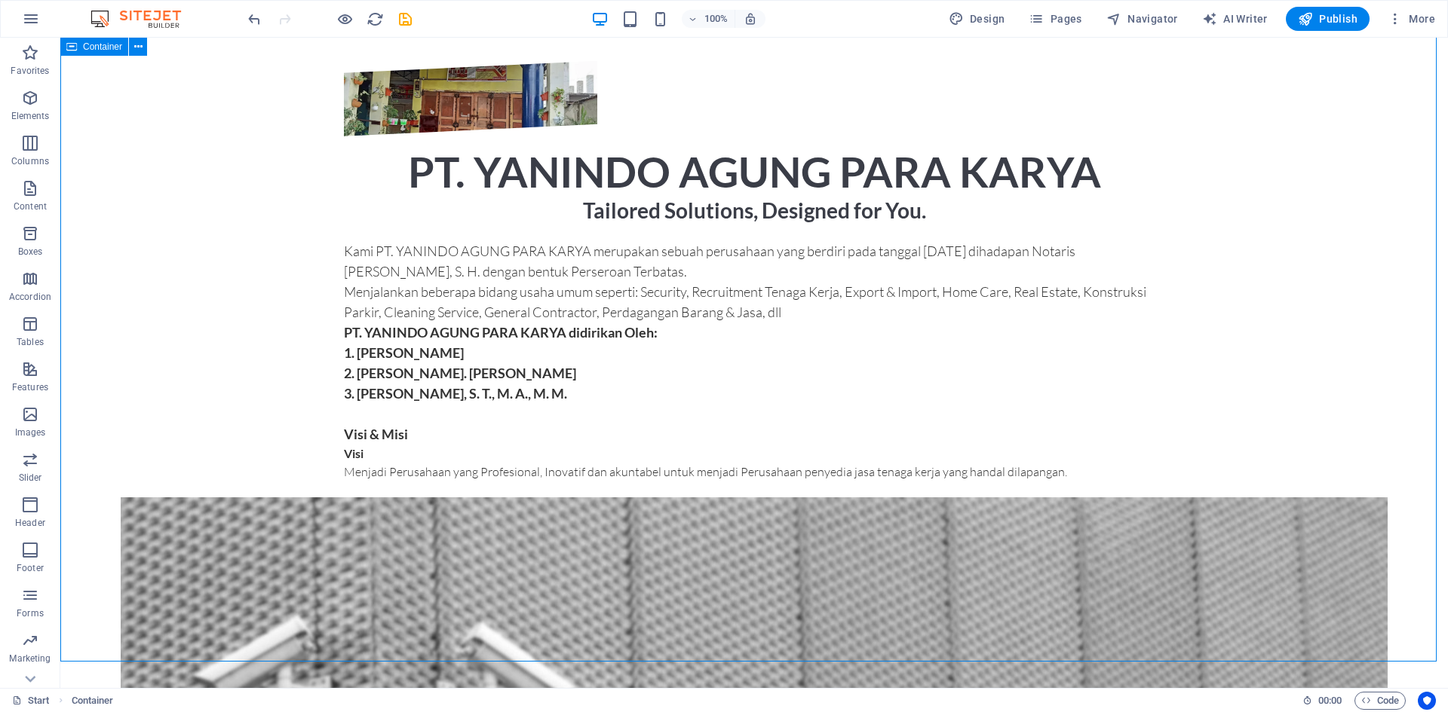
scroll to position [584, 0]
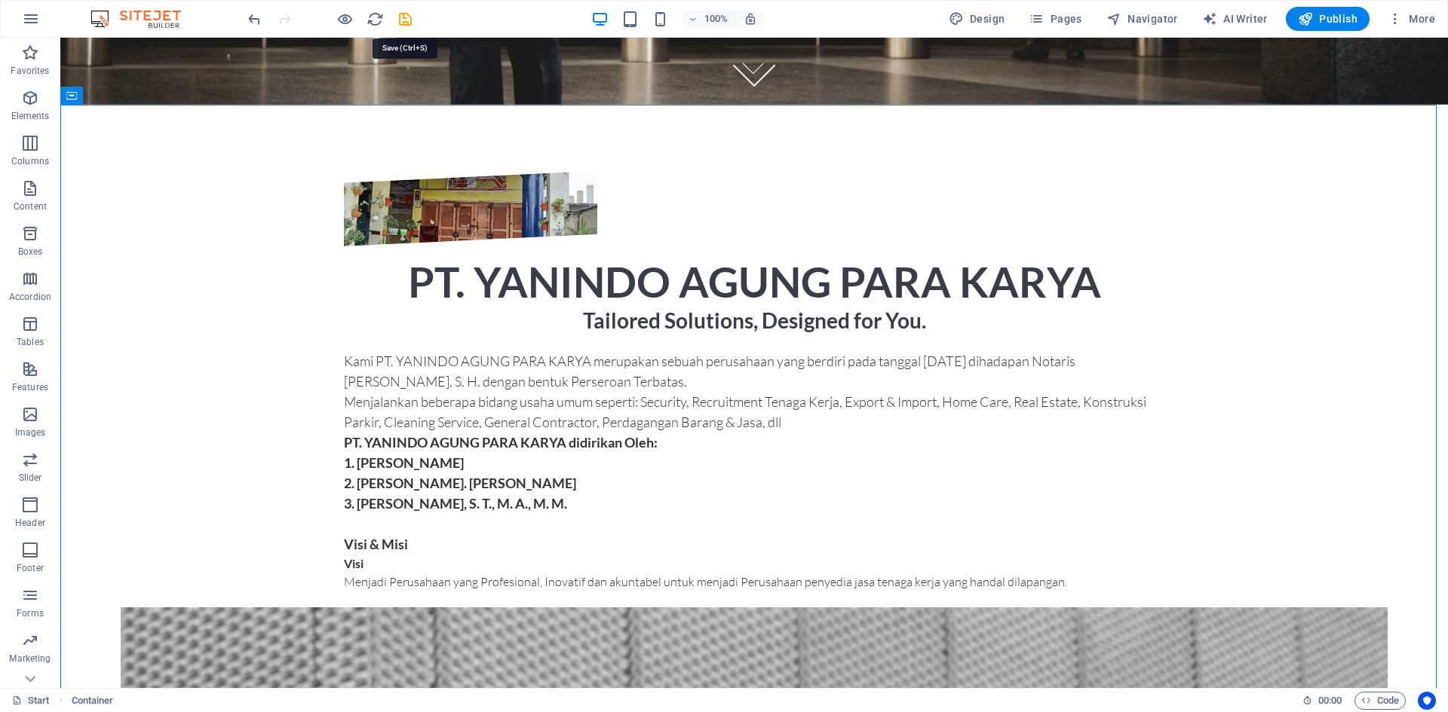
click at [410, 20] on icon "save" at bounding box center [405, 19] width 17 height 17
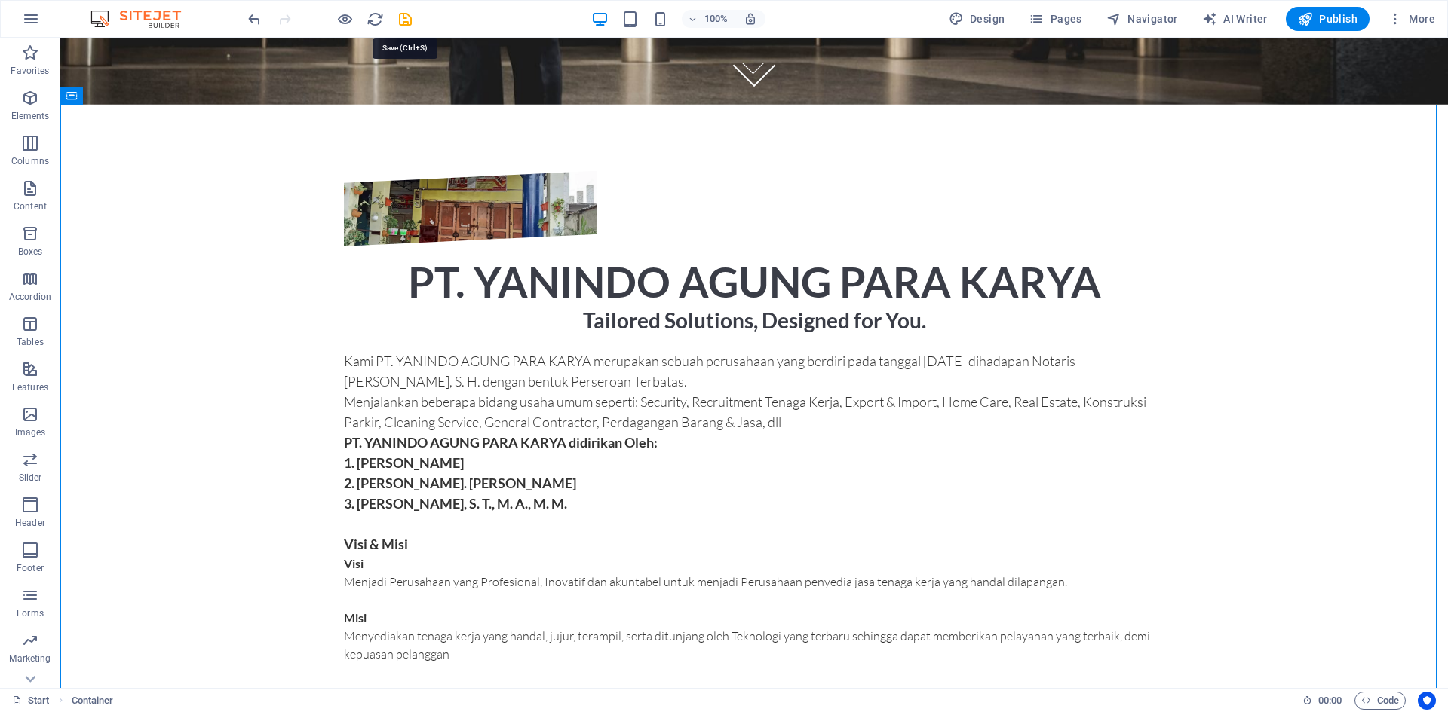
checkbox input "false"
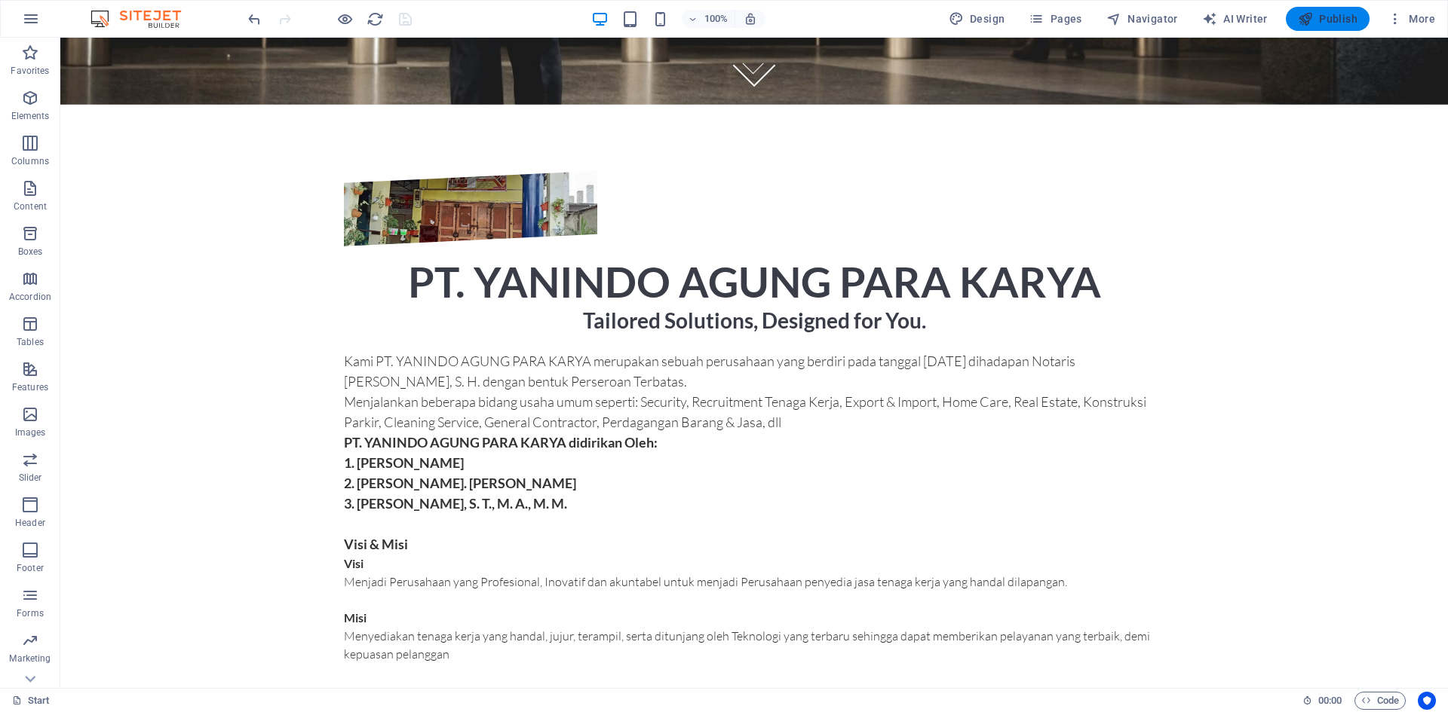
click at [1328, 23] on span "Publish" at bounding box center [1328, 18] width 60 height 15
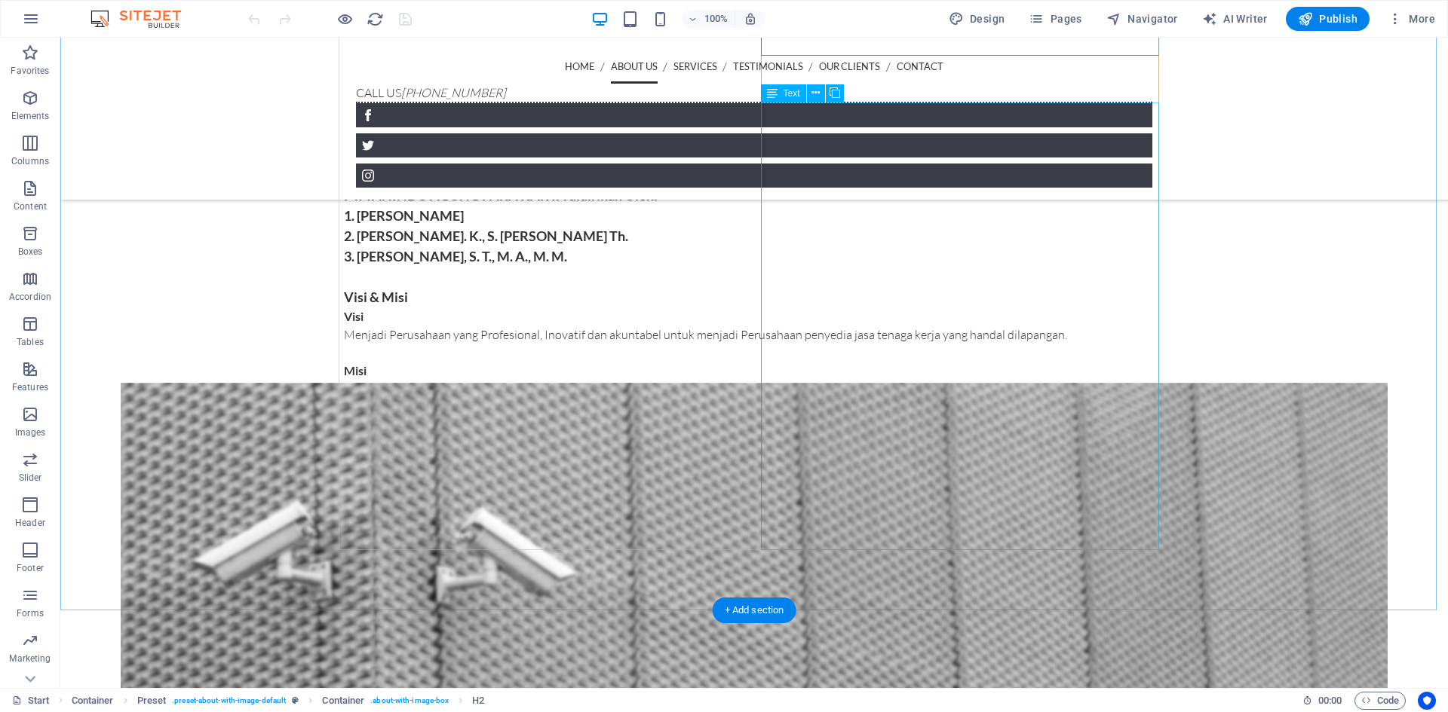
scroll to position [832, 0]
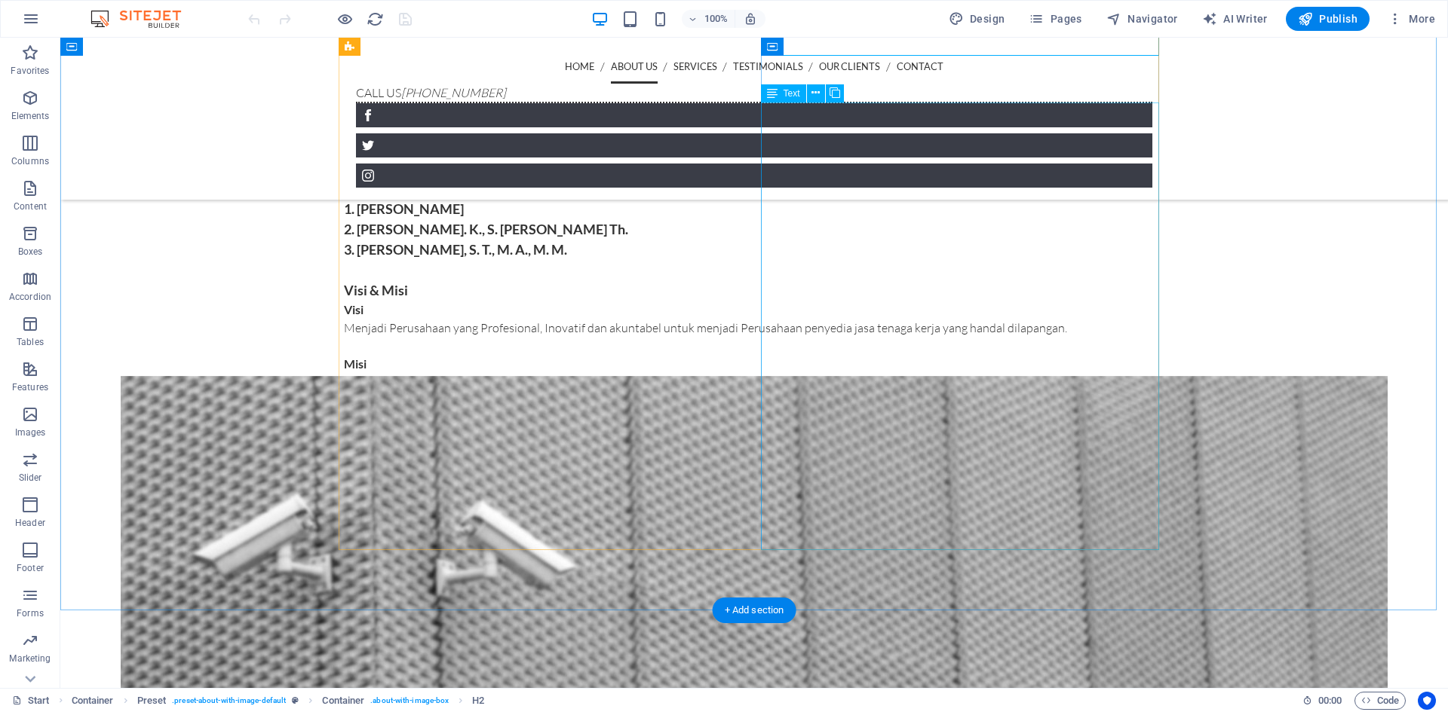
click at [896, 427] on div "Kami PT. YANINDO AGUNG PARA KARYA merupakan sebuah perusahaan yang berdiri pada…" at bounding box center [754, 262] width 820 height 330
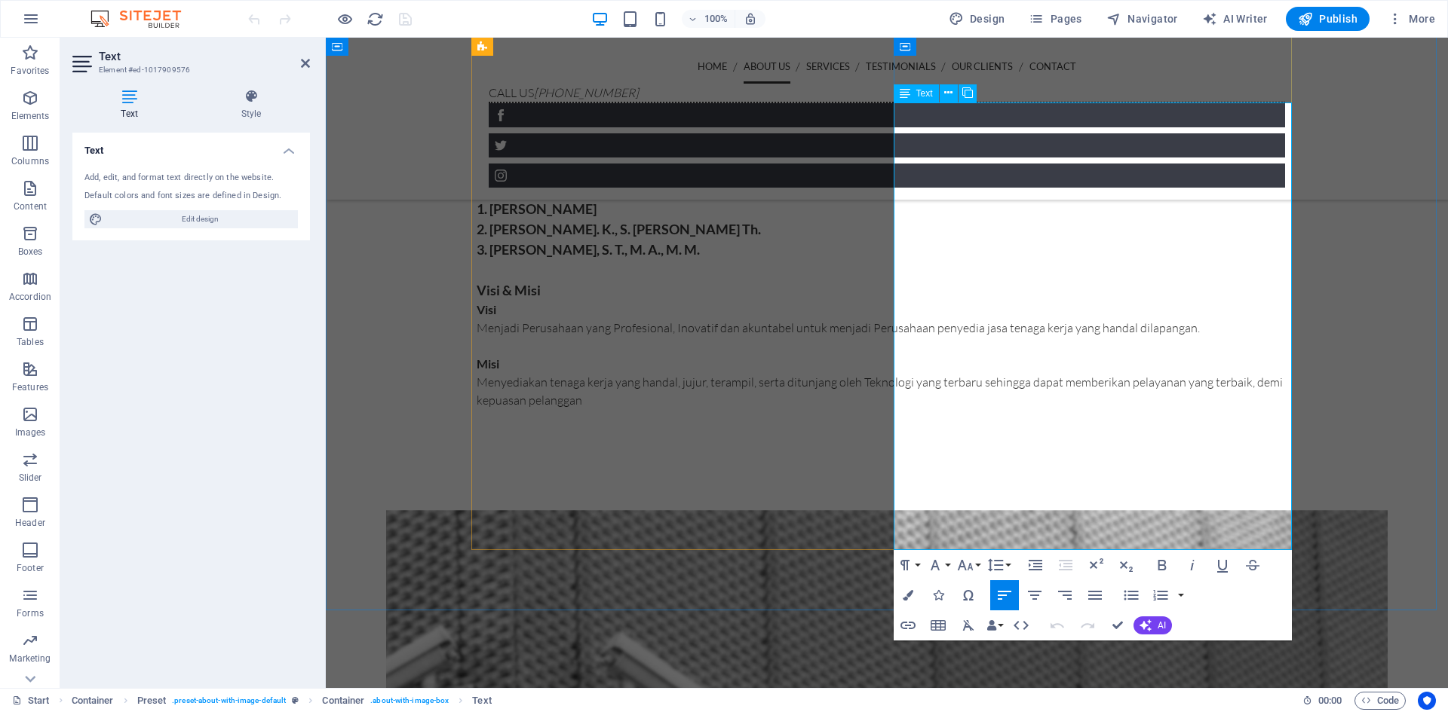
click at [979, 337] on p "Menjadi Perusahaan yang Profesional, Inovatif dan akuntabel untuk menjadi Perus…" at bounding box center [886, 328] width 820 height 18
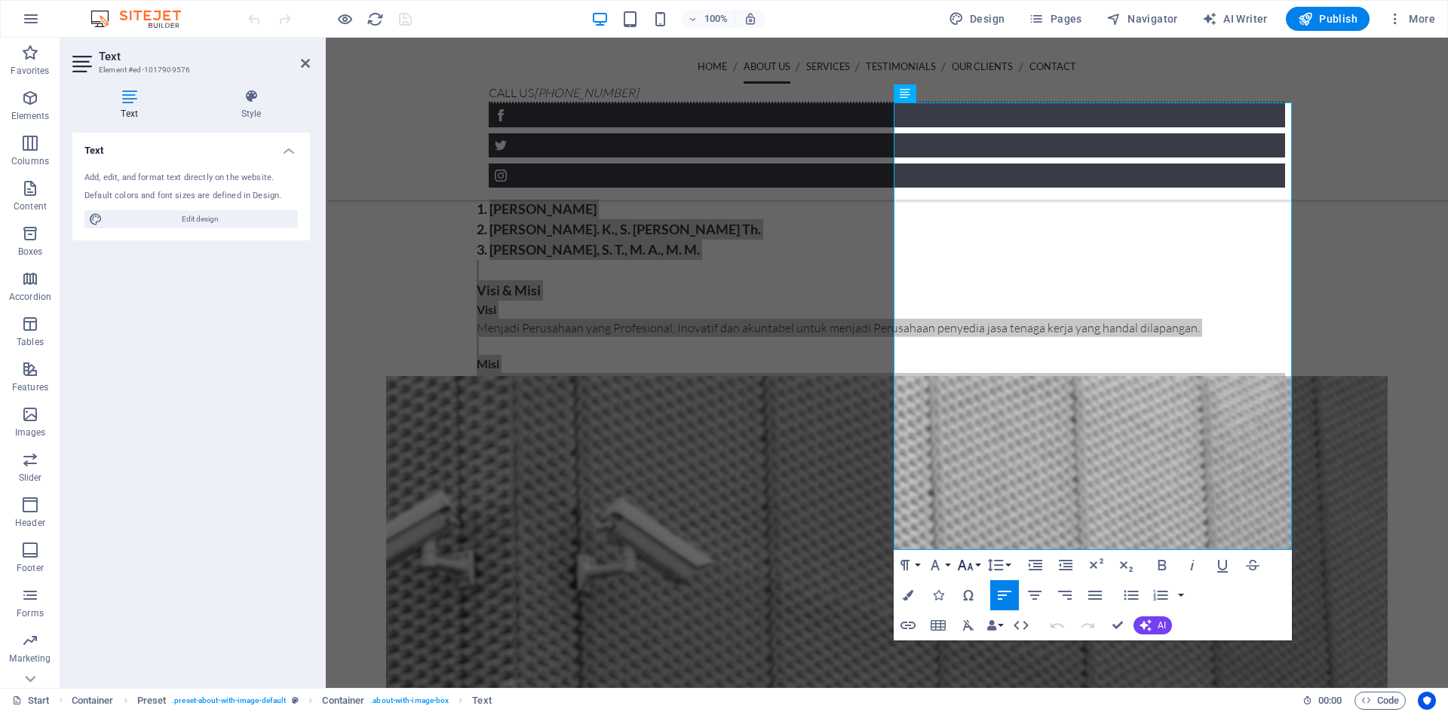
click at [978, 571] on button "Font Size" at bounding box center [968, 565] width 29 height 30
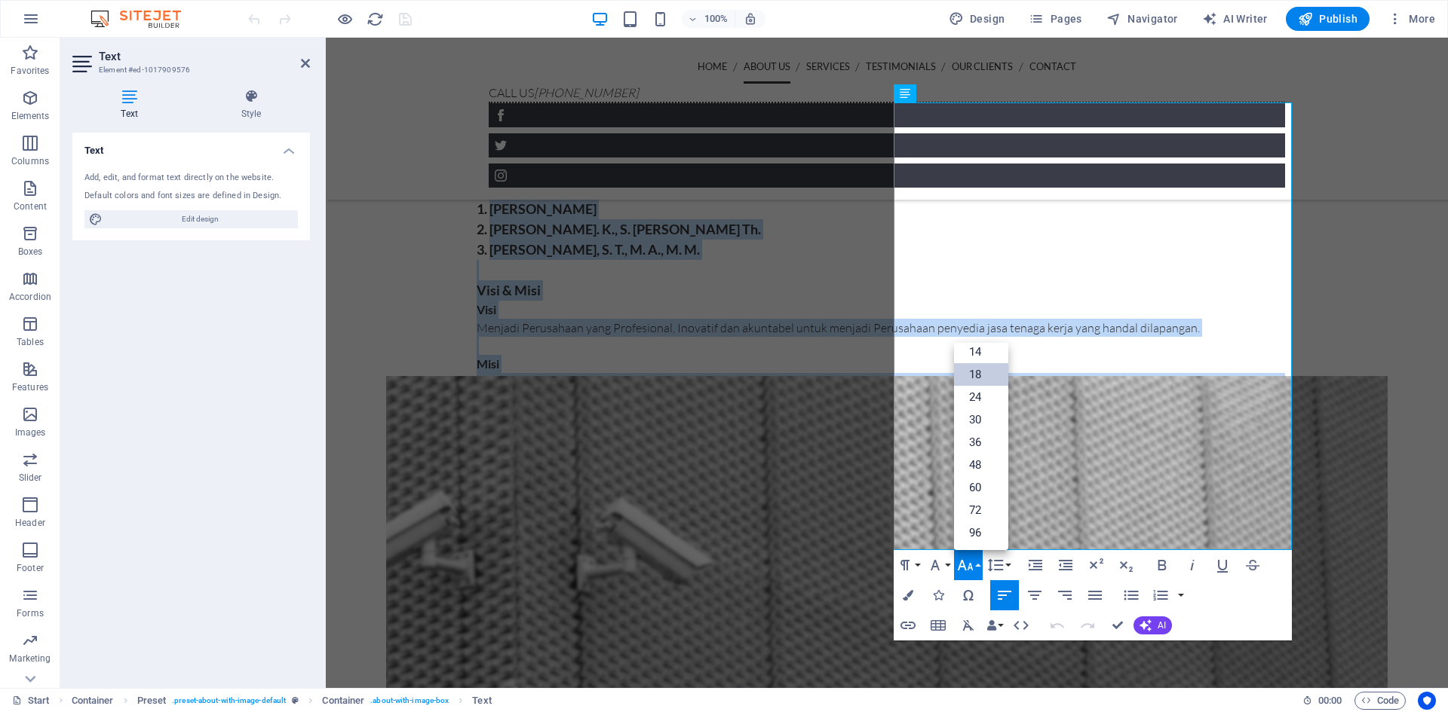
click at [978, 376] on link "18" at bounding box center [981, 374] width 54 height 23
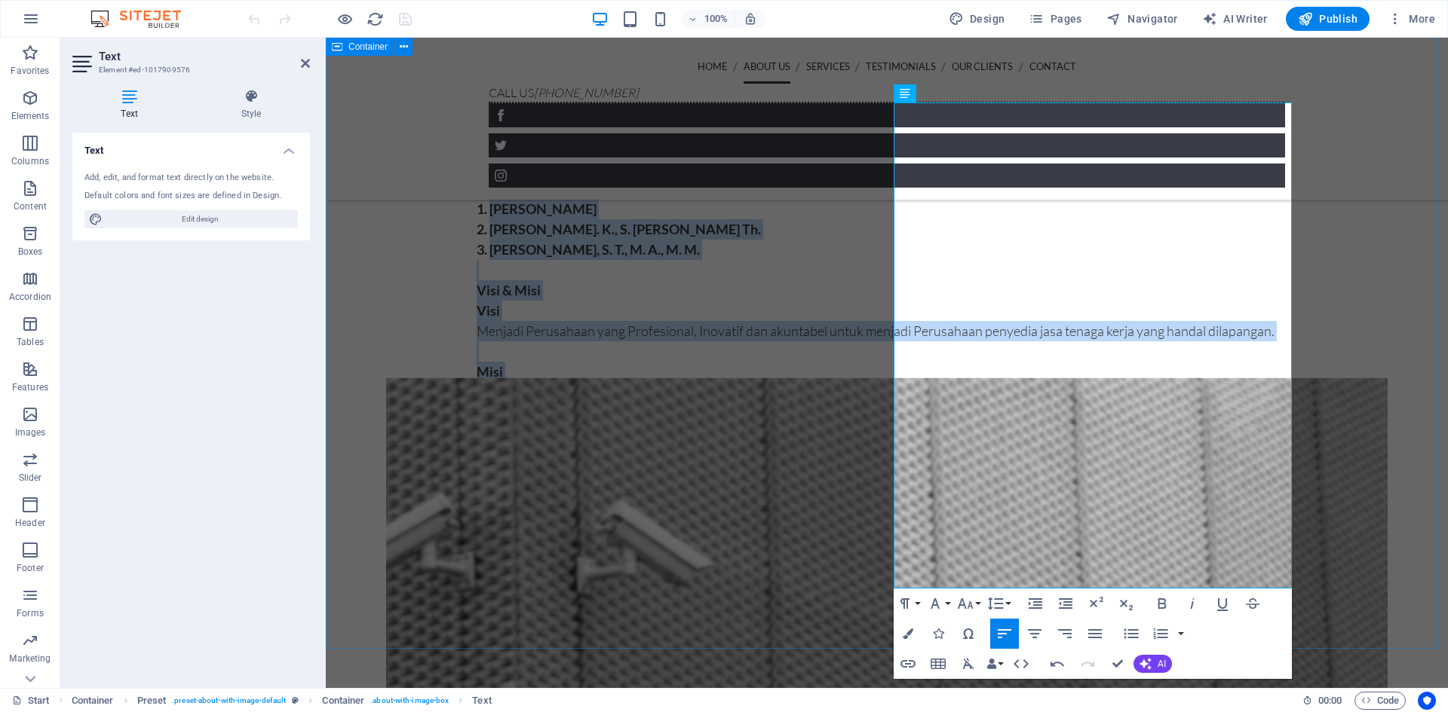
click at [1363, 473] on div "PT. YANINDO AGUNG PARA KARYA Tailored Solutions, Designed for You. Kami PT. YAN…" at bounding box center [887, 178] width 1122 height 645
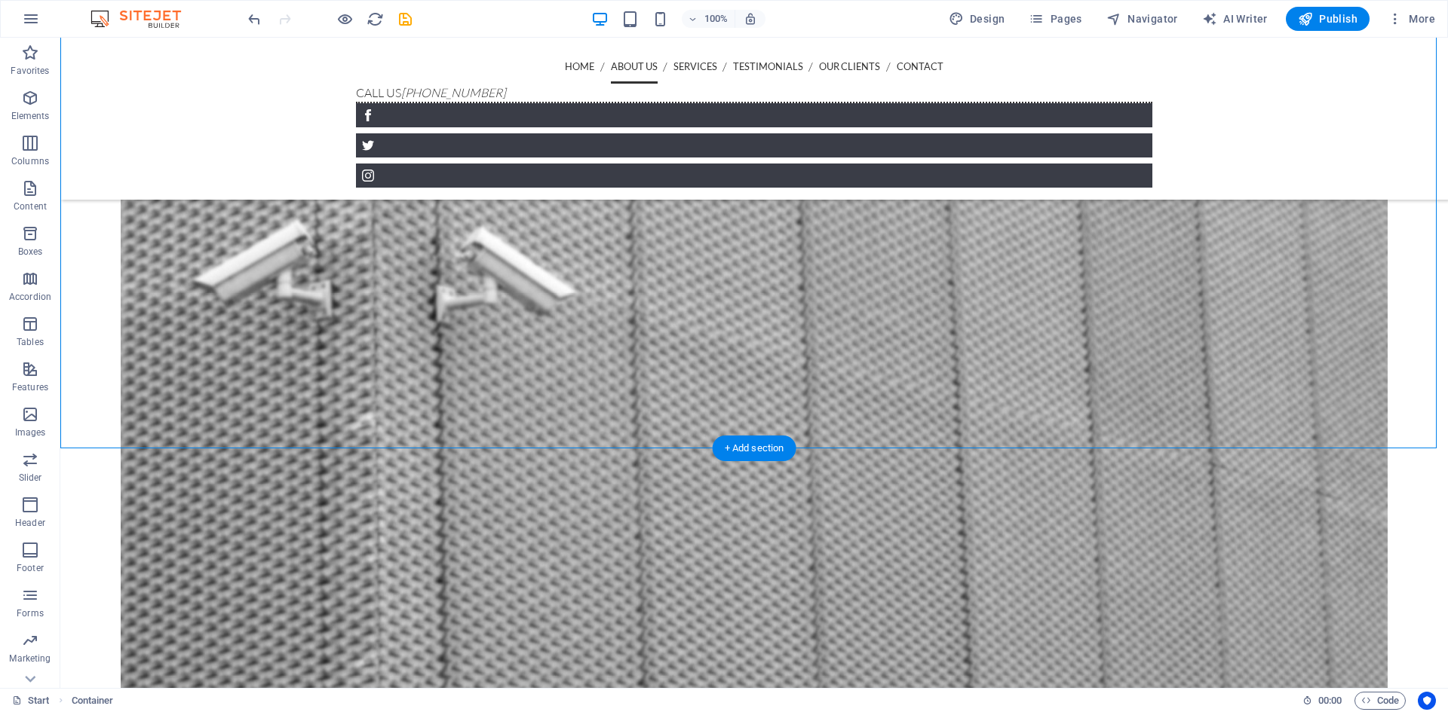
scroll to position [1209, 0]
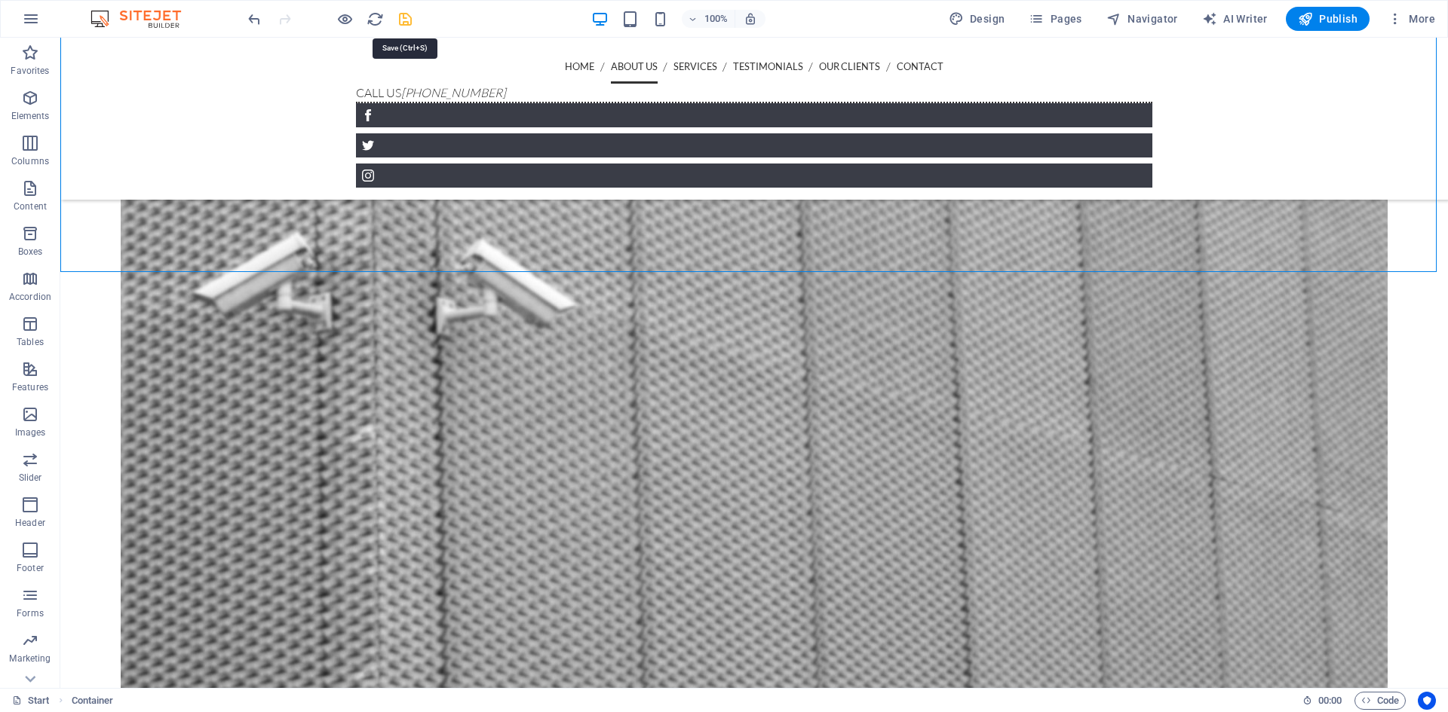
click at [410, 16] on icon "save" at bounding box center [405, 19] width 17 height 17
checkbox input "false"
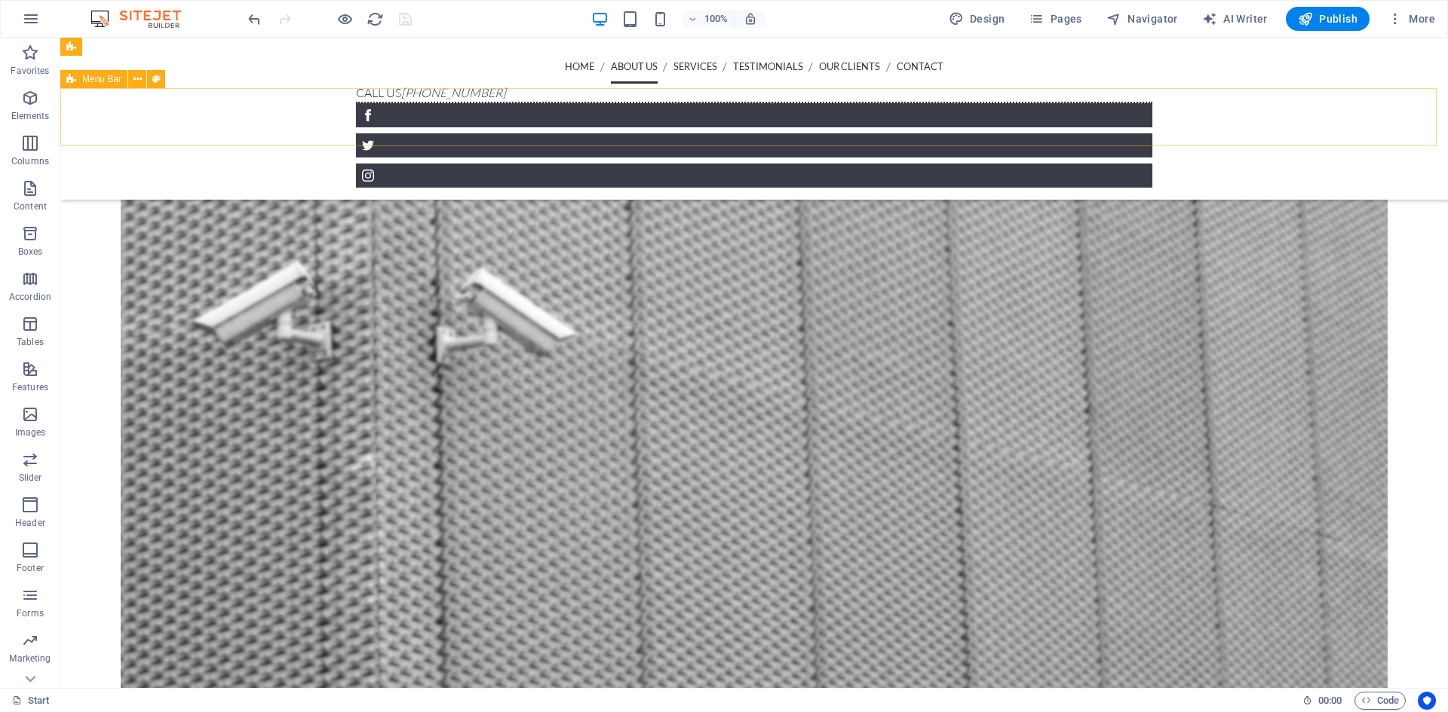
scroll to position [1134, 0]
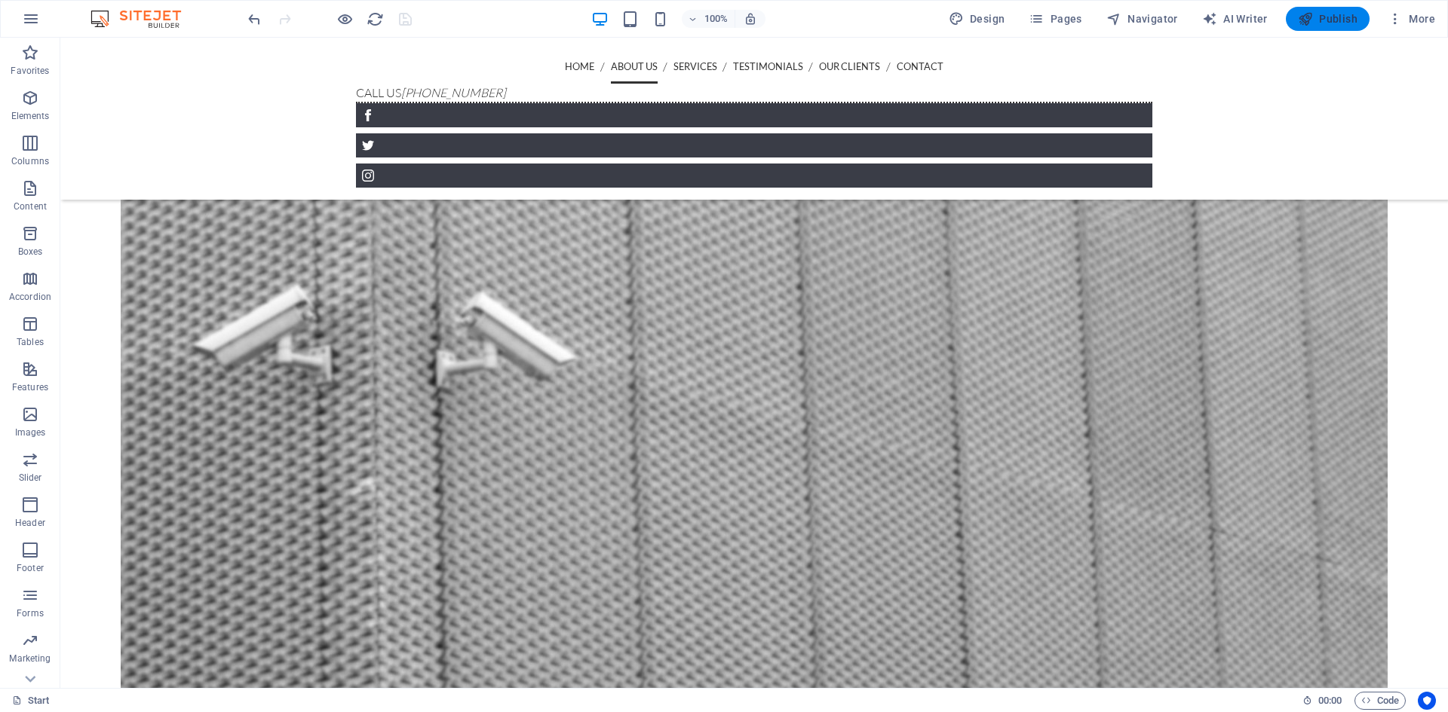
click at [1327, 26] on button "Publish" at bounding box center [1327, 19] width 84 height 24
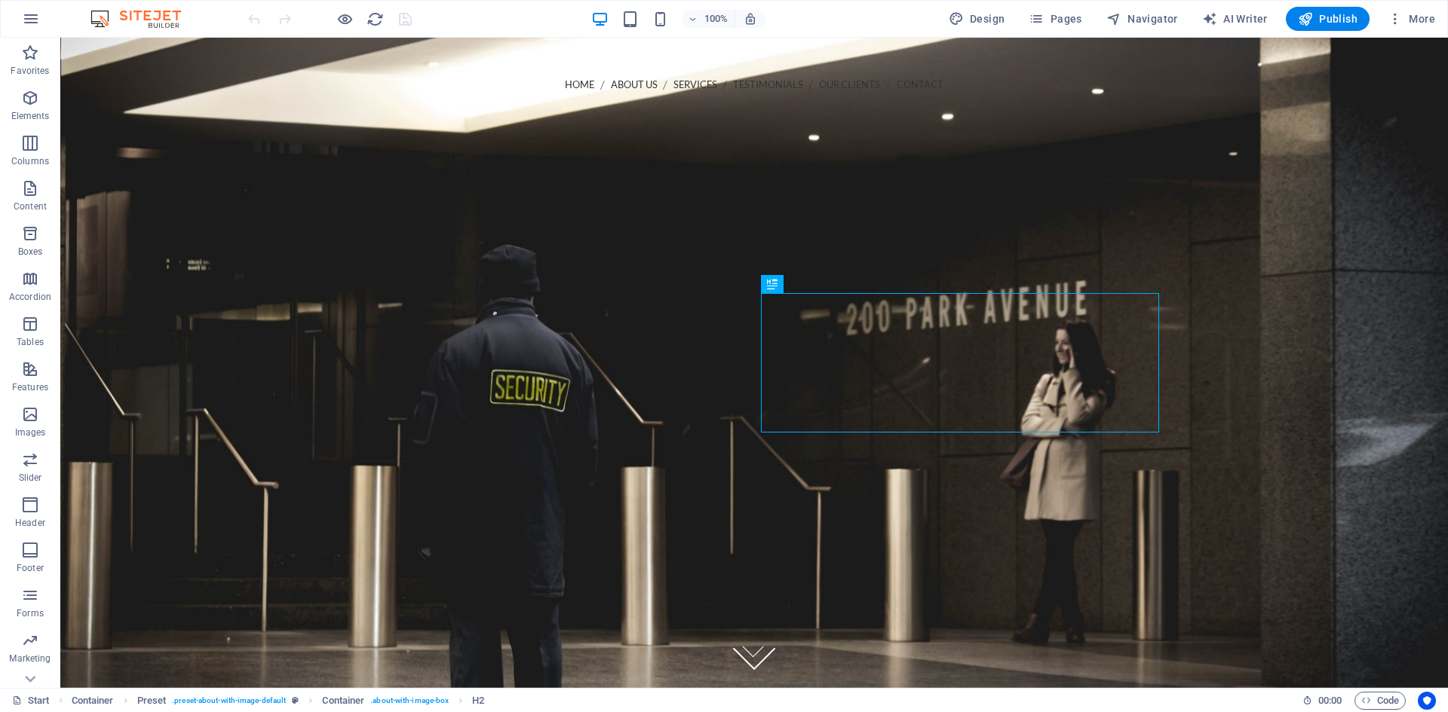
scroll to position [455, 0]
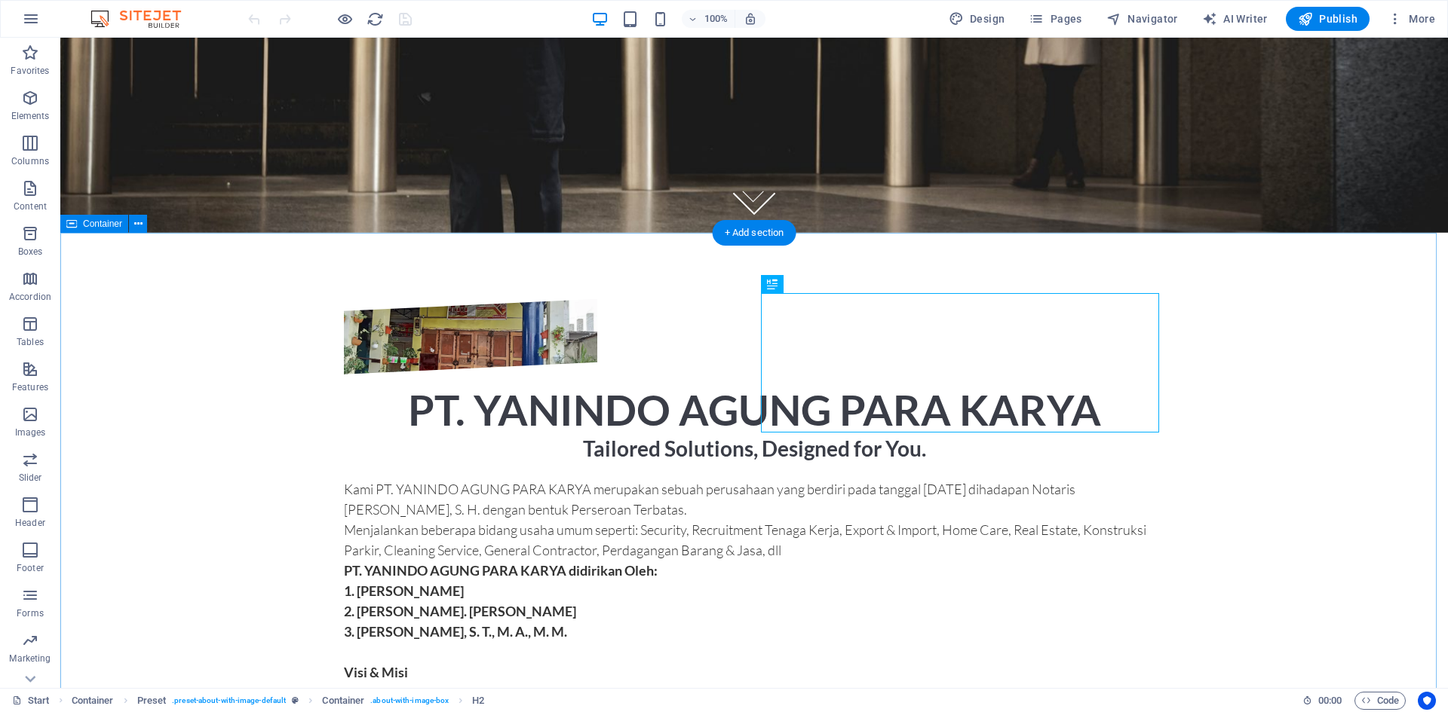
click at [1253, 298] on div "PT. [PERSON_NAME] PARA KARYA Tailored Solutions, Designed for You. Kami PT. YAN…" at bounding box center [753, 561] width 1387 height 645
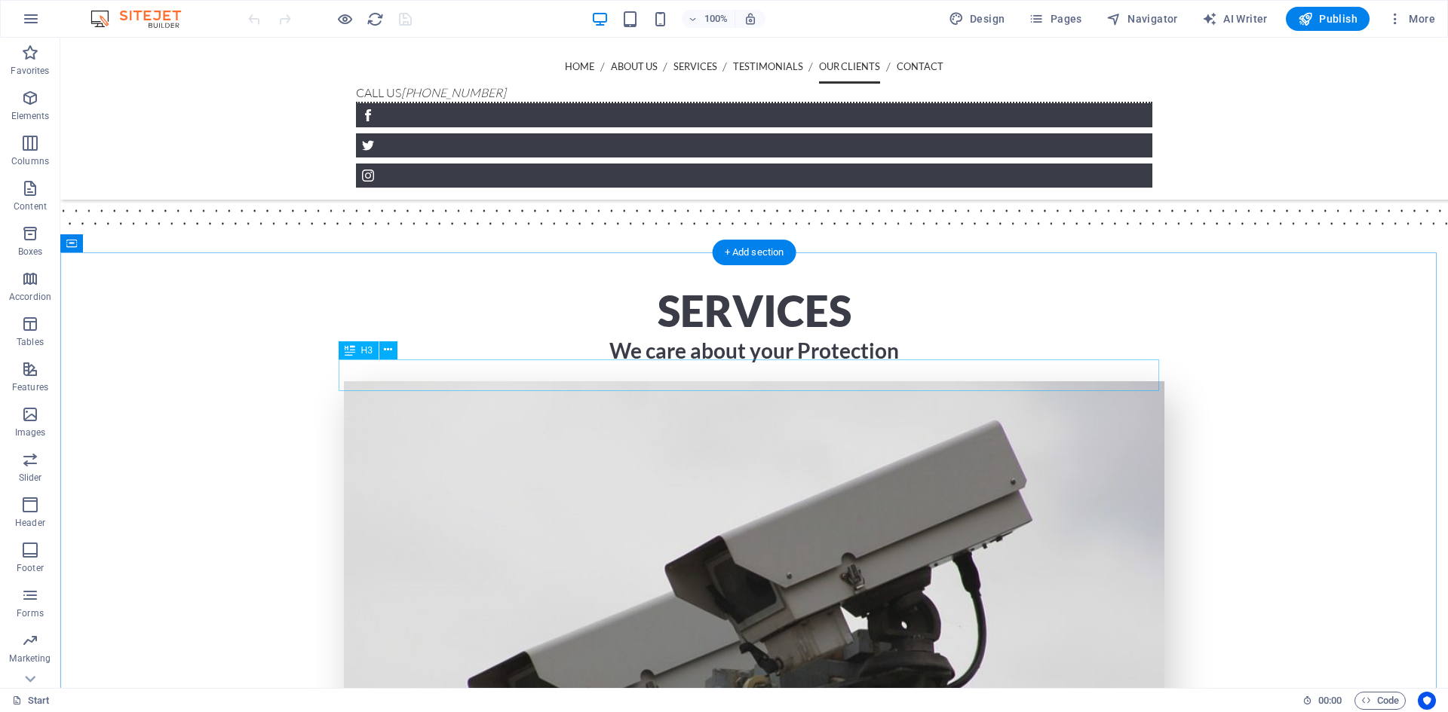
scroll to position [3773, 0]
